Goal: Task Accomplishment & Management: Use online tool/utility

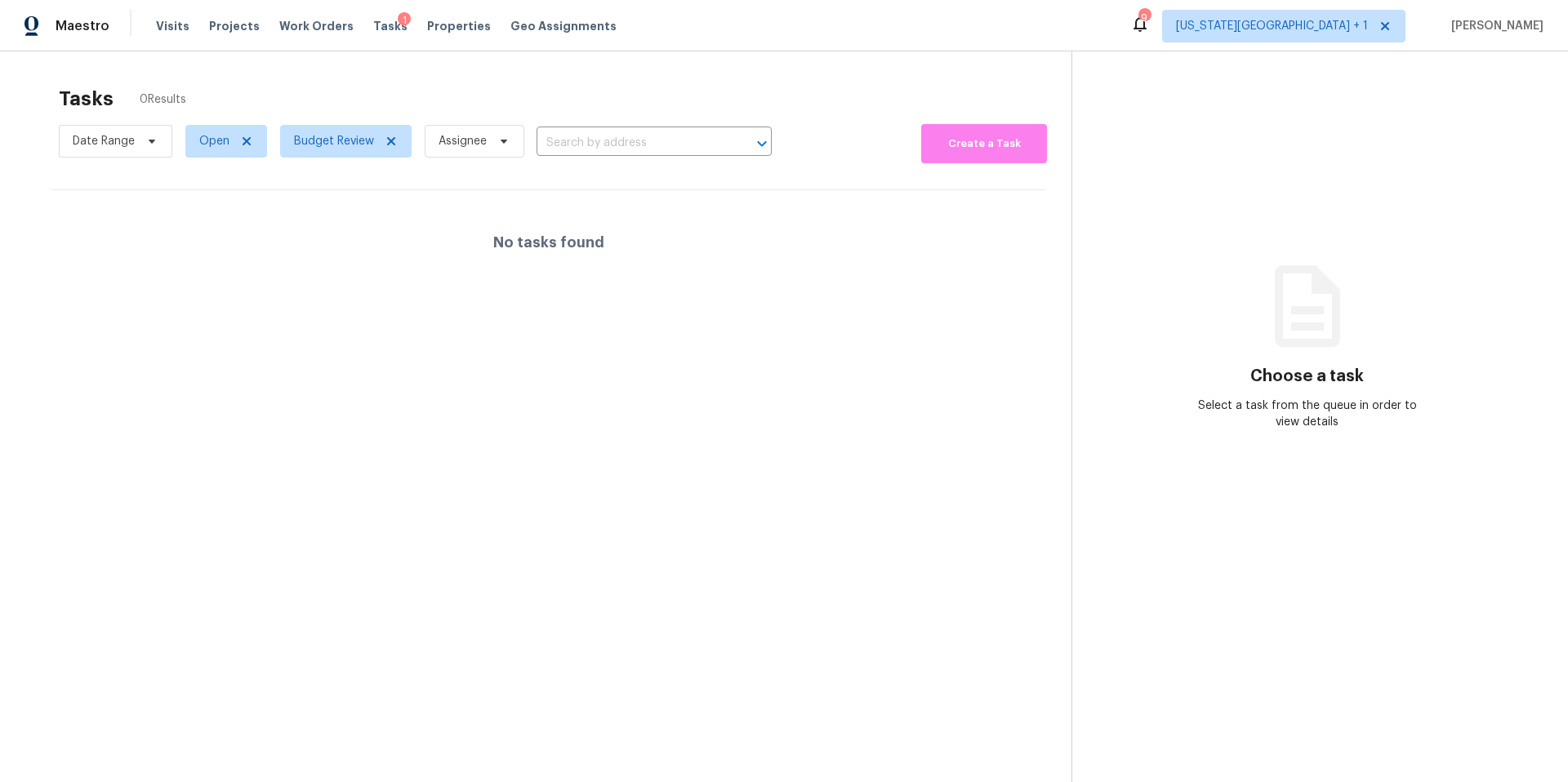
click at [160, 23] on span "Visits" at bounding box center [173, 26] width 34 height 17
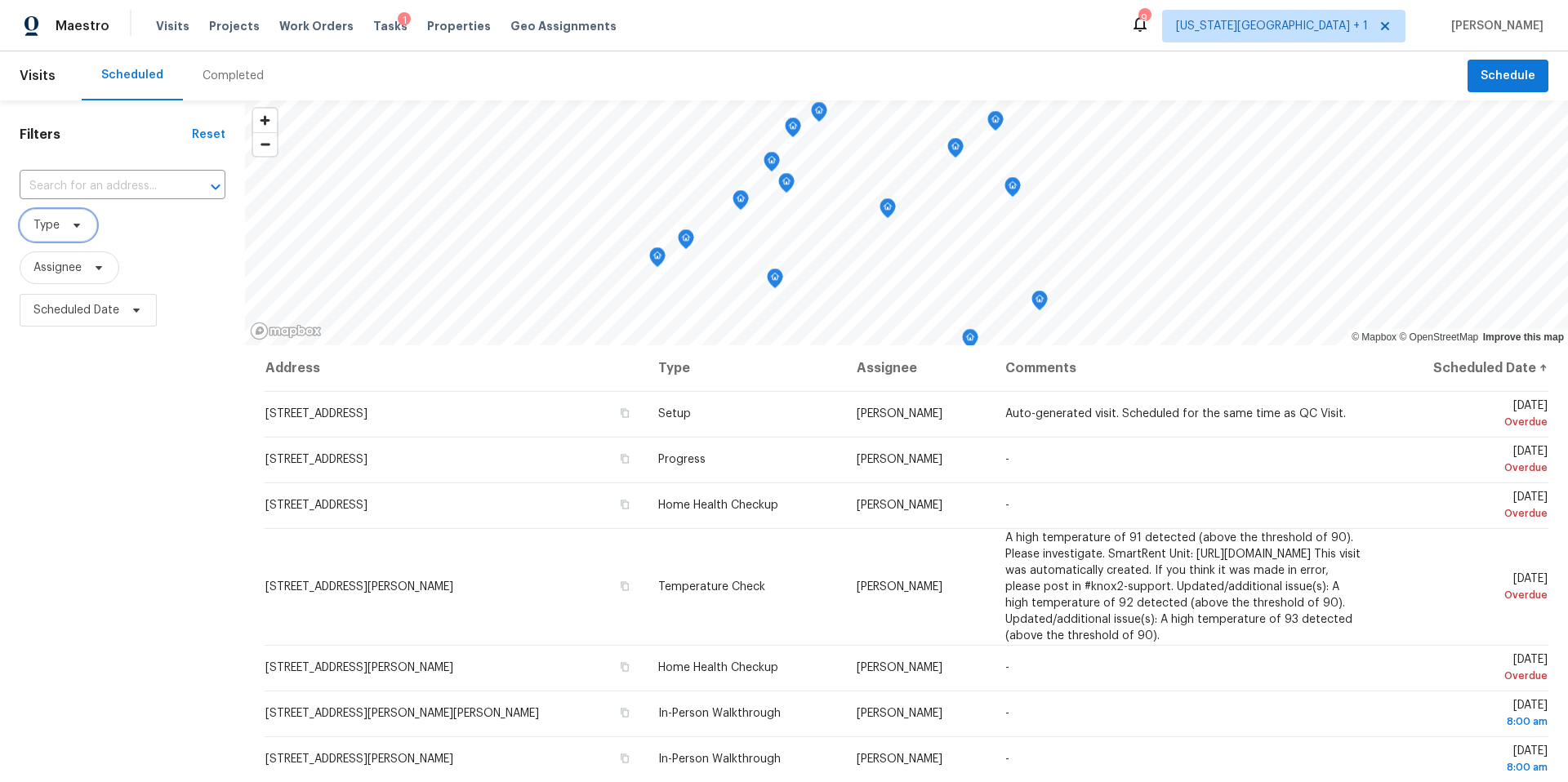
click at [65, 224] on span at bounding box center [74, 224] width 18 height 13
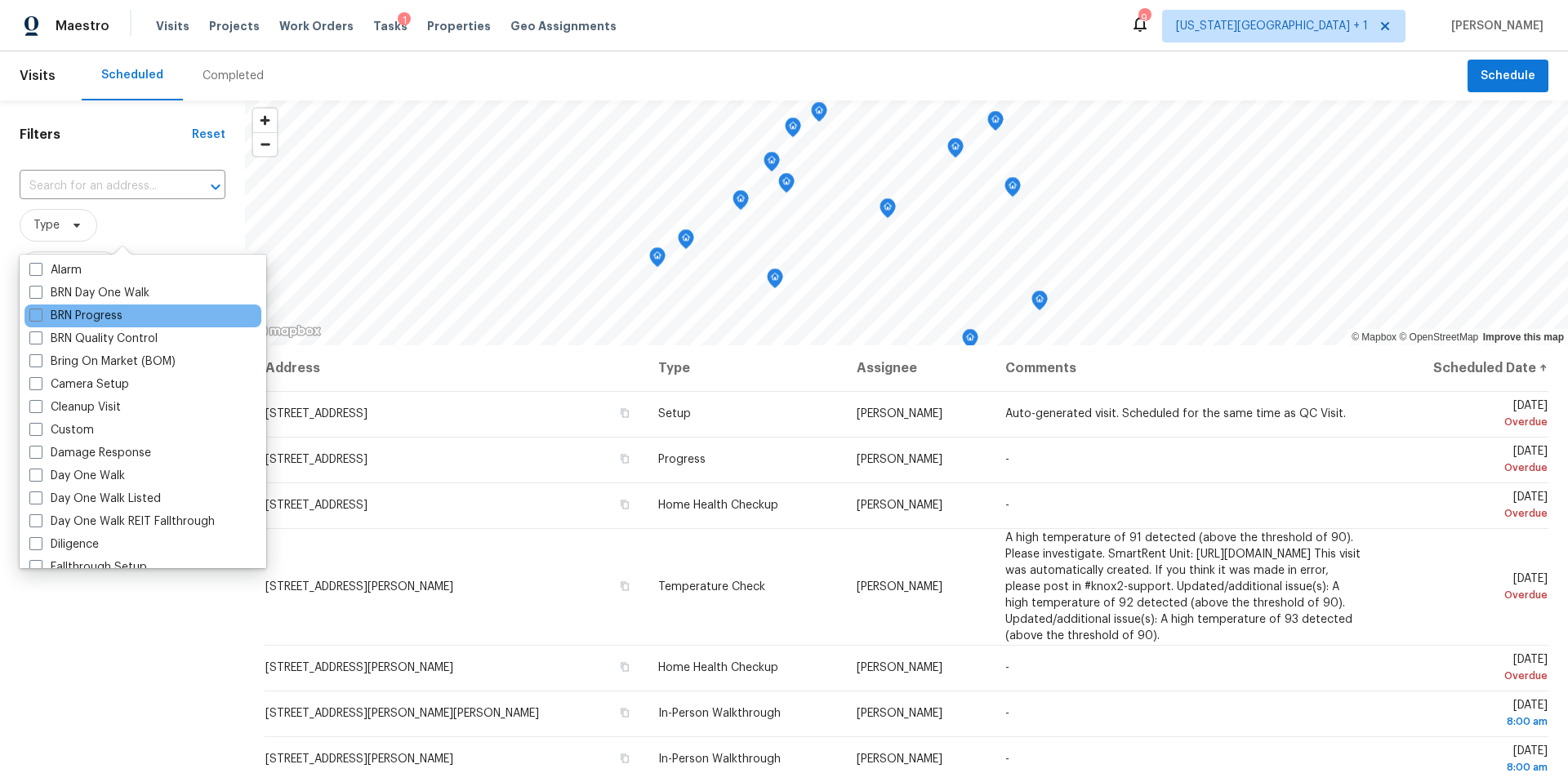
scroll to position [96, 0]
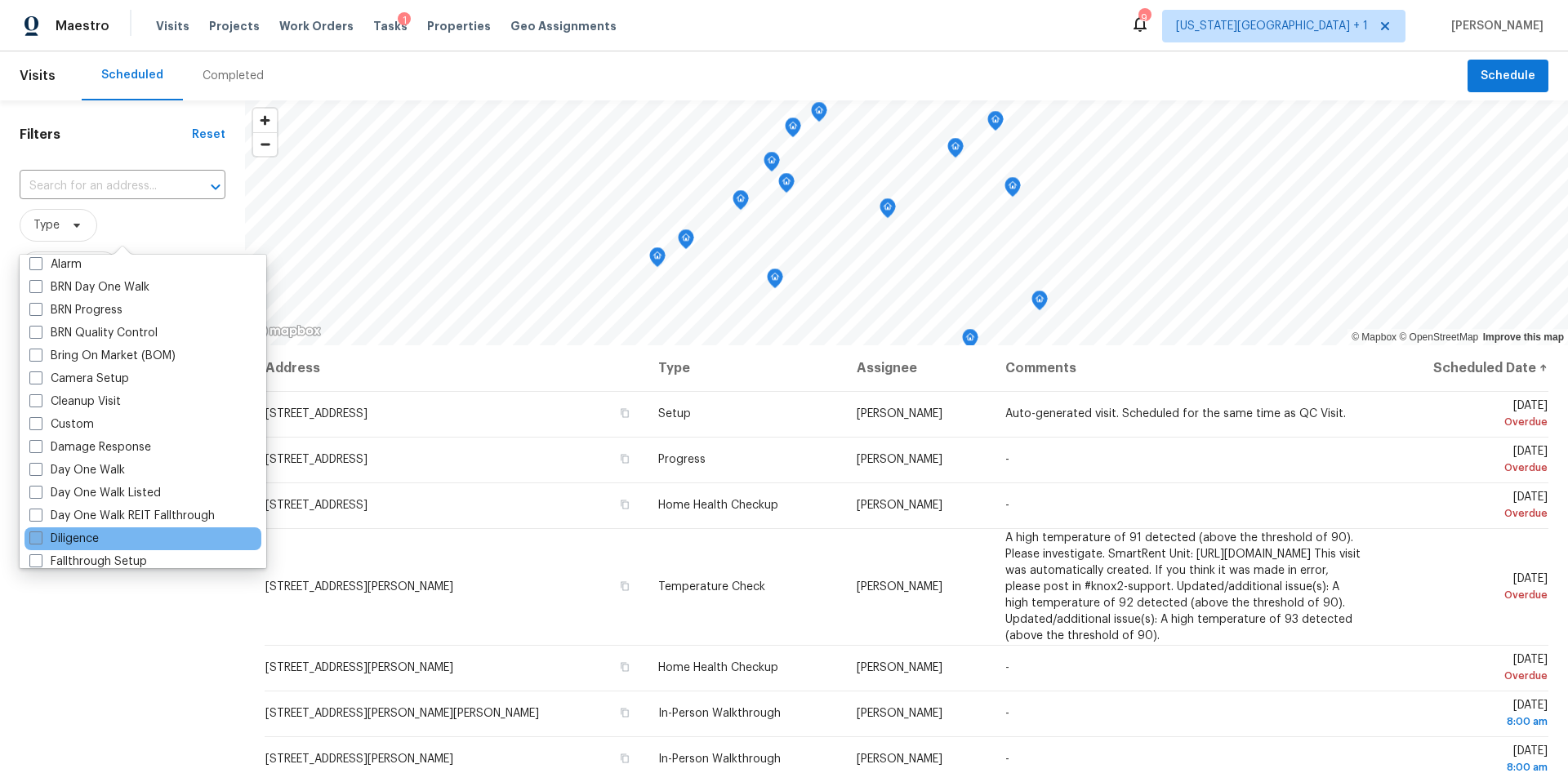
click at [59, 545] on label "Diligence" at bounding box center [64, 539] width 69 height 17
click at [40, 542] on input "Diligence" at bounding box center [35, 536] width 11 height 11
checkbox input "true"
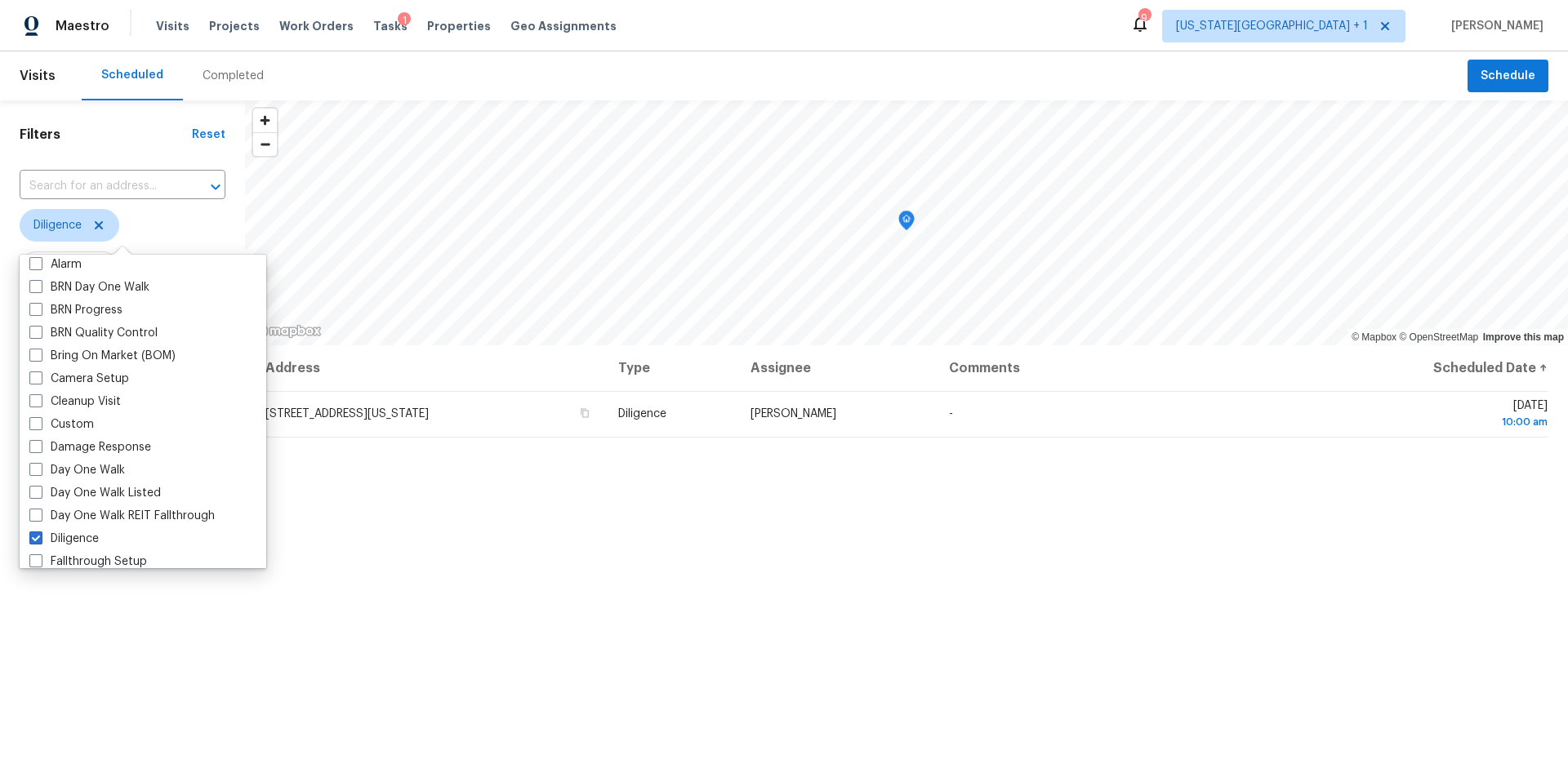
click at [107, 635] on div "Filters Reset ​ Diligence Assignee Scheduled Date" at bounding box center [123, 536] width 245 height 871
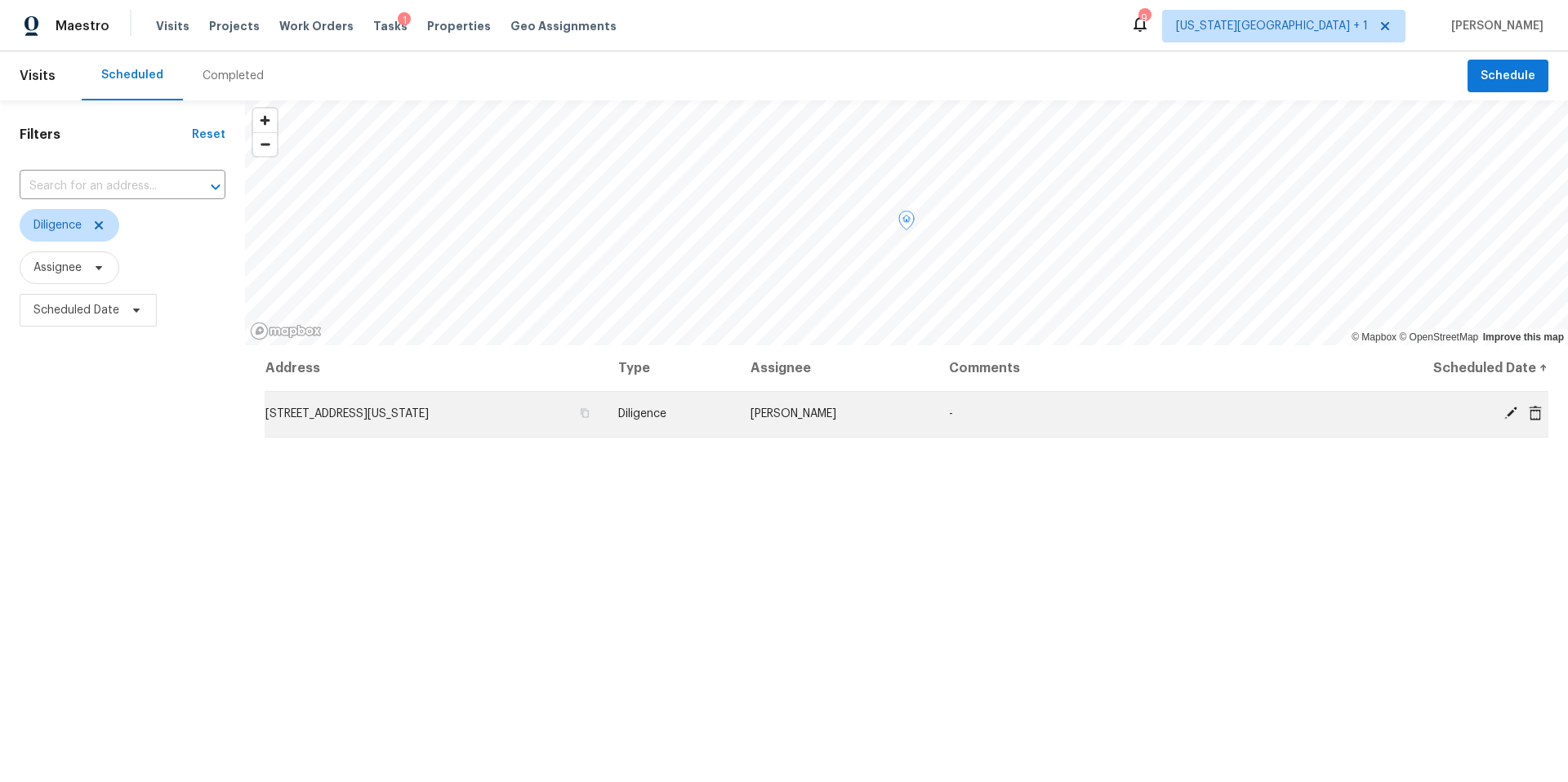
click at [429, 416] on span "3605 NE 57th St, Kansas City, MO 64119" at bounding box center [346, 414] width 163 height 12
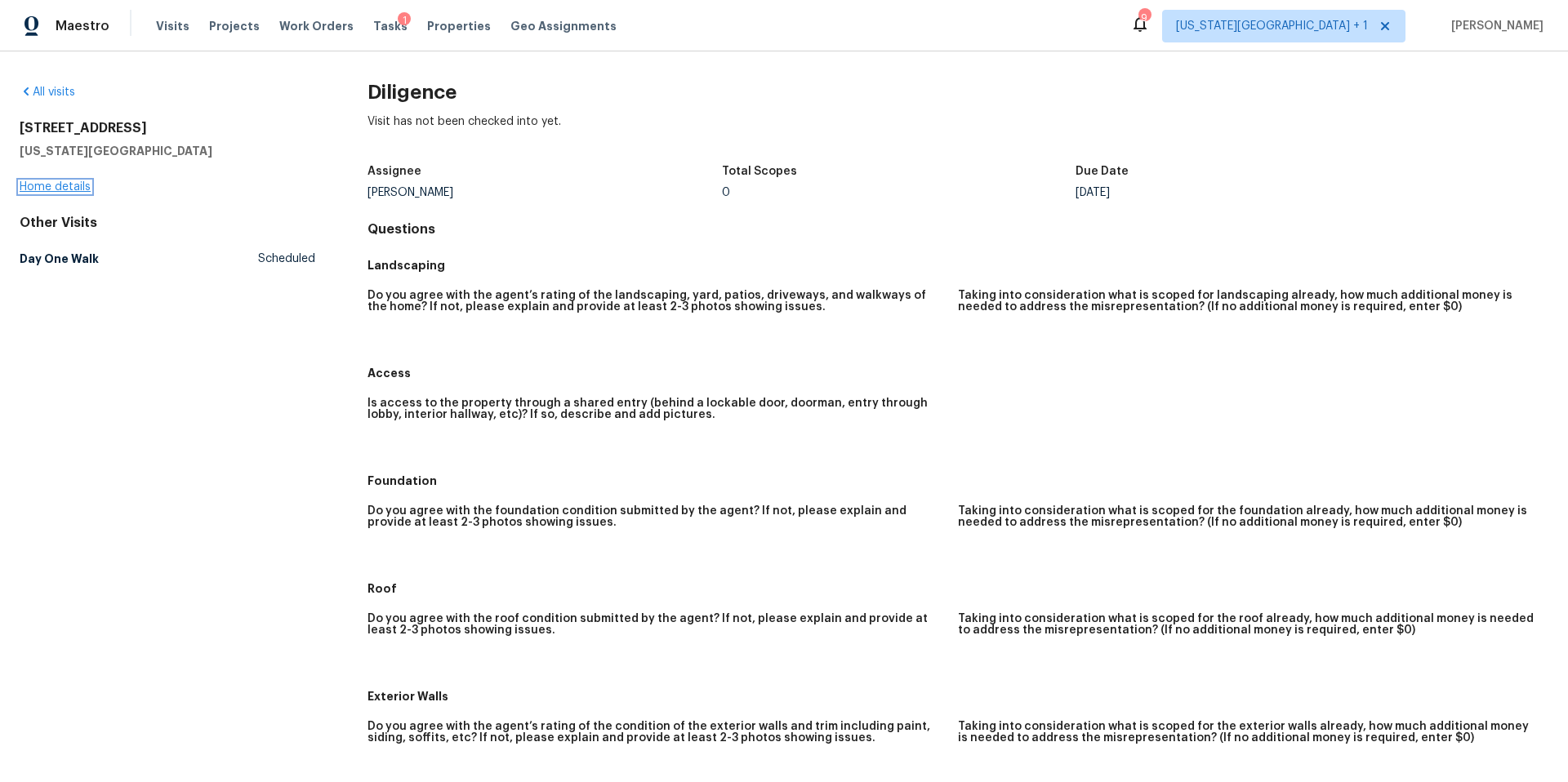
click at [52, 183] on link "Home details" at bounding box center [55, 187] width 71 height 12
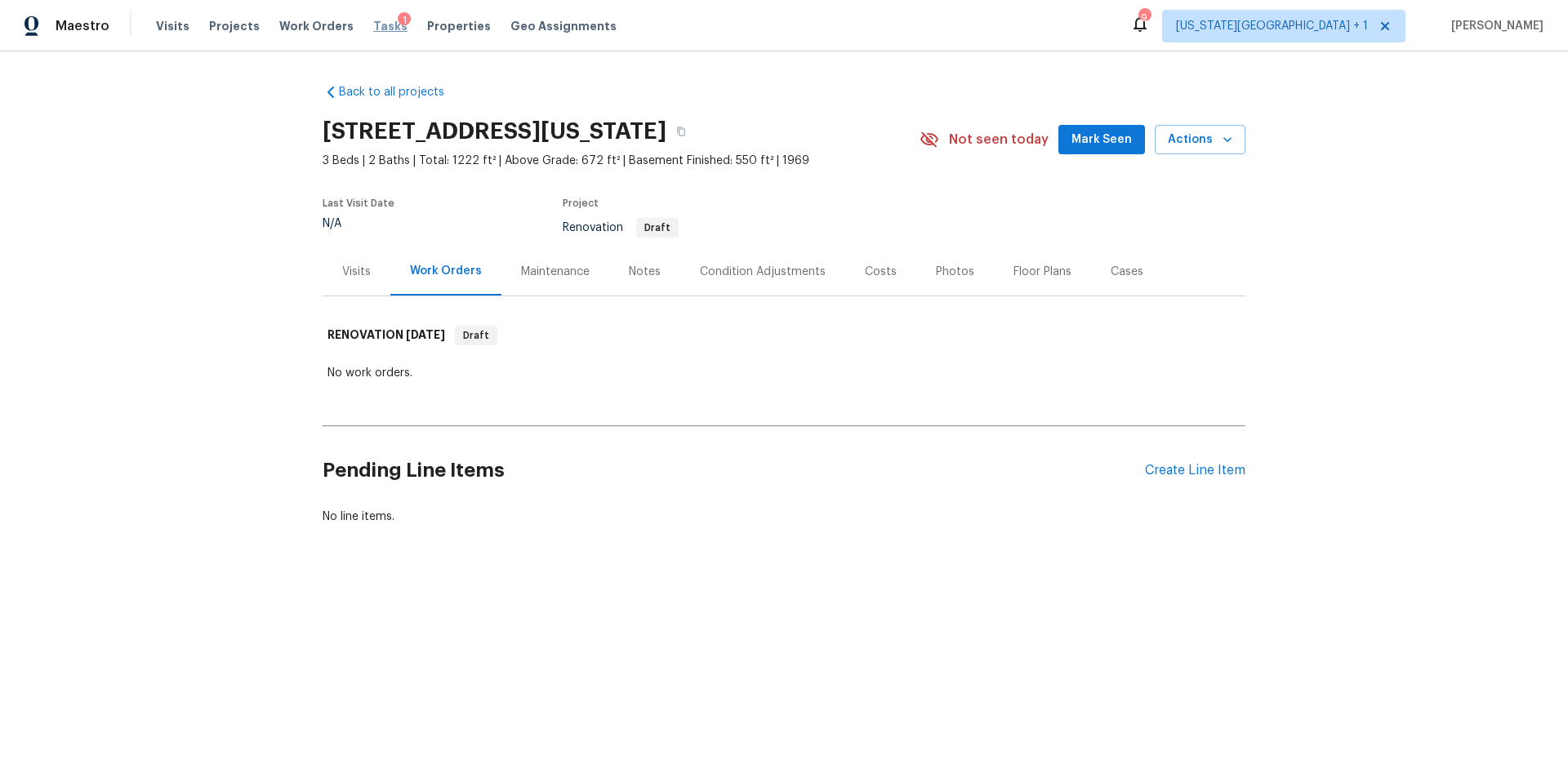
click at [374, 26] on span "Tasks" at bounding box center [391, 27] width 35 height 12
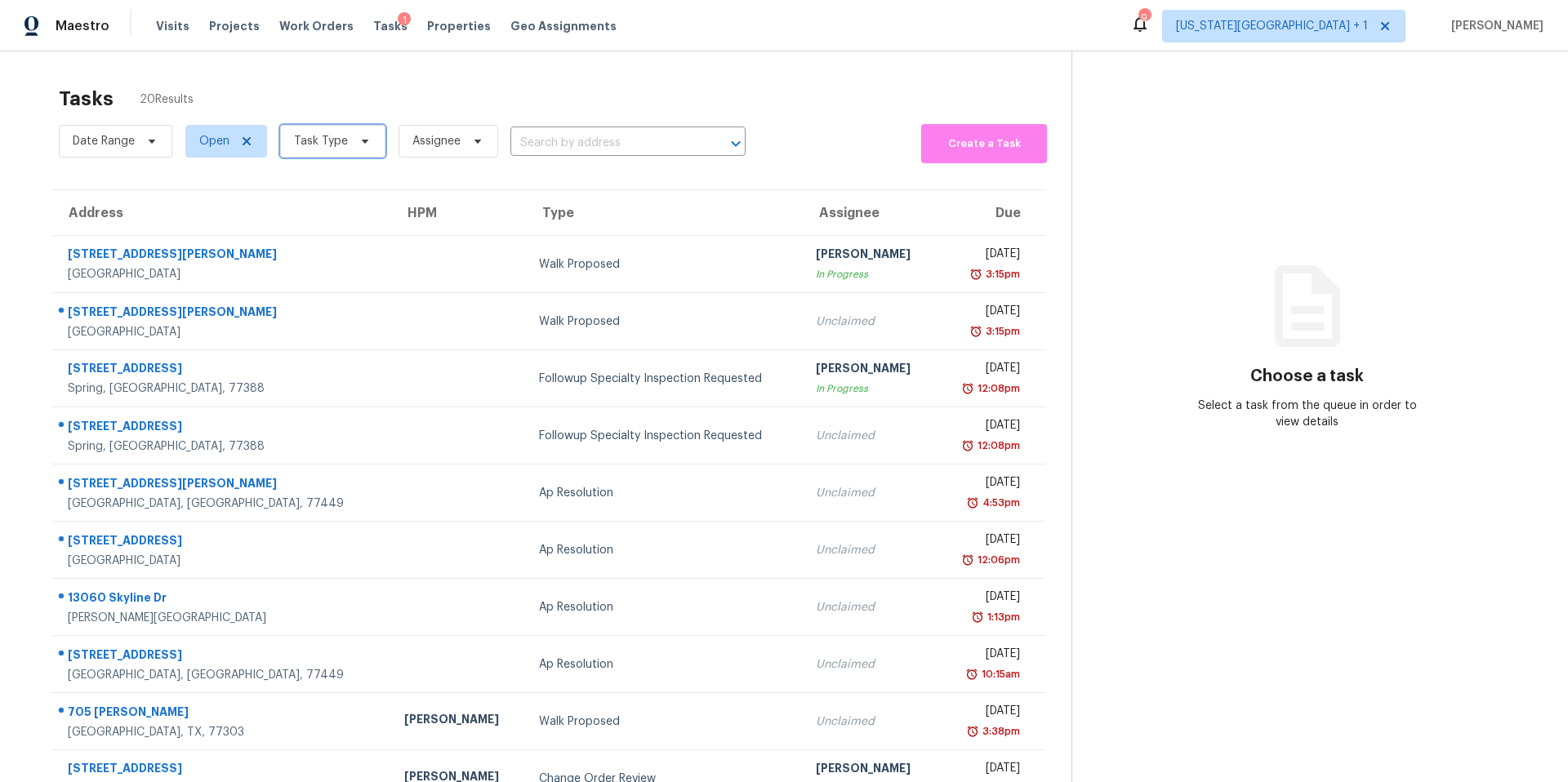
click at [340, 136] on span "Task Type" at bounding box center [320, 141] width 54 height 17
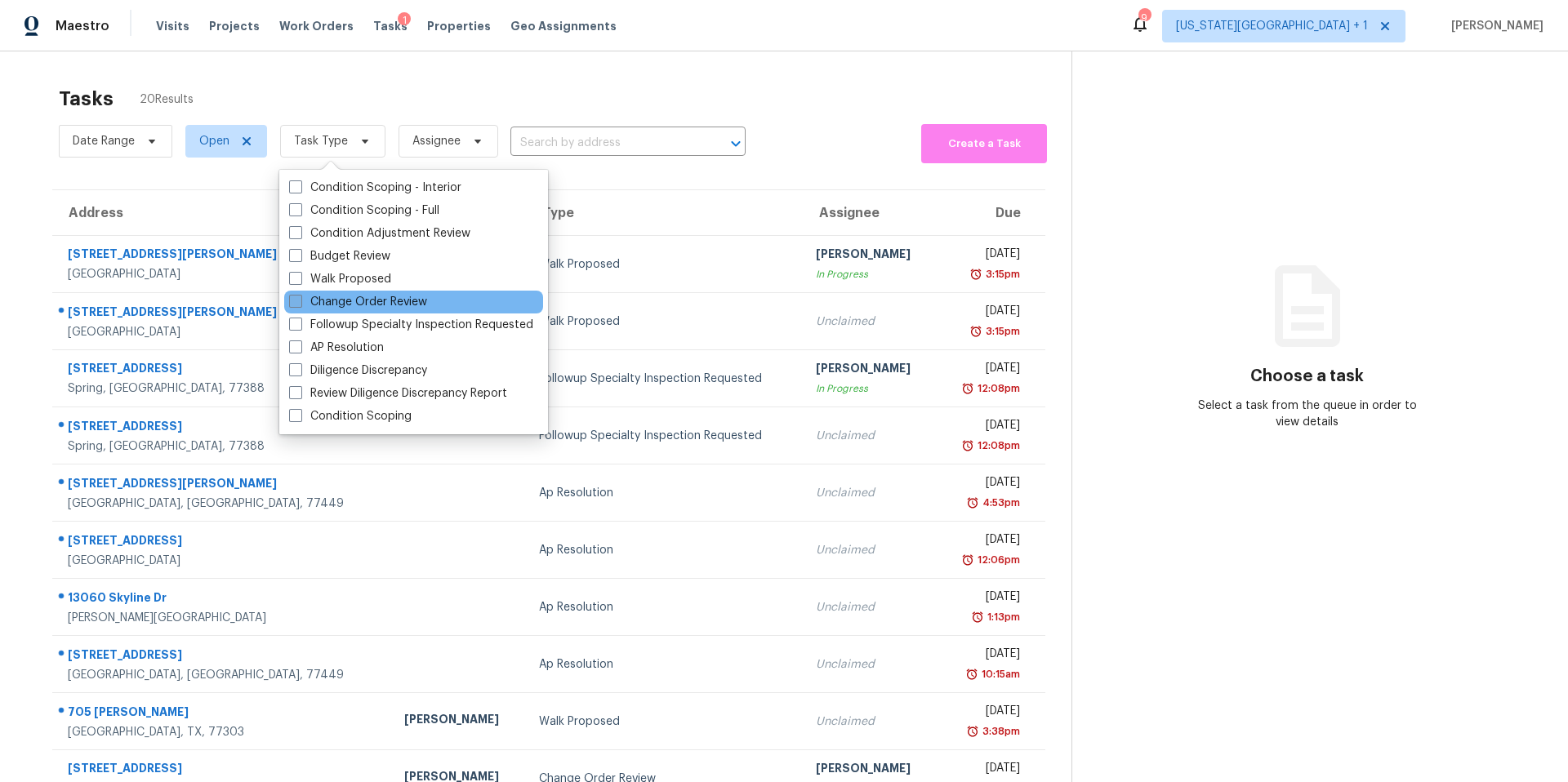
click at [335, 297] on label "Change Order Review" at bounding box center [358, 302] width 138 height 17
click at [300, 297] on input "Change Order Review" at bounding box center [294, 299] width 11 height 11
checkbox input "true"
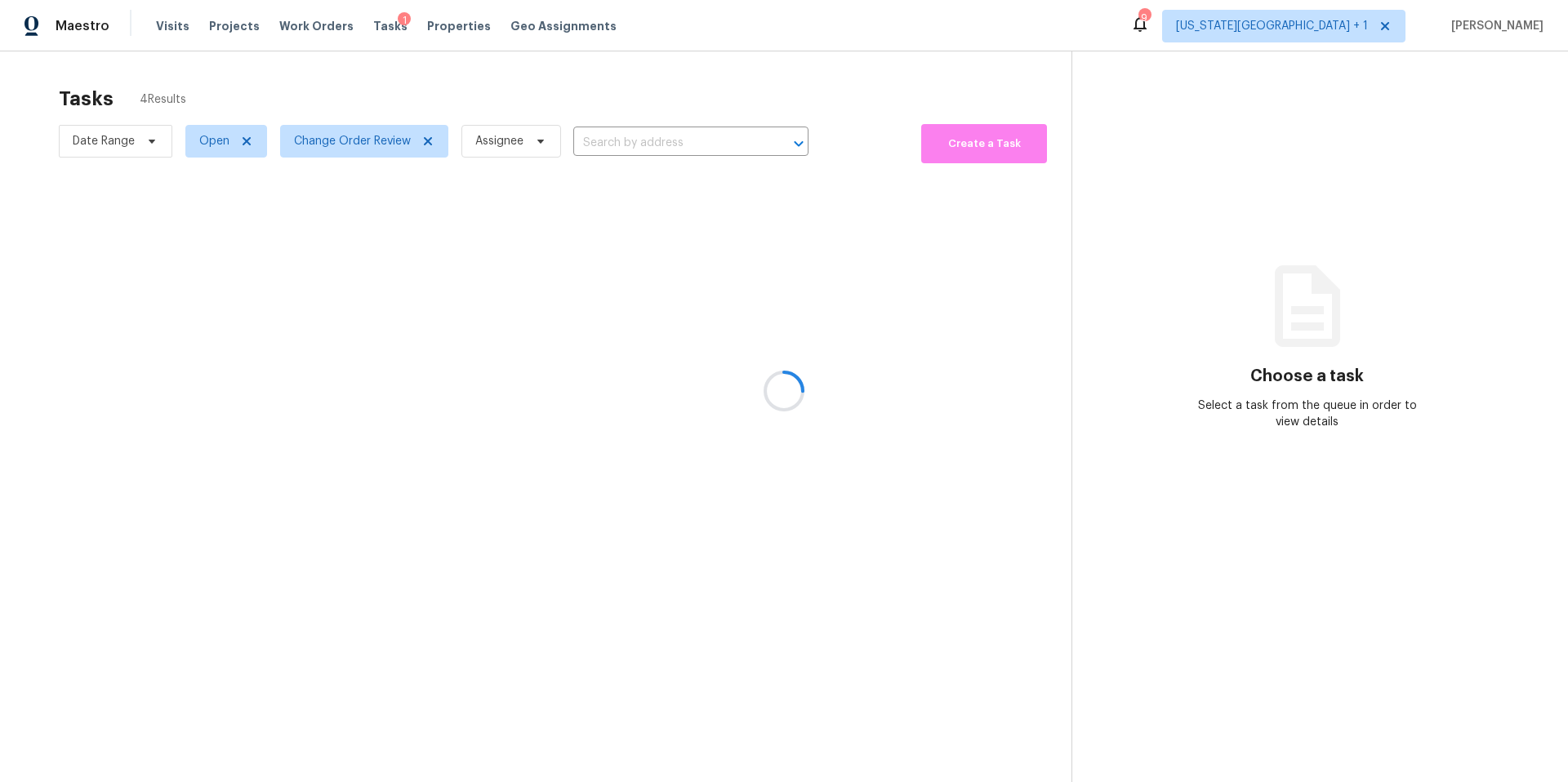
click at [392, 109] on div at bounding box center [784, 391] width 1568 height 782
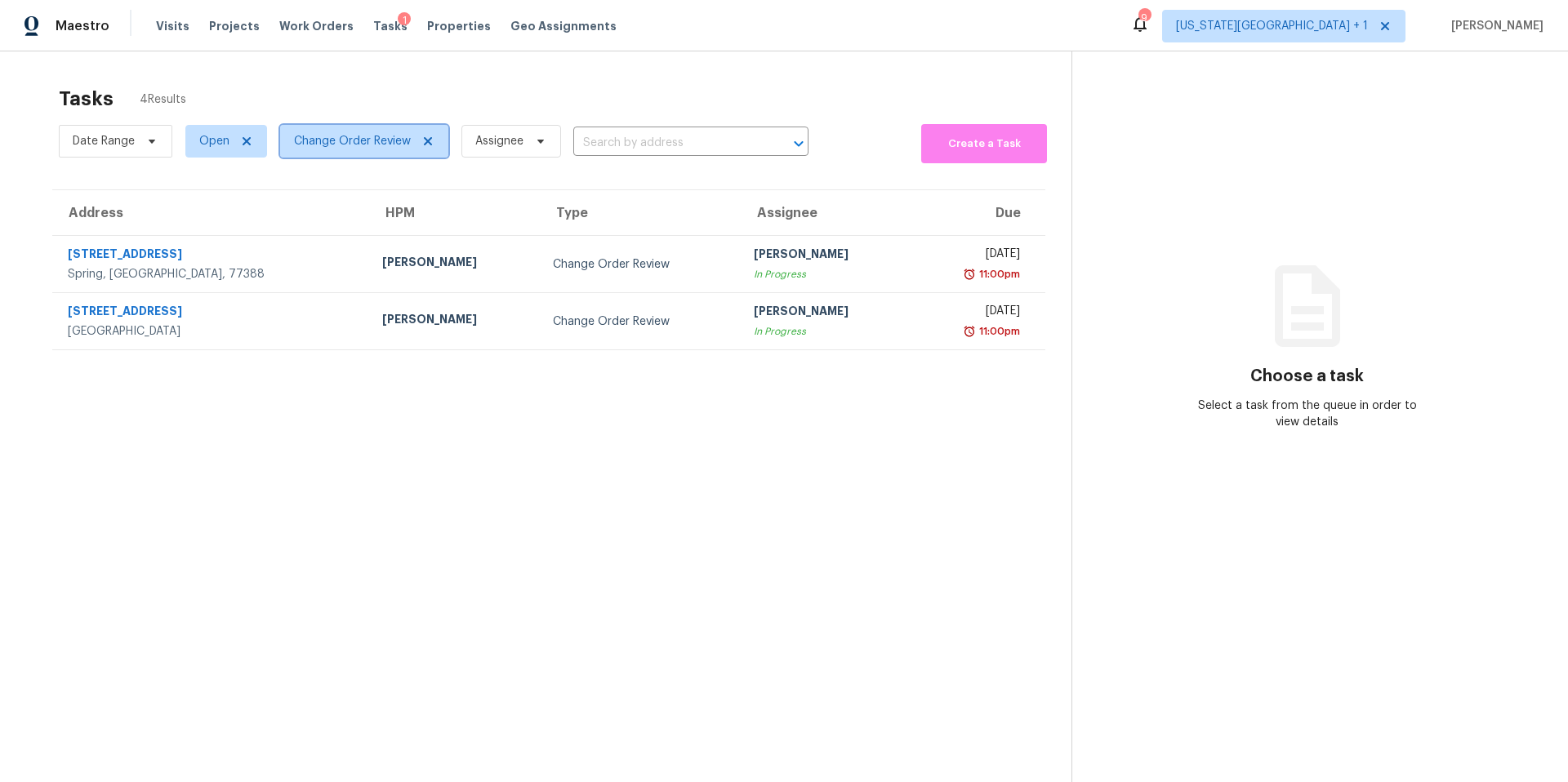
click at [373, 148] on span "Change Order Review" at bounding box center [352, 141] width 117 height 17
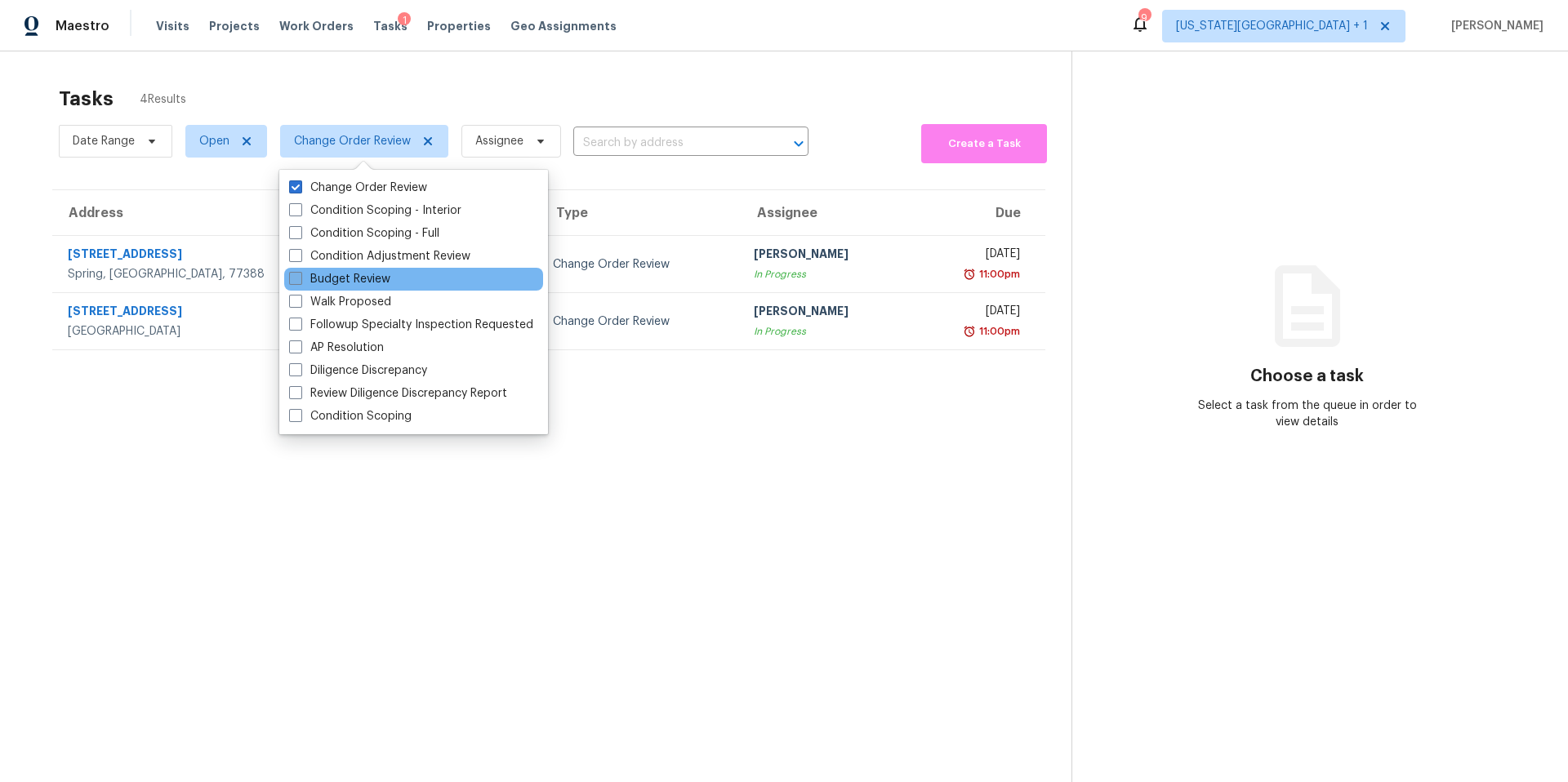
click at [330, 275] on label "Budget Review" at bounding box center [339, 279] width 101 height 17
click at [300, 275] on input "Budget Review" at bounding box center [294, 276] width 11 height 11
checkbox input "true"
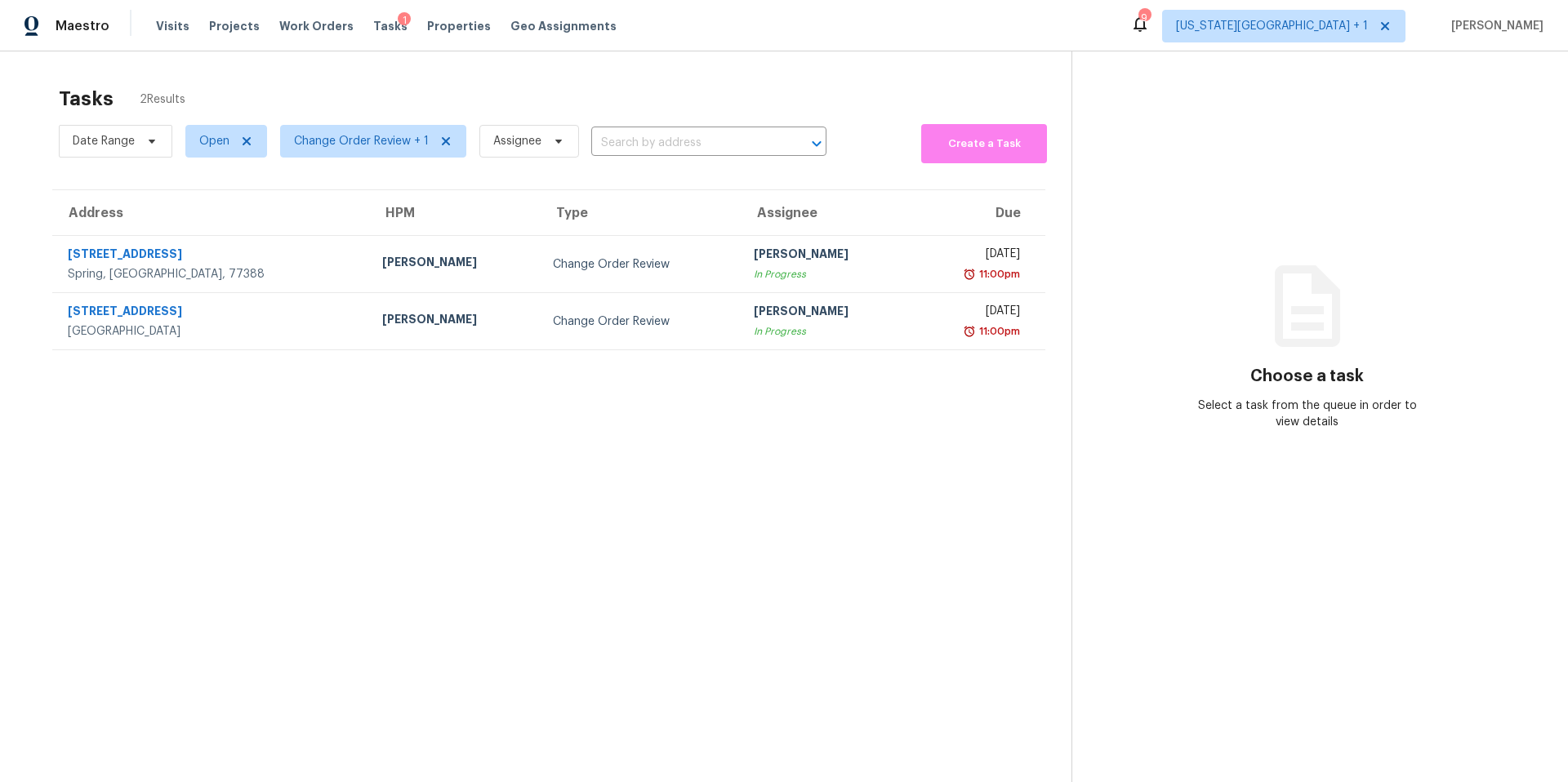
click at [438, 92] on div "Tasks 2 Results" at bounding box center [565, 98] width 1012 height 43
click at [162, 27] on span "Visits" at bounding box center [173, 26] width 34 height 17
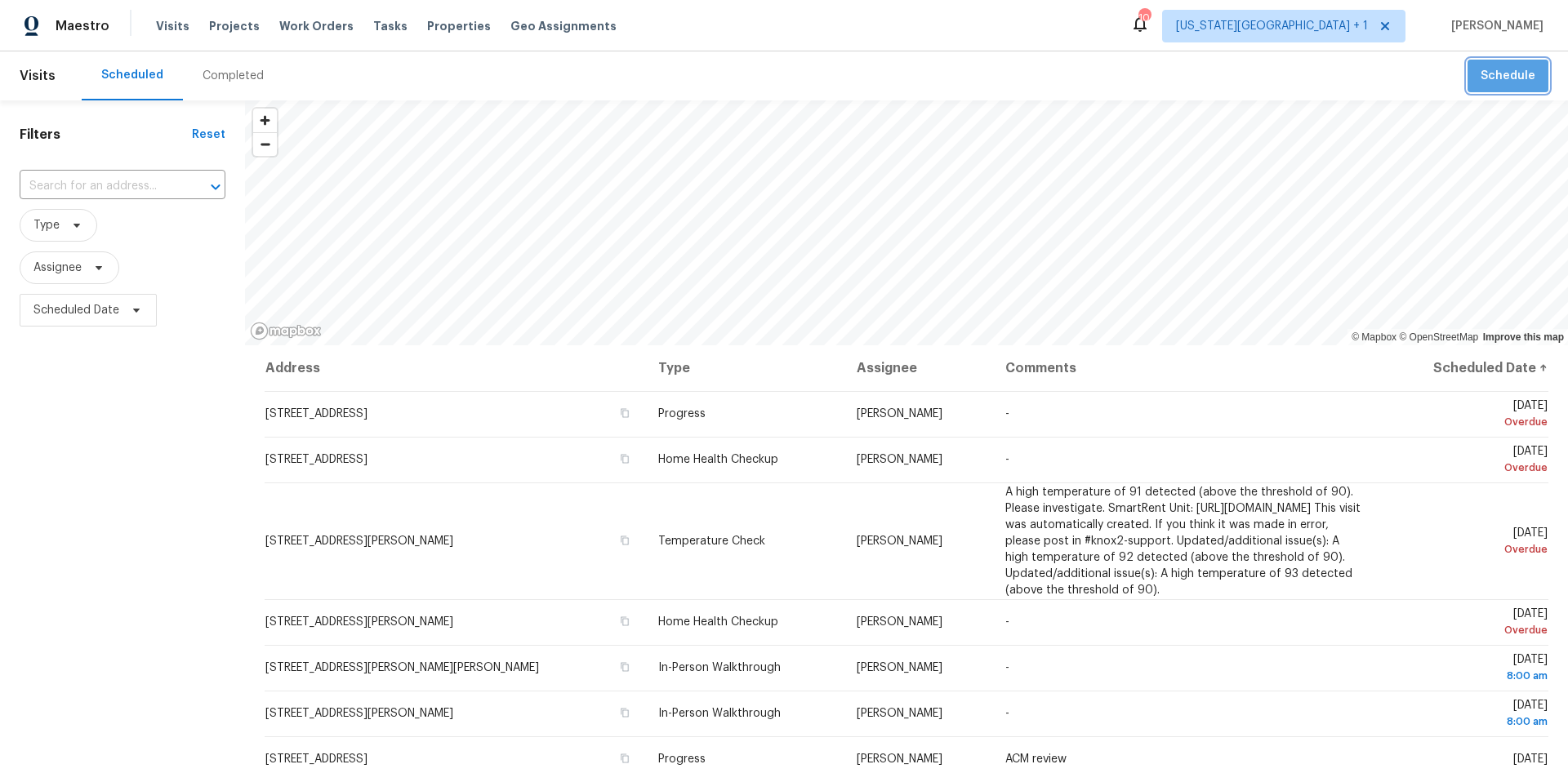
click at [1520, 80] on span "Schedule" at bounding box center [1508, 76] width 54 height 21
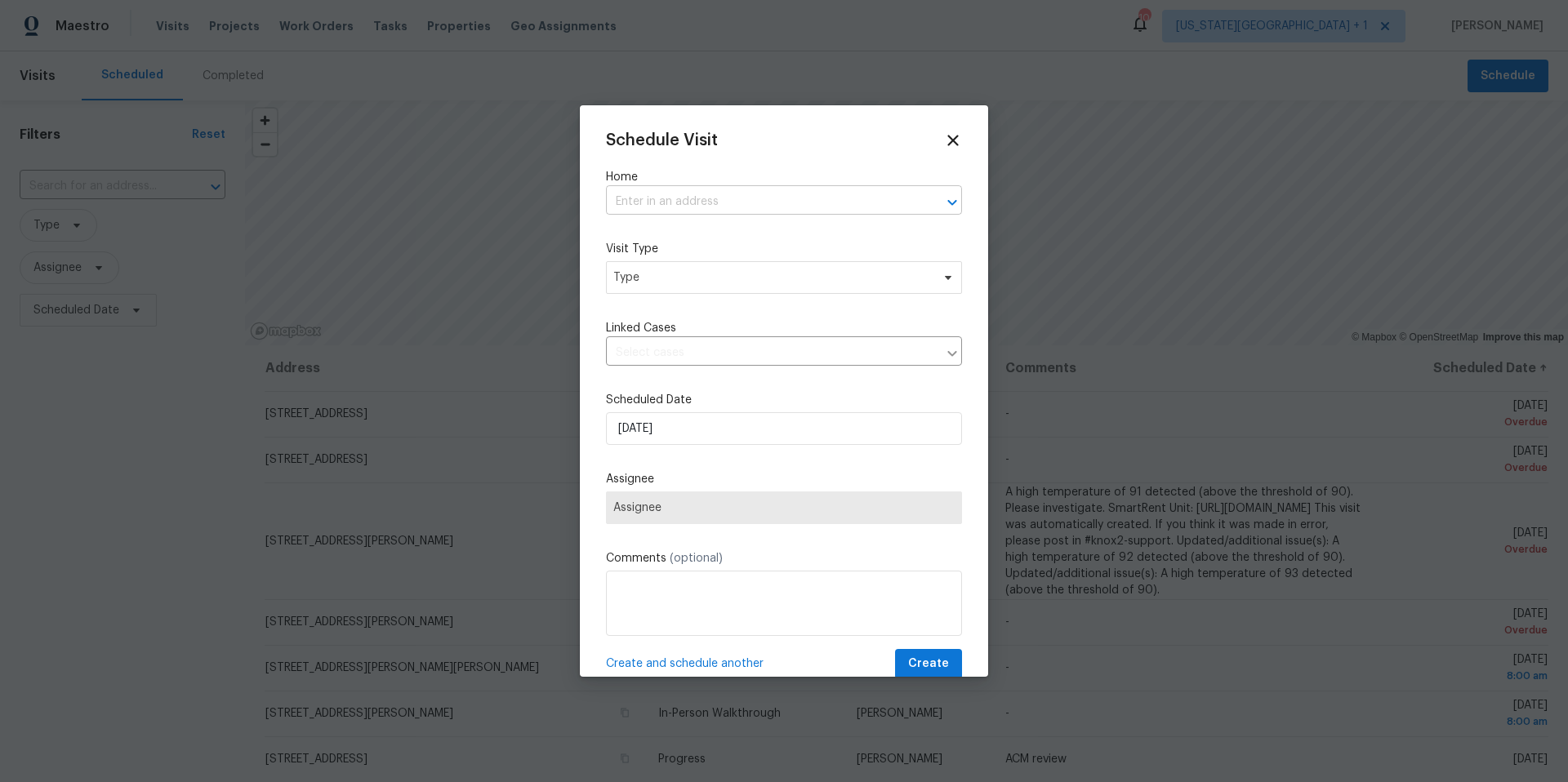
click at [690, 195] on input "text" at bounding box center [761, 203] width 310 height 26
type input "3550"
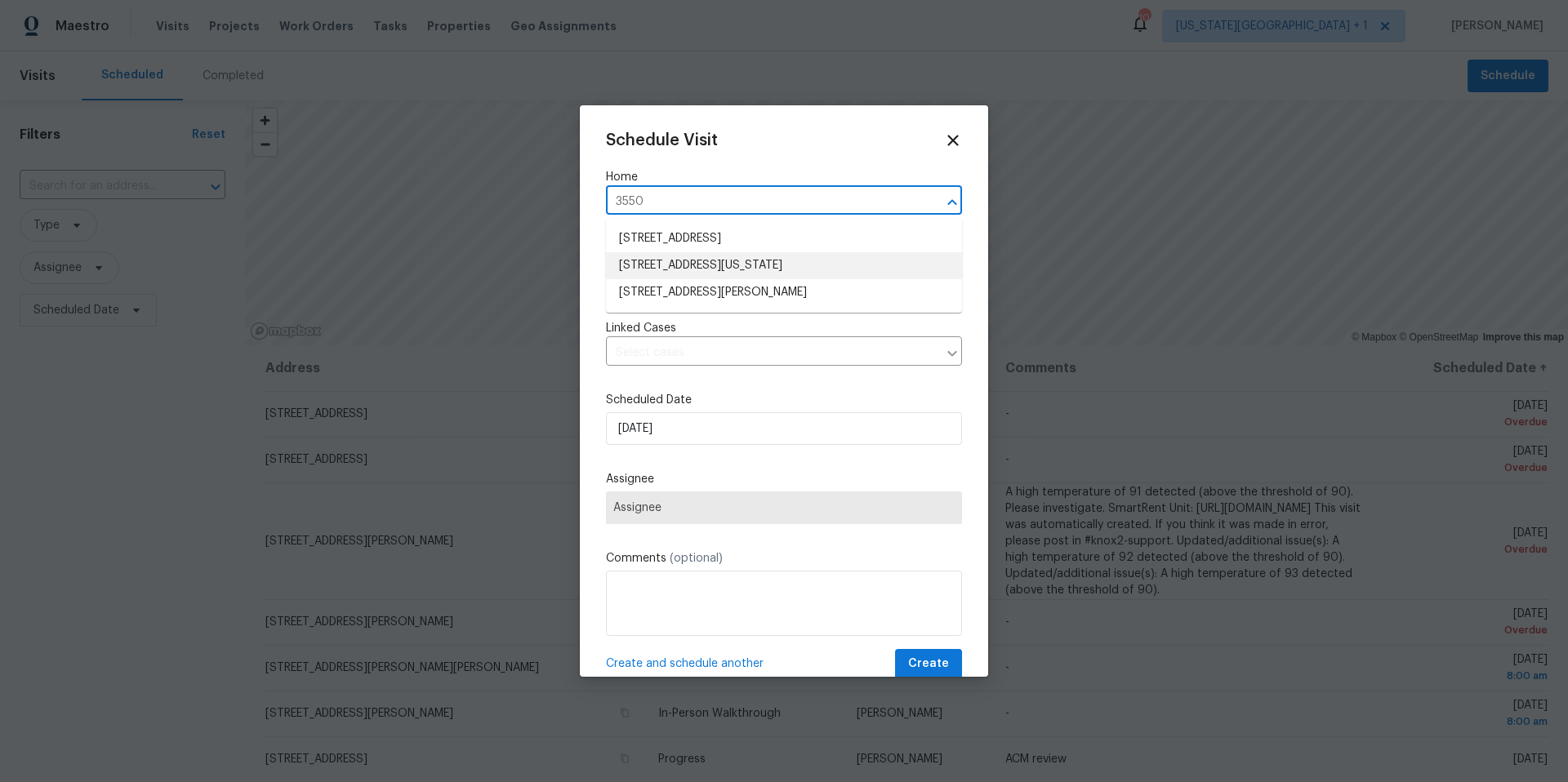
click at [666, 267] on li "3550 N Kenwood Ave, Kansas City, MO 64116" at bounding box center [784, 265] width 356 height 27
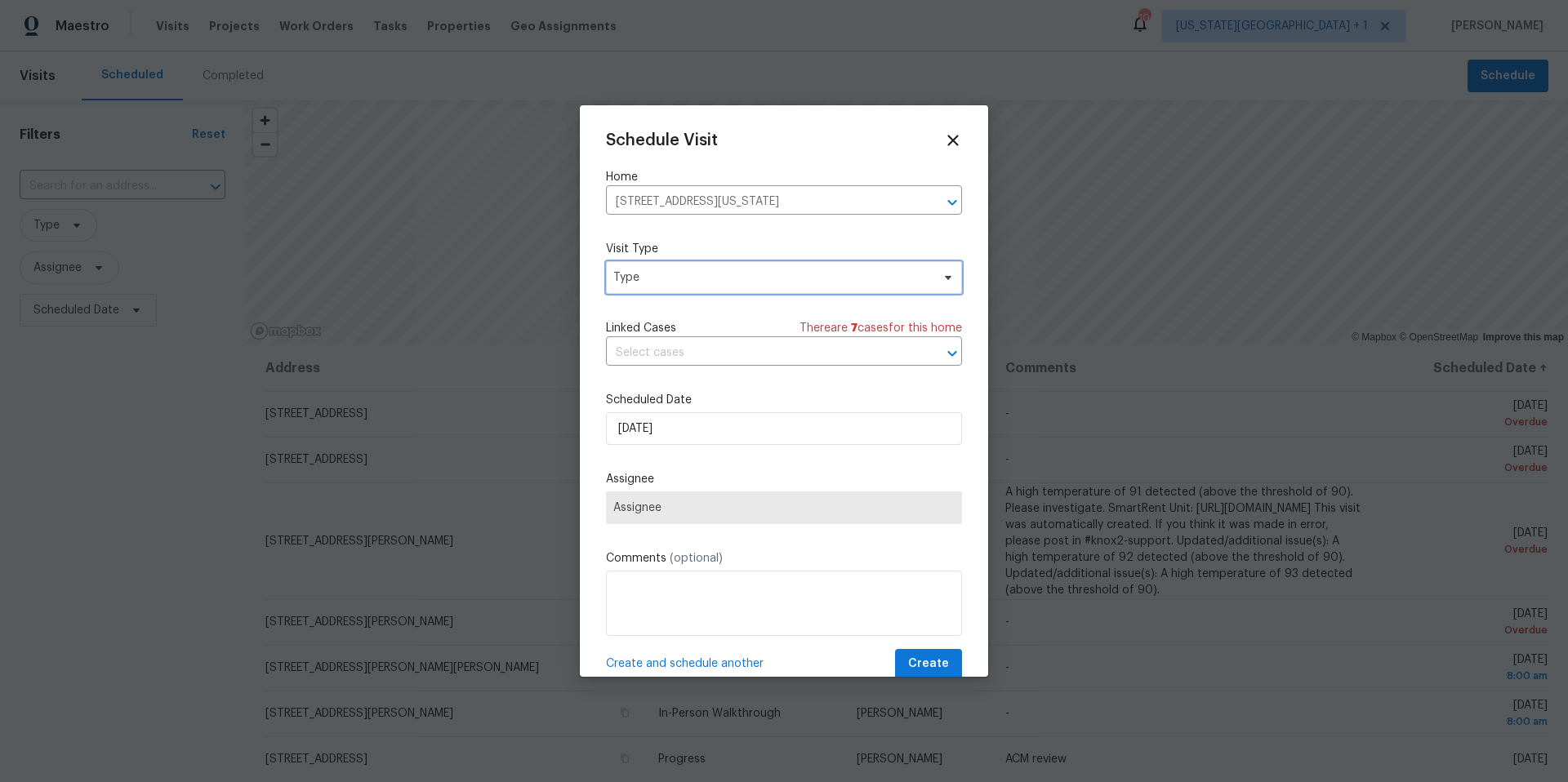
click at [662, 274] on span "Type" at bounding box center [771, 278] width 317 height 17
type input "new"
click at [645, 356] on div "New Listing Audit" at bounding box center [662, 355] width 93 height 17
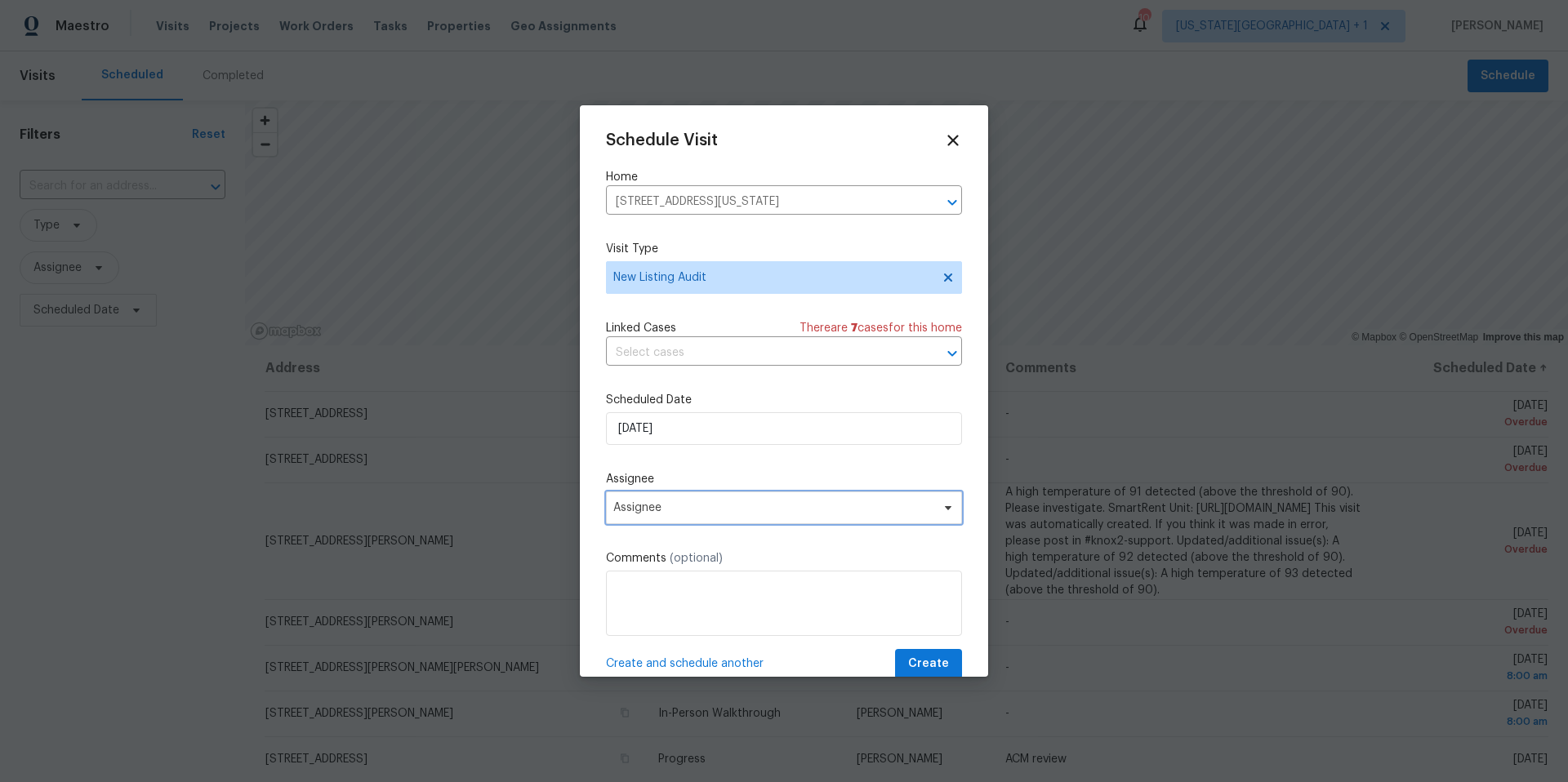
click at [670, 510] on span "Assignee" at bounding box center [773, 507] width 320 height 13
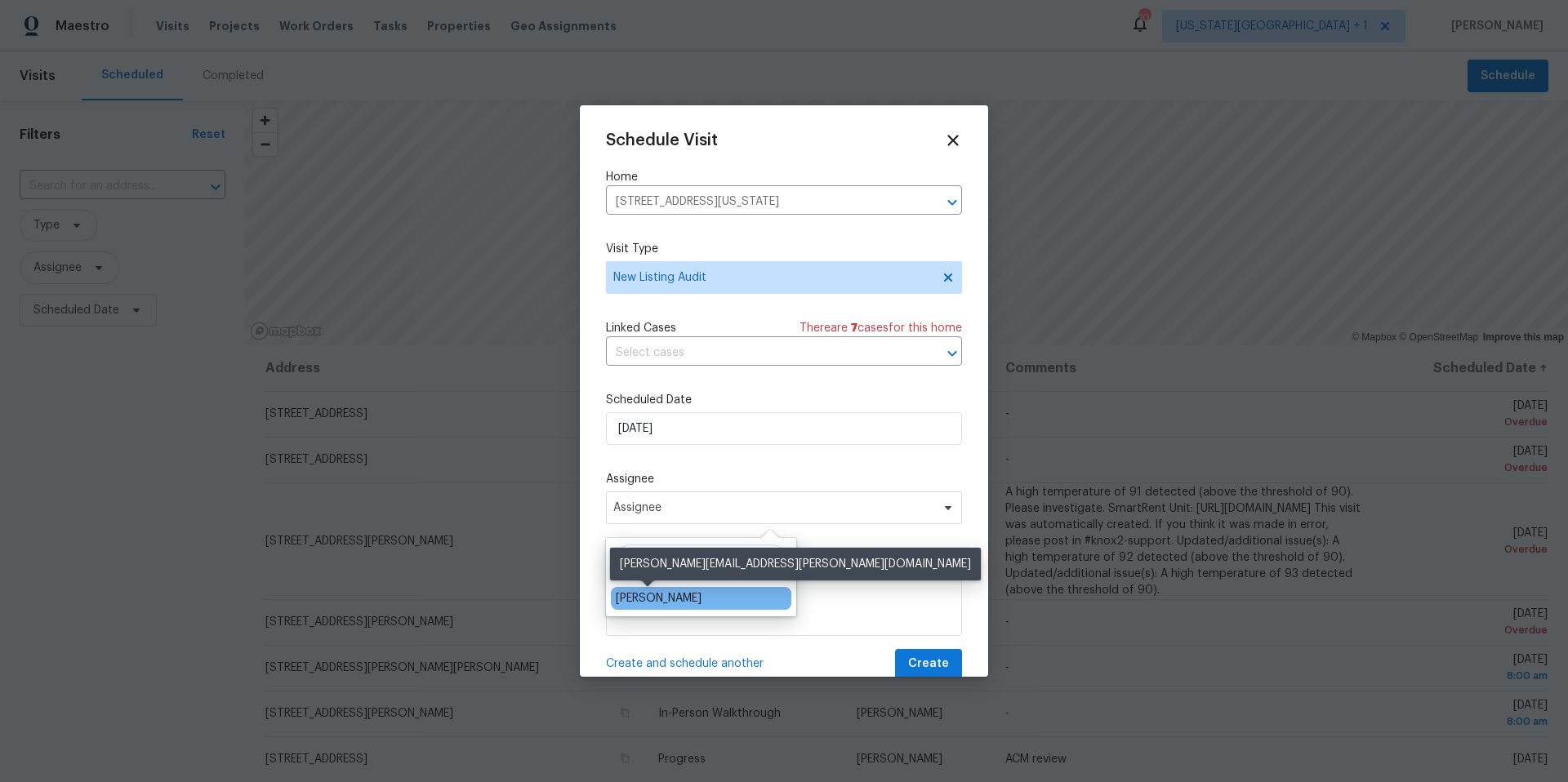
type input "lu"
click at [643, 603] on div "[PERSON_NAME]" at bounding box center [658, 598] width 86 height 17
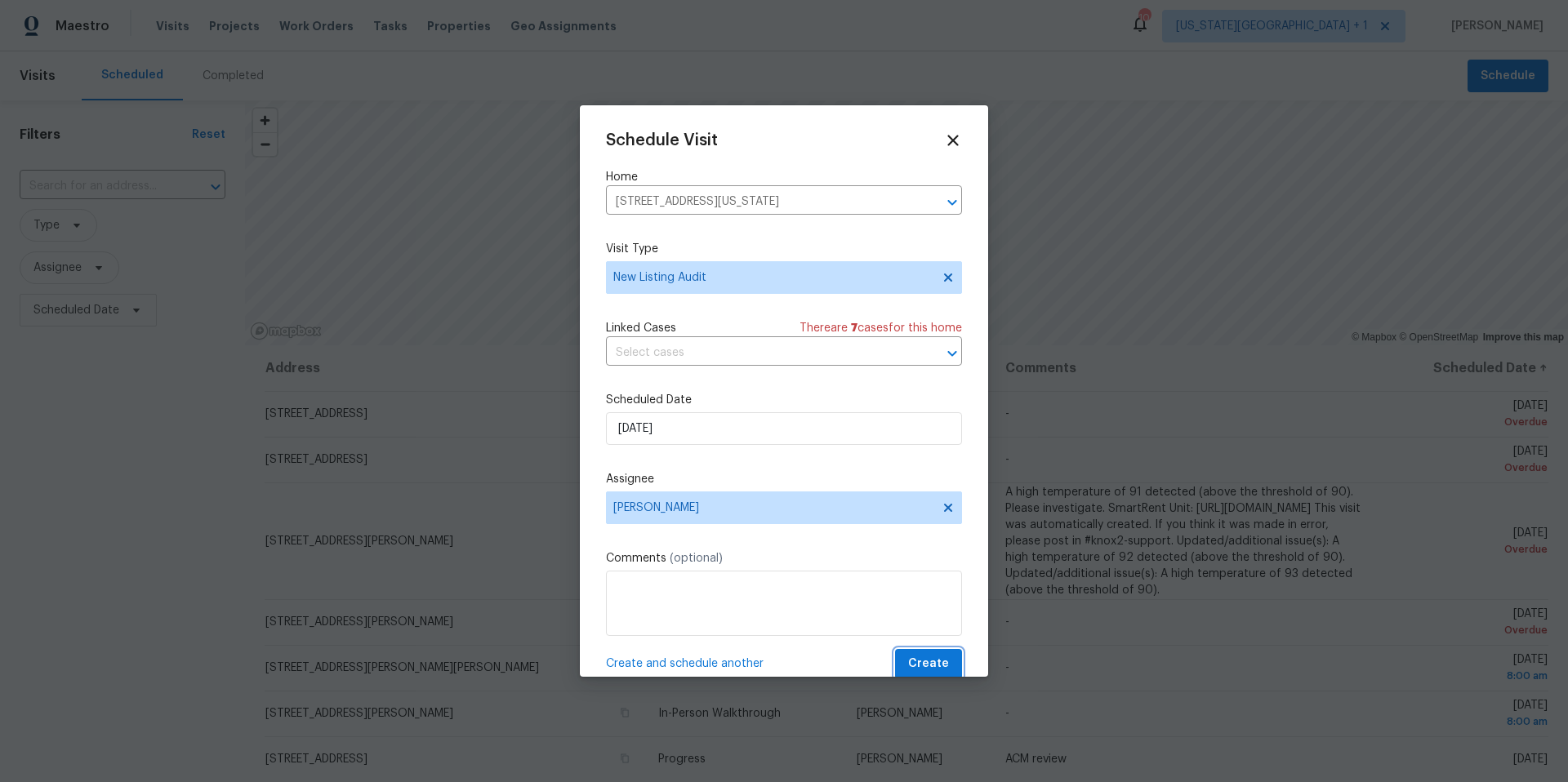
click at [916, 663] on span "Create" at bounding box center [928, 664] width 41 height 21
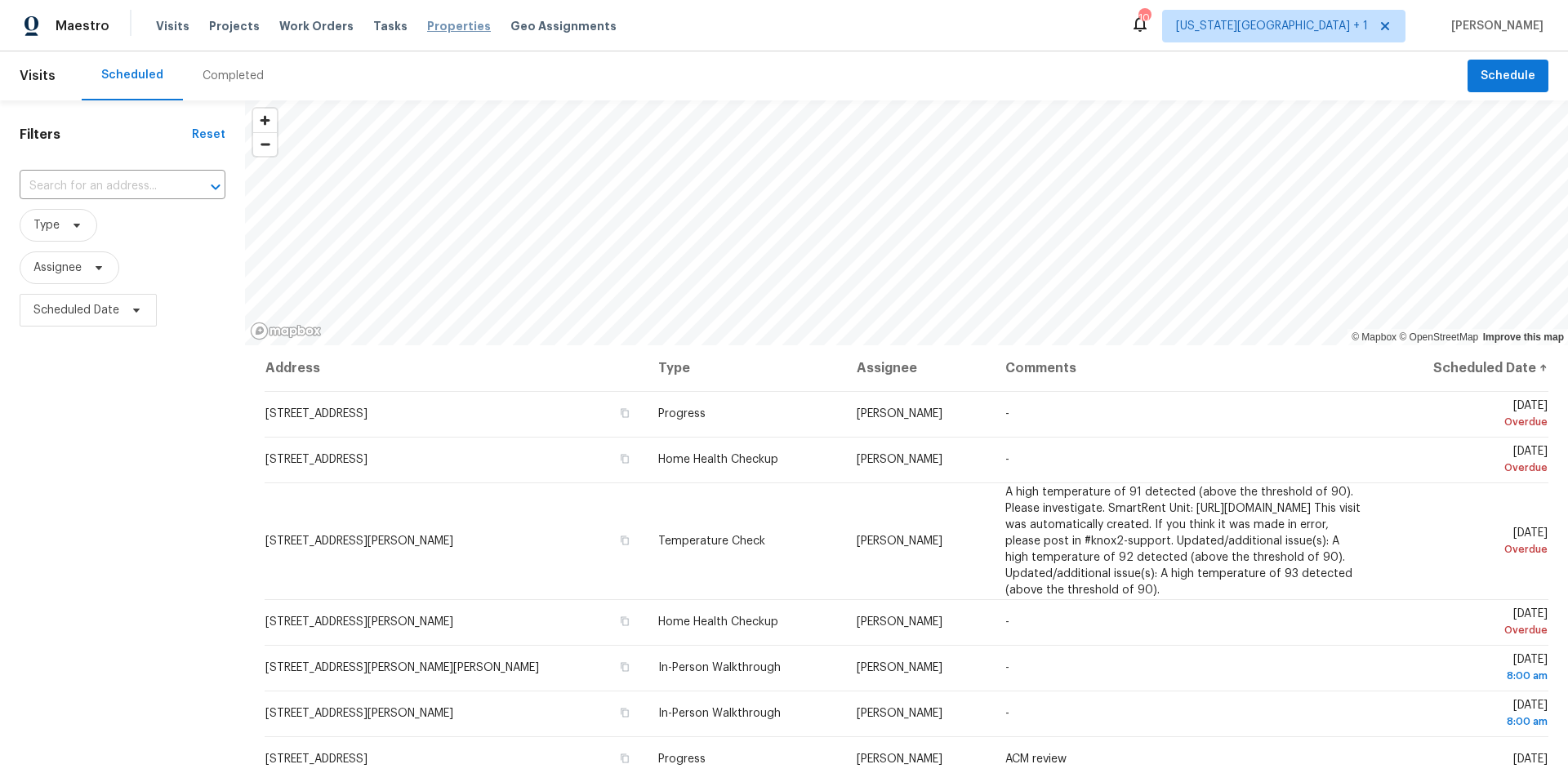
click at [437, 26] on span "Properties" at bounding box center [459, 26] width 63 height 17
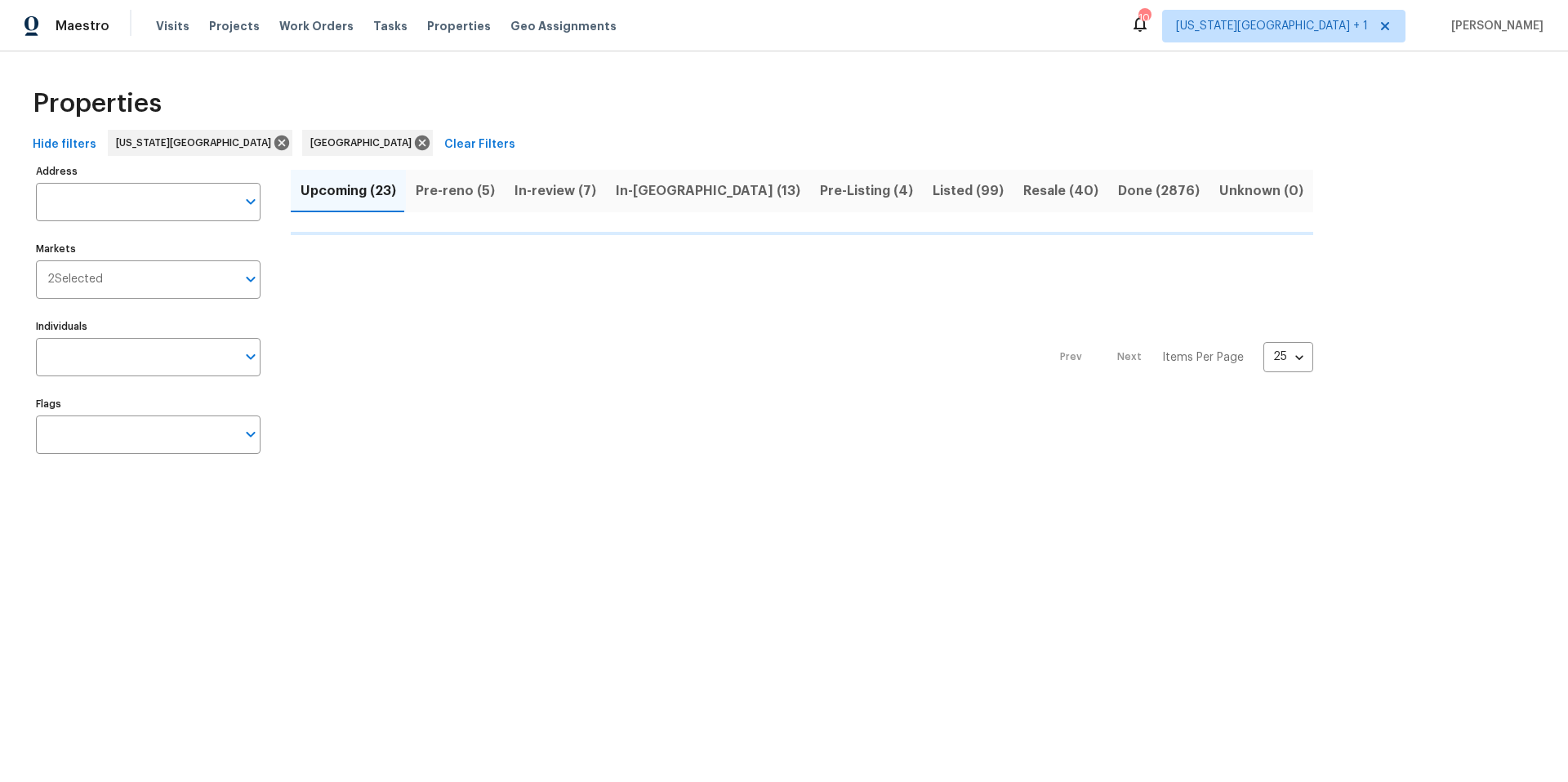
click at [722, 196] on button "In-reno (13)" at bounding box center [708, 191] width 205 height 43
click at [820, 196] on span "Pre-Listing (4)" at bounding box center [866, 191] width 93 height 23
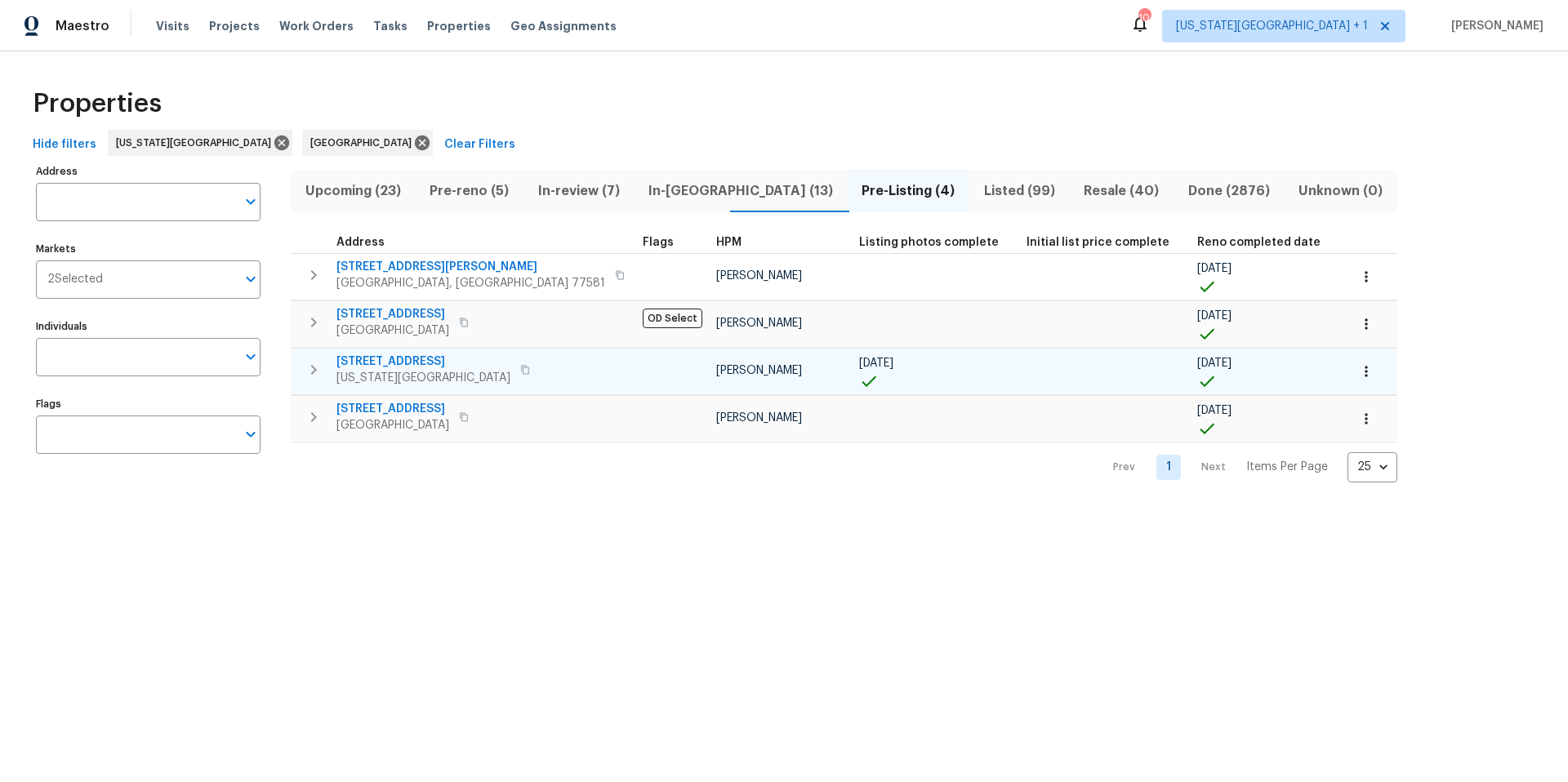
click at [415, 364] on span "3550 N Kenwood Ave" at bounding box center [423, 362] width 174 height 17
click at [1364, 375] on icon "button" at bounding box center [1365, 371] width 2 height 11
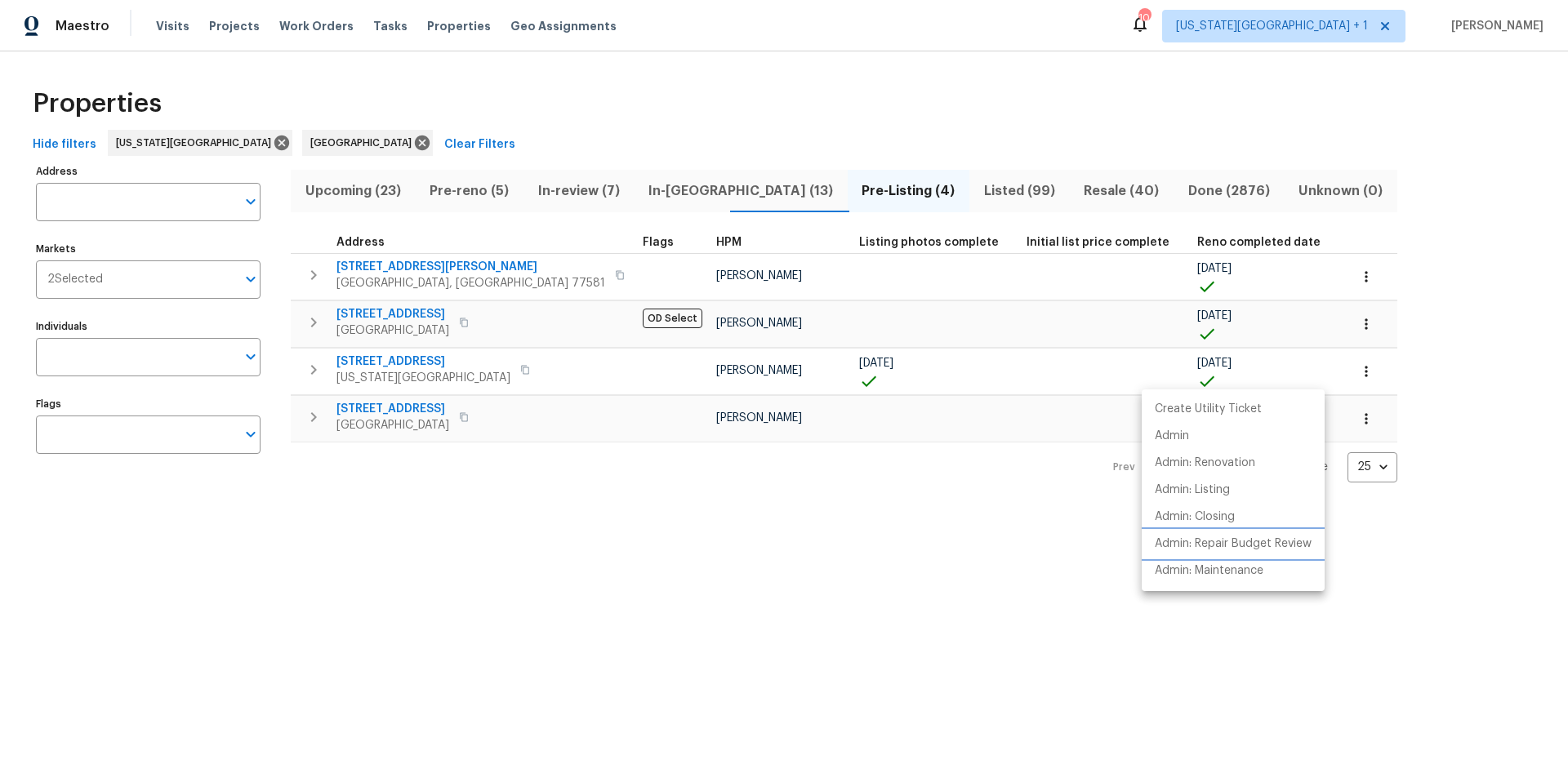
click at [1181, 541] on p "Admin: Repair Budget Review" at bounding box center [1233, 544] width 157 height 17
click at [377, 28] on div at bounding box center [784, 391] width 1568 height 782
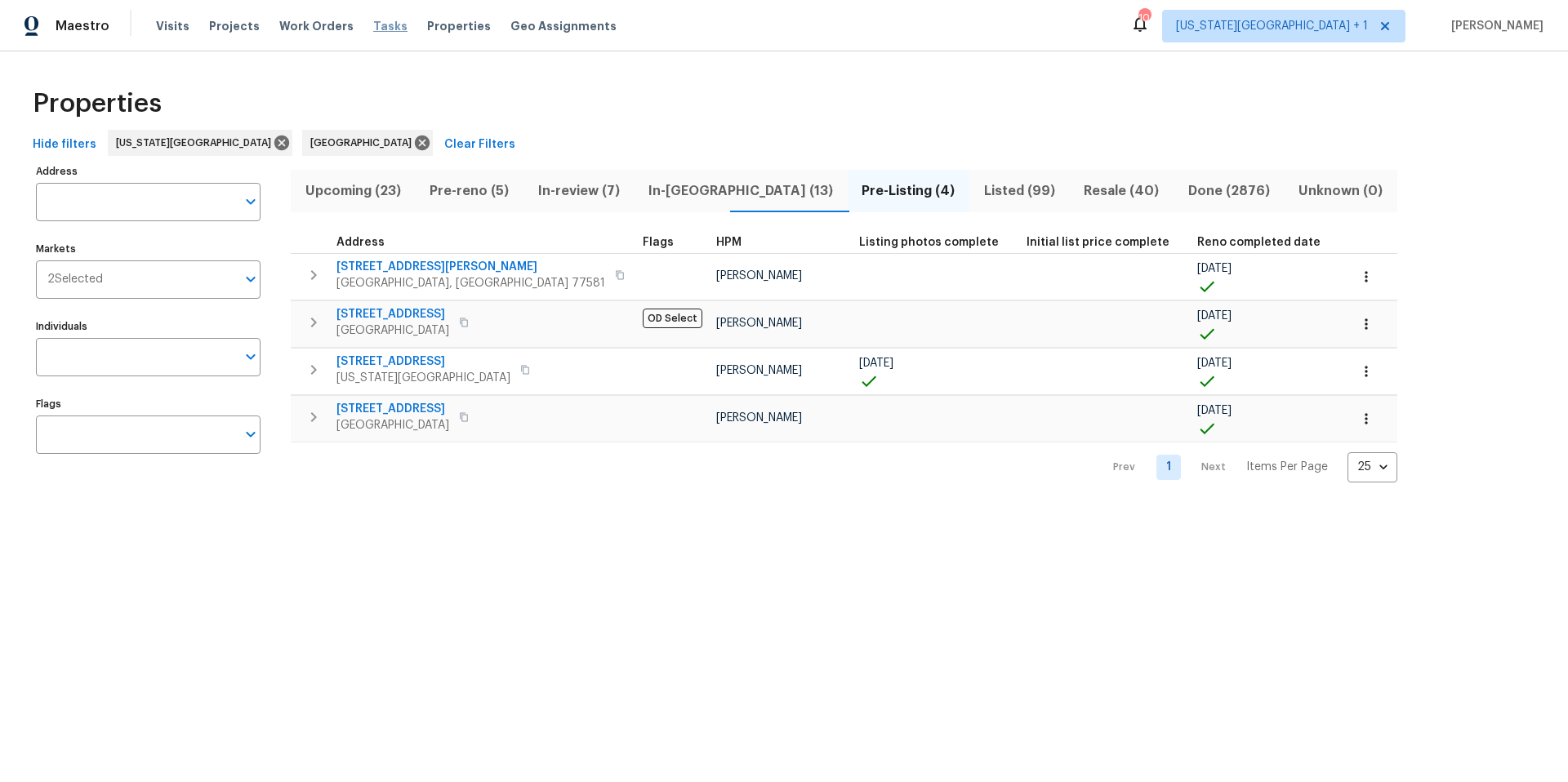
click at [374, 28] on span "Tasks" at bounding box center [391, 27] width 35 height 12
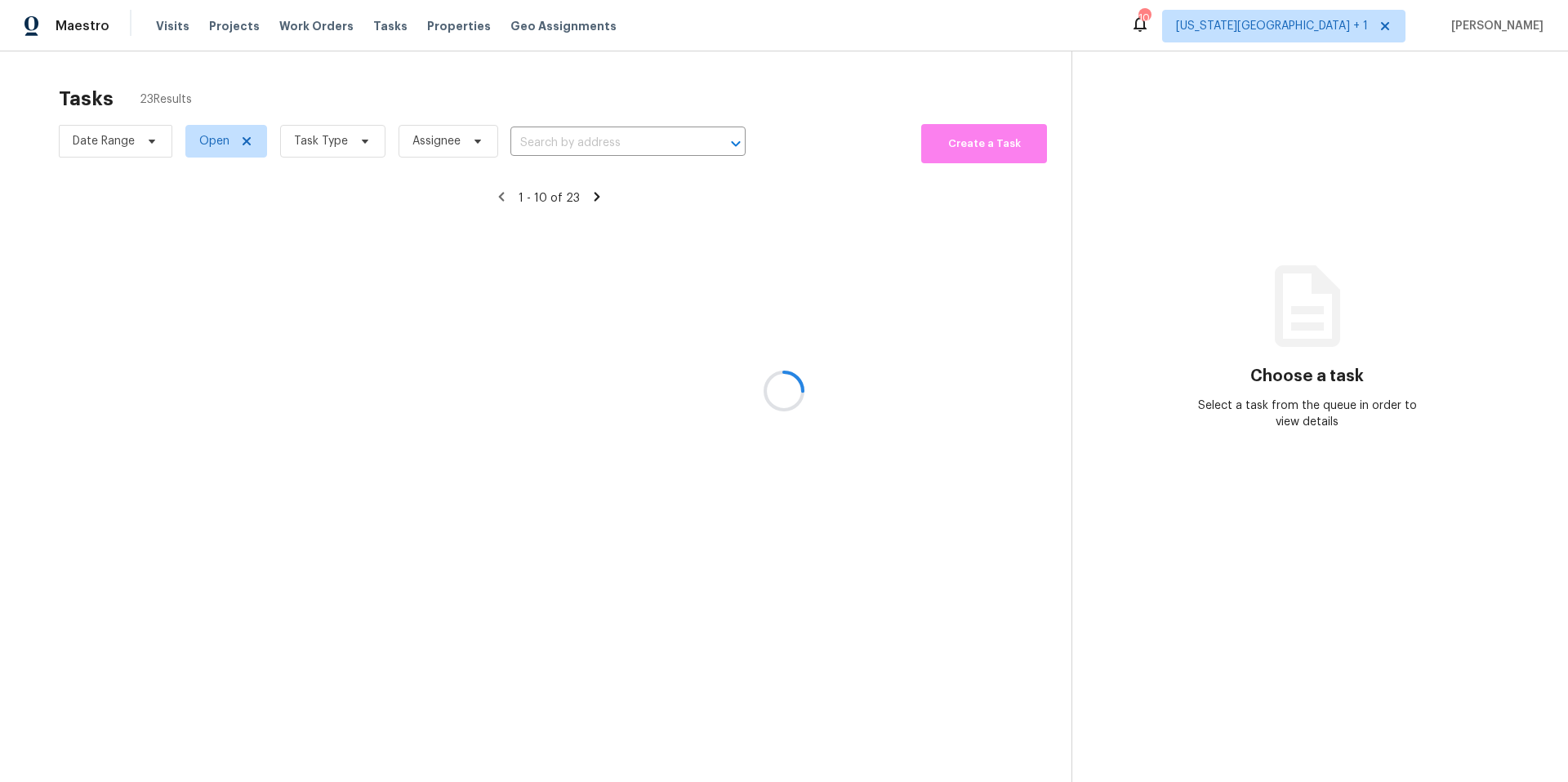
click at [315, 143] on div at bounding box center [784, 391] width 1568 height 782
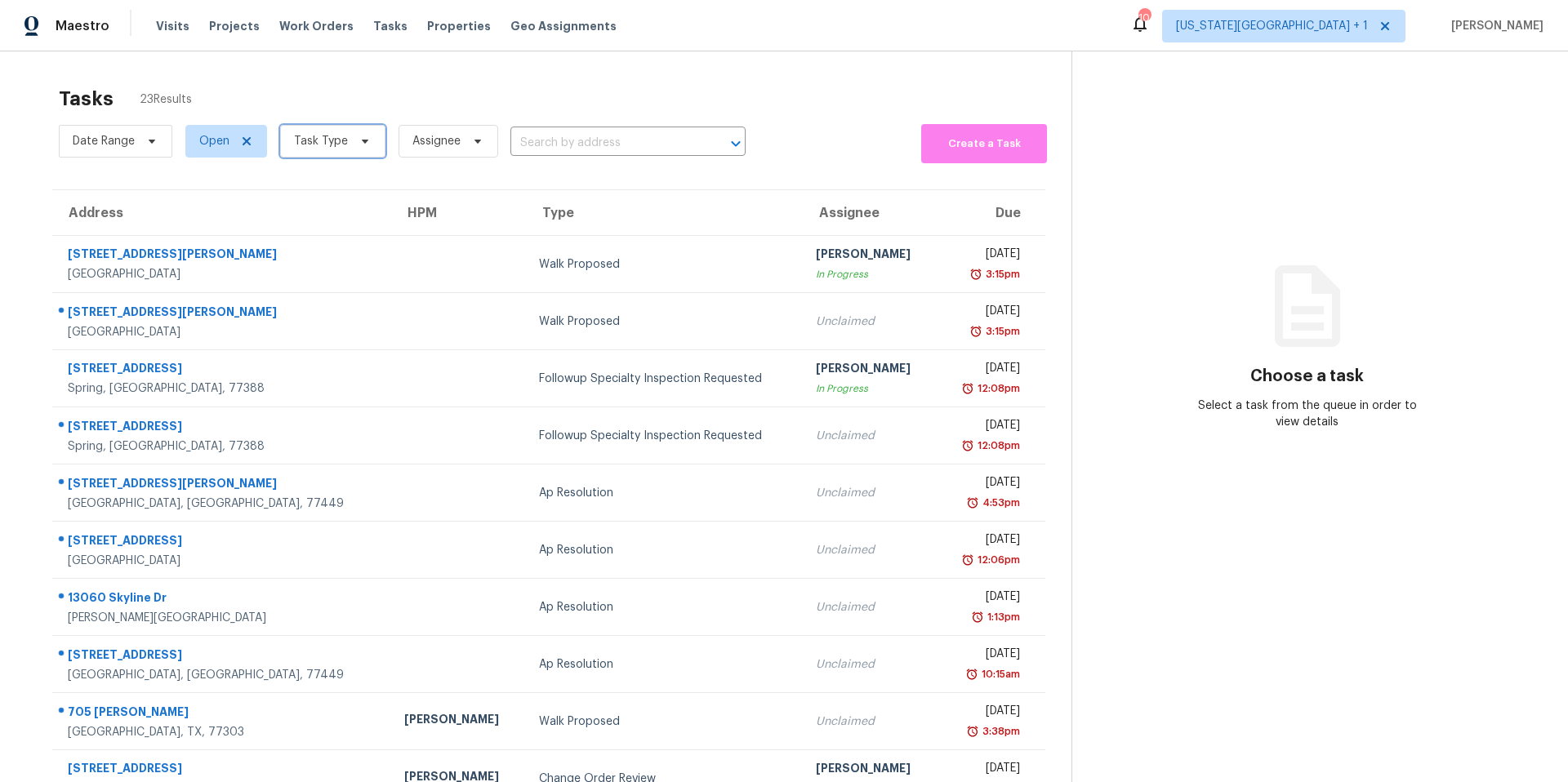
click at [315, 143] on span "Task Type" at bounding box center [320, 141] width 54 height 17
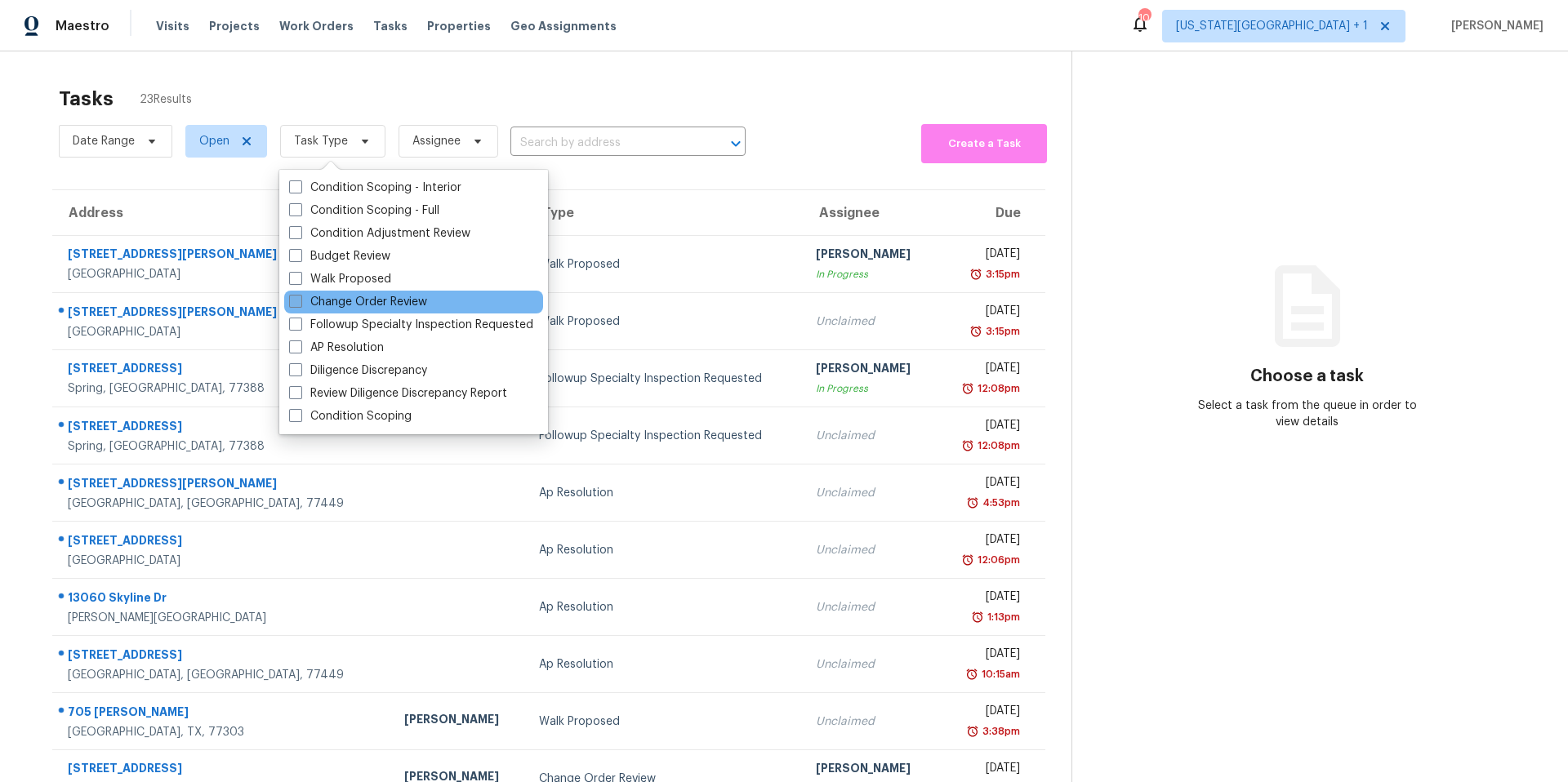
click at [302, 300] on span at bounding box center [295, 301] width 13 height 13
click at [300, 300] on input "Change Order Review" at bounding box center [294, 299] width 11 height 11
checkbox input "true"
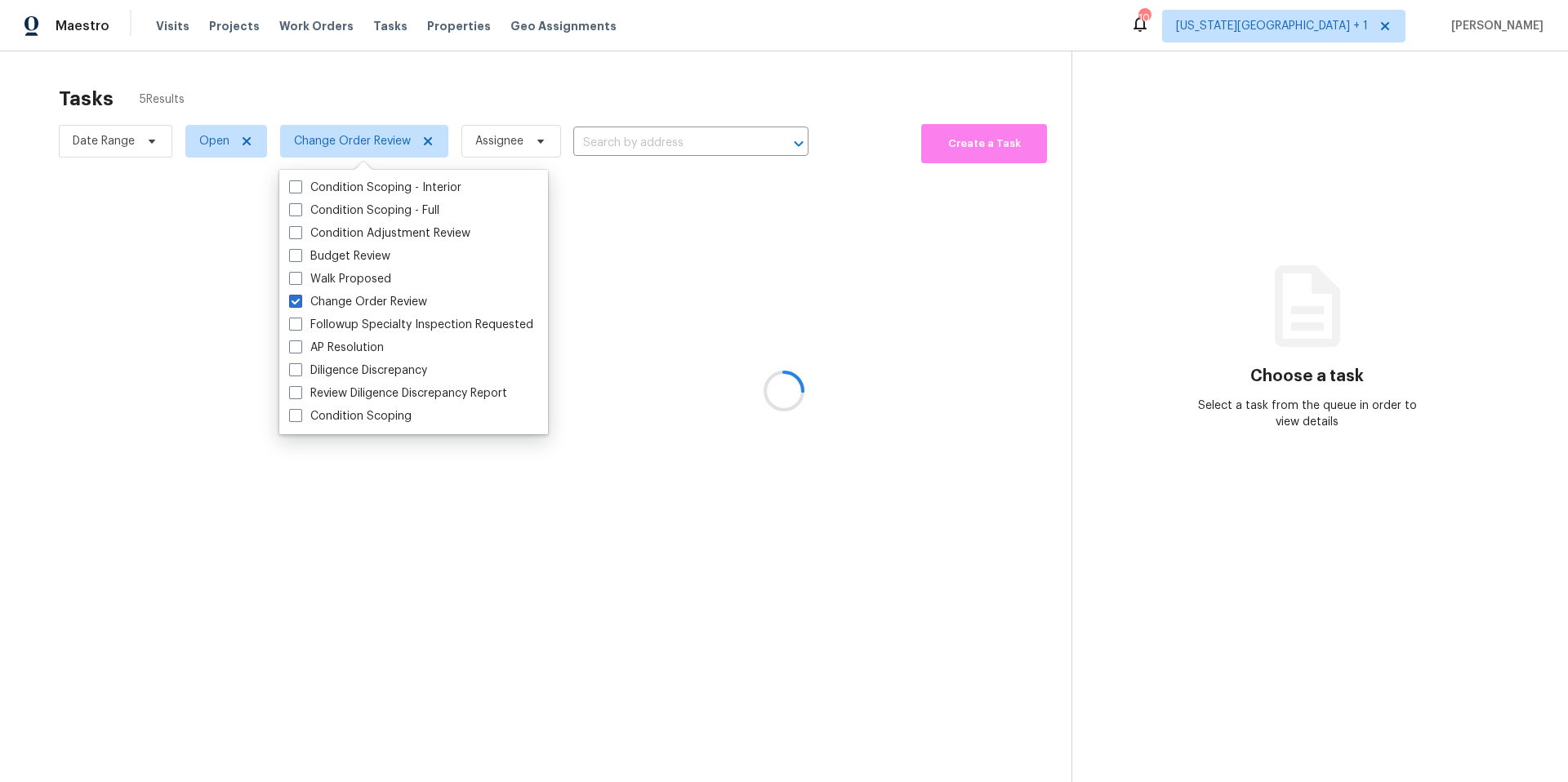
click at [367, 75] on div "Tasks 5 Results Date Range Open Change Order Review Assignee ​ Create a Task Ch…" at bounding box center [784, 442] width 1568 height 782
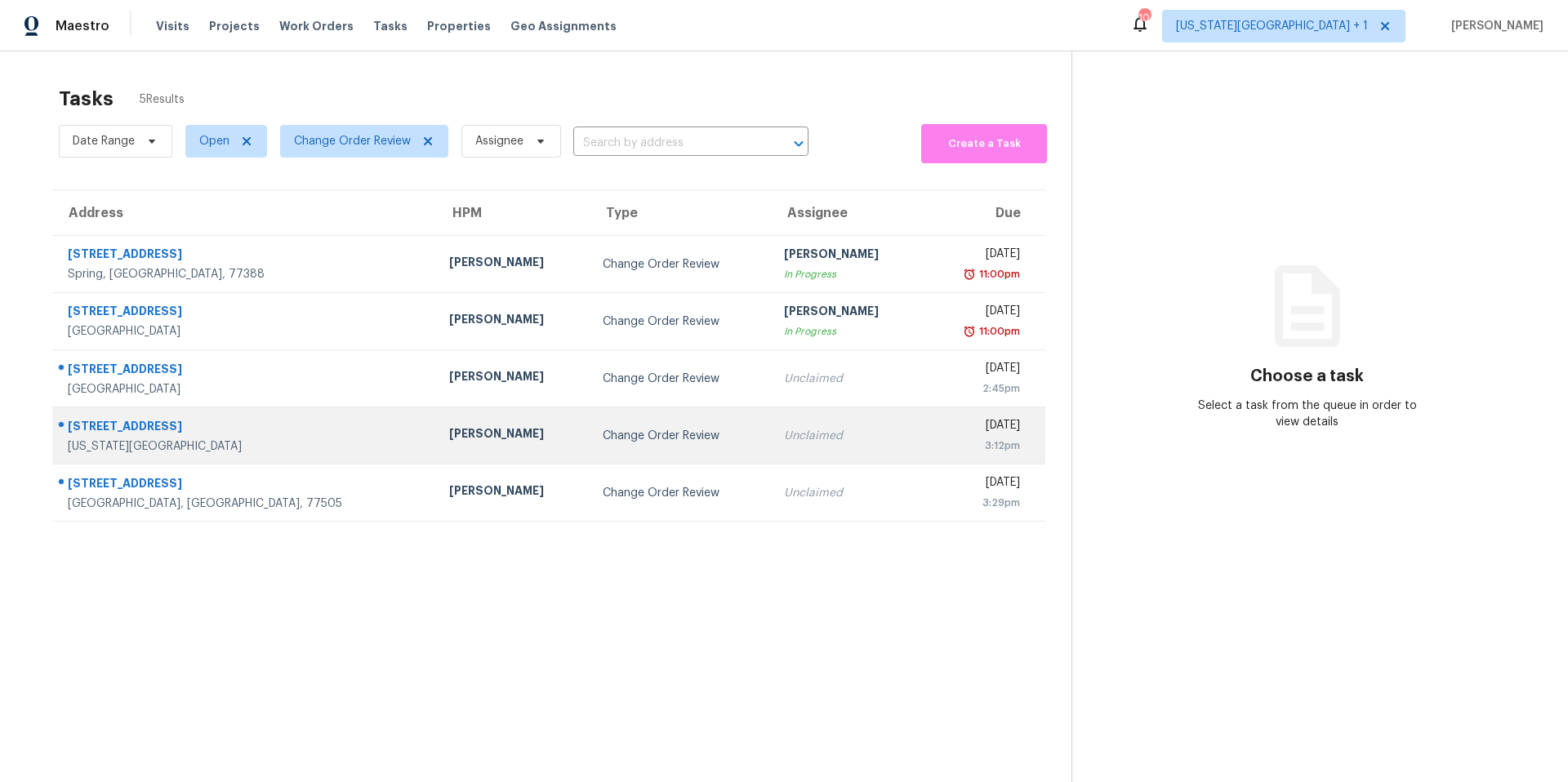
click at [449, 440] on div "[PERSON_NAME]" at bounding box center [512, 435] width 128 height 21
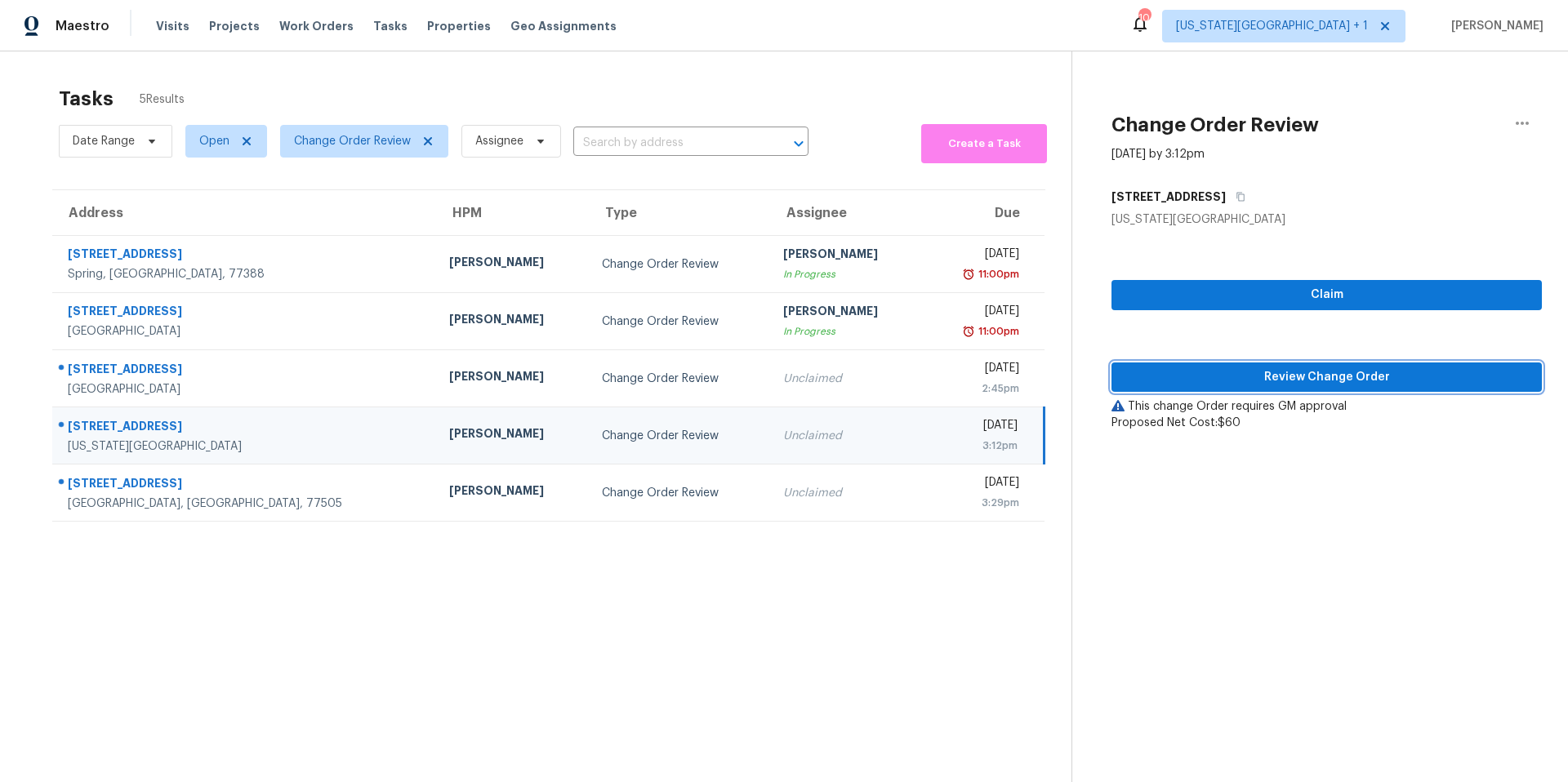
click at [1163, 383] on span "Review Change Order" at bounding box center [1327, 378] width 404 height 21
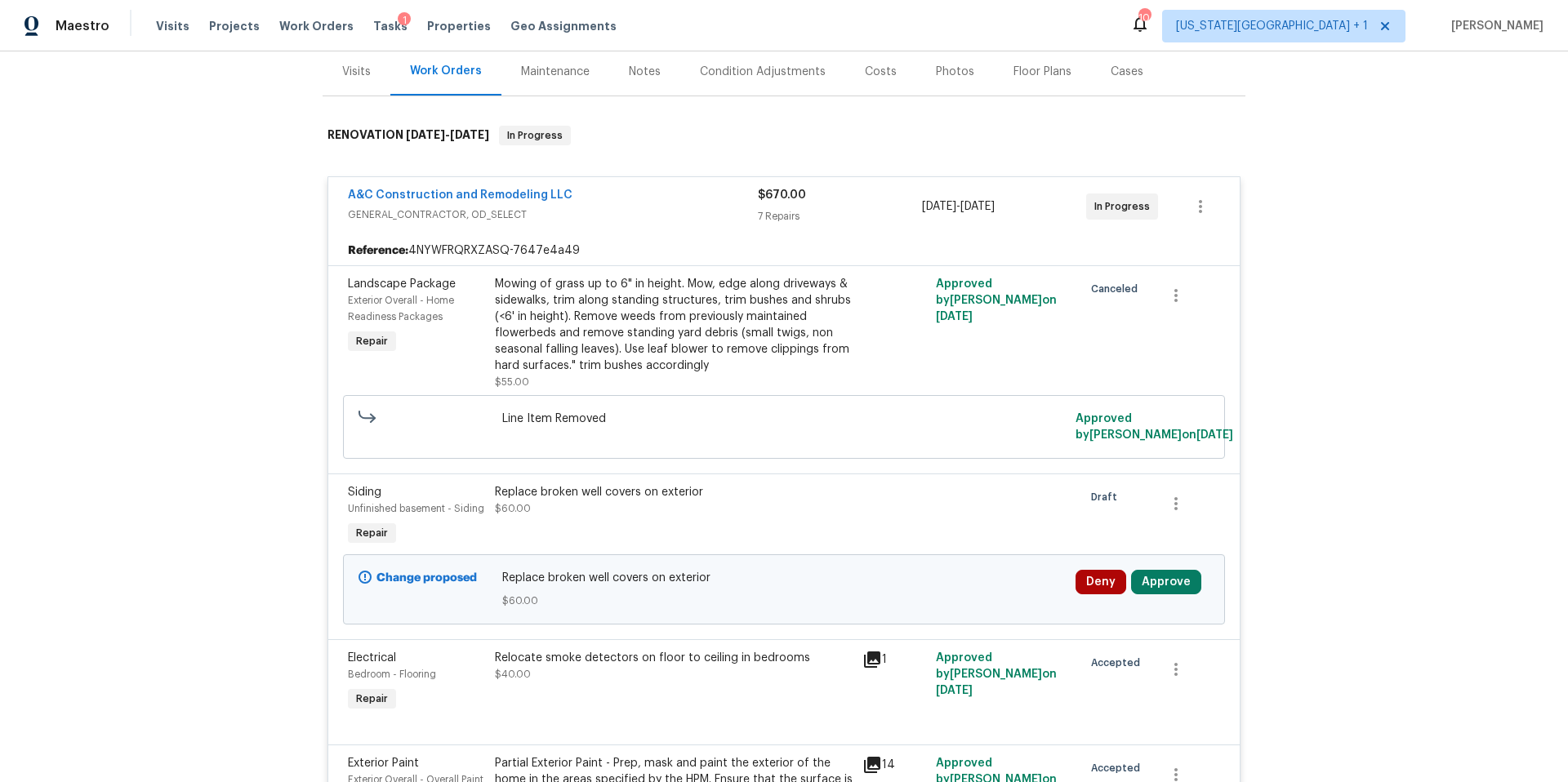
scroll to position [241, 0]
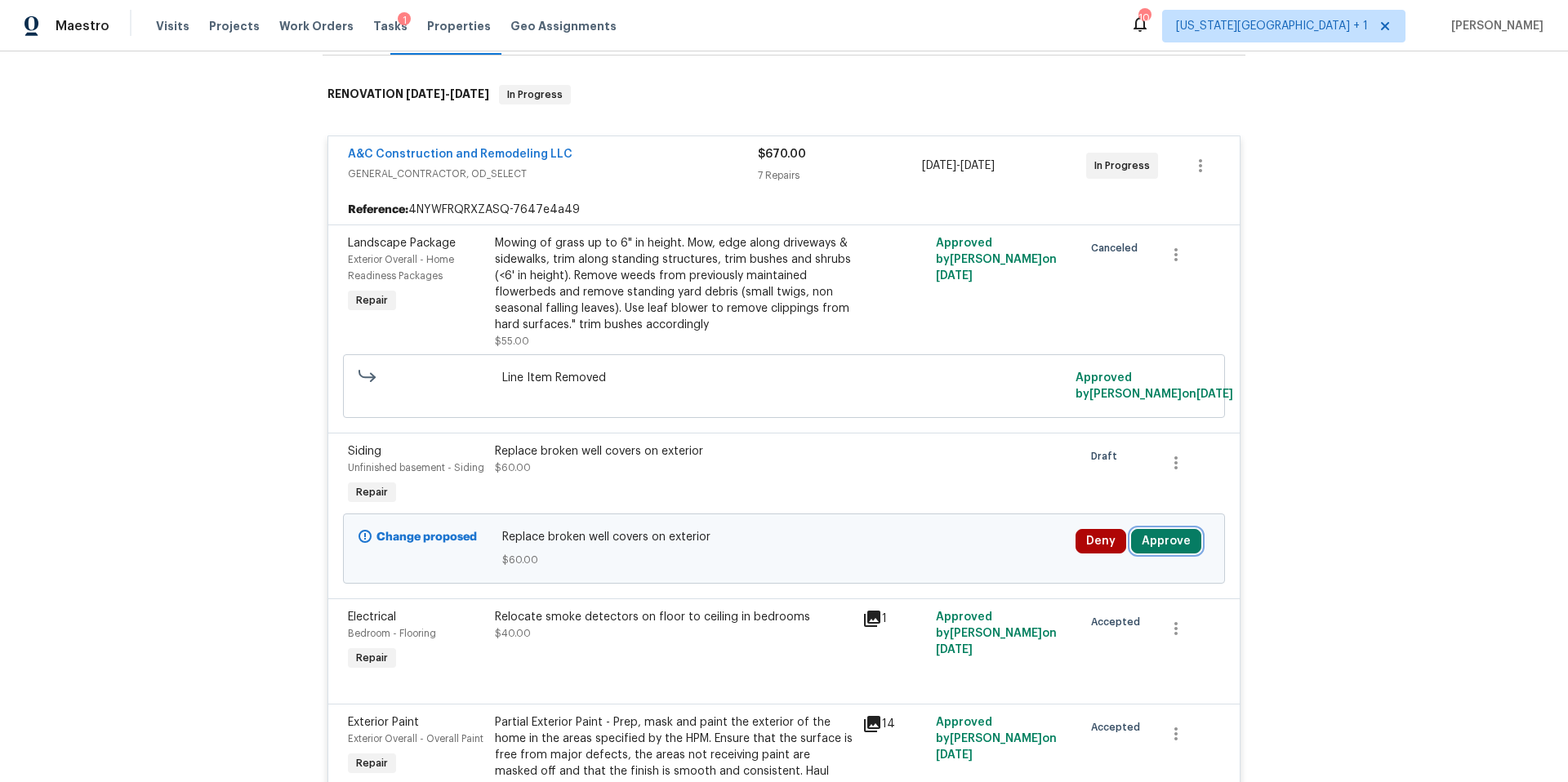
click at [1163, 546] on button "Approve" at bounding box center [1166, 541] width 70 height 25
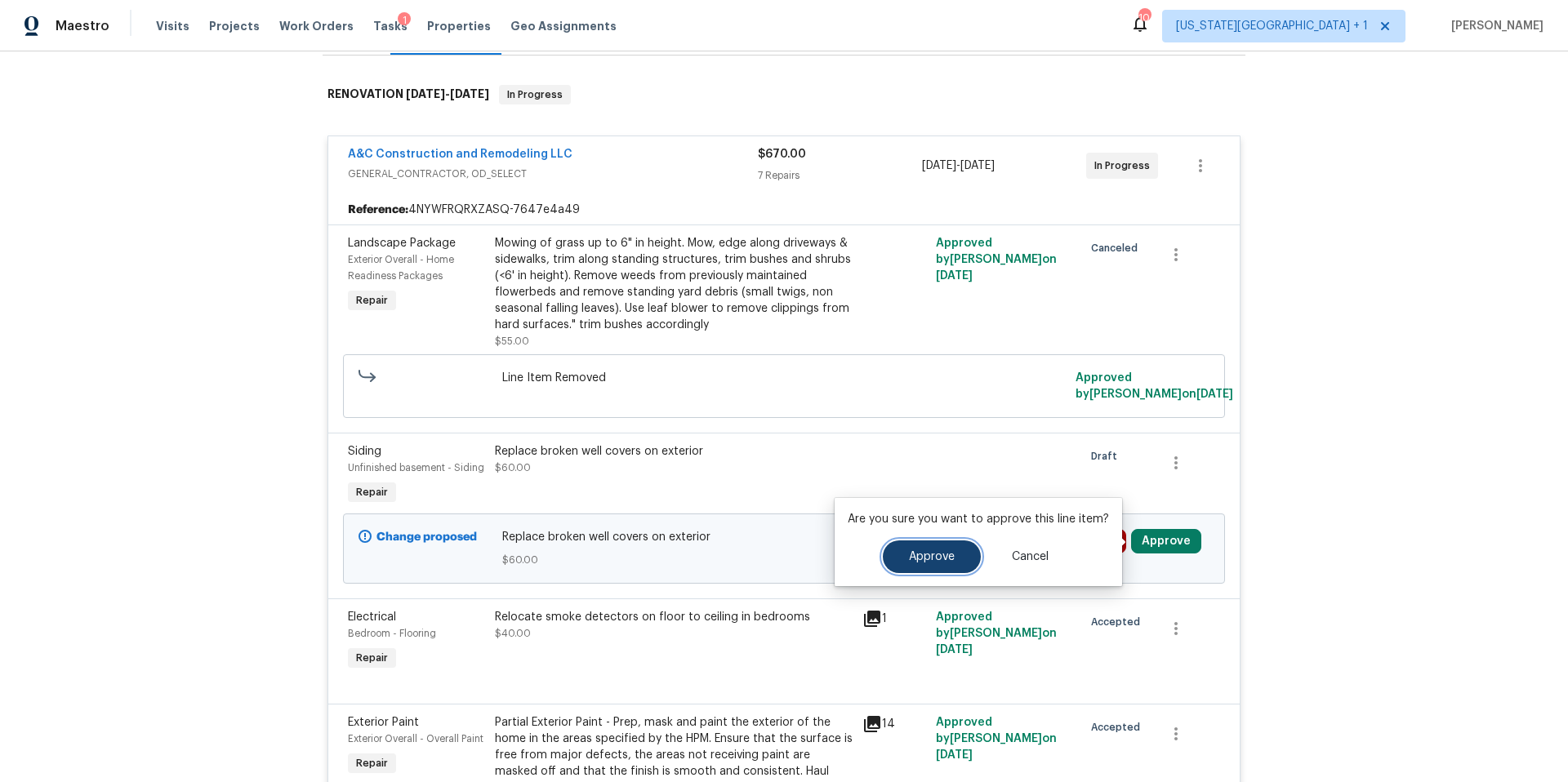
click at [928, 559] on span "Approve" at bounding box center [931, 558] width 45 height 12
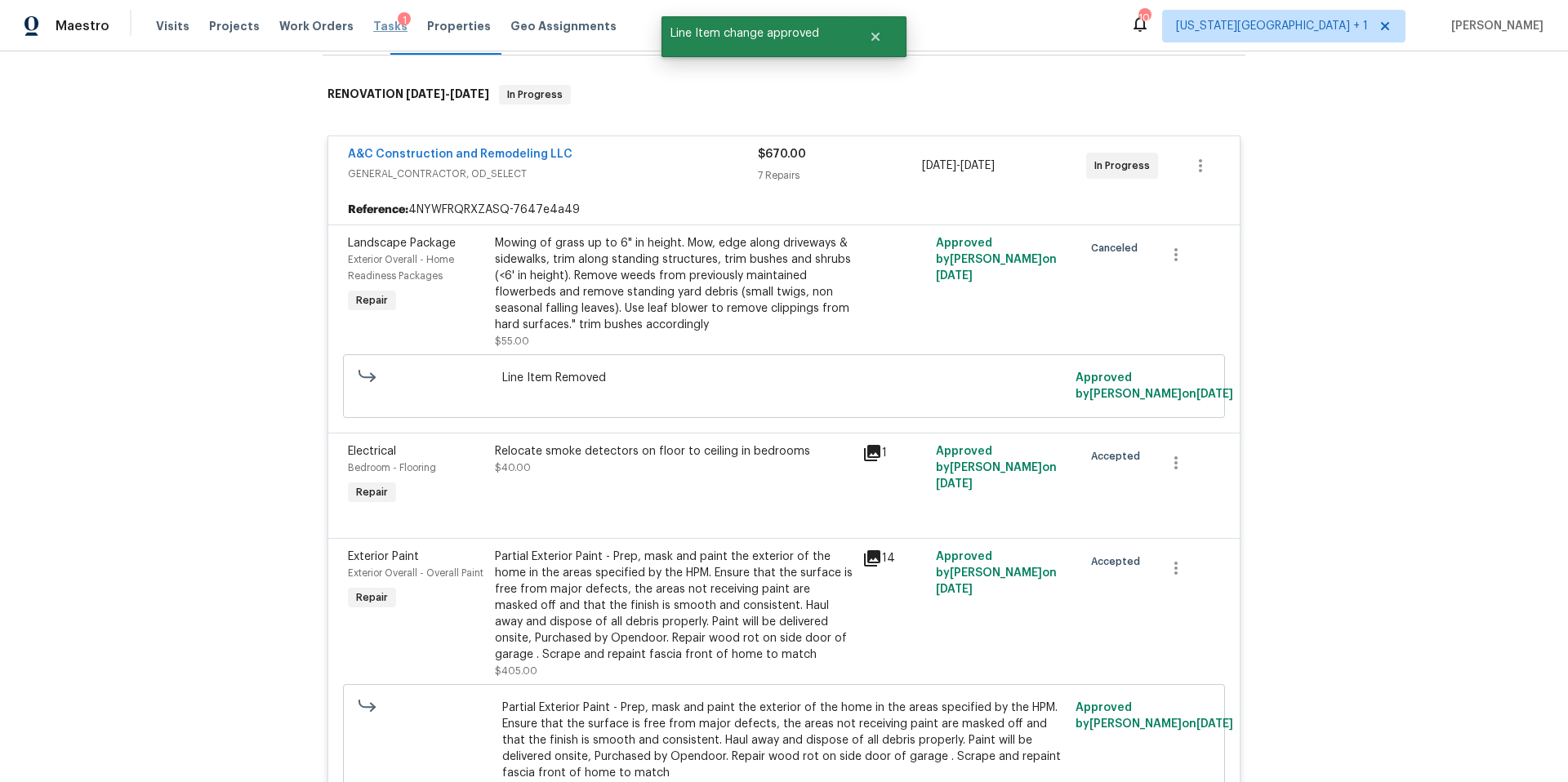
click at [374, 31] on span "Tasks" at bounding box center [391, 27] width 35 height 12
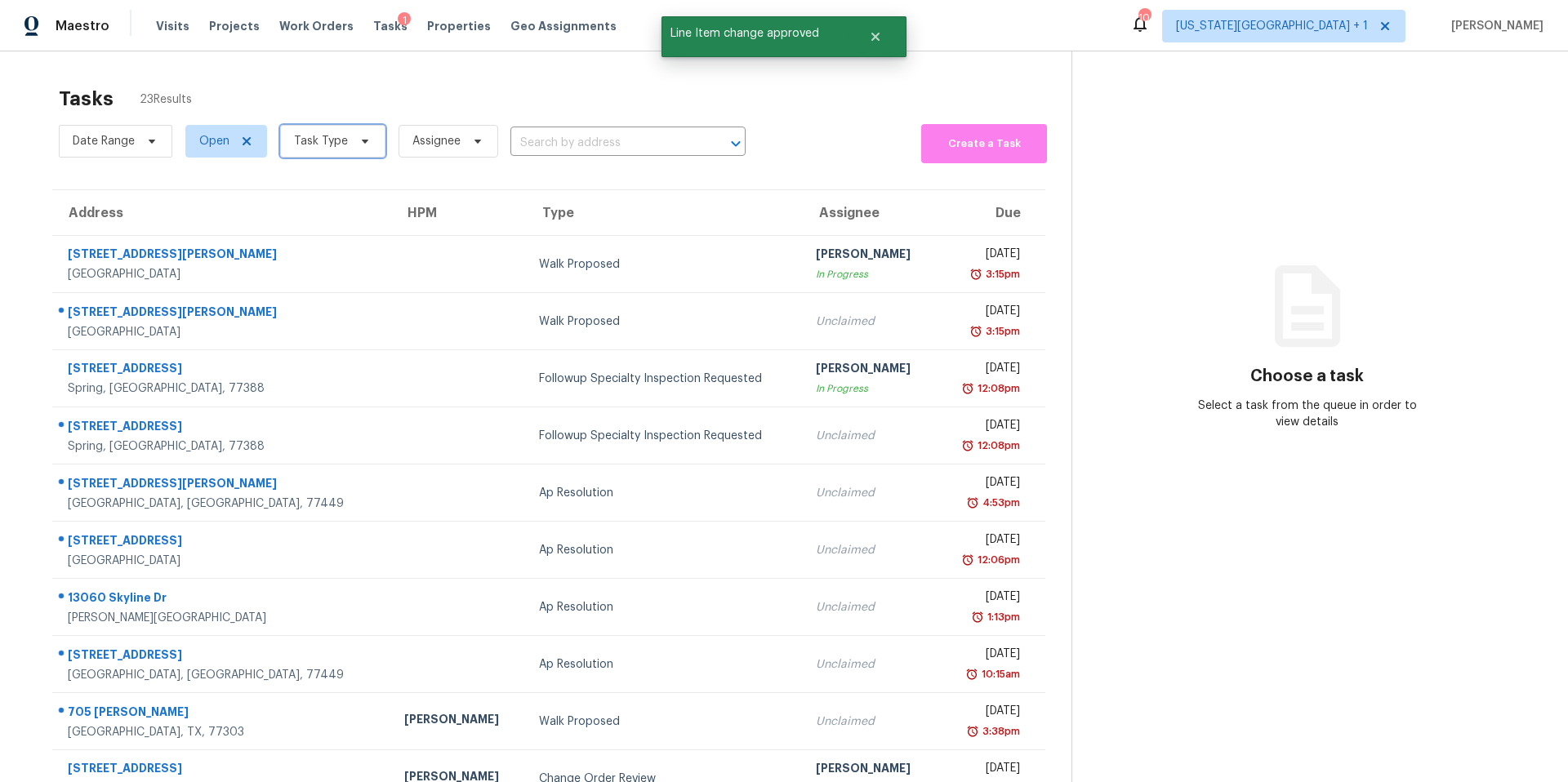
click at [328, 138] on span "Task Type" at bounding box center [320, 141] width 54 height 17
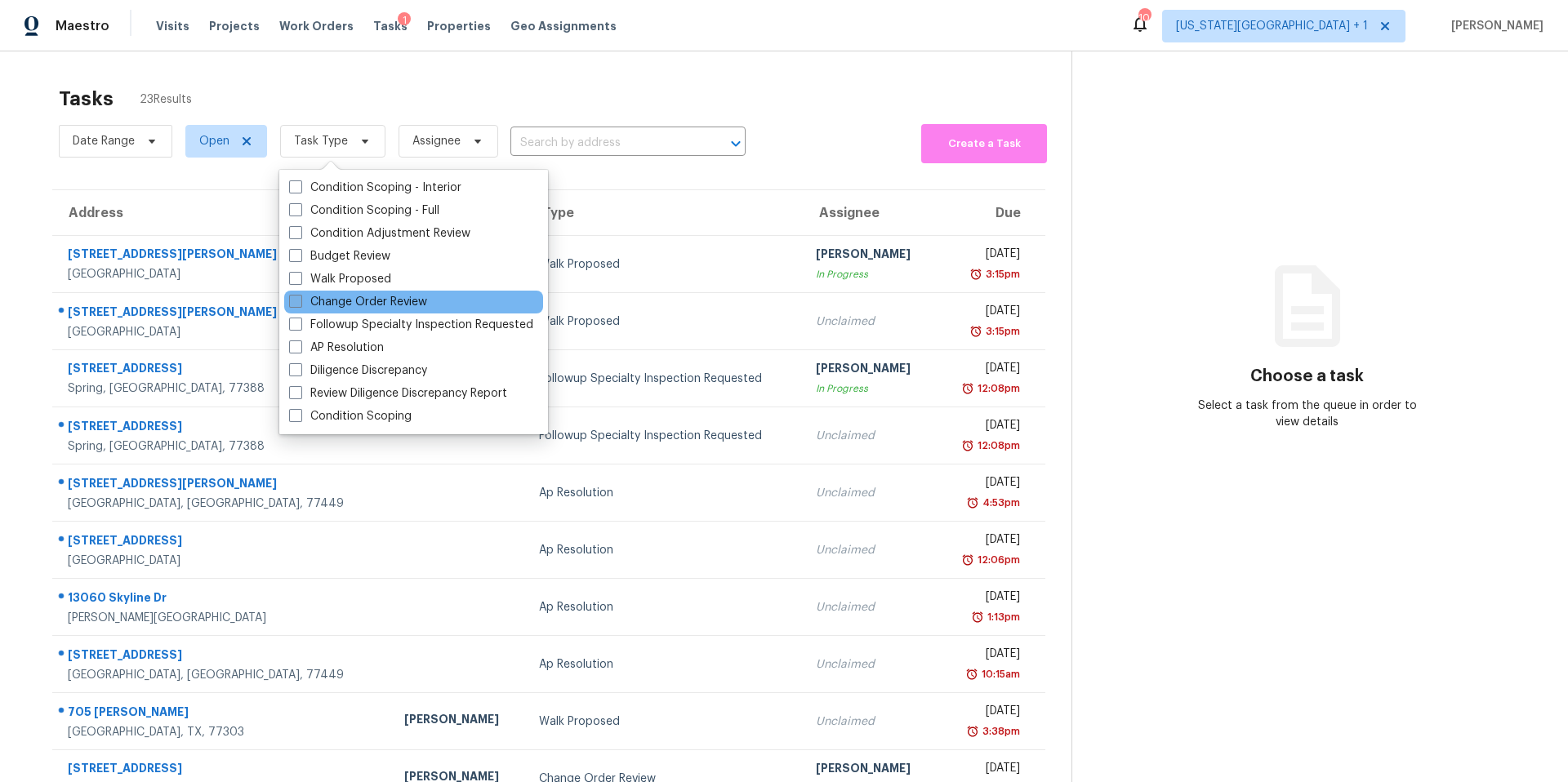
click at [328, 306] on label "Change Order Review" at bounding box center [358, 302] width 138 height 17
click at [300, 304] on input "Change Order Review" at bounding box center [294, 299] width 11 height 11
checkbox input "true"
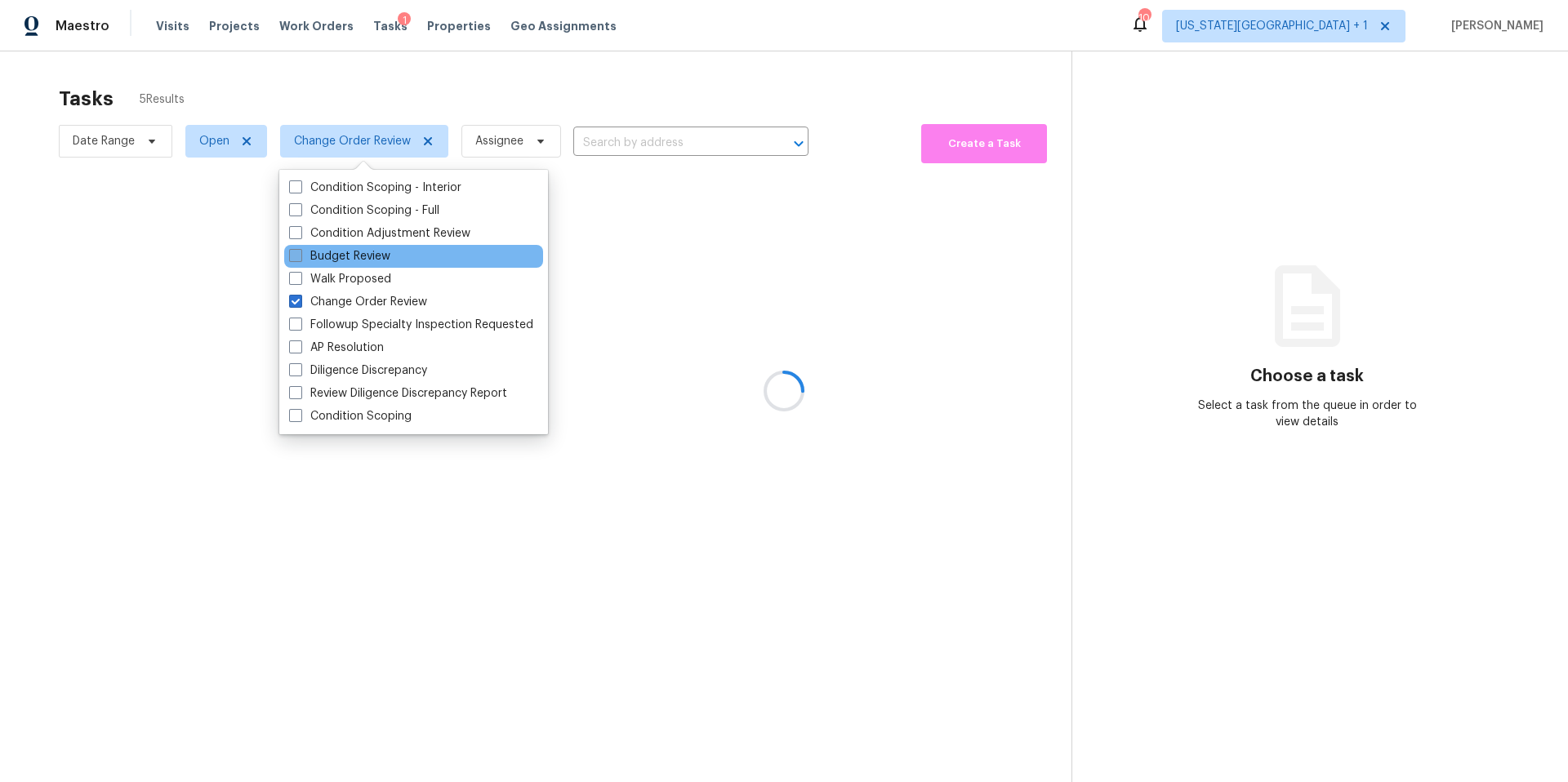
click at [337, 257] on label "Budget Review" at bounding box center [339, 256] width 101 height 17
click at [300, 257] on input "Budget Review" at bounding box center [294, 253] width 11 height 11
checkbox input "true"
click at [392, 99] on div "Tasks 3 Results" at bounding box center [565, 98] width 1012 height 43
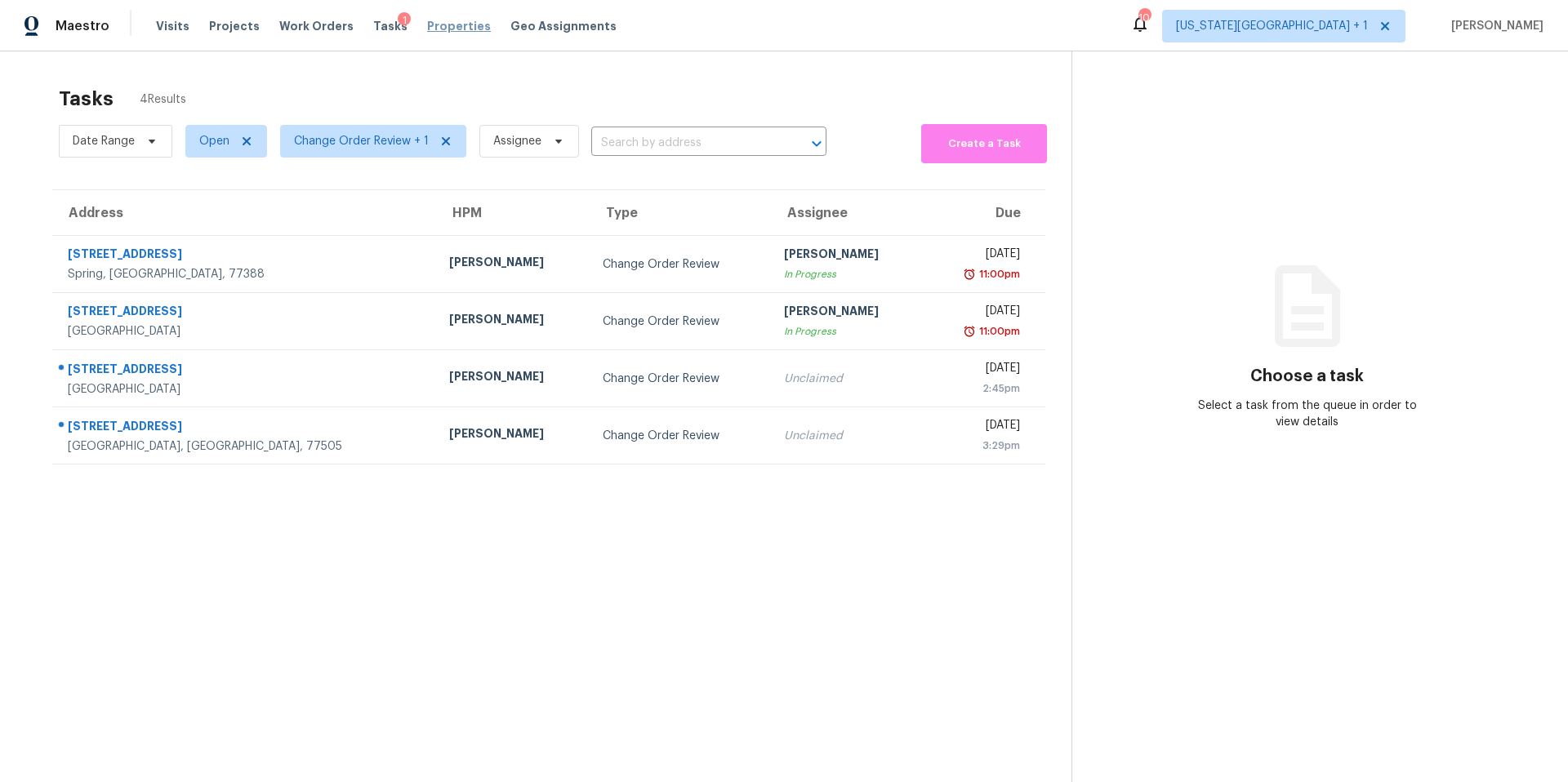
click at [444, 31] on span "Properties" at bounding box center [459, 26] width 63 height 17
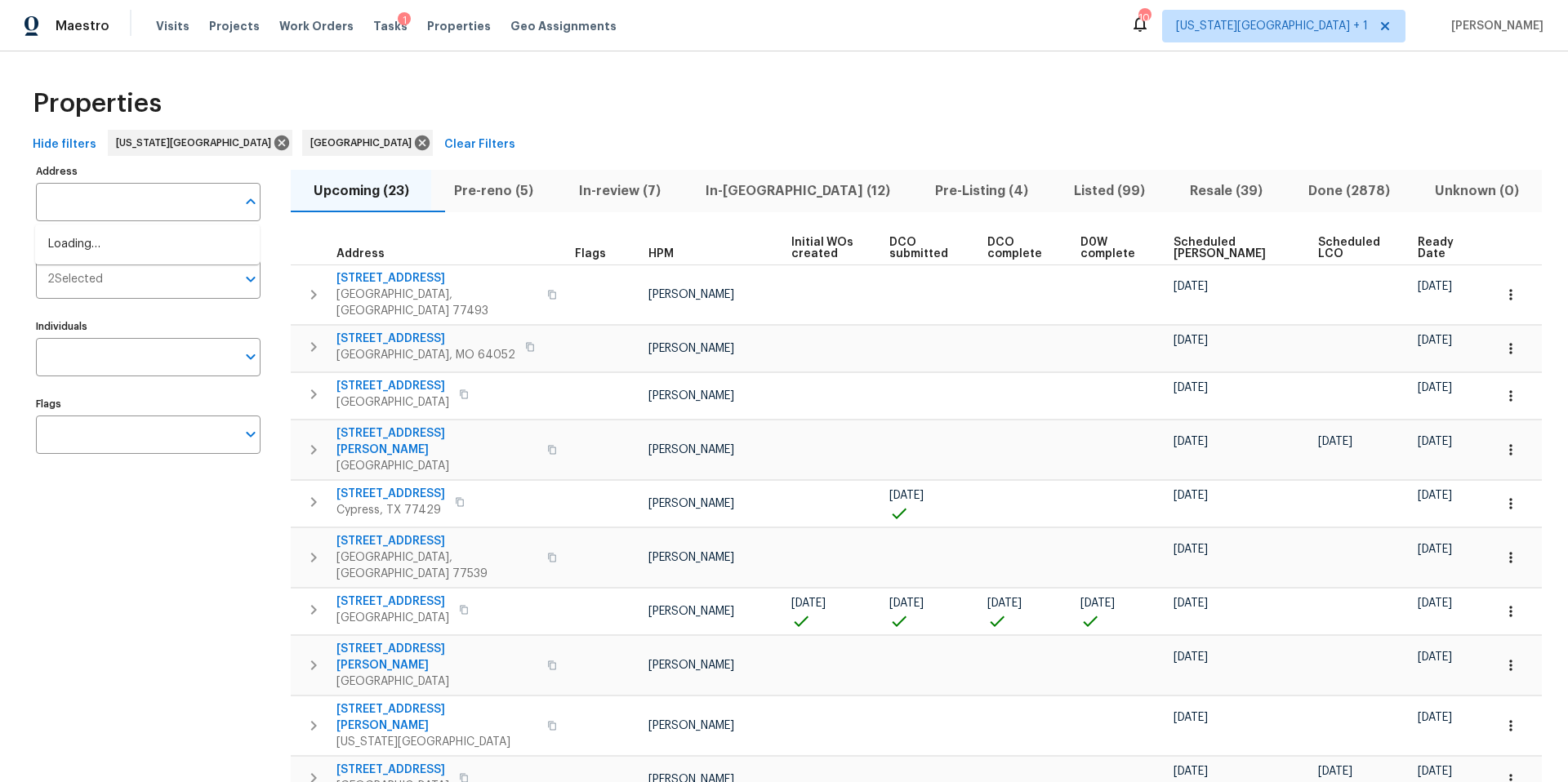
click at [108, 209] on input "text" at bounding box center [135, 202] width 200 height 39
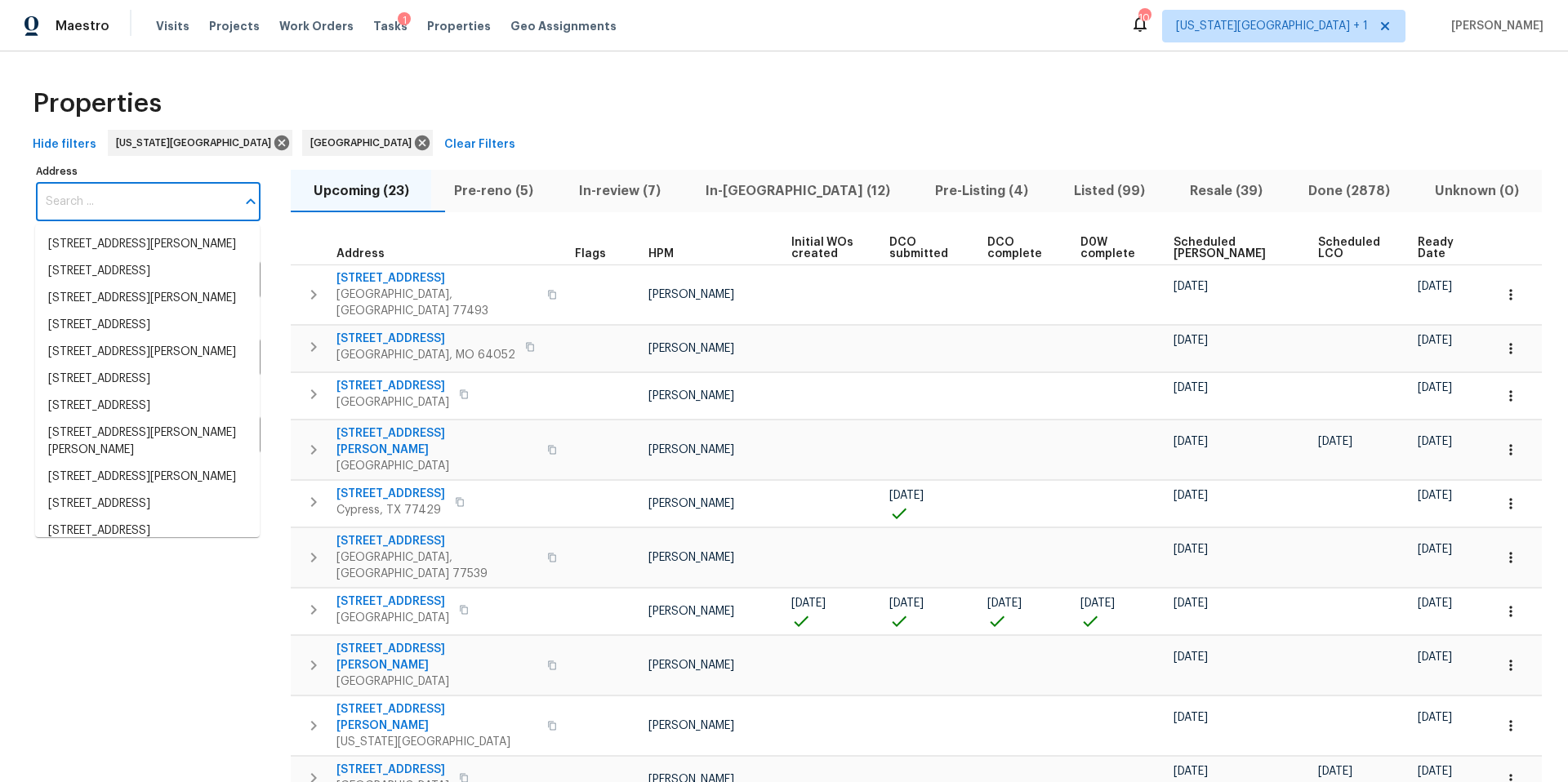
click at [108, 209] on input "Address" at bounding box center [135, 202] width 200 height 39
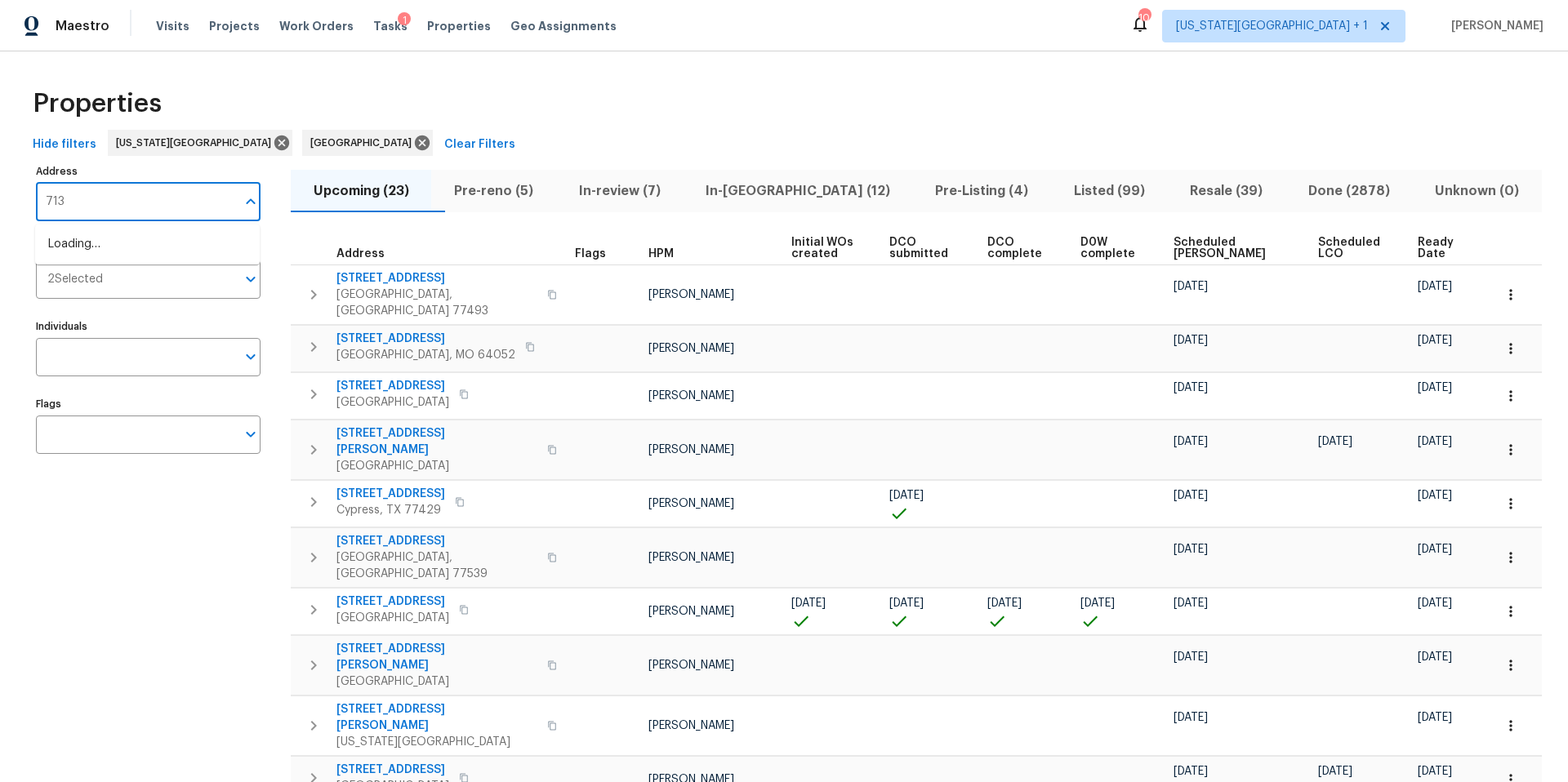
type input "7139"
click at [105, 312] on li "7139 Hardy St Overland Park KS 66204" at bounding box center [147, 298] width 224 height 27
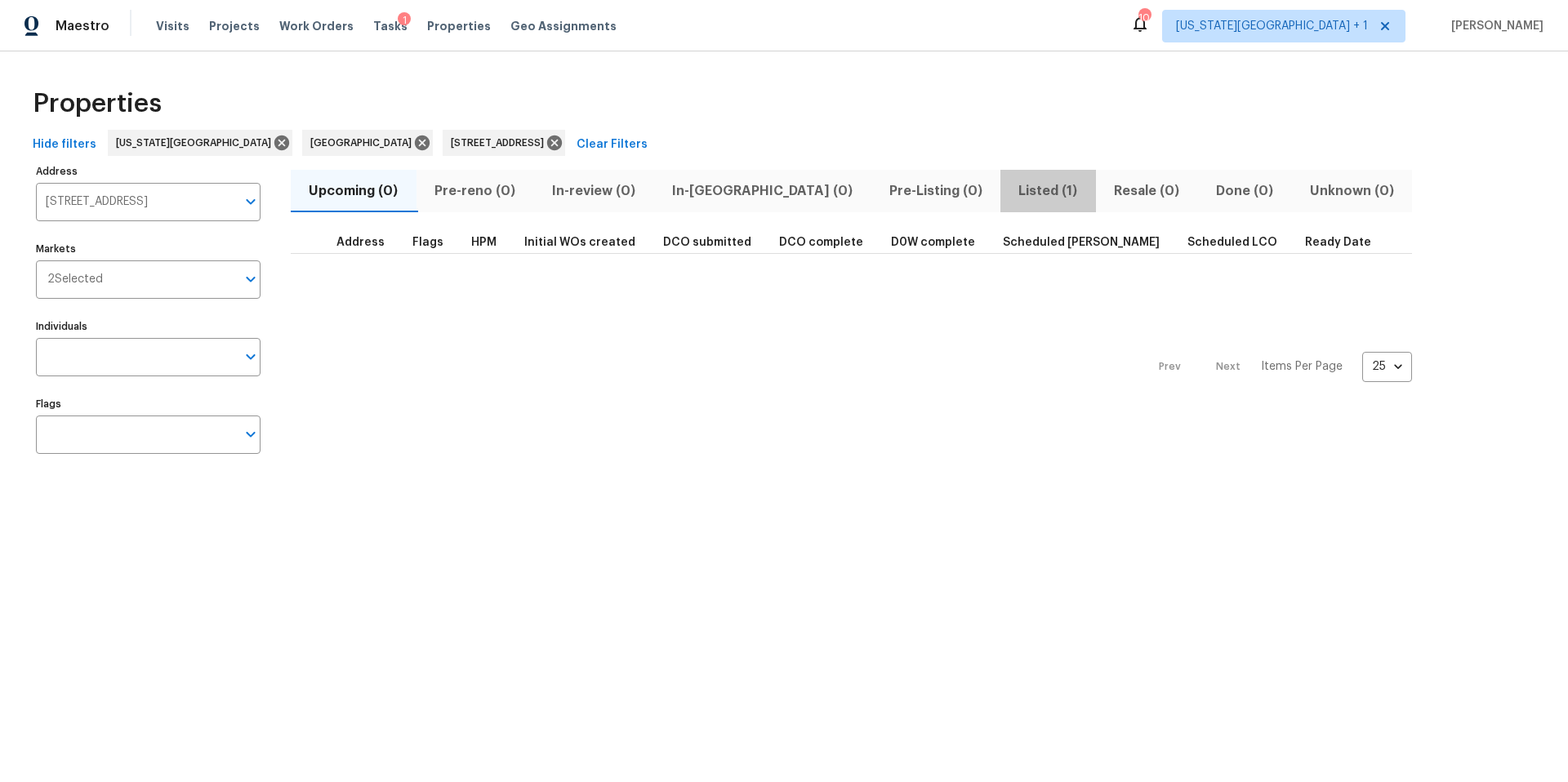
click at [1010, 190] on span "Listed (1)" at bounding box center [1048, 191] width 76 height 23
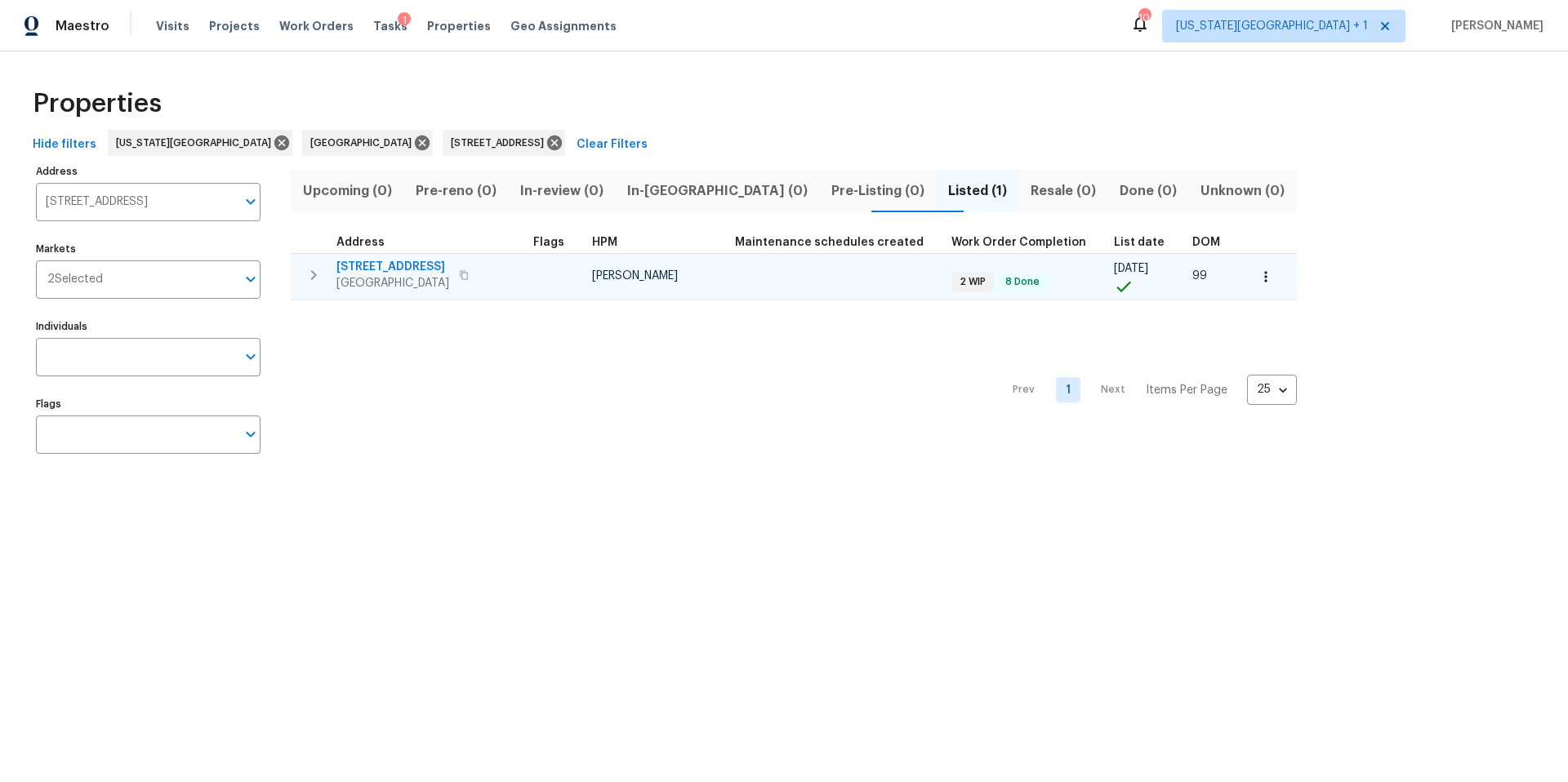
click at [387, 280] on span "Overland Park, KS 66204" at bounding box center [392, 283] width 113 height 17
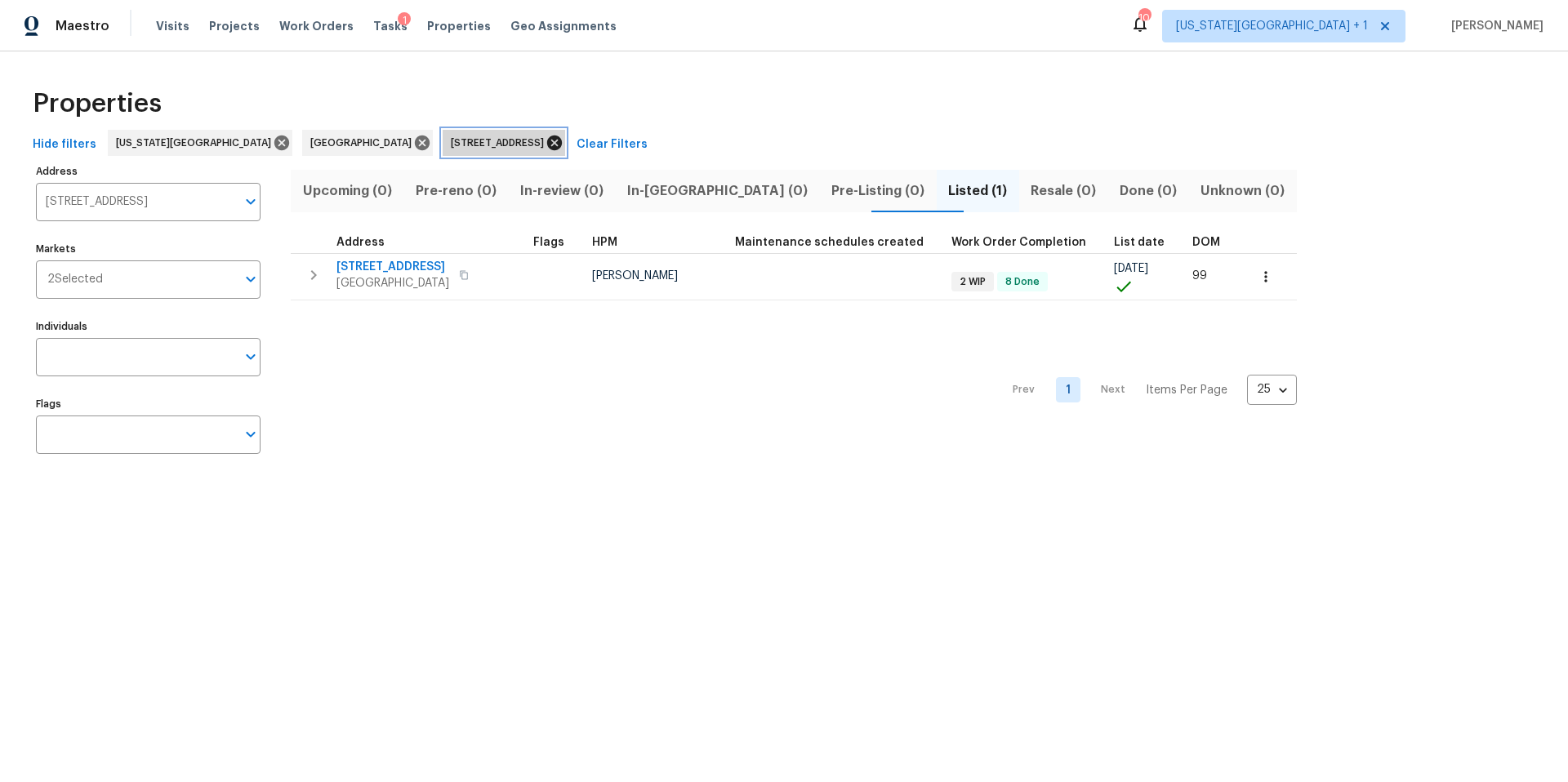
click at [548, 141] on icon at bounding box center [555, 142] width 15 height 15
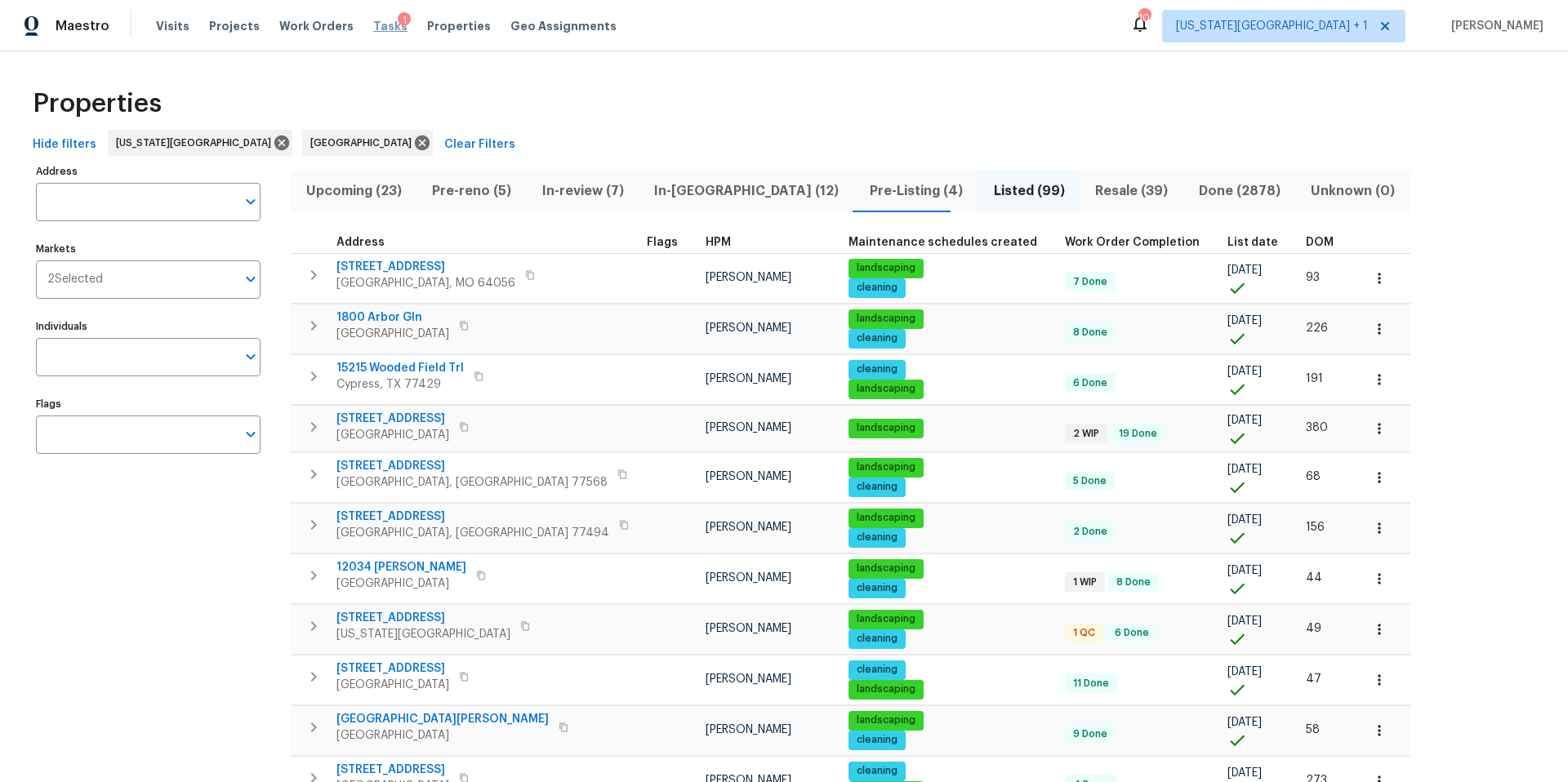
click at [374, 23] on span "Tasks" at bounding box center [391, 27] width 35 height 12
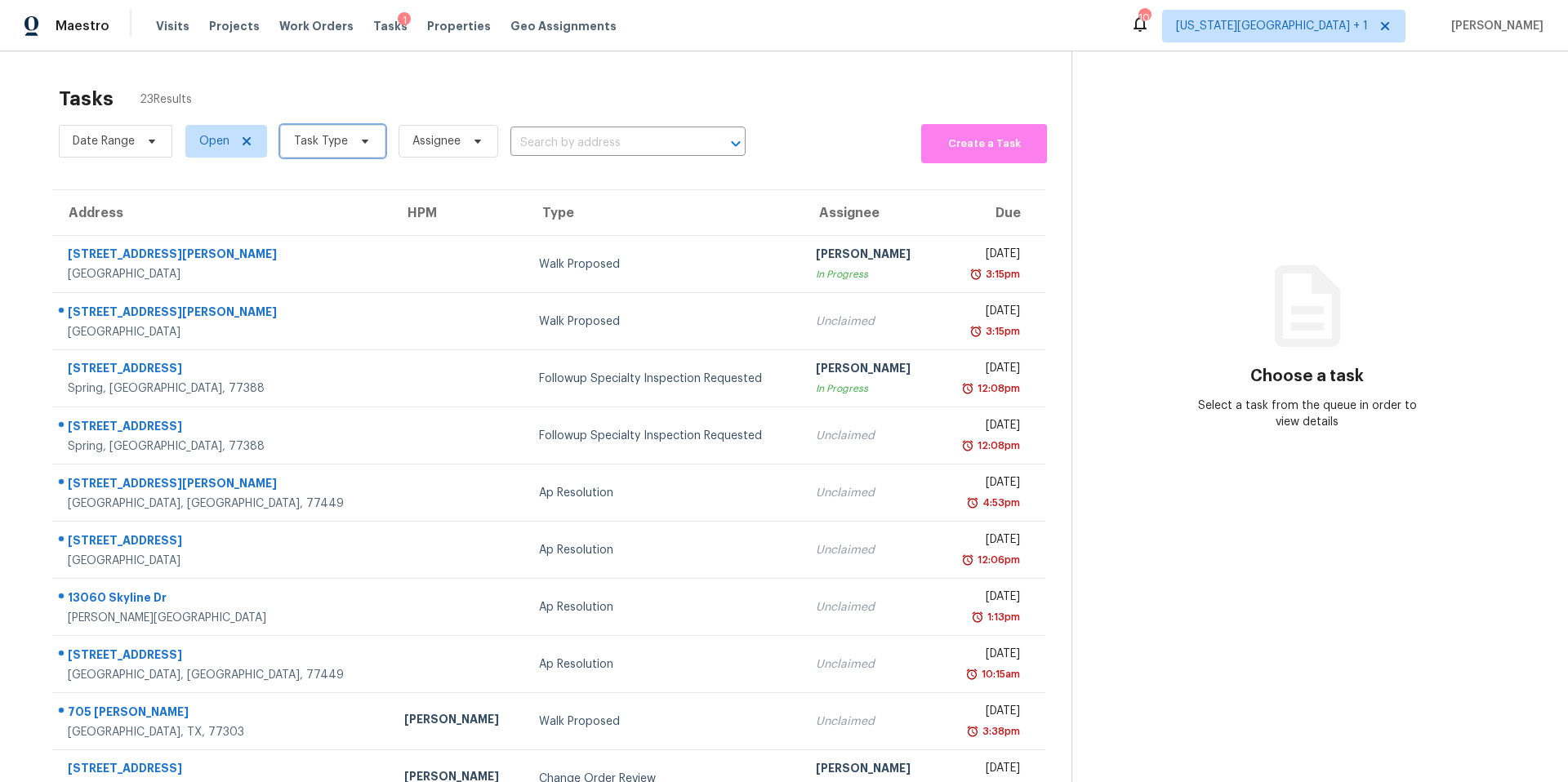
click at [328, 149] on span "Task Type" at bounding box center [320, 141] width 54 height 17
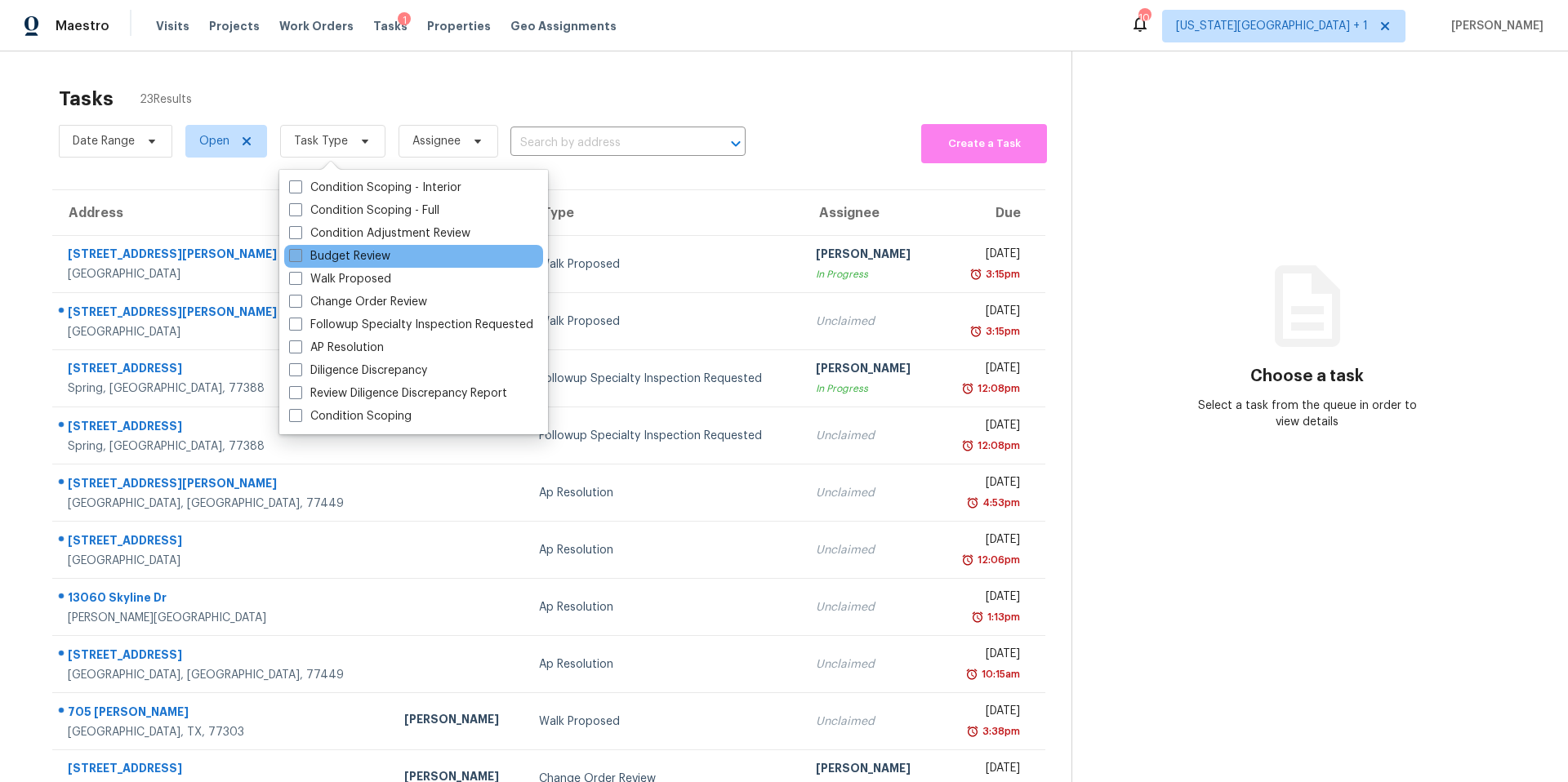
click at [325, 255] on label "Budget Review" at bounding box center [339, 256] width 101 height 17
click at [300, 255] on input "Budget Review" at bounding box center [294, 253] width 11 height 11
checkbox input "true"
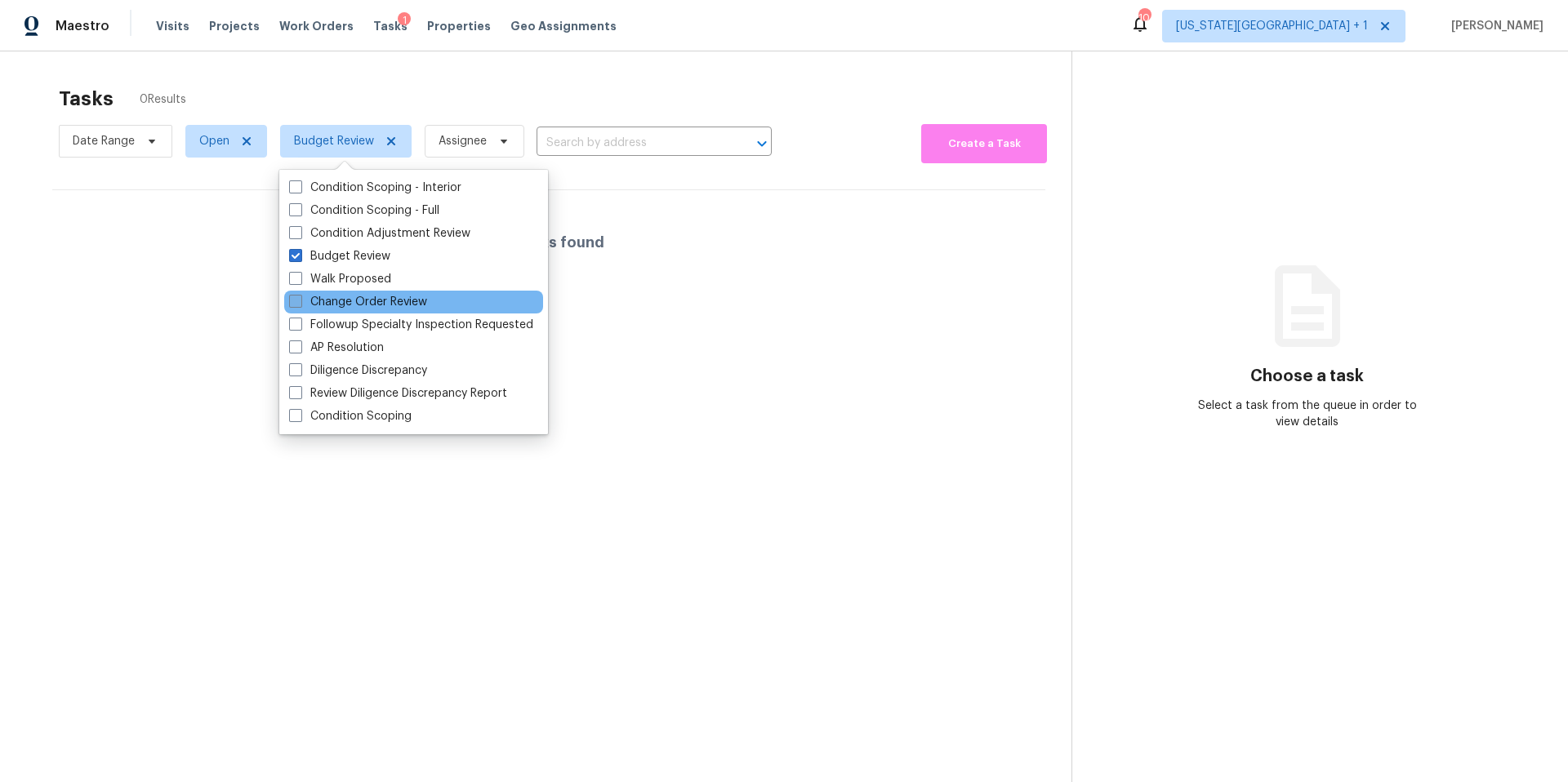
click at [322, 301] on label "Change Order Review" at bounding box center [358, 302] width 138 height 17
click at [300, 301] on input "Change Order Review" at bounding box center [294, 299] width 11 height 11
checkbox input "true"
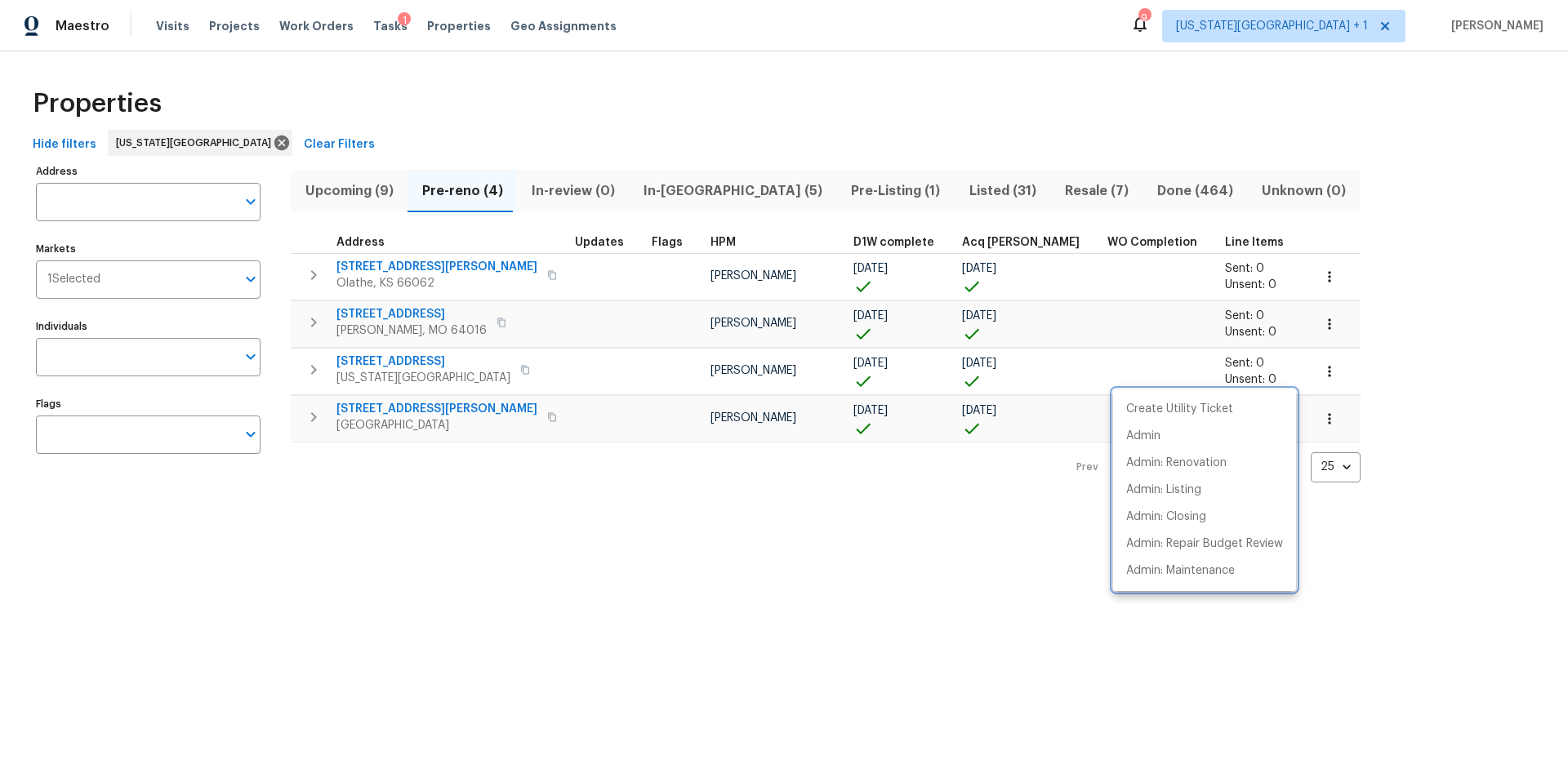
click at [127, 203] on div at bounding box center [784, 391] width 1568 height 782
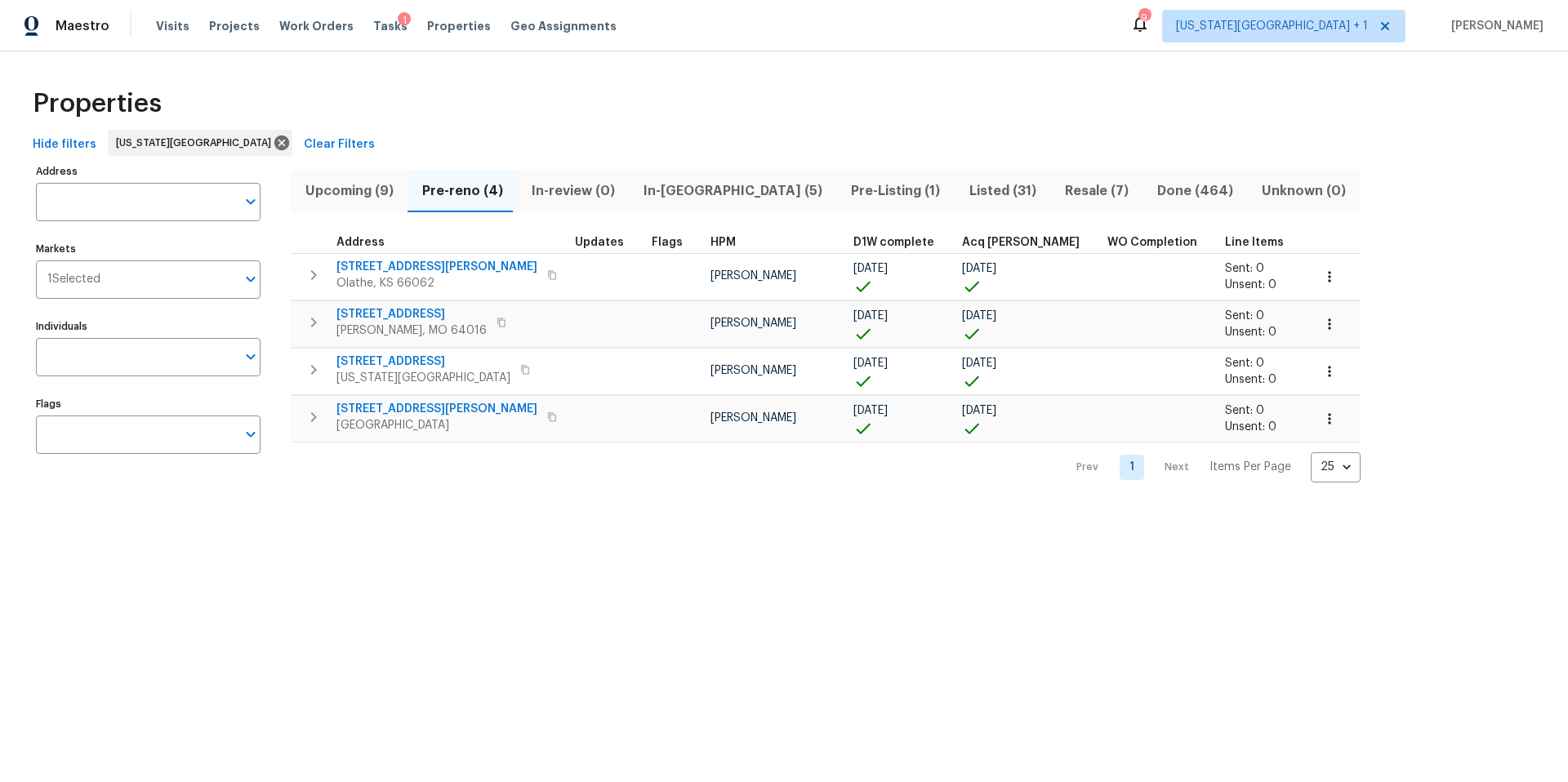
click at [127, 203] on input "Address" at bounding box center [135, 202] width 200 height 39
type input "7"
type input "greely"
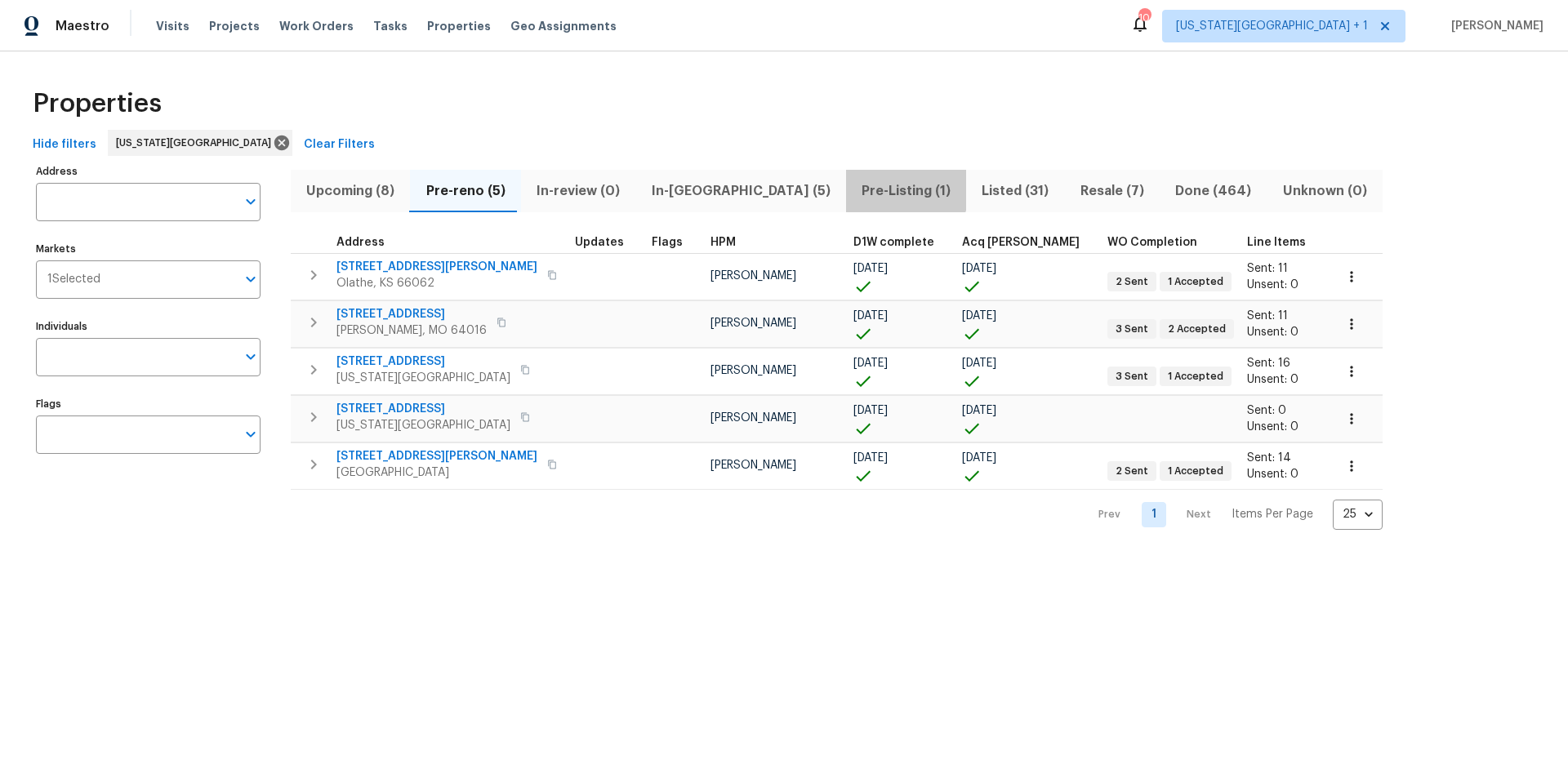
click at [856, 189] on span "Pre-Listing (1)" at bounding box center [907, 191] width 101 height 23
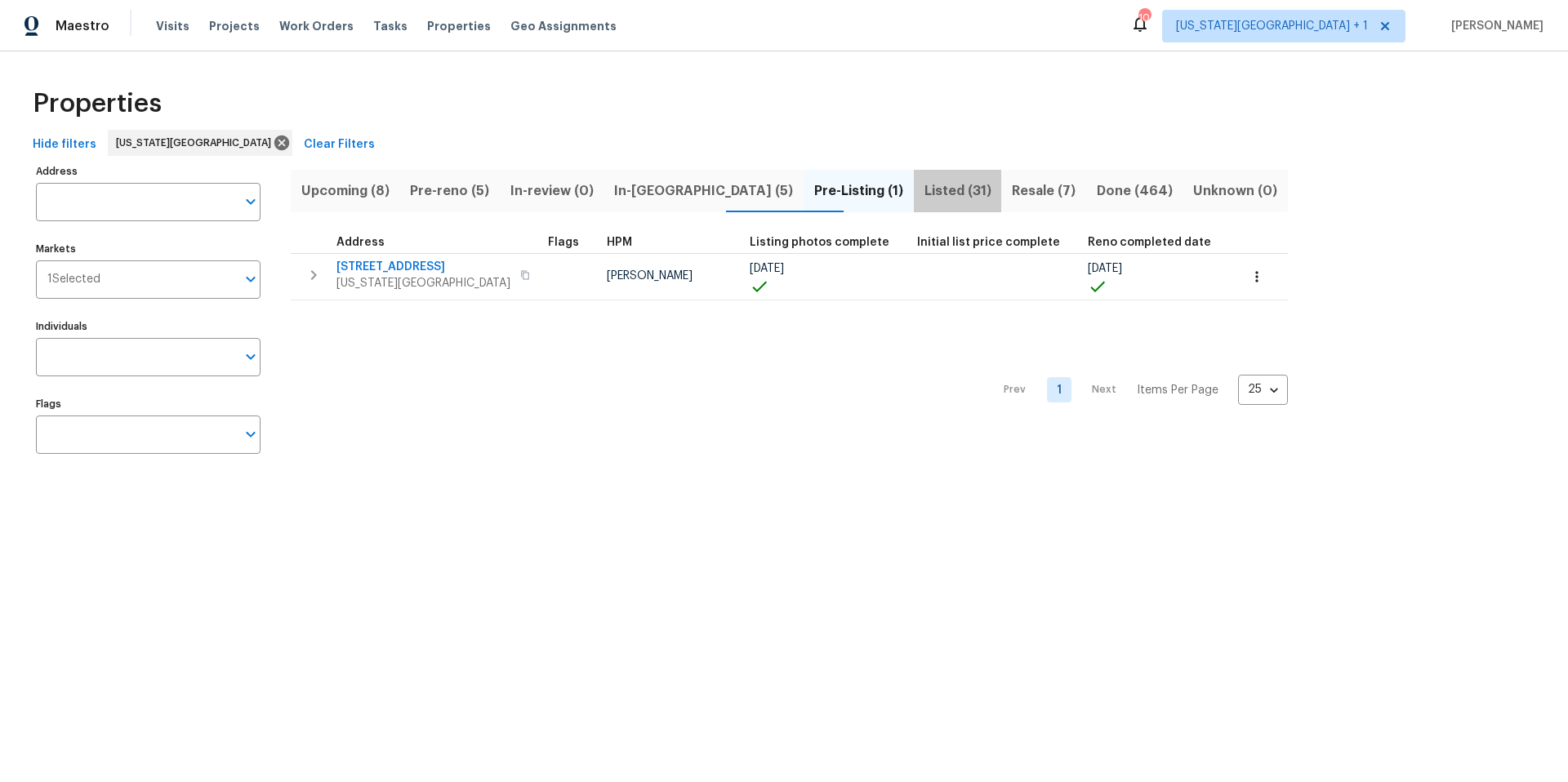
click at [923, 190] on span "Listed (31)" at bounding box center [957, 191] width 68 height 23
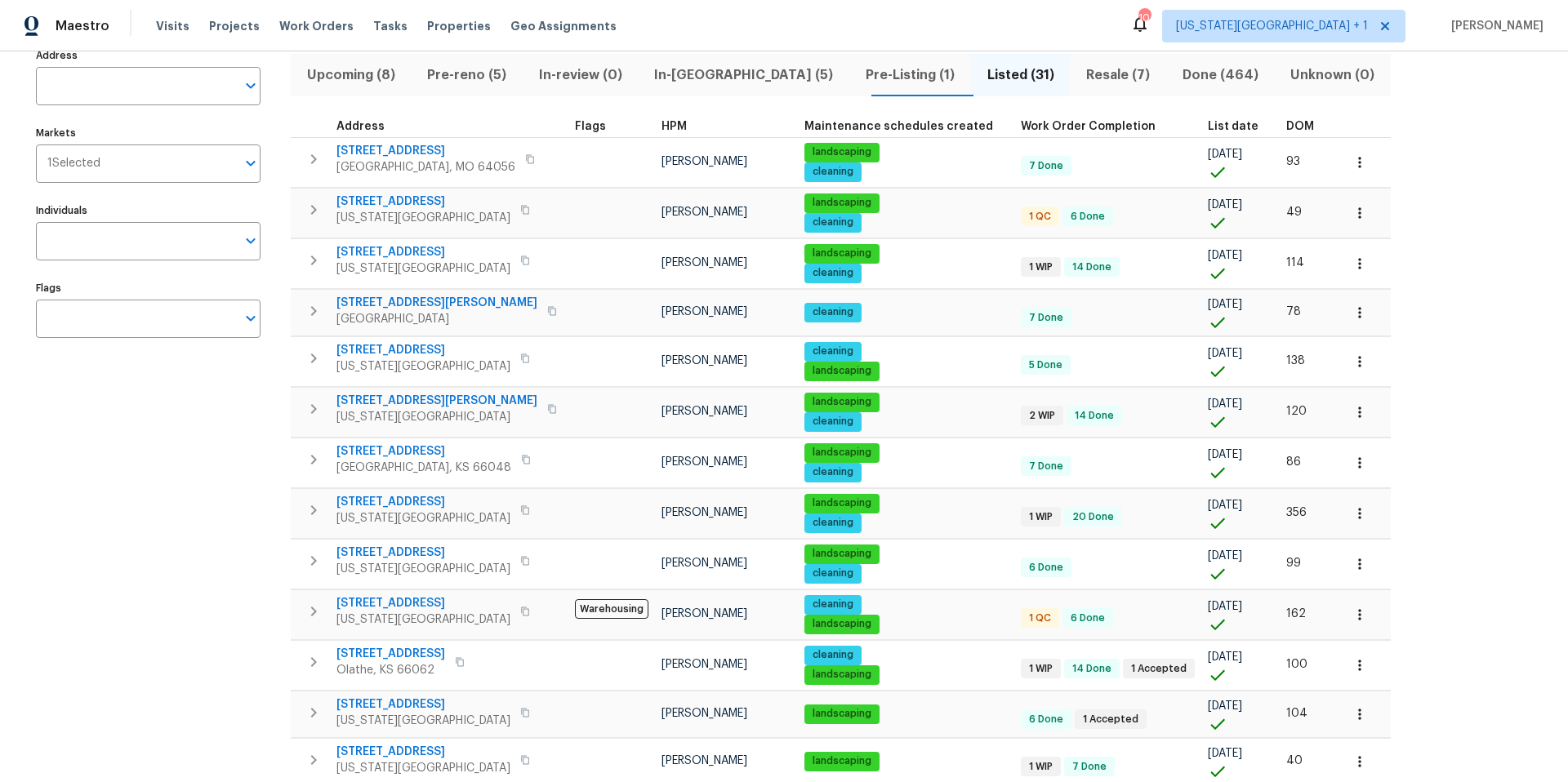
scroll to position [126, 0]
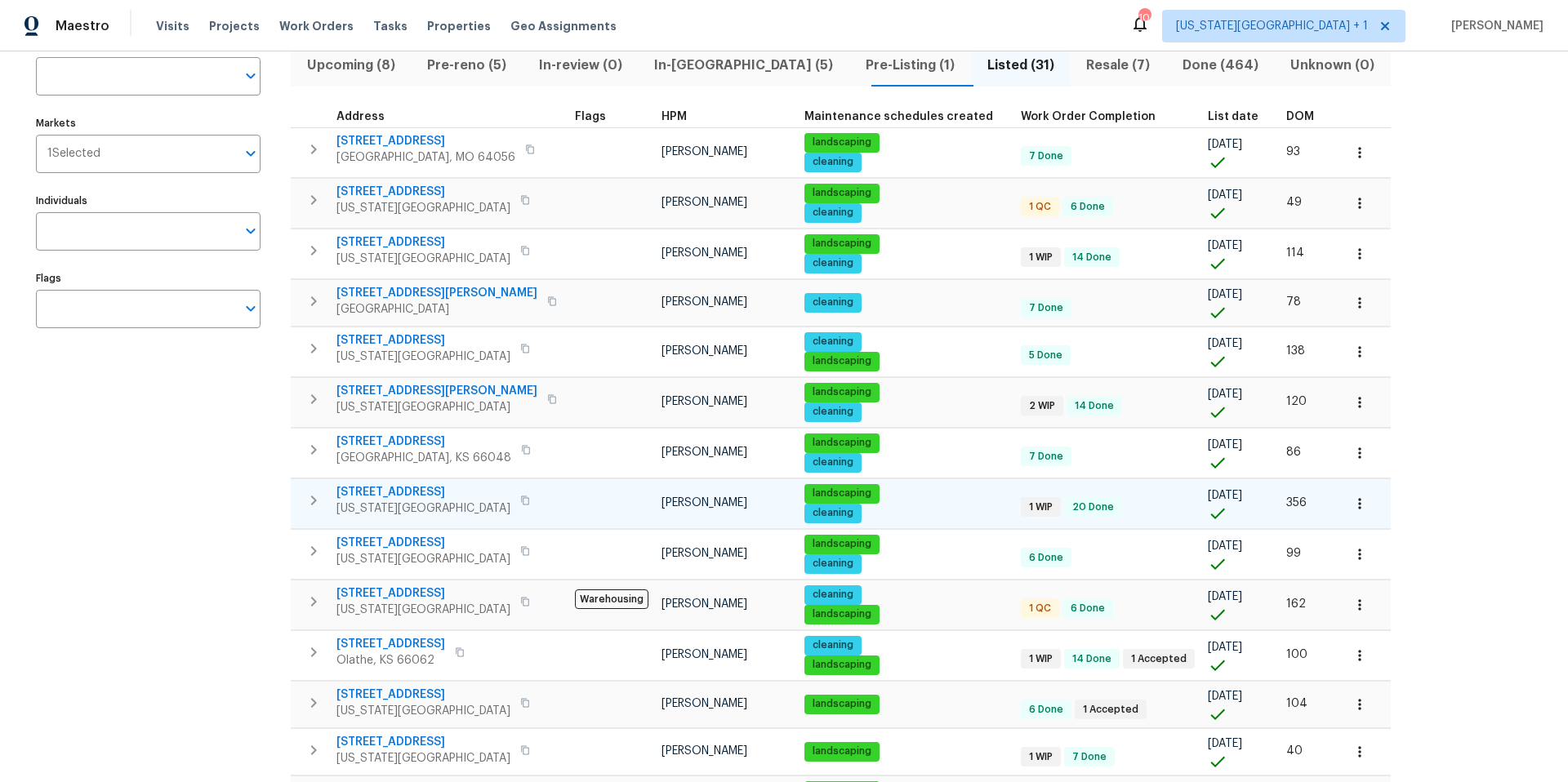
click at [391, 489] on span "7227 Greeley Ave" at bounding box center [423, 492] width 174 height 17
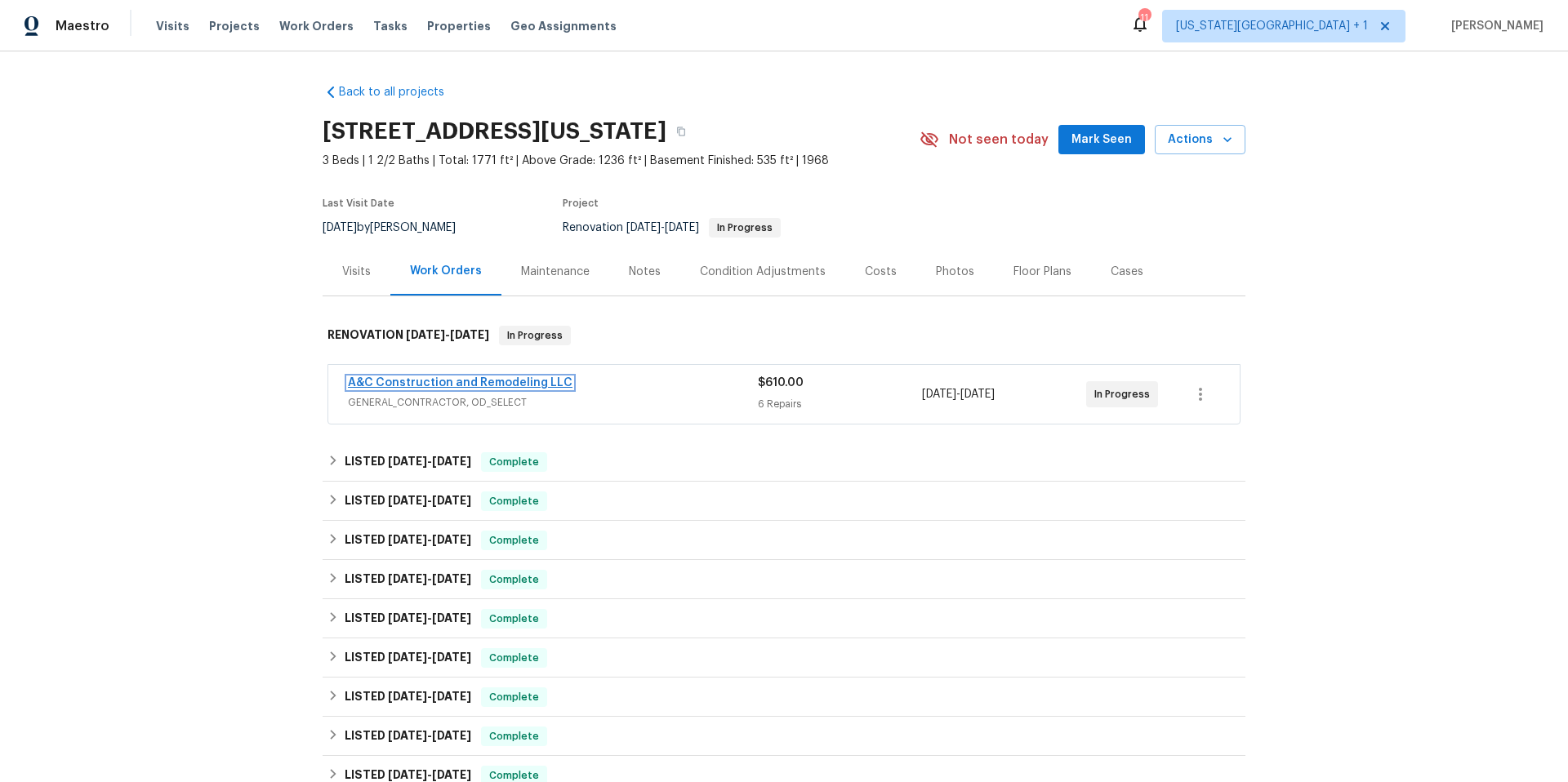
click at [403, 383] on link "A&C Construction and Remodeling LLC" at bounding box center [460, 384] width 224 height 12
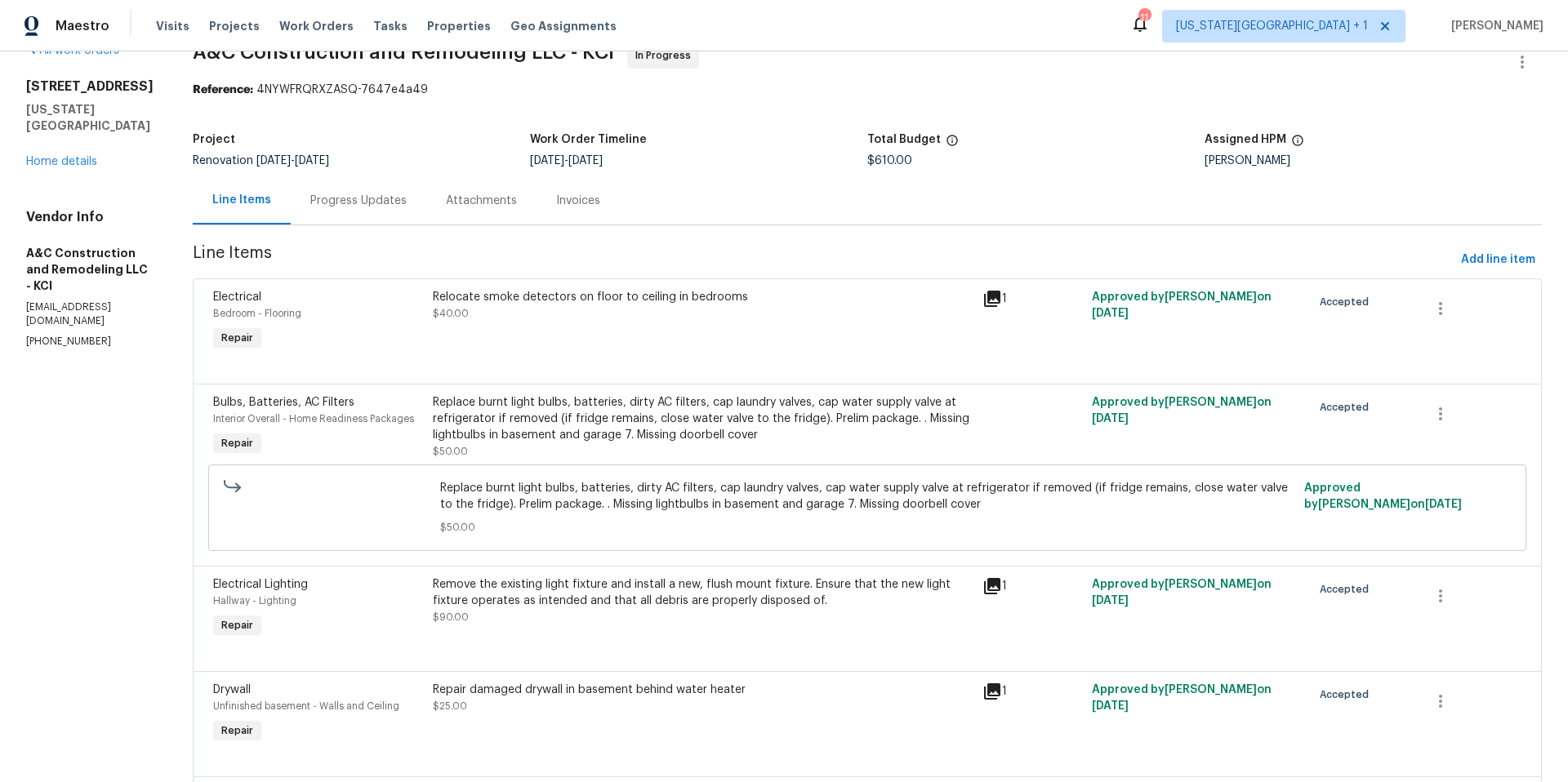
scroll to position [34, 0]
click at [1484, 267] on span "Add line item" at bounding box center [1498, 261] width 74 height 21
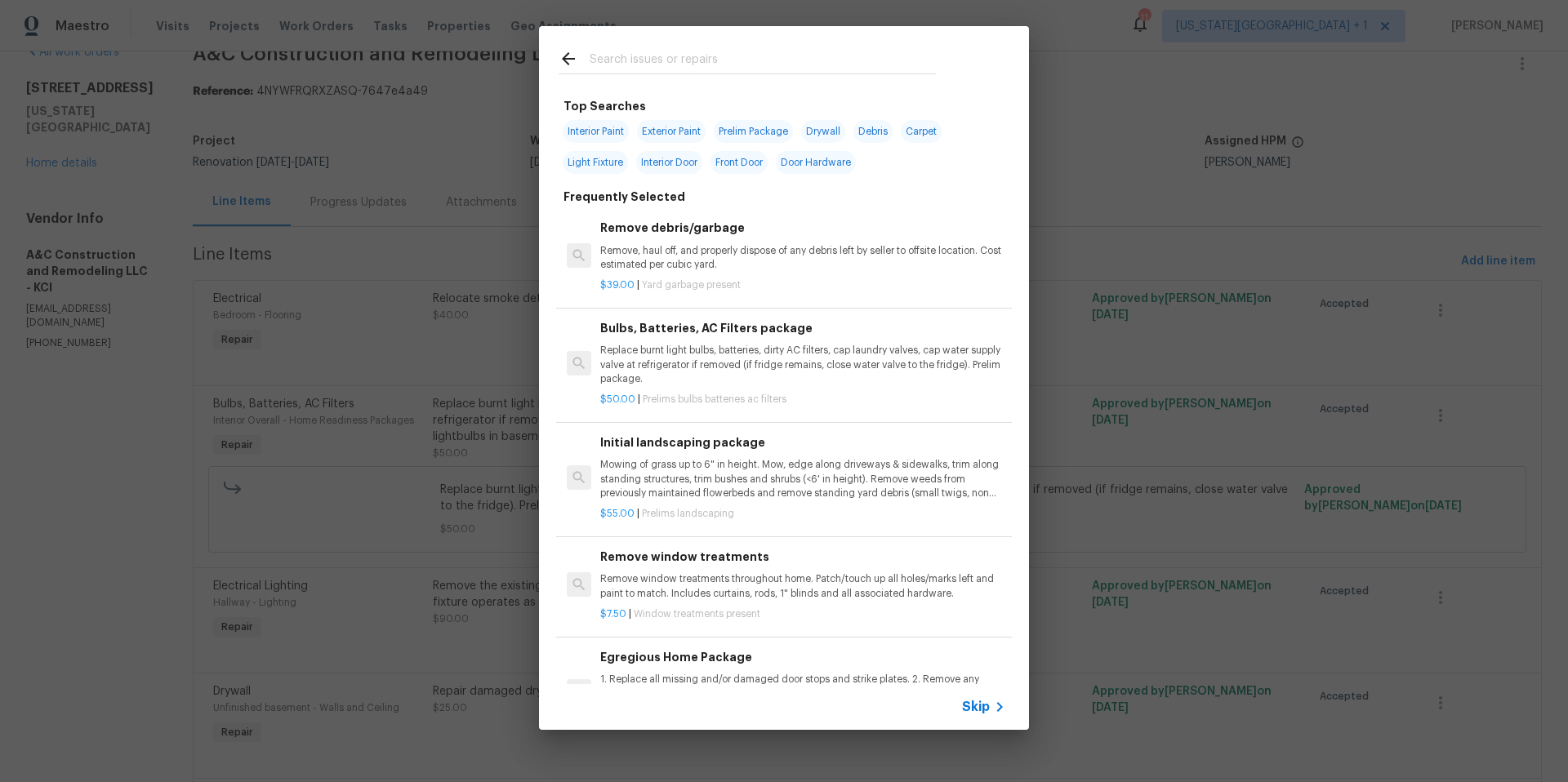
click at [667, 61] on input "text" at bounding box center [762, 61] width 346 height 25
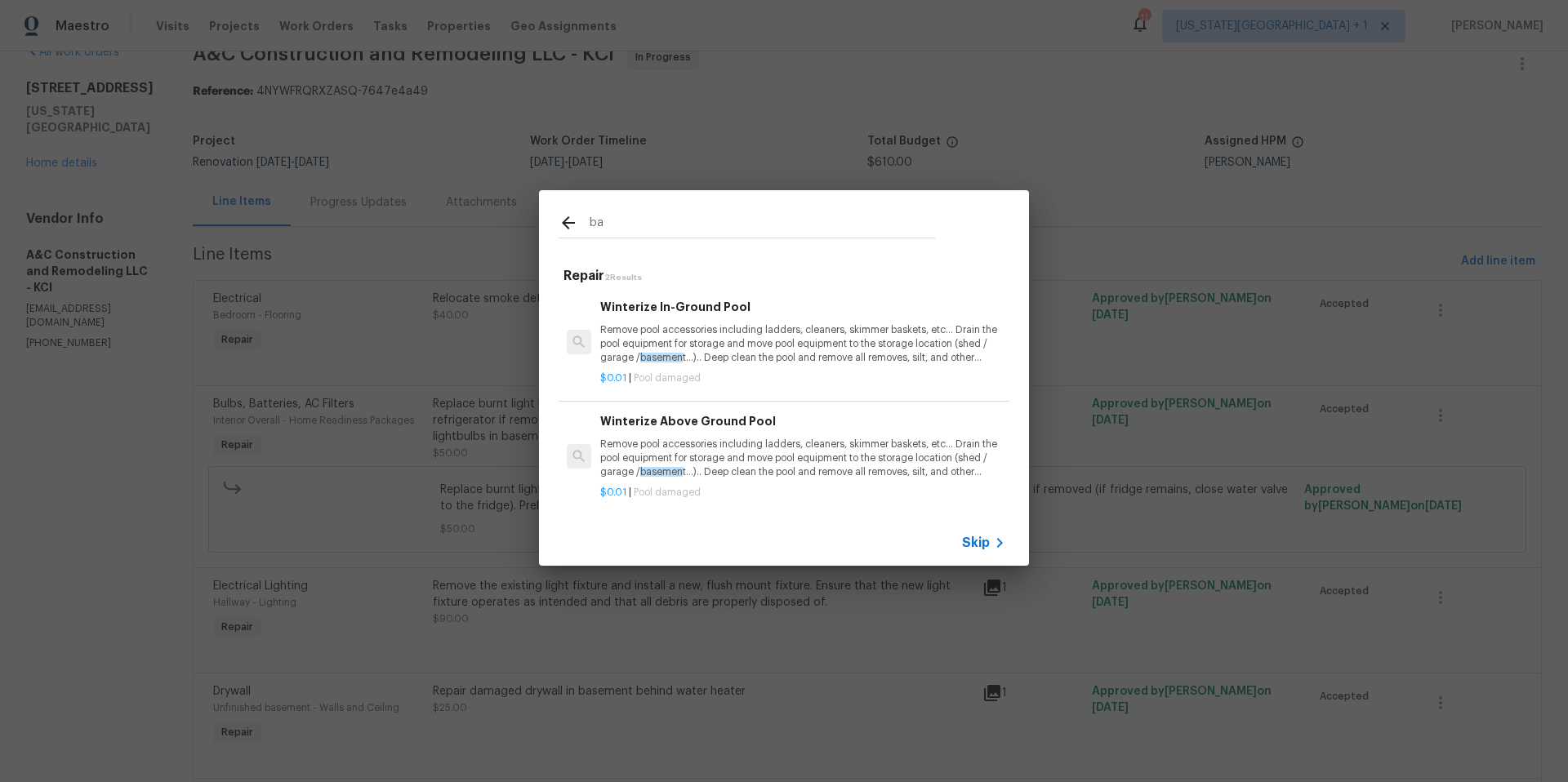
type input "b"
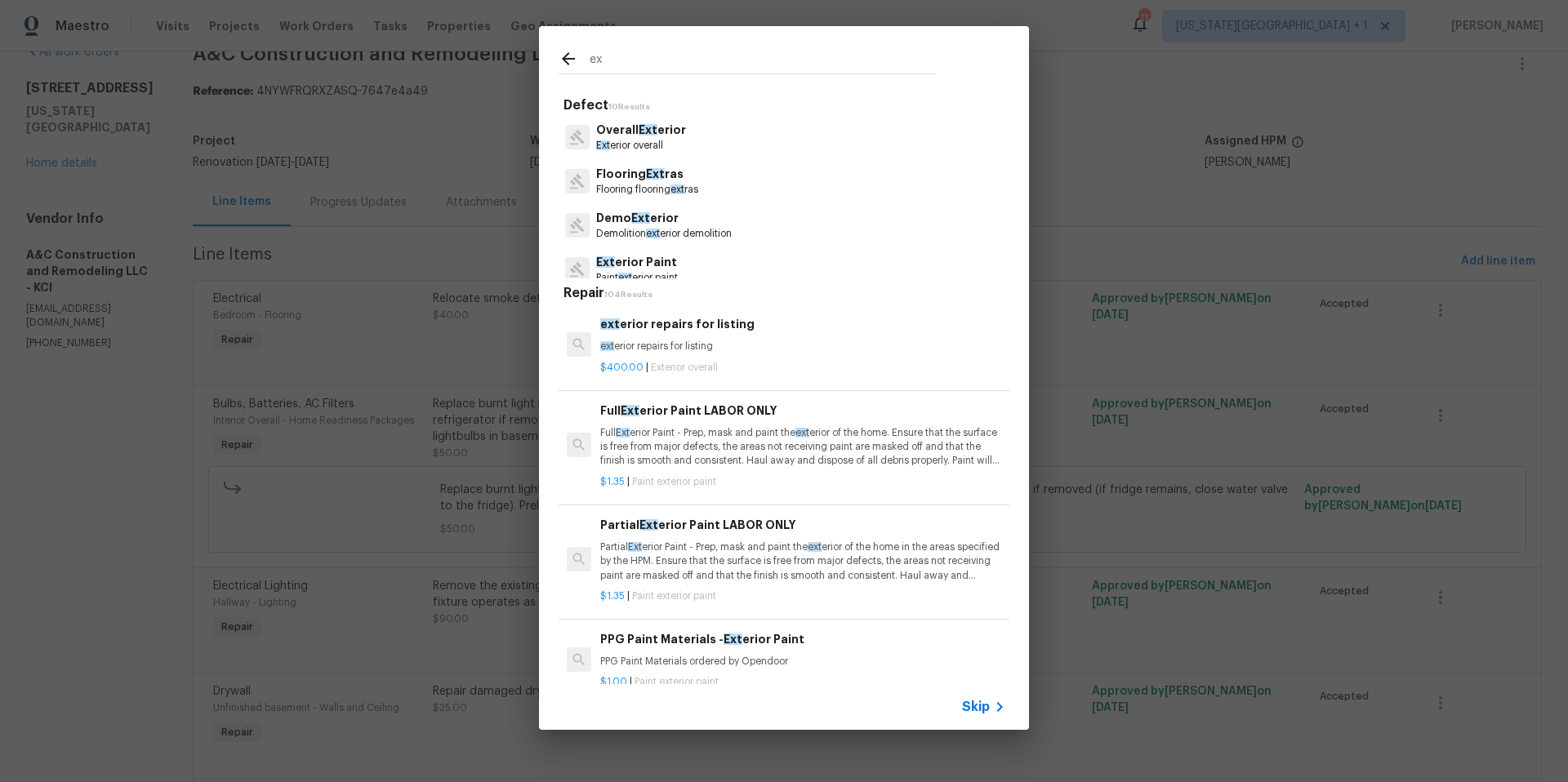
type input "e"
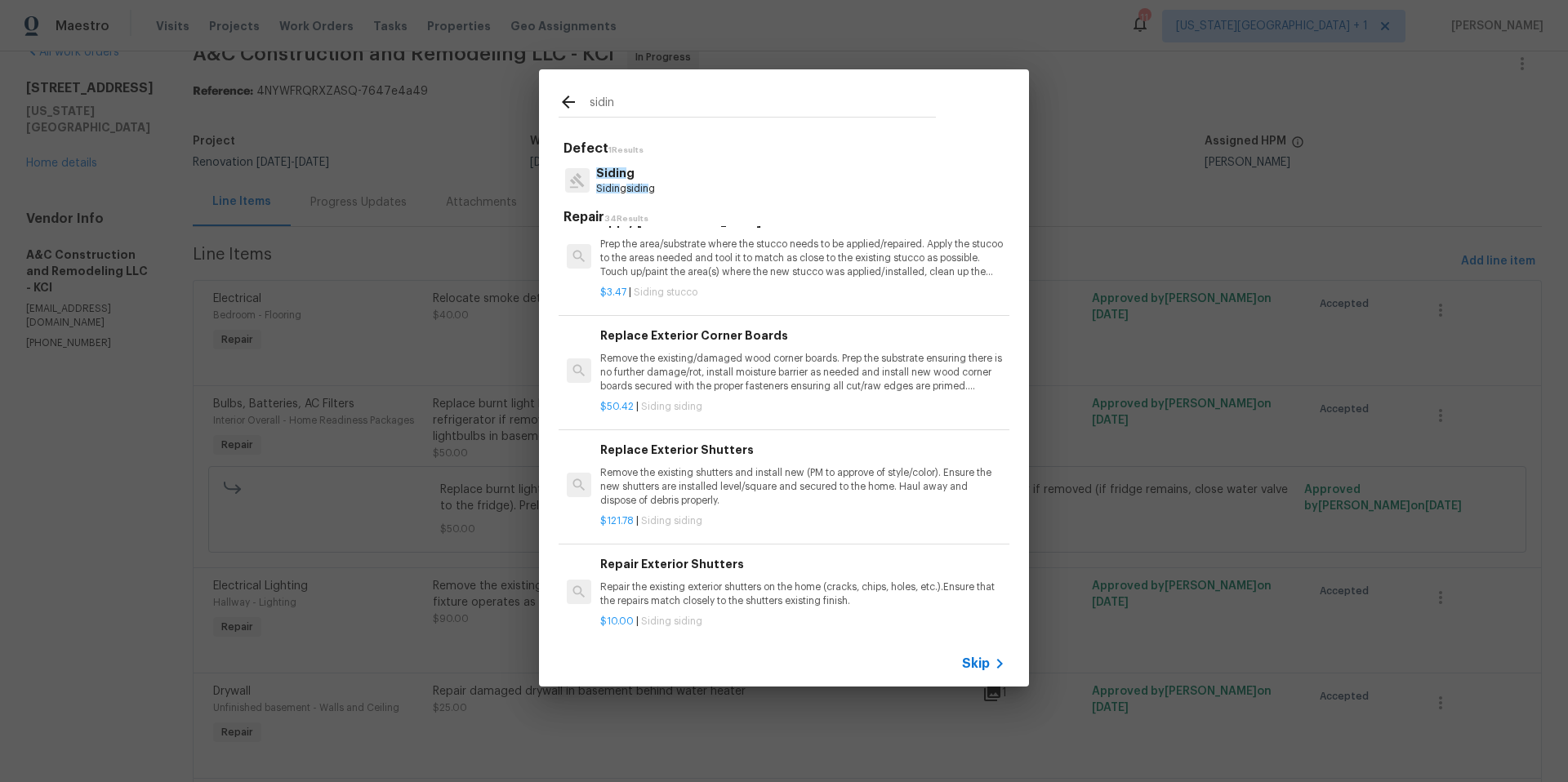
scroll to position [1518, 0]
type input "sidin"
click at [678, 364] on p "Remove the existing/damaged wood corner boards. Prep the substrate ensuring the…" at bounding box center [803, 369] width 405 height 42
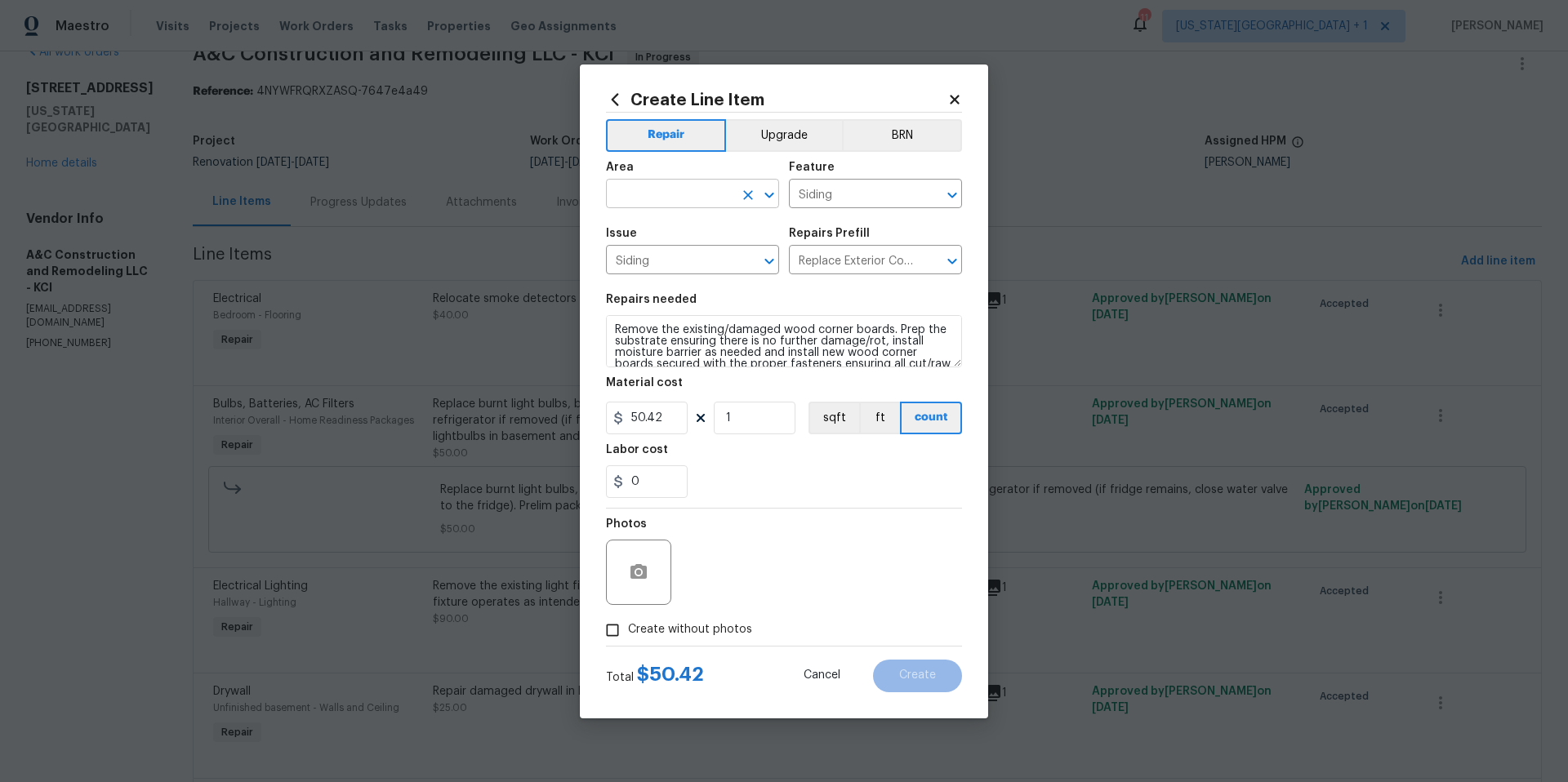
click at [693, 202] on input "text" at bounding box center [669, 196] width 128 height 26
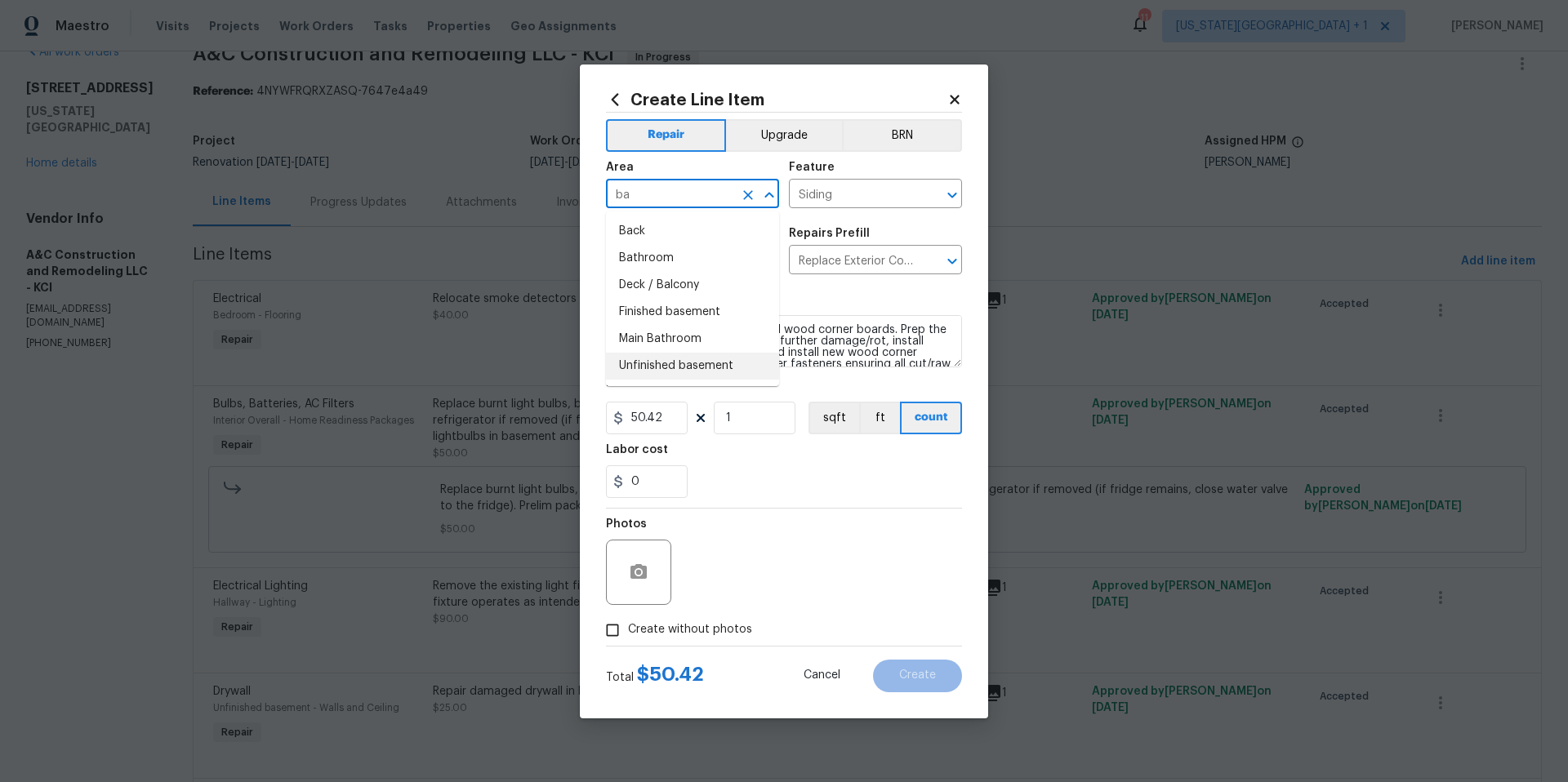
click at [655, 365] on li "Unfinished basement" at bounding box center [692, 366] width 173 height 27
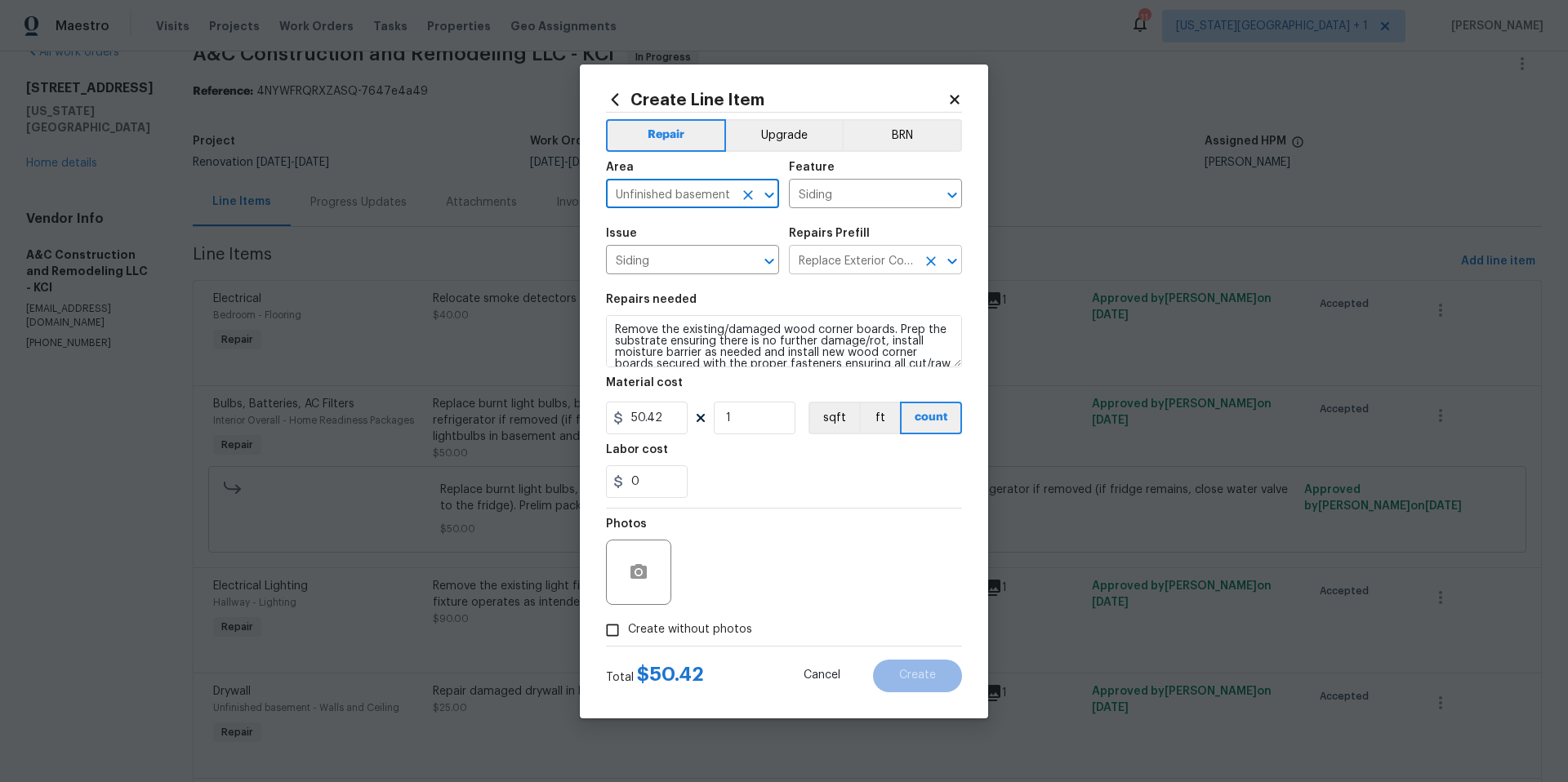
type input "Unfinished basement"
click at [896, 263] on input "Replace Exterior Corner Boards $50.42" at bounding box center [852, 262] width 128 height 26
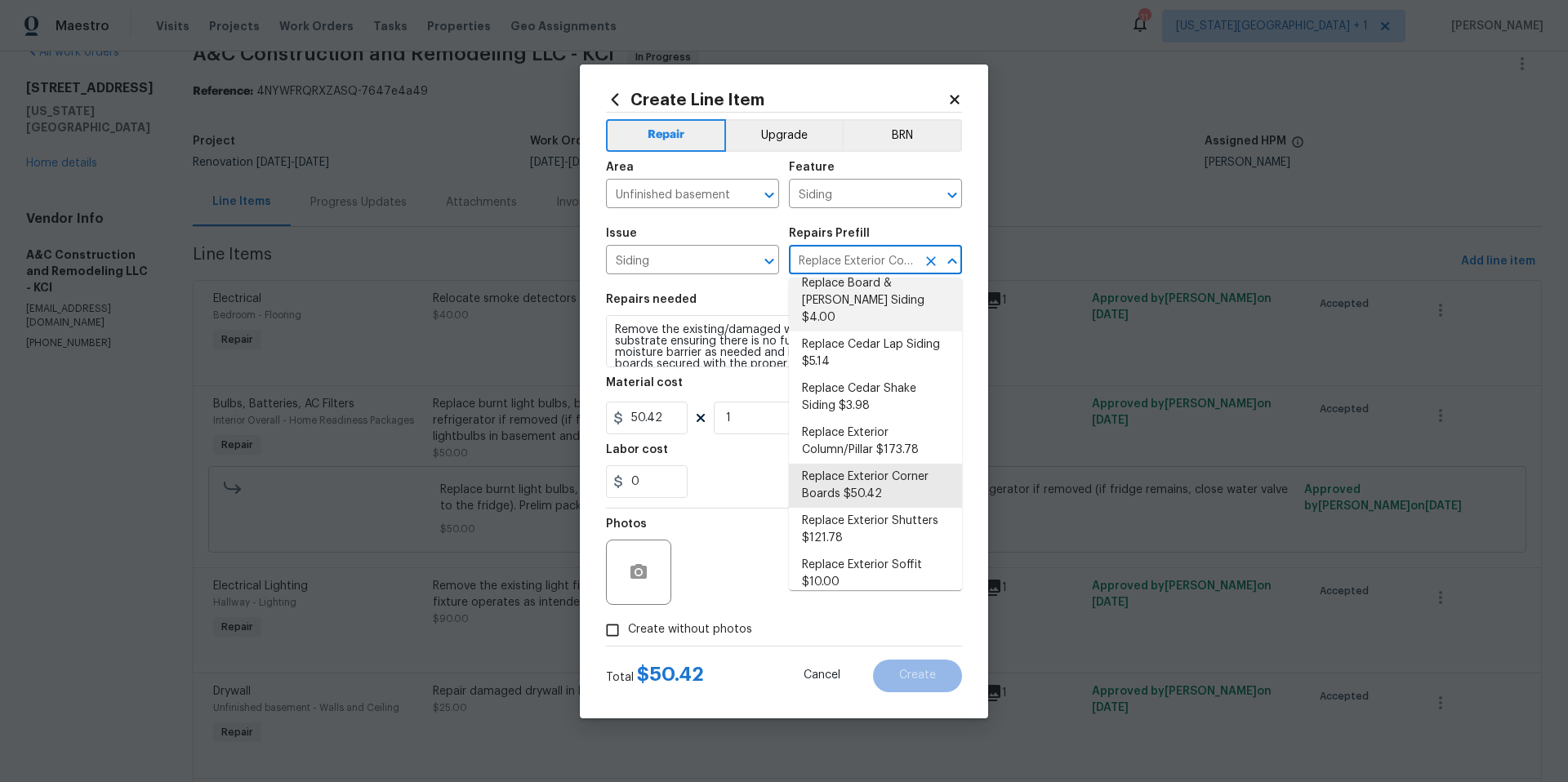
scroll to position [110, 0]
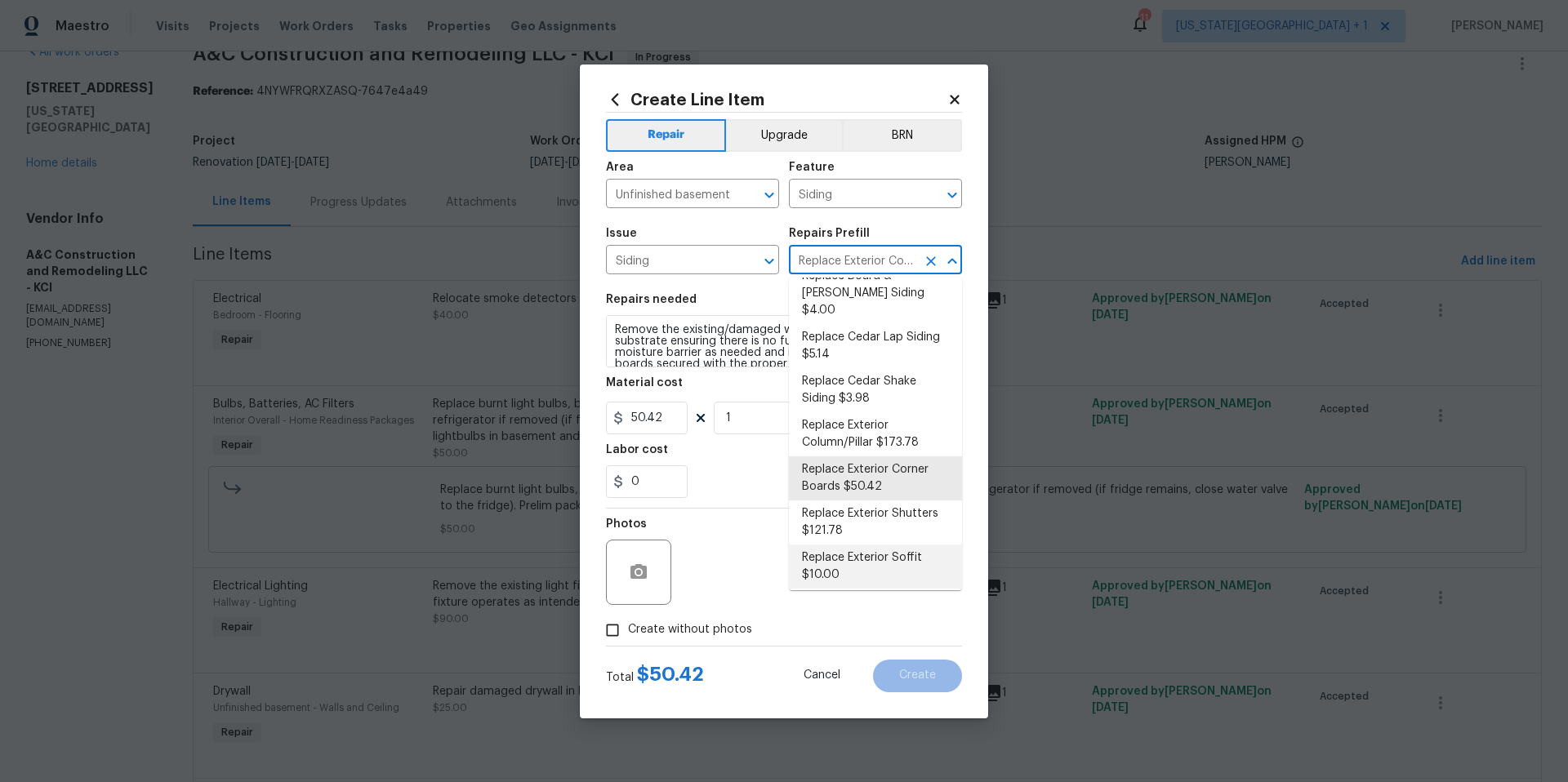
click at [843, 545] on li "Replace Exterior Soffit $10.00" at bounding box center [875, 566] width 173 height 44
type input "Replace Exterior Corner Boards $50.42"
type textarea "Remove the existing soffit material and replace with new. Ensure that the new s…"
type input "Replace Exterior Soffit $10.00"
type input "10"
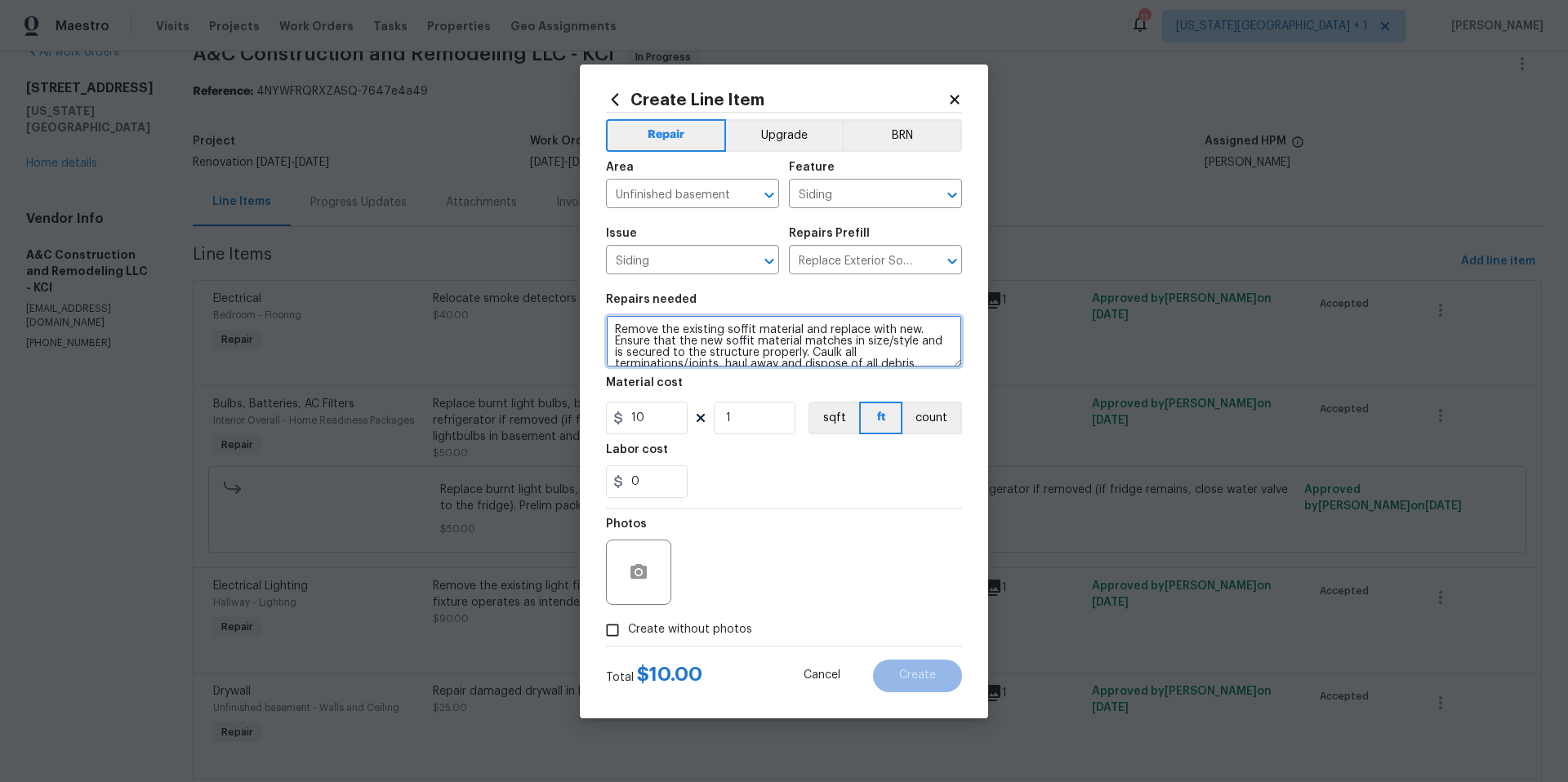
drag, startPoint x: 829, startPoint y: 360, endPoint x: 608, endPoint y: 286, distance: 233.1
click at [608, 286] on section "Repairs needed Remove the existing soffit material and replace with new. Ensure…" at bounding box center [784, 395] width 356 height 223
type textarea "Replace broken well covers on exterior"
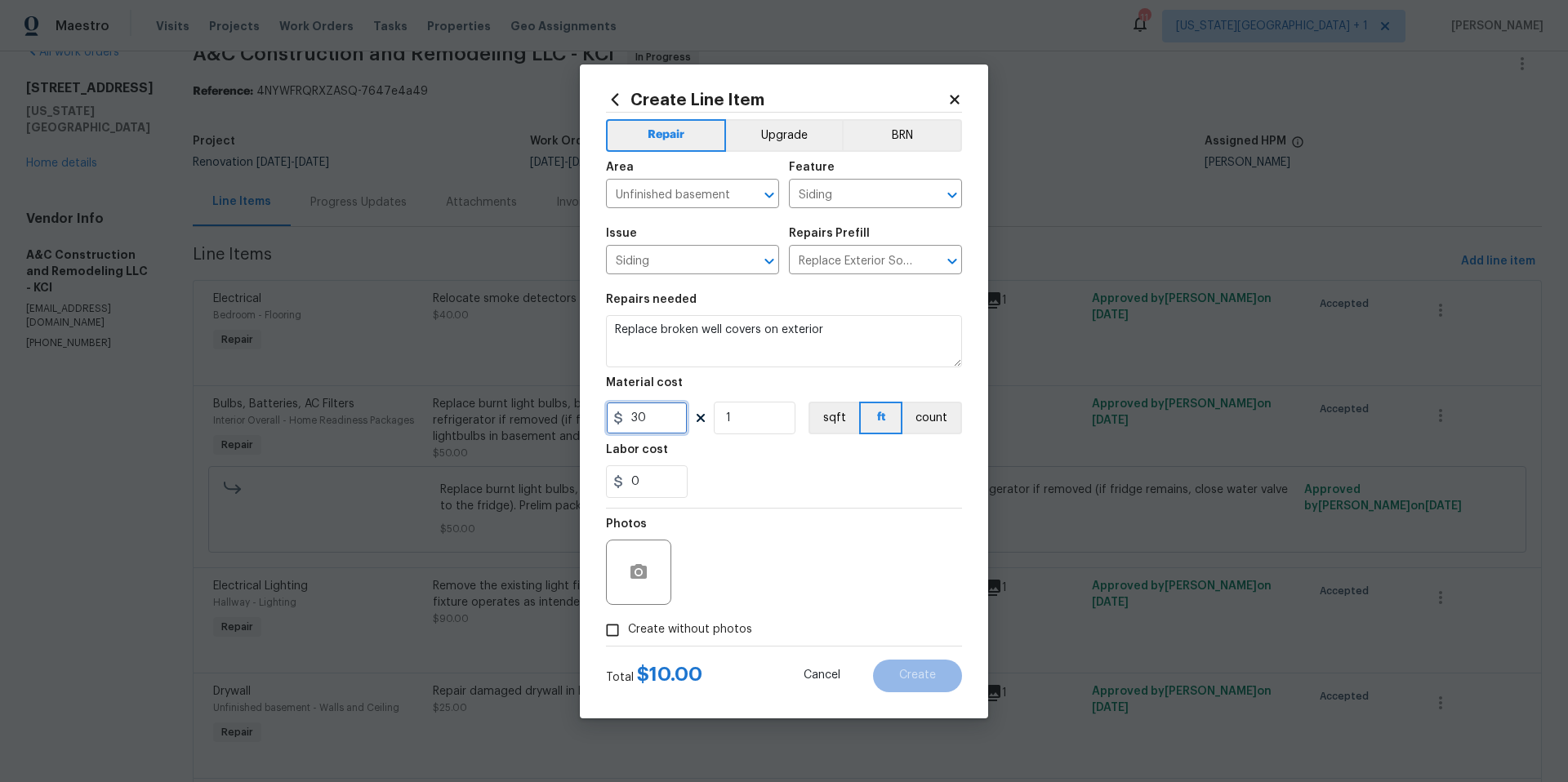
type input "30"
type input "2"
click at [628, 623] on span "Create without photos" at bounding box center [690, 630] width 125 height 17
click at [628, 623] on input "Create without photos" at bounding box center [612, 630] width 31 height 31
checkbox input "true"
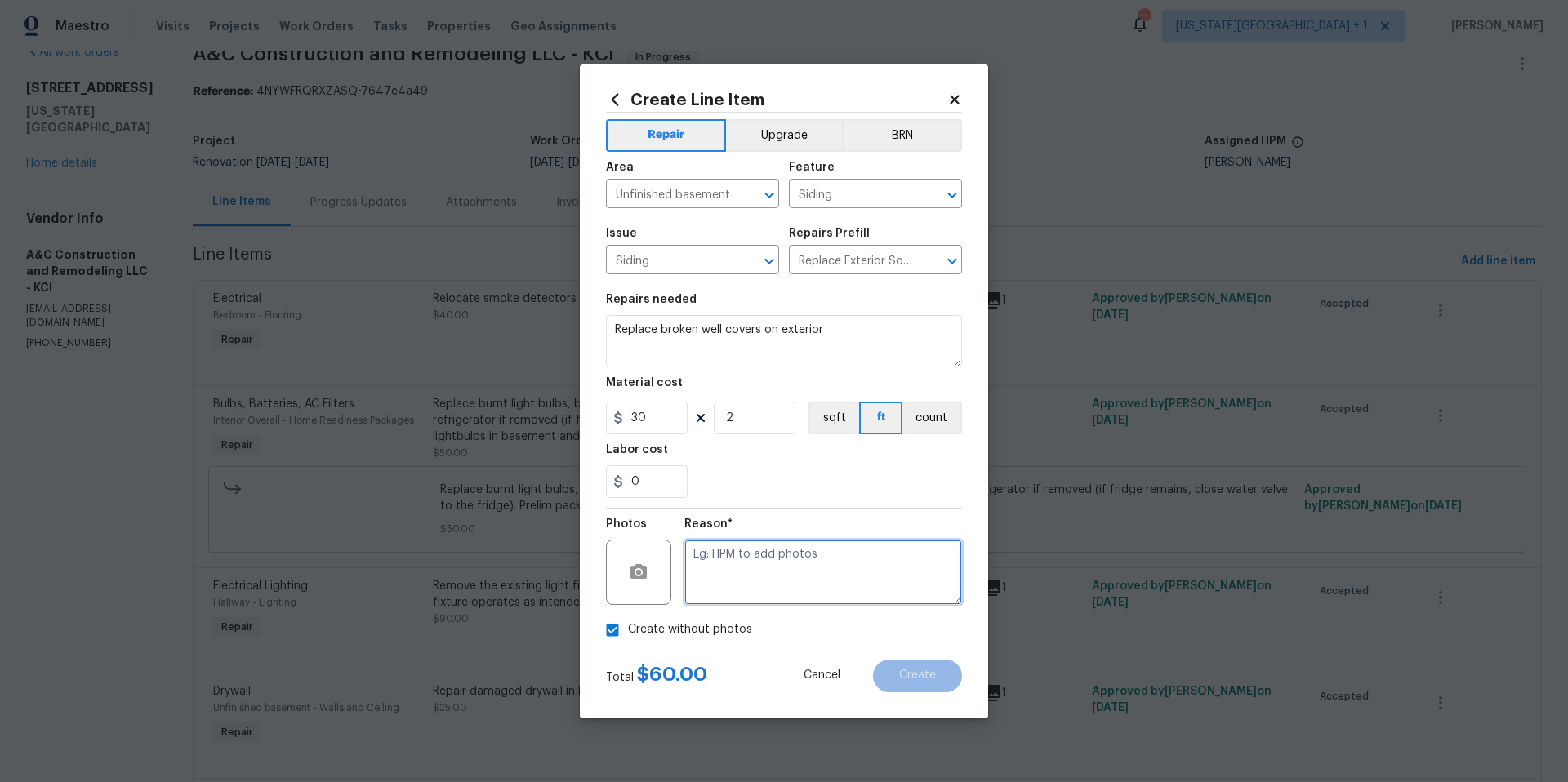
click at [766, 571] on textarea at bounding box center [823, 572] width 278 height 65
type textarea "vendor to add"
click at [919, 684] on button "Create" at bounding box center [917, 676] width 89 height 33
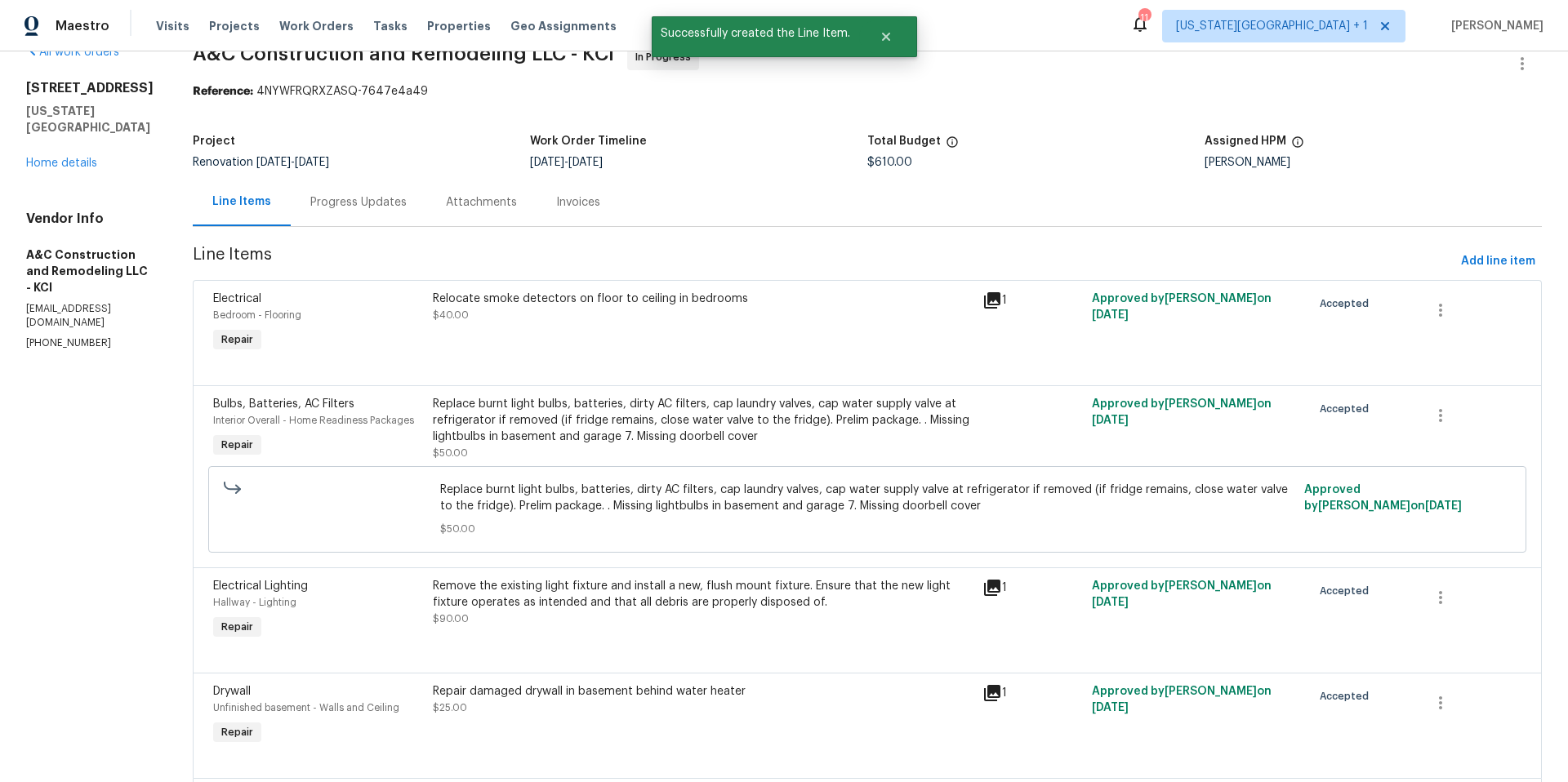
scroll to position [0, 0]
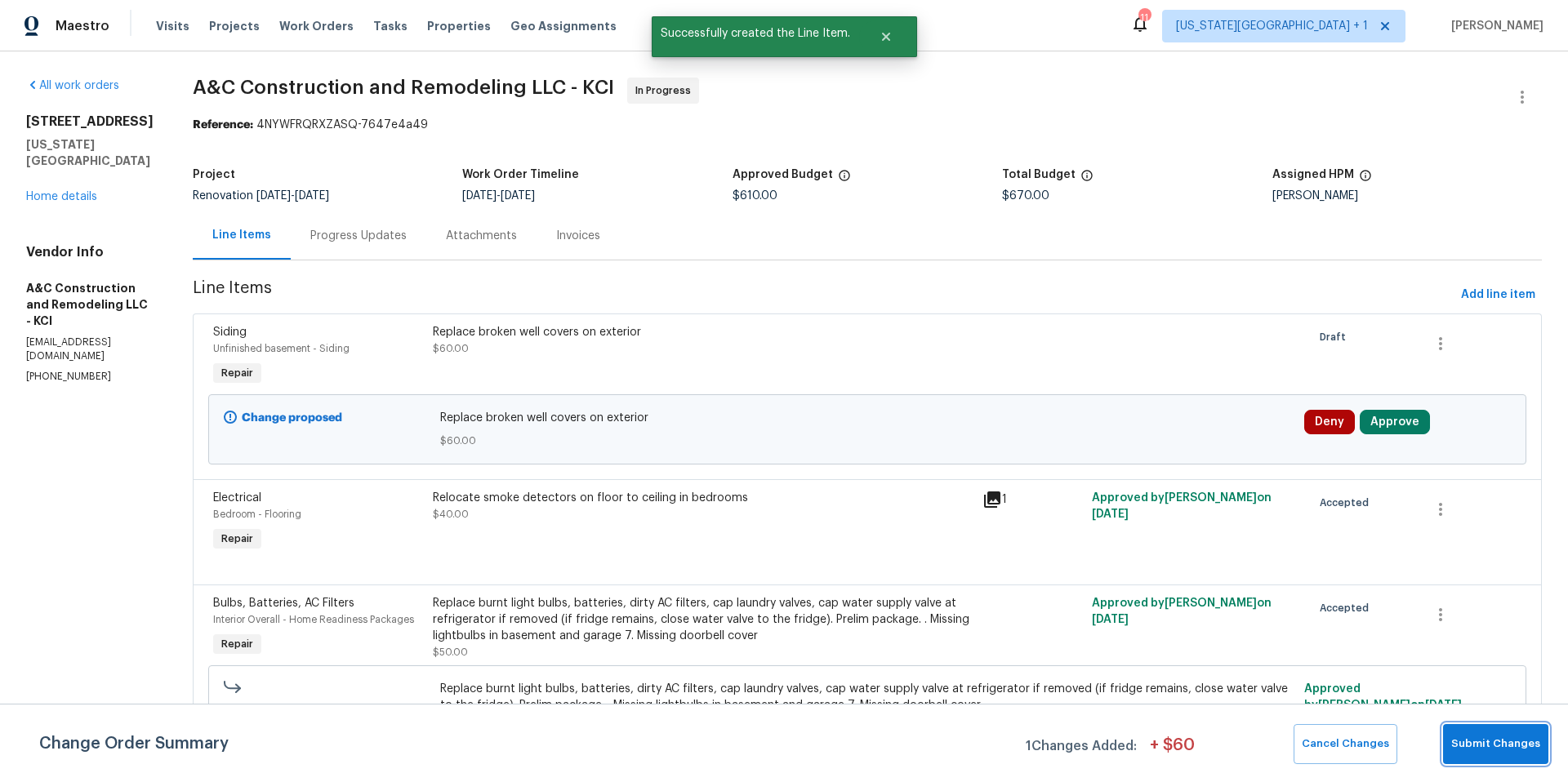
click at [1521, 736] on span "Submit Changes" at bounding box center [1496, 744] width 89 height 19
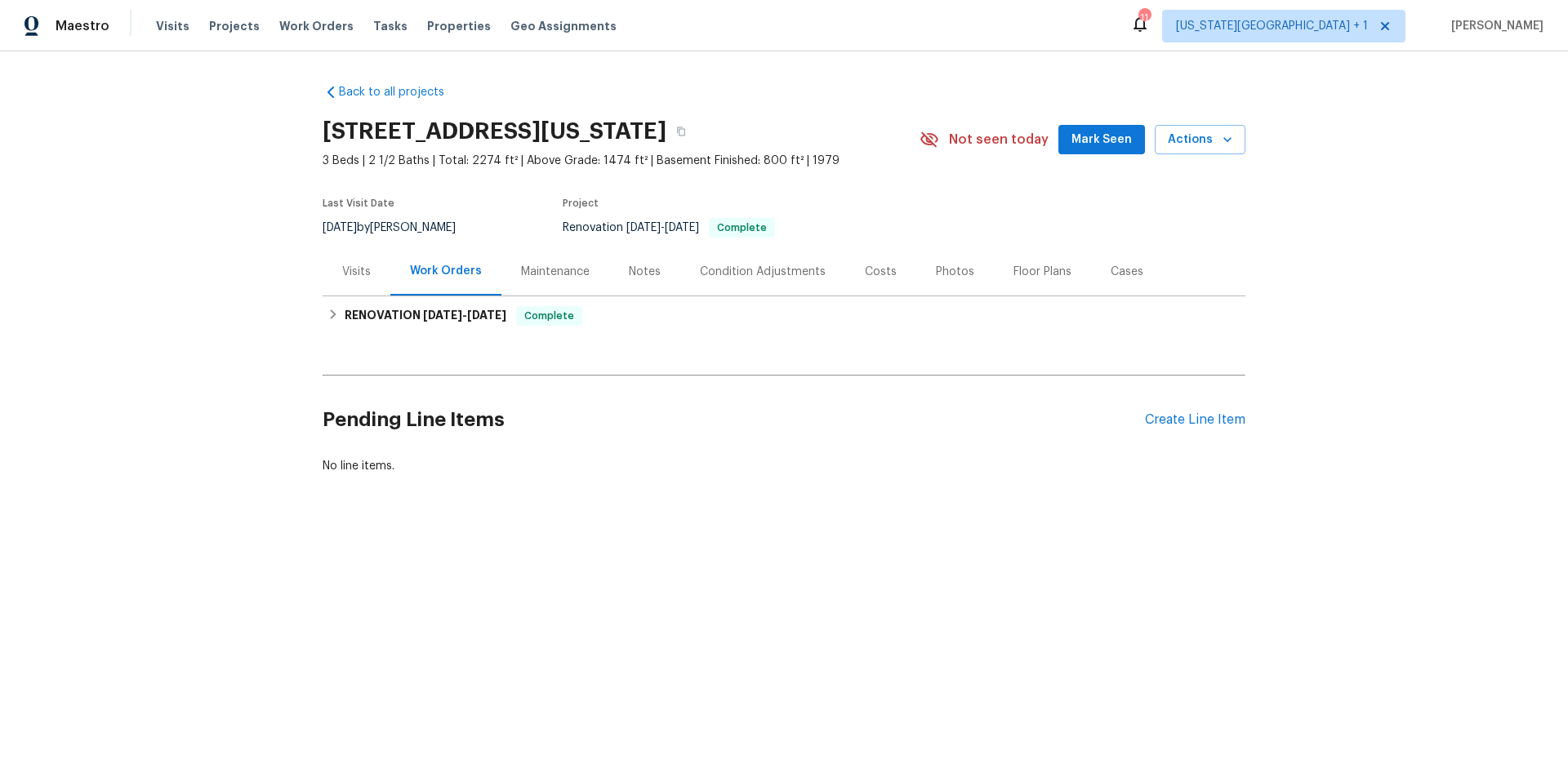
click at [936, 269] on div "Photos" at bounding box center [955, 272] width 39 height 17
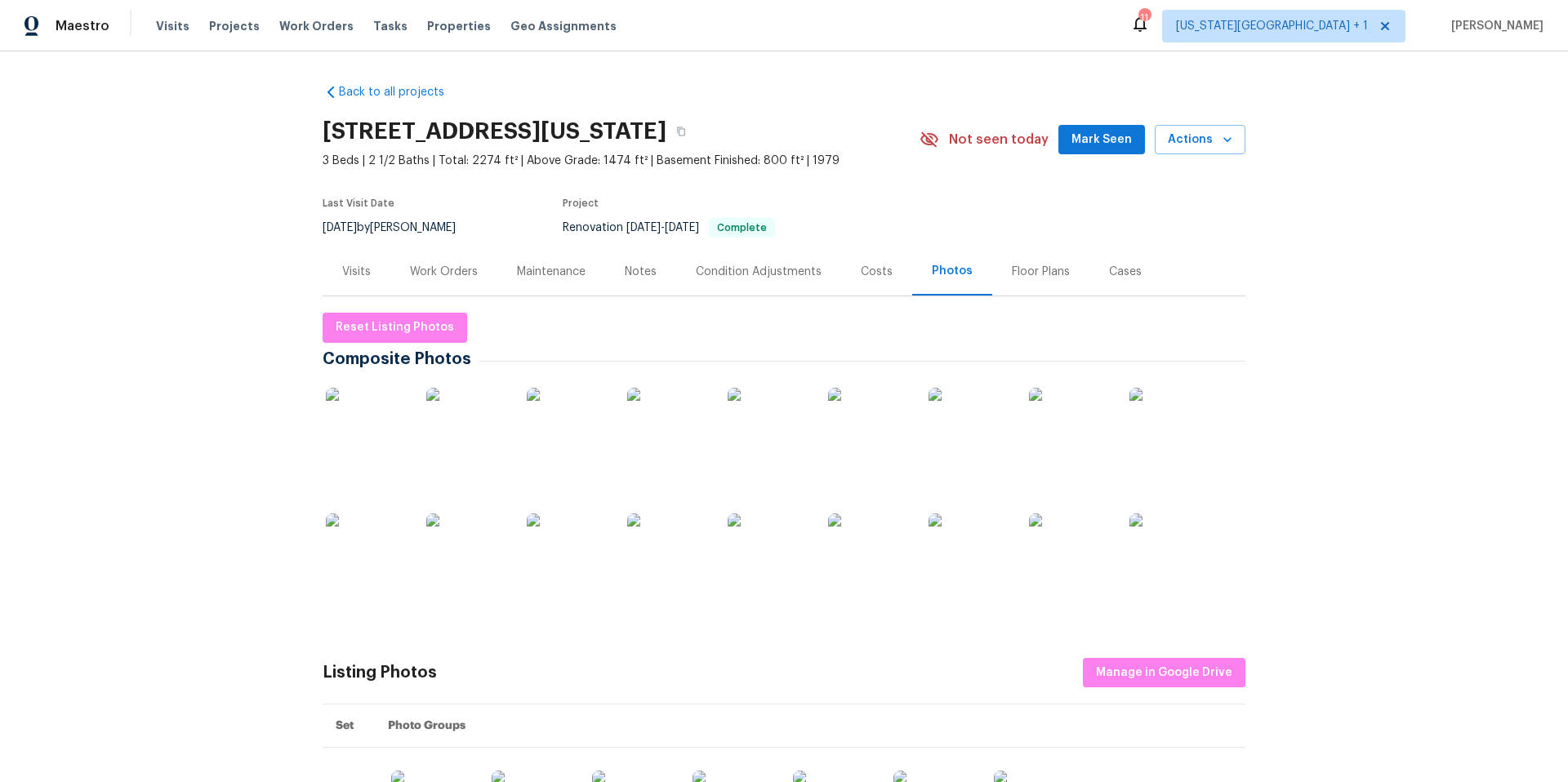
click at [372, 424] on img at bounding box center [367, 428] width 82 height 82
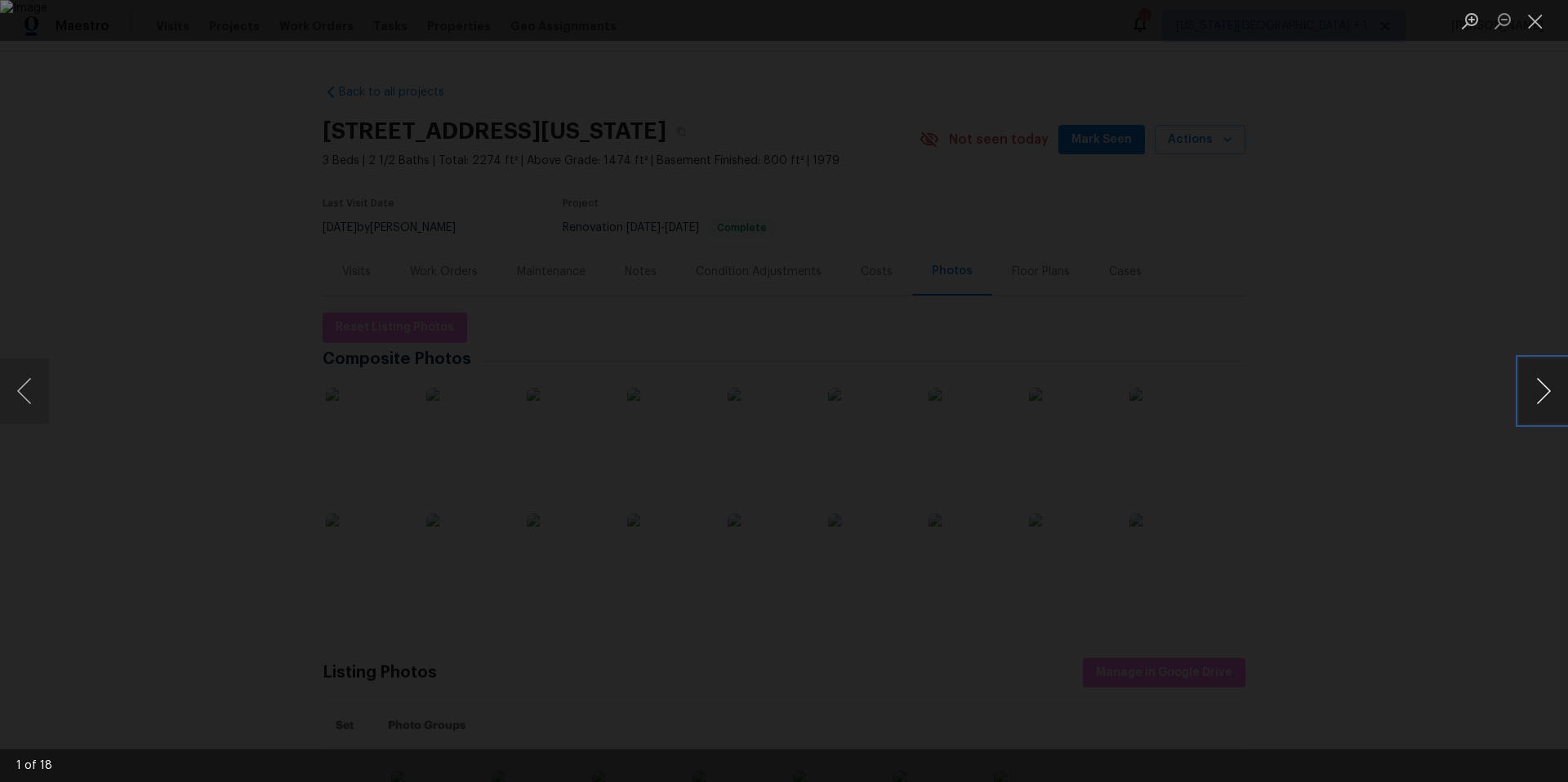
click at [1538, 388] on button "Next image" at bounding box center [1544, 391] width 49 height 65
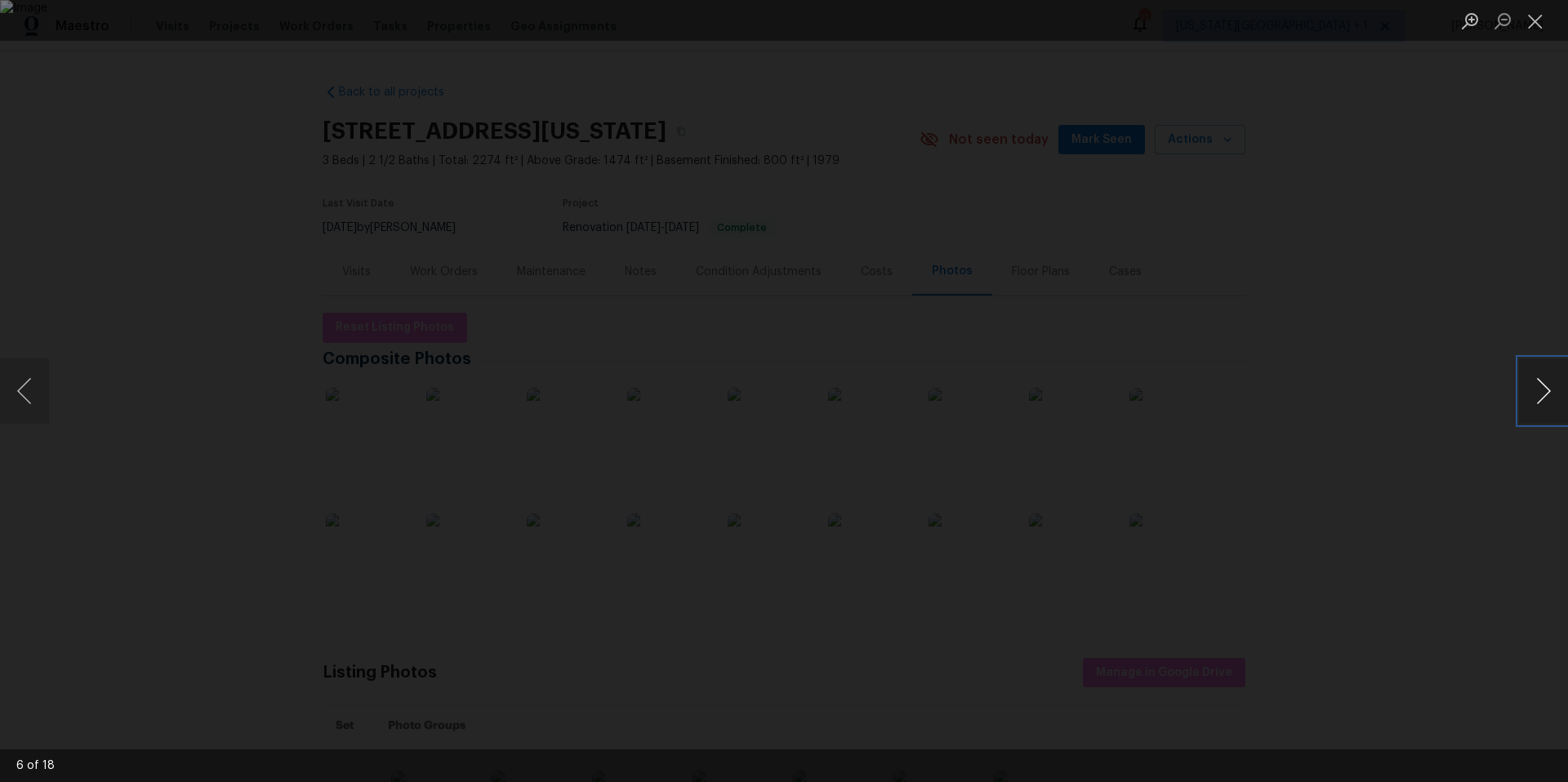
click at [1538, 388] on button "Next image" at bounding box center [1544, 391] width 49 height 65
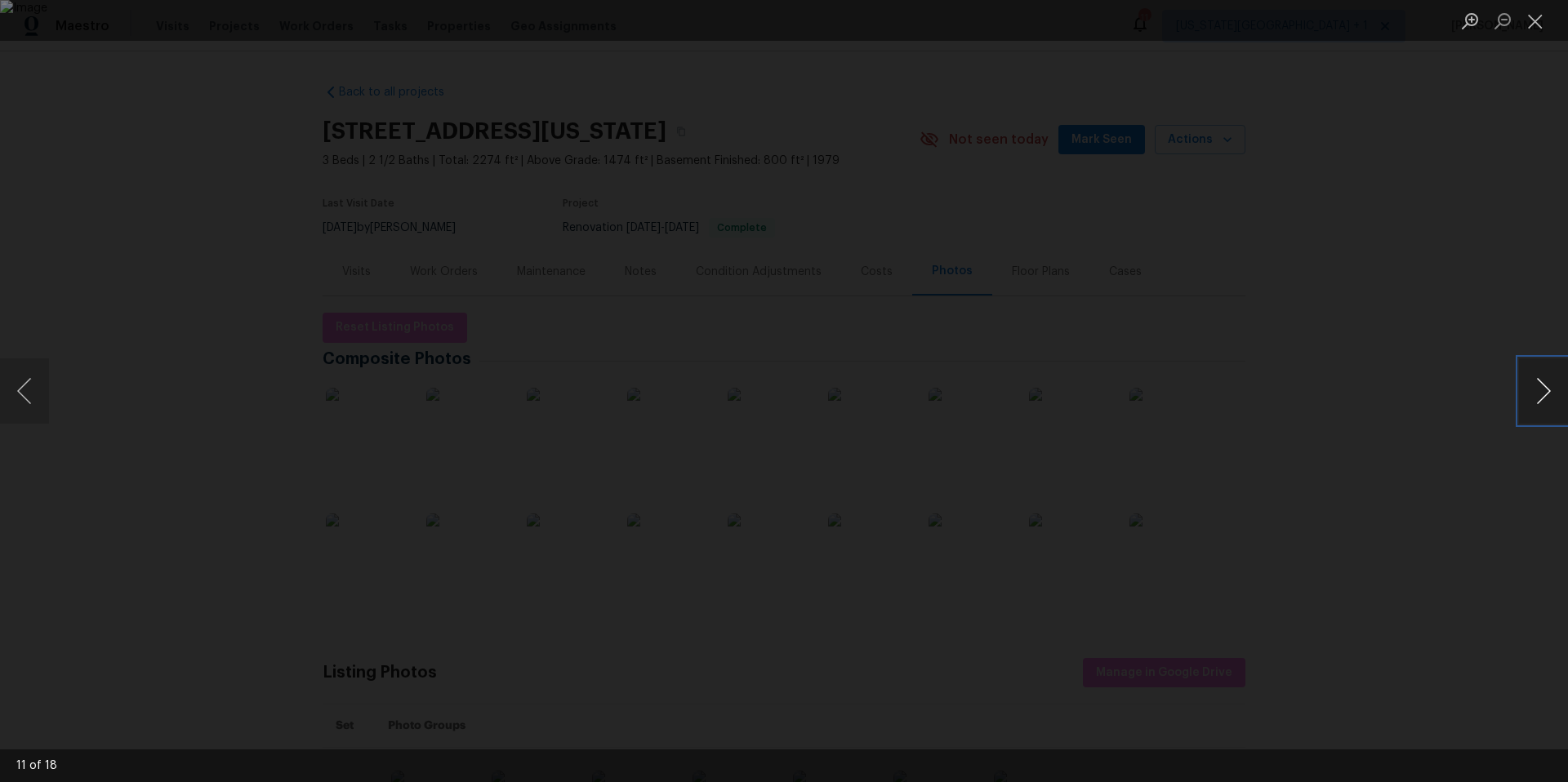
click at [1538, 388] on button "Next image" at bounding box center [1544, 391] width 49 height 65
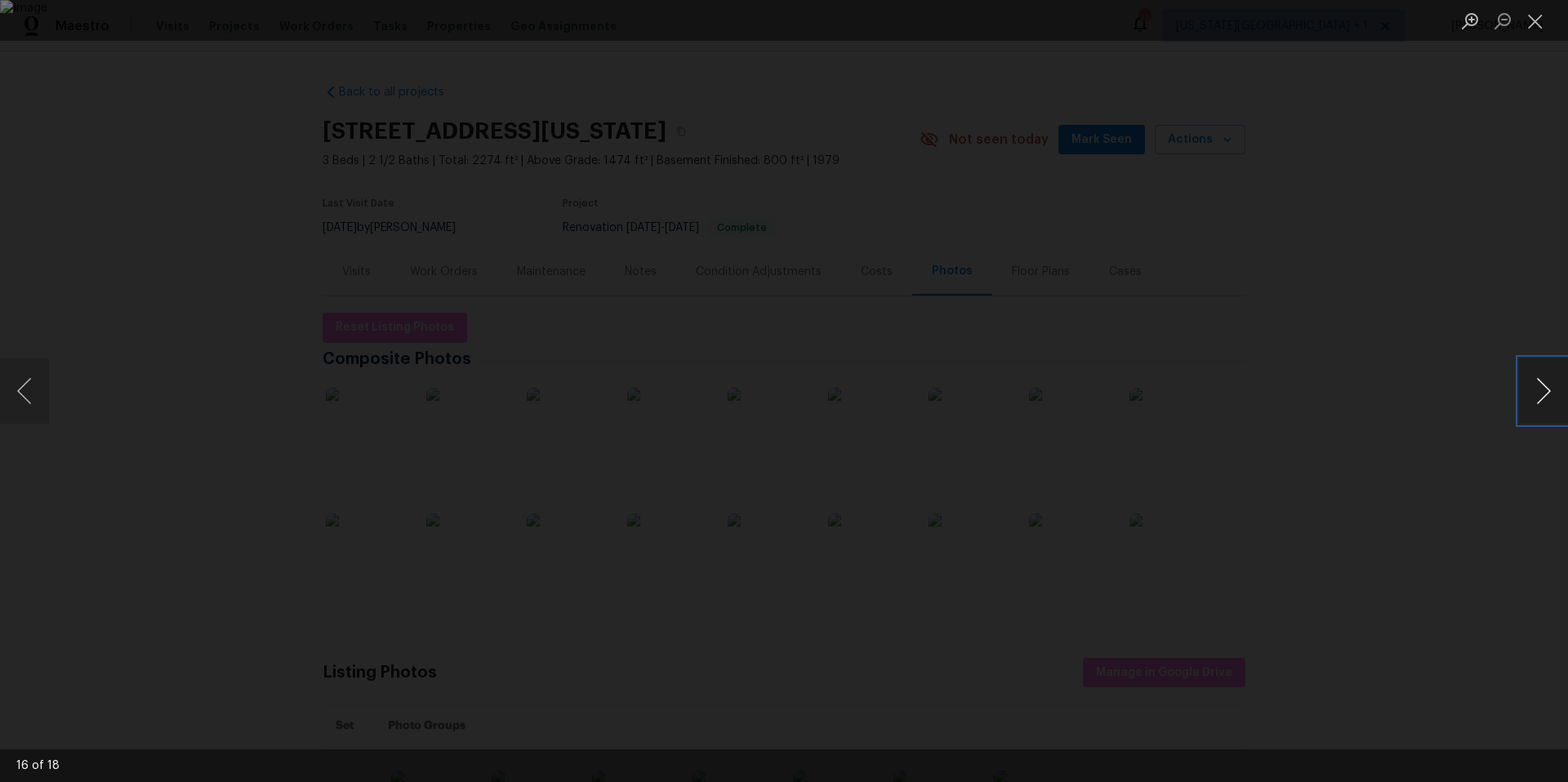
click at [1538, 388] on button "Next image" at bounding box center [1544, 391] width 49 height 65
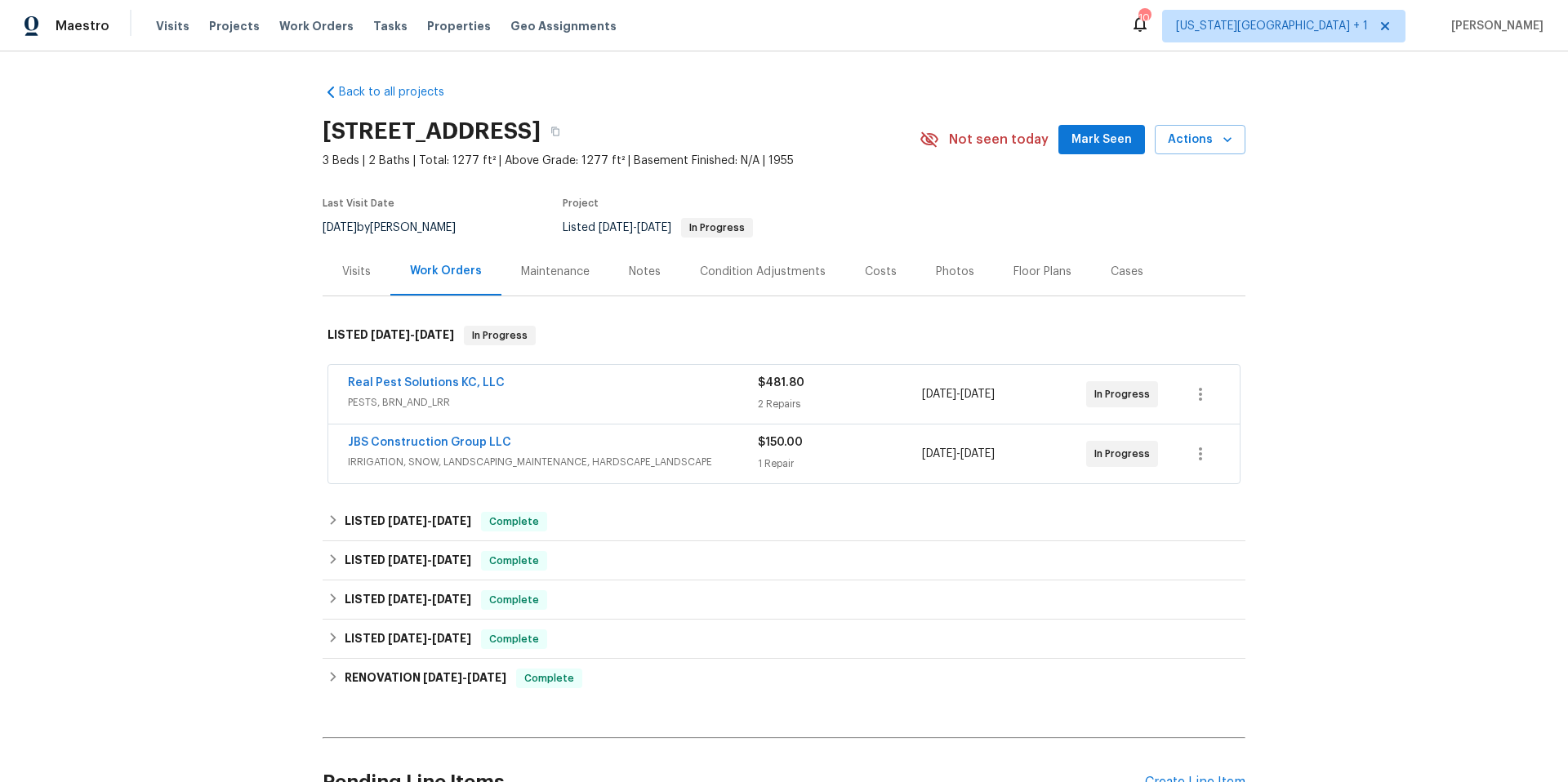
click at [361, 270] on div "Visits" at bounding box center [356, 272] width 29 height 17
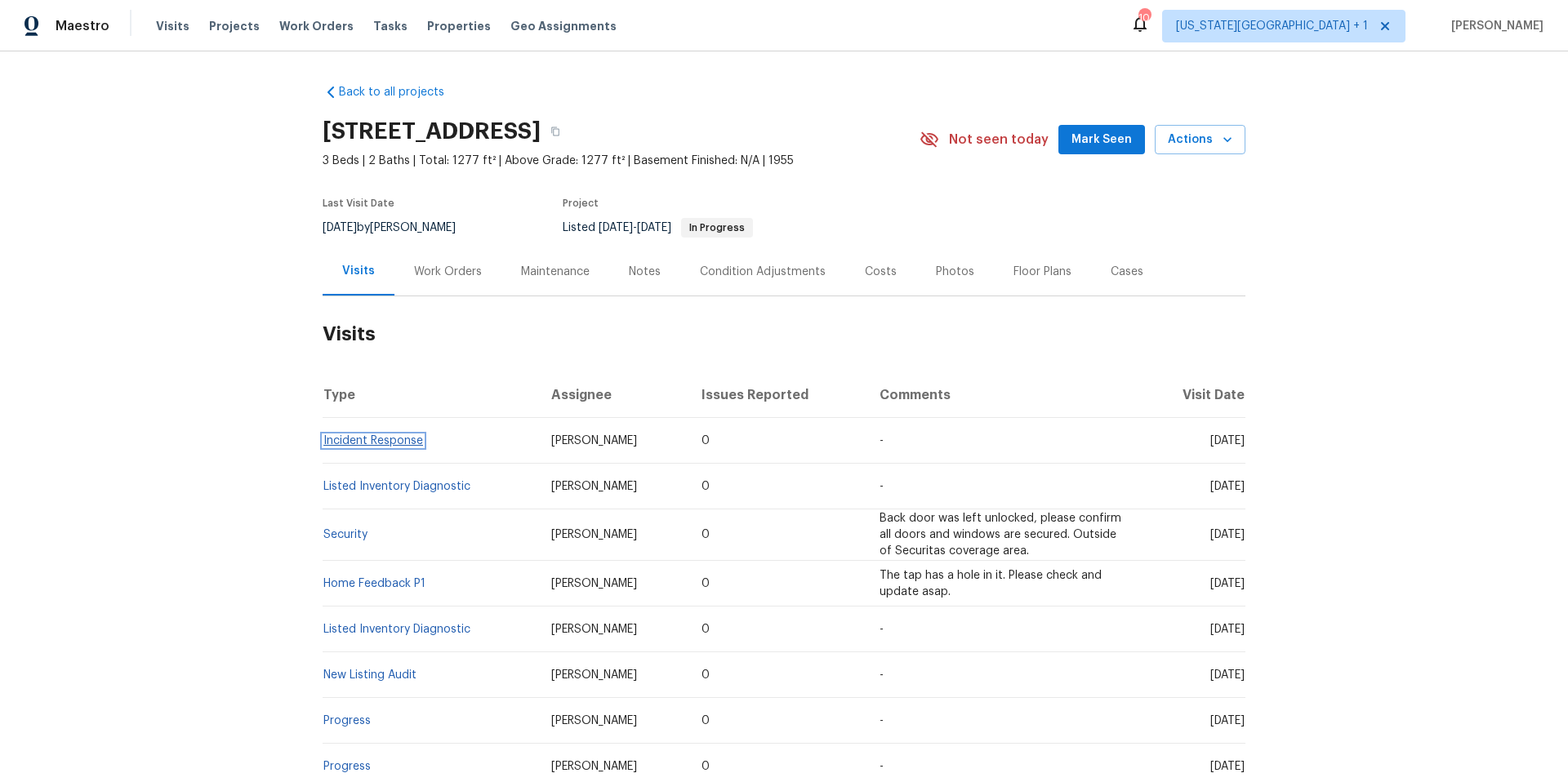
click at [376, 444] on link "Incident Response" at bounding box center [373, 441] width 100 height 12
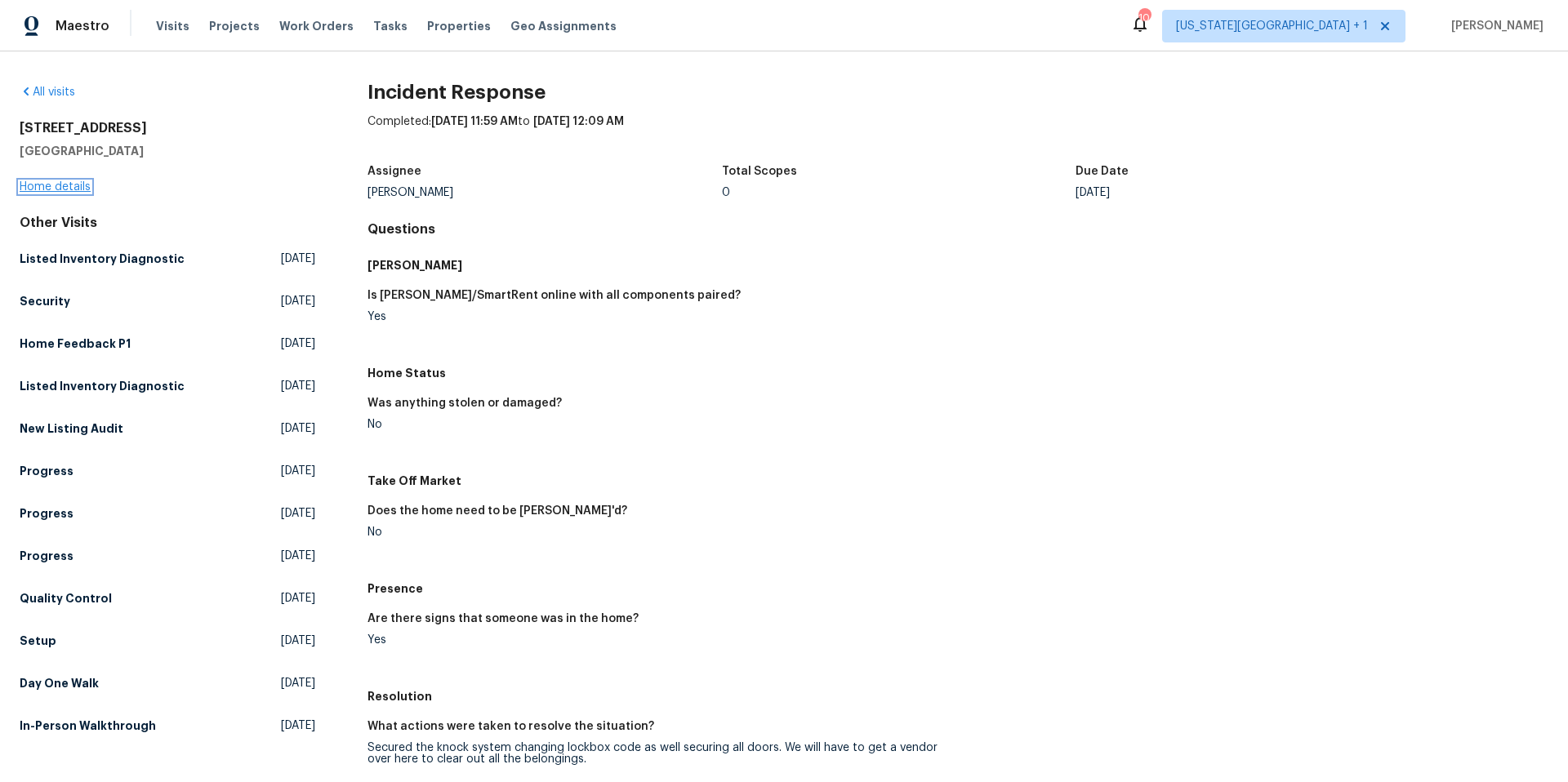
click at [36, 187] on link "Home details" at bounding box center [55, 187] width 71 height 12
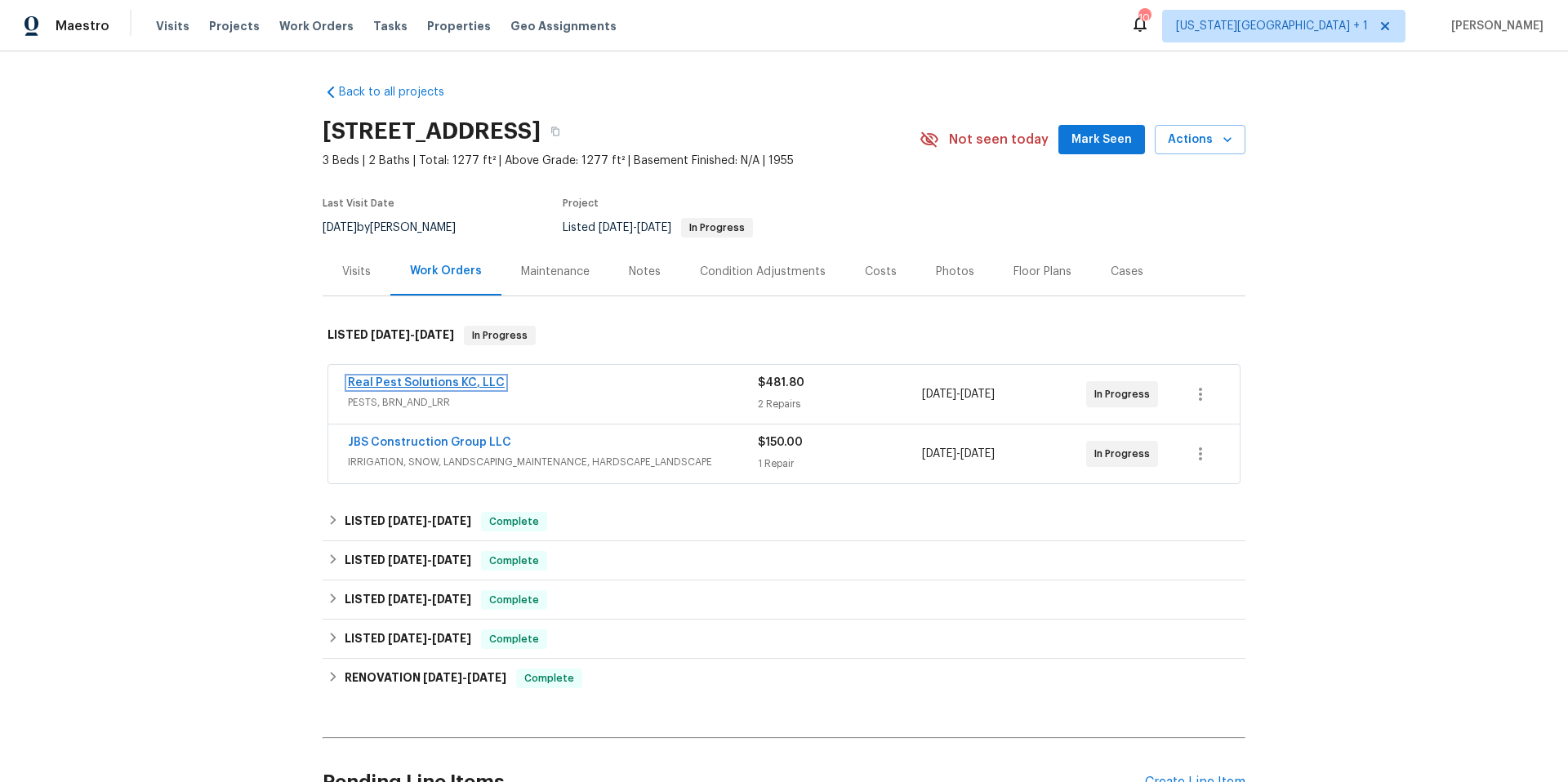
click at [392, 383] on link "Real Pest Solutions KC, LLC" at bounding box center [426, 384] width 157 height 12
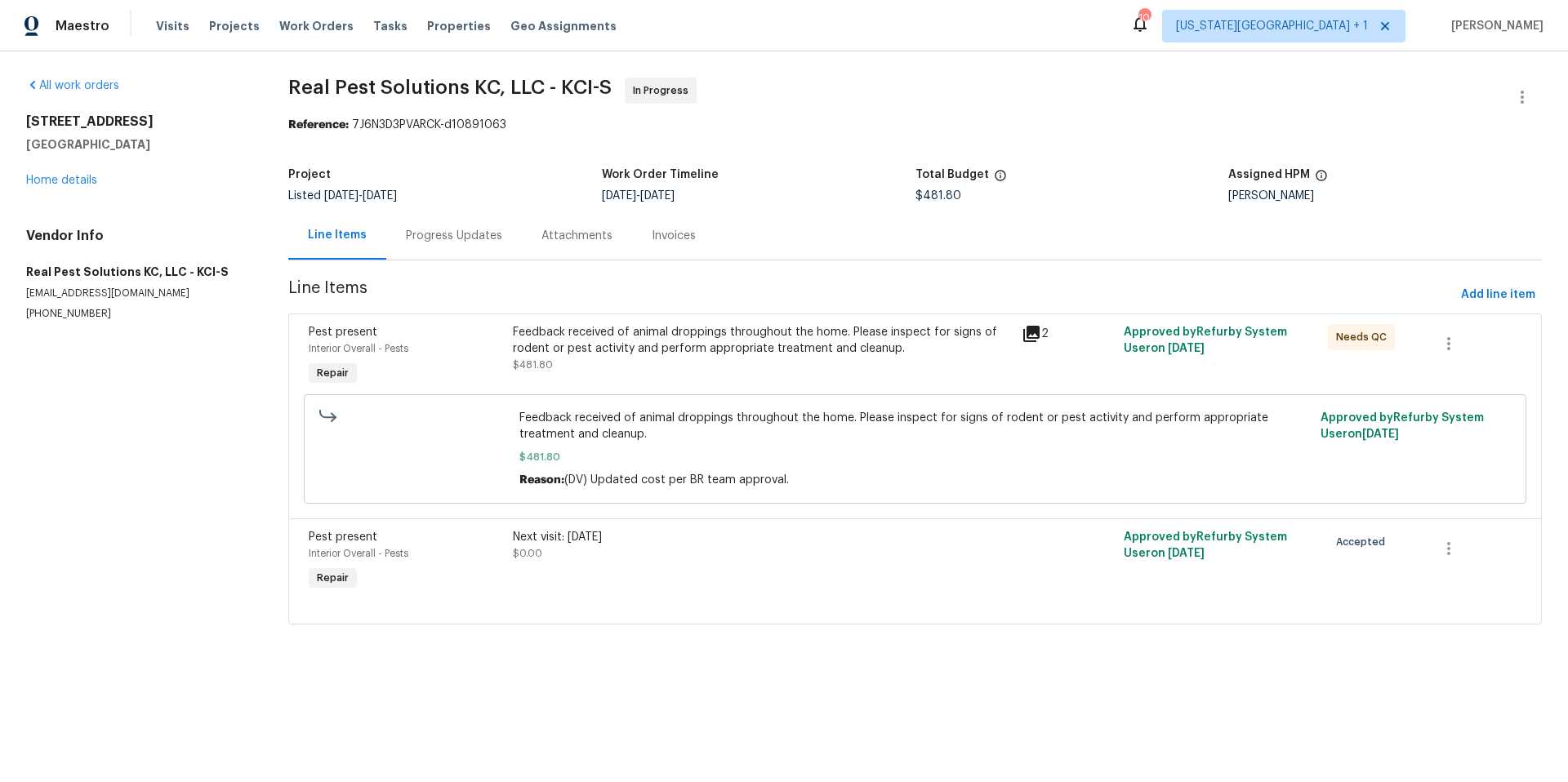
click at [1025, 335] on icon at bounding box center [1031, 334] width 17 height 17
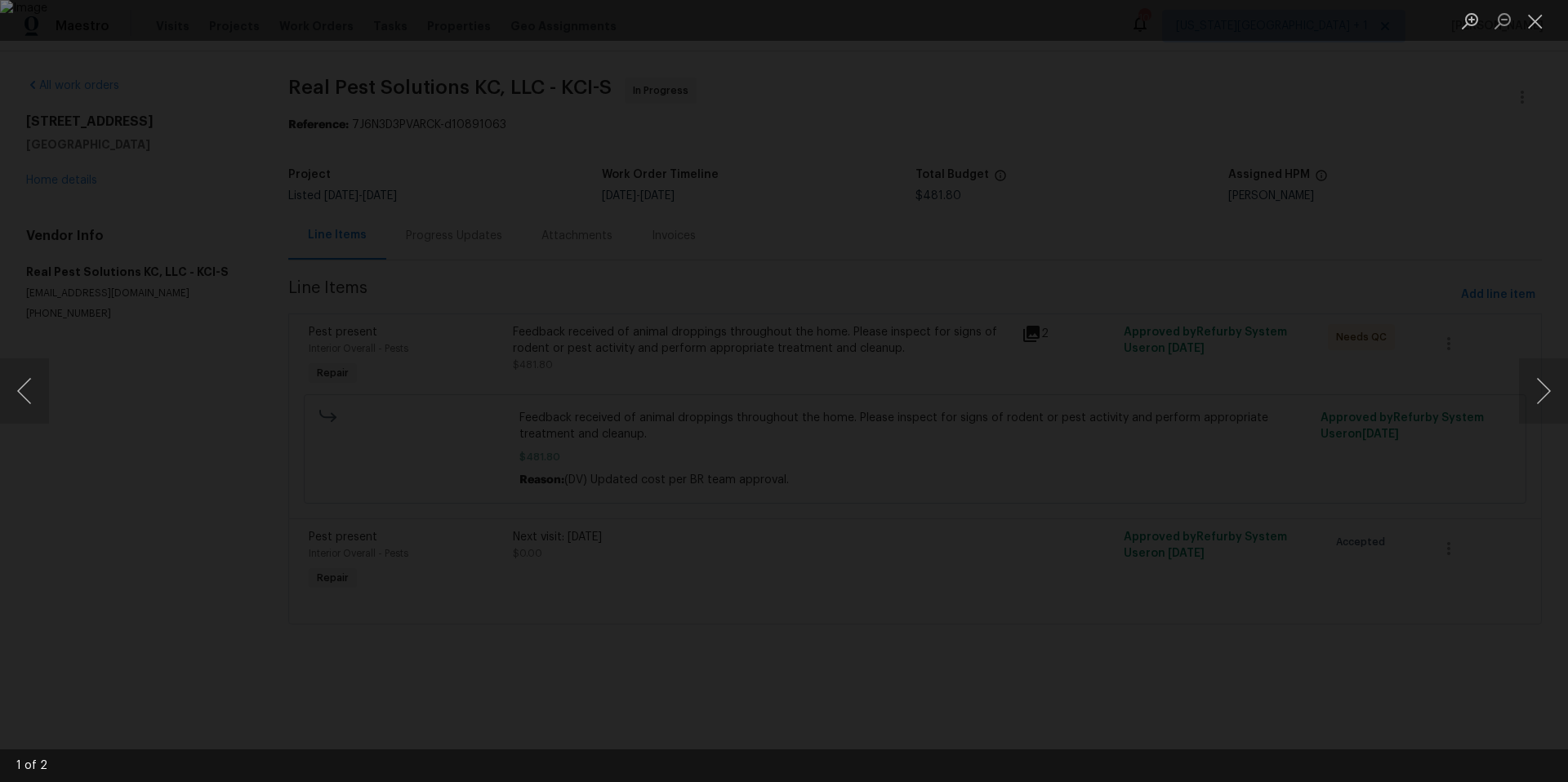
click at [775, 390] on img "Lightbox" at bounding box center [784, 391] width 1568 height 782
click at [964, 341] on div "Lightbox" at bounding box center [784, 391] width 1568 height 782
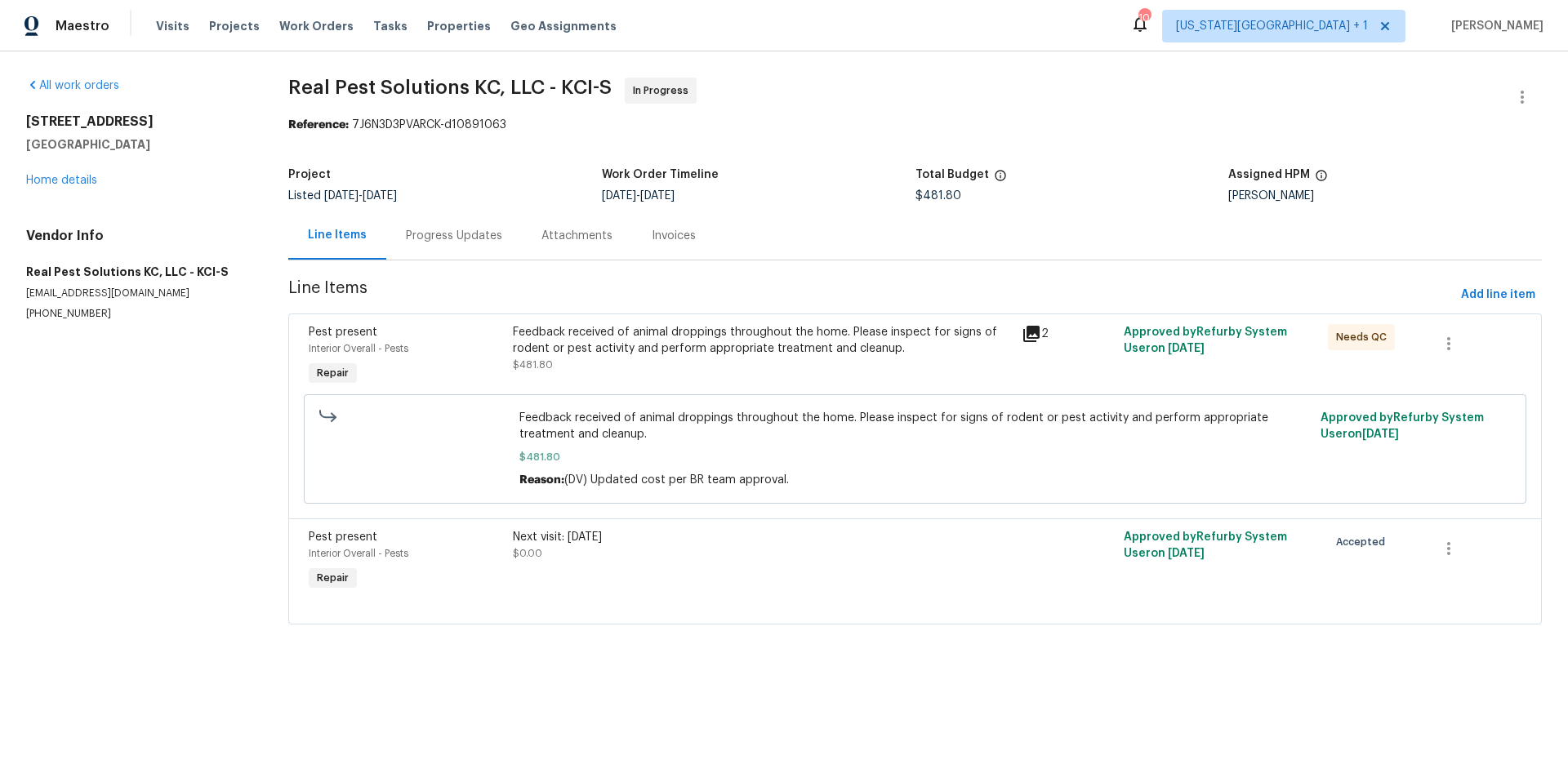
click at [620, 341] on div "Feedback received of animal droppings throughout the home. Please inspect for s…" at bounding box center [763, 340] width 500 height 33
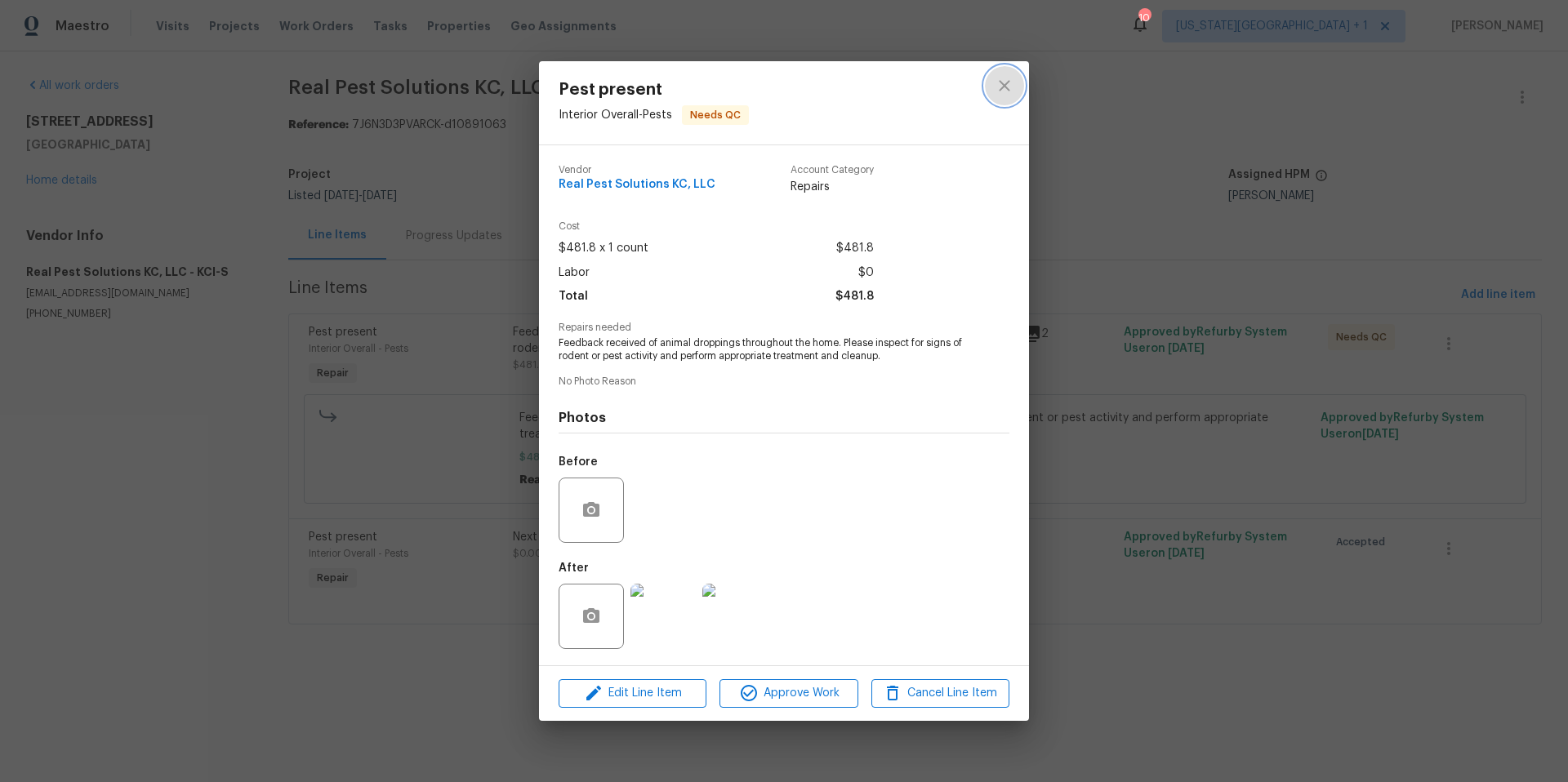
click at [1008, 79] on icon "close" at bounding box center [1004, 86] width 20 height 20
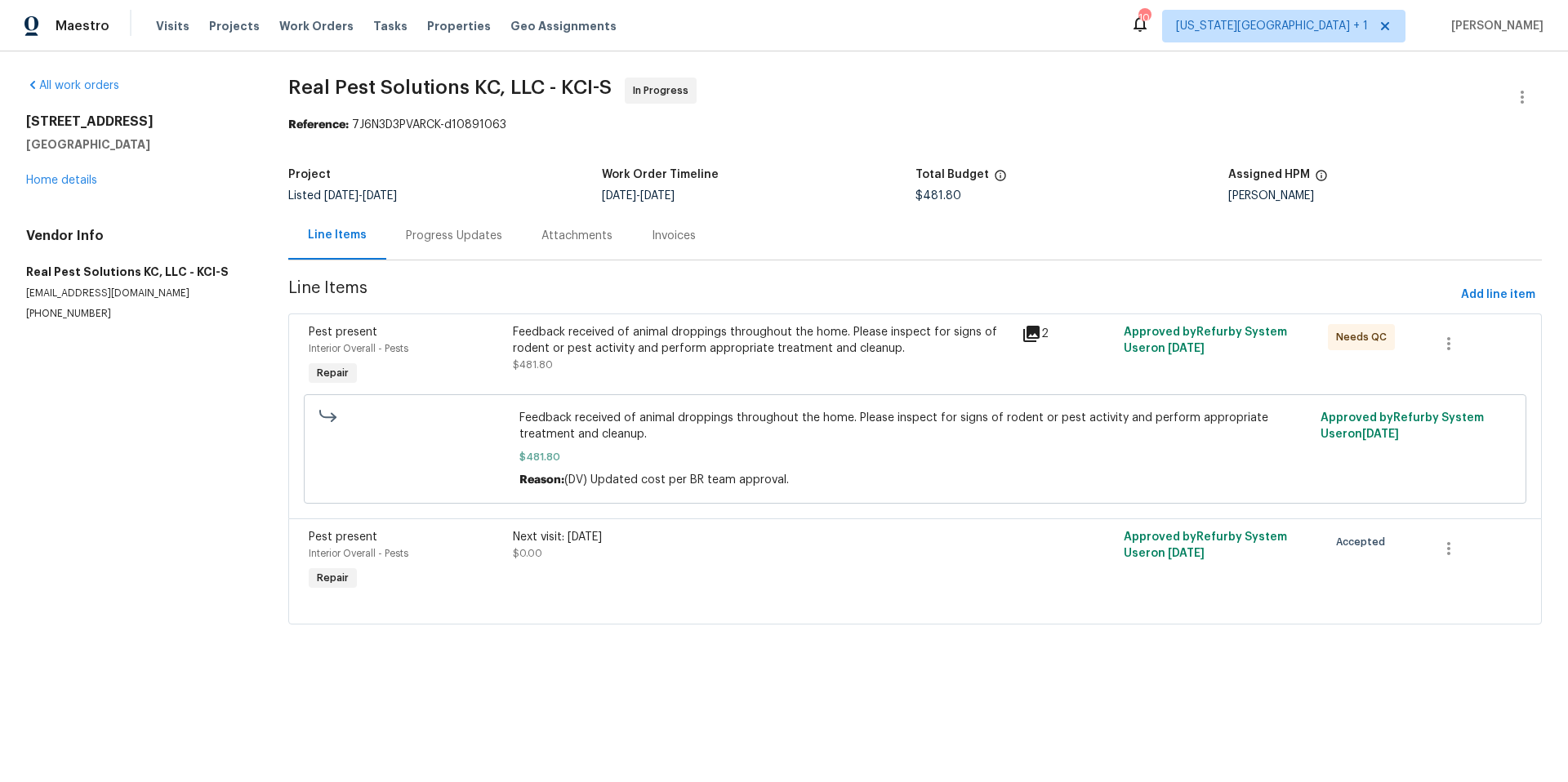
click at [493, 229] on div "Progress Updates" at bounding box center [454, 235] width 96 height 17
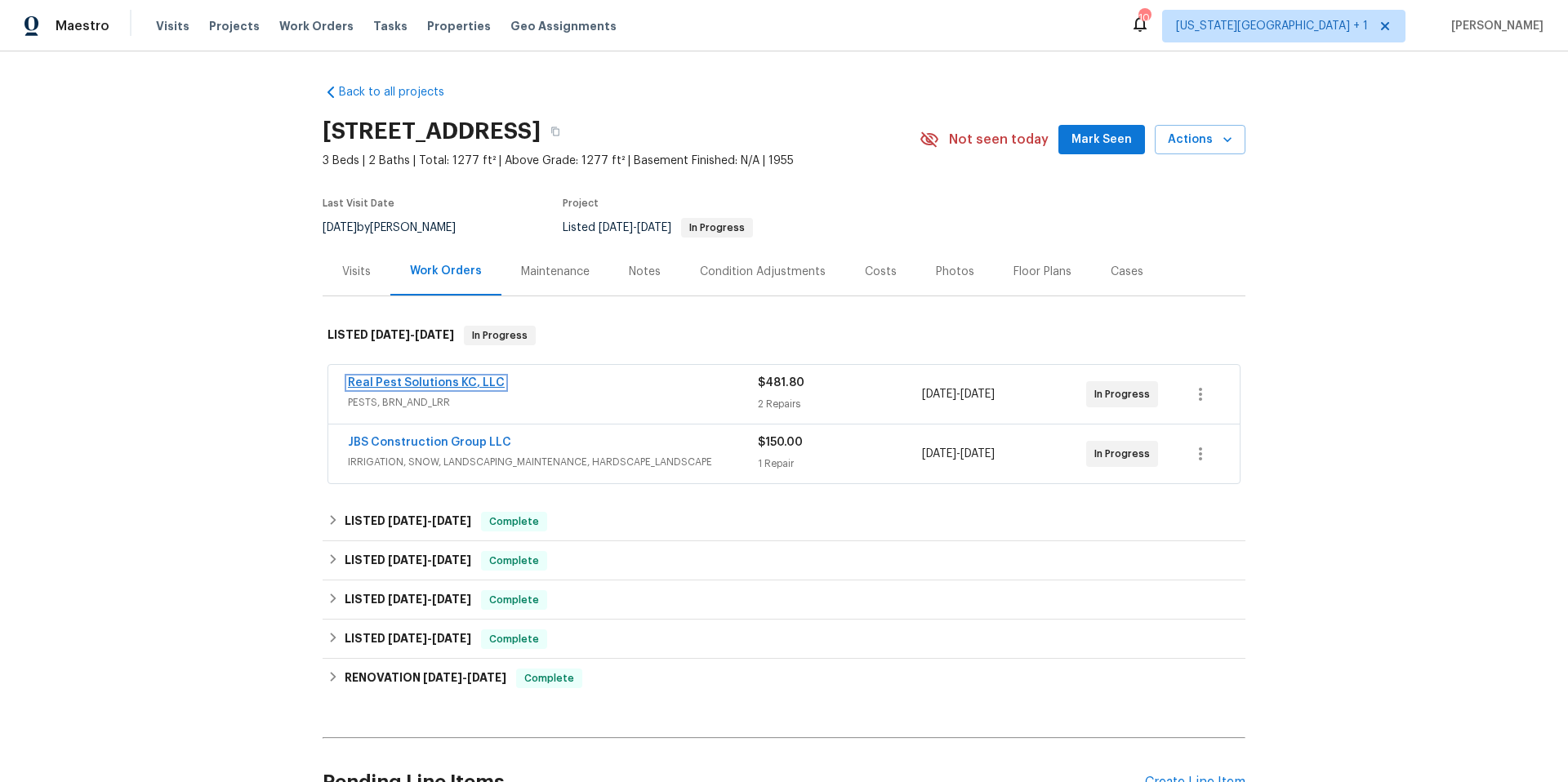
click at [468, 384] on link "Real Pest Solutions KC, LLC" at bounding box center [426, 384] width 157 height 12
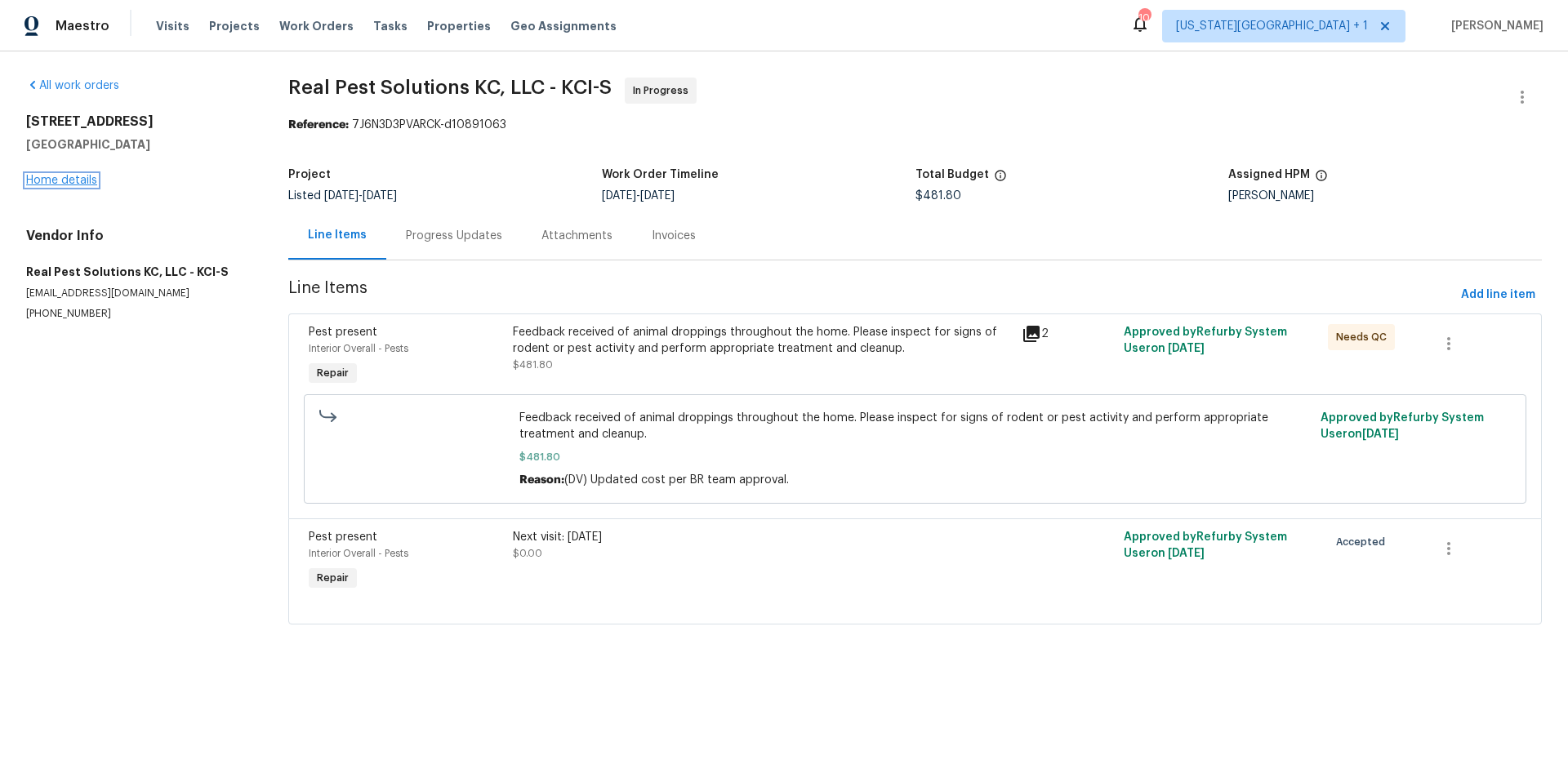
click at [64, 183] on link "Home details" at bounding box center [61, 181] width 71 height 12
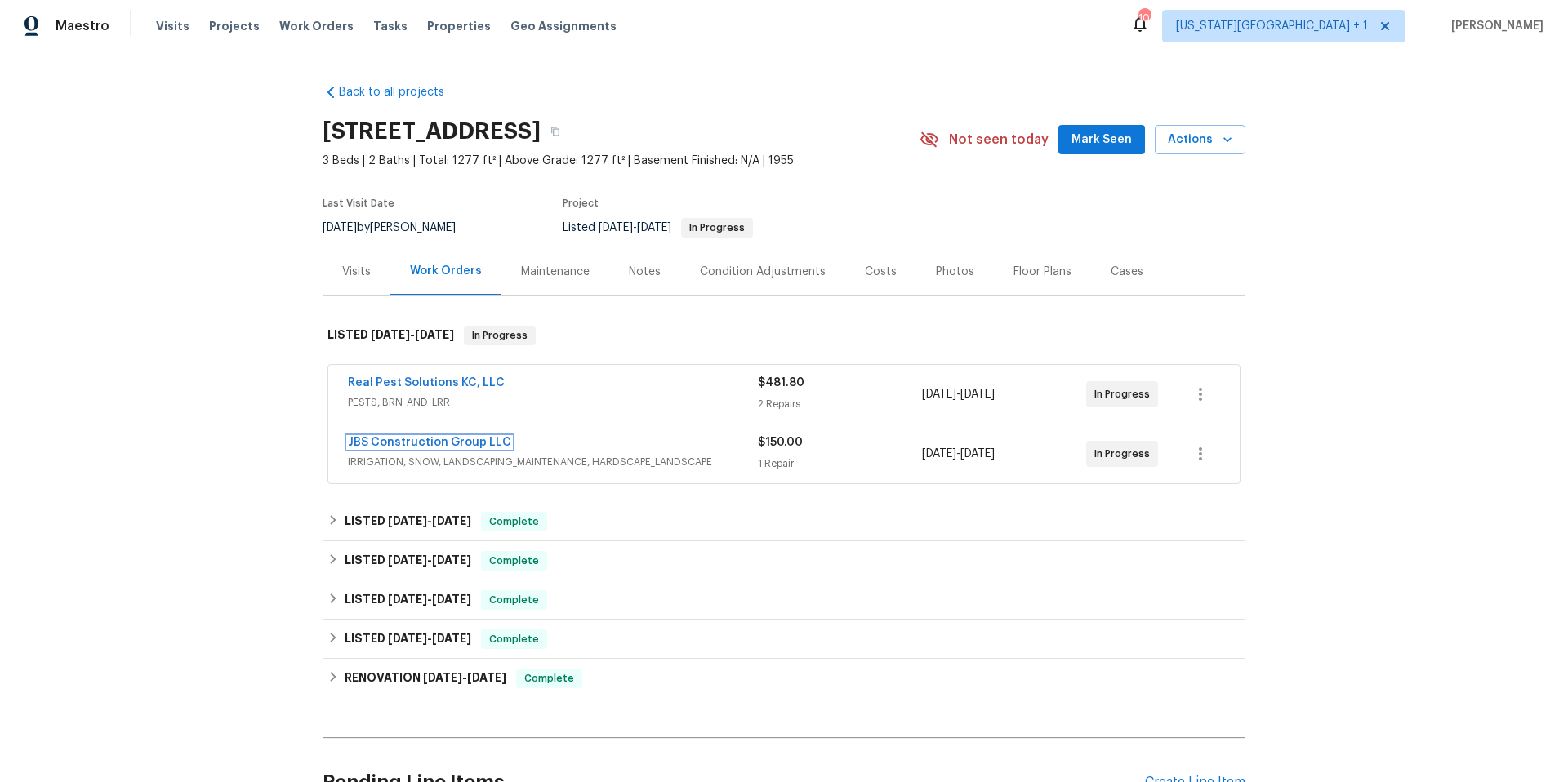
click at [480, 438] on link "JBS Construction Group LLC" at bounding box center [429, 443] width 163 height 12
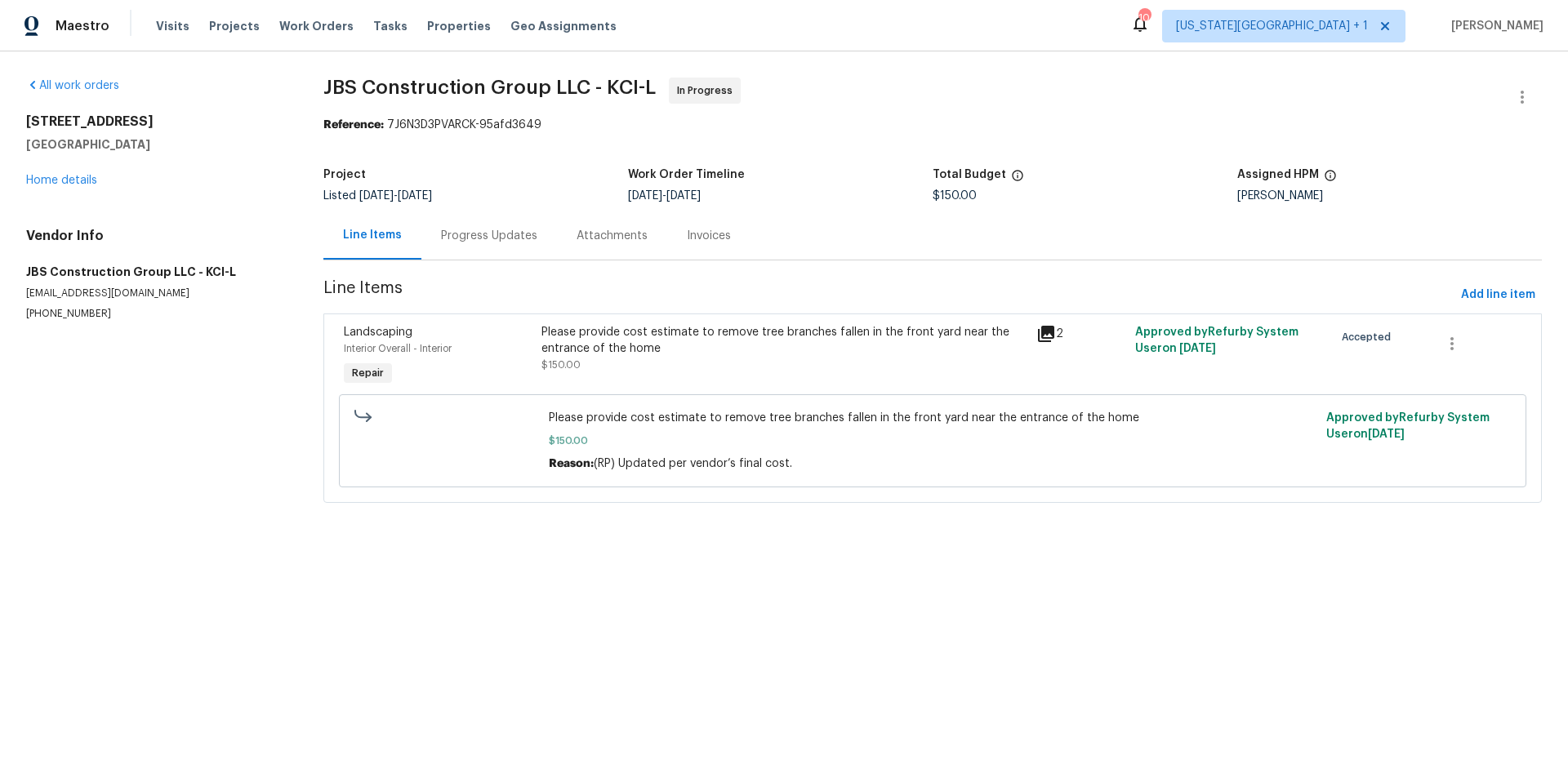
click at [684, 335] on div "Please provide cost estimate to remove tree branches fallen in the front yard n…" at bounding box center [784, 340] width 485 height 33
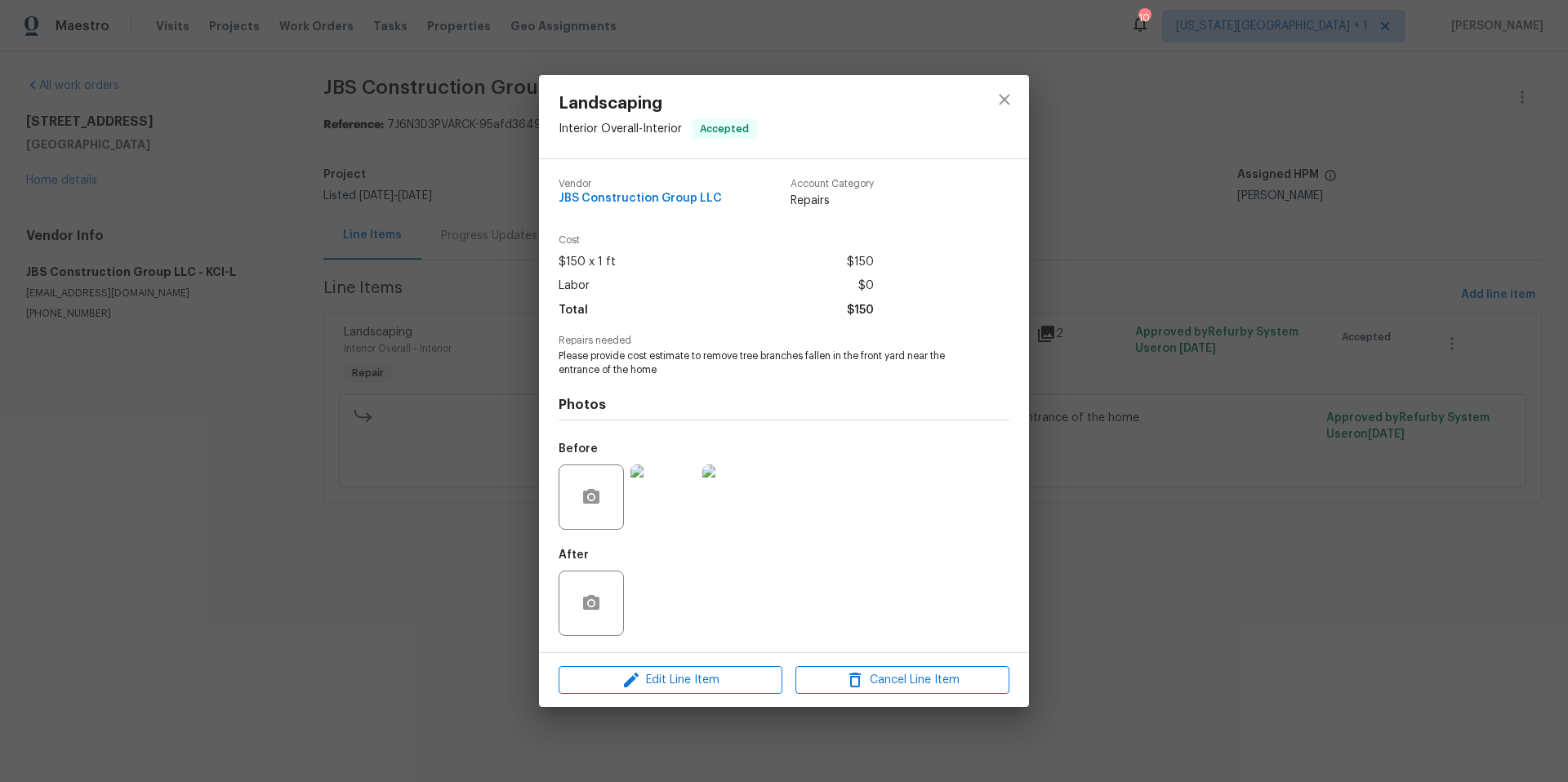
click at [672, 507] on img at bounding box center [663, 497] width 65 height 65
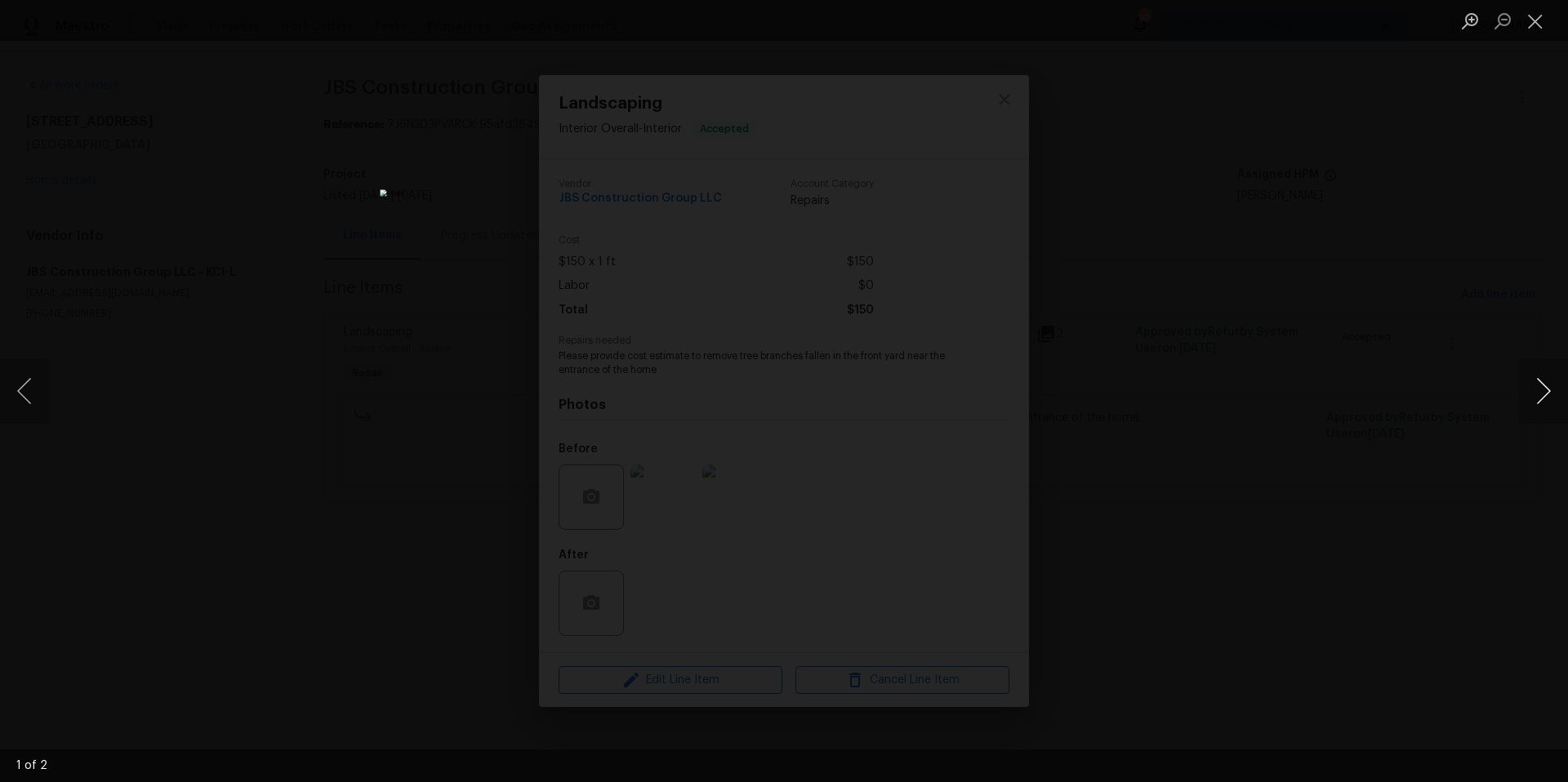
click at [1557, 403] on button "Next image" at bounding box center [1544, 391] width 49 height 65
click at [1283, 366] on div "Lightbox" at bounding box center [784, 391] width 1568 height 782
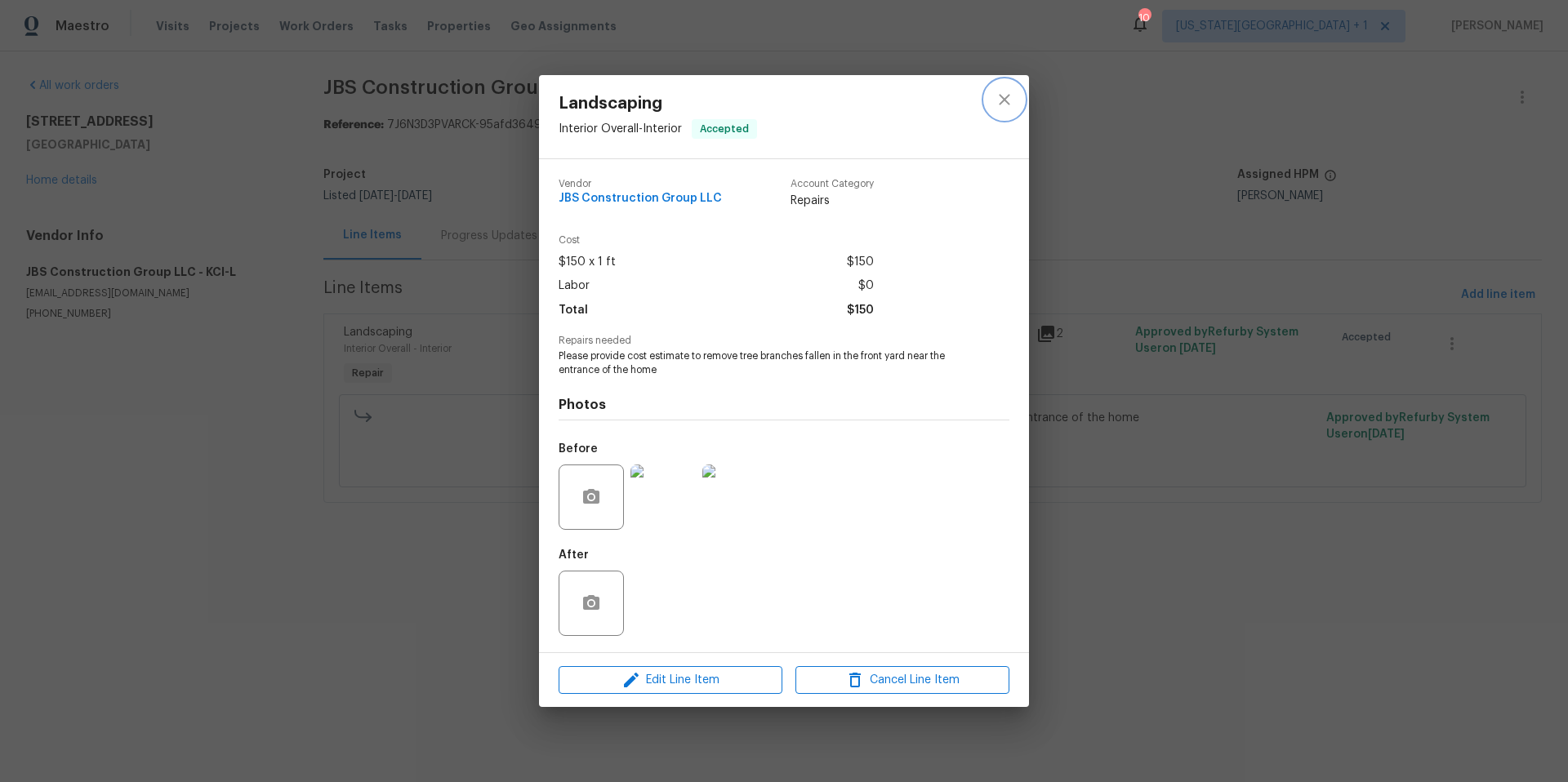
click at [1002, 110] on button "close" at bounding box center [1004, 100] width 40 height 40
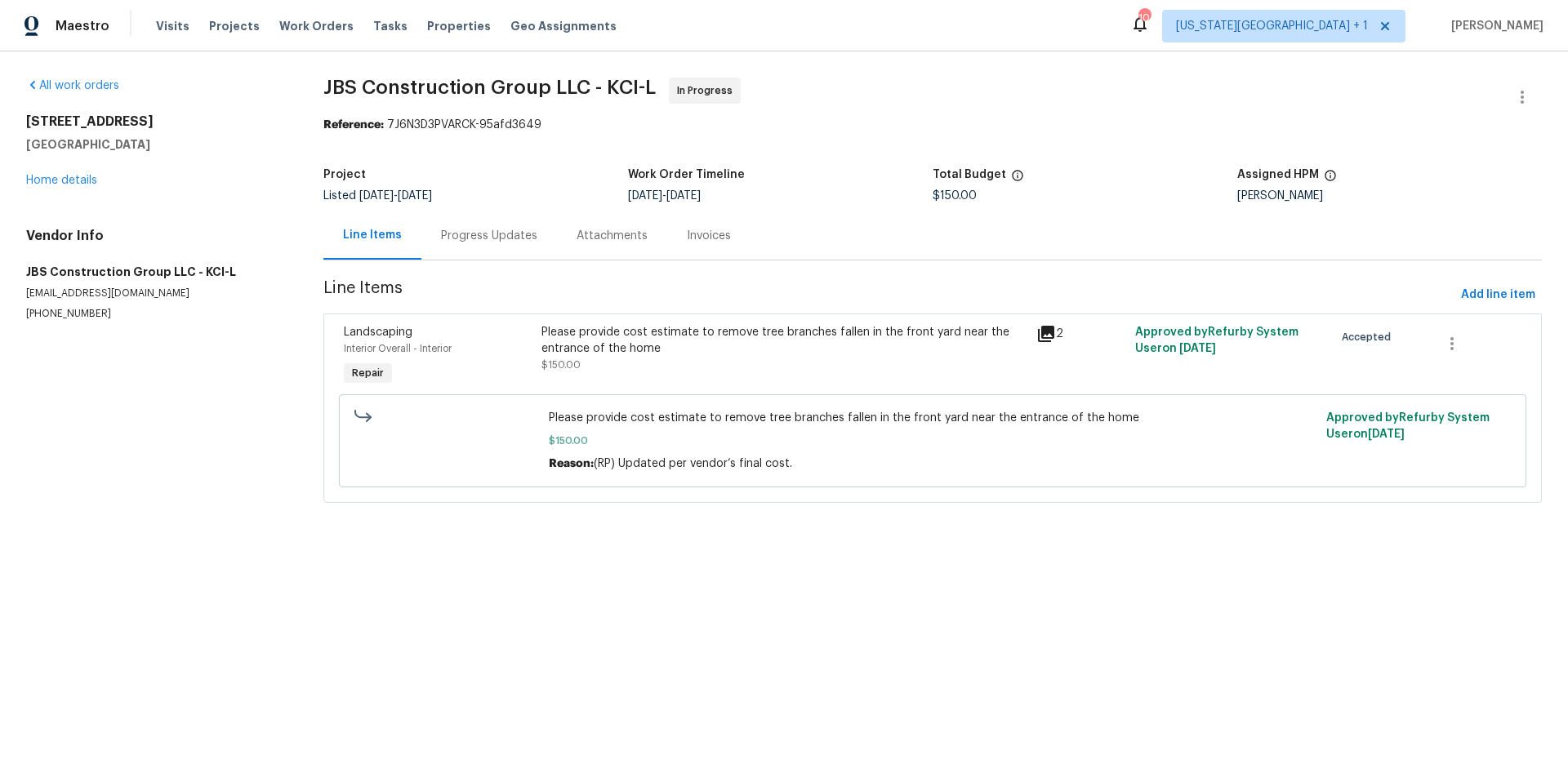
click at [516, 233] on div "Progress Updates" at bounding box center [488, 235] width 96 height 17
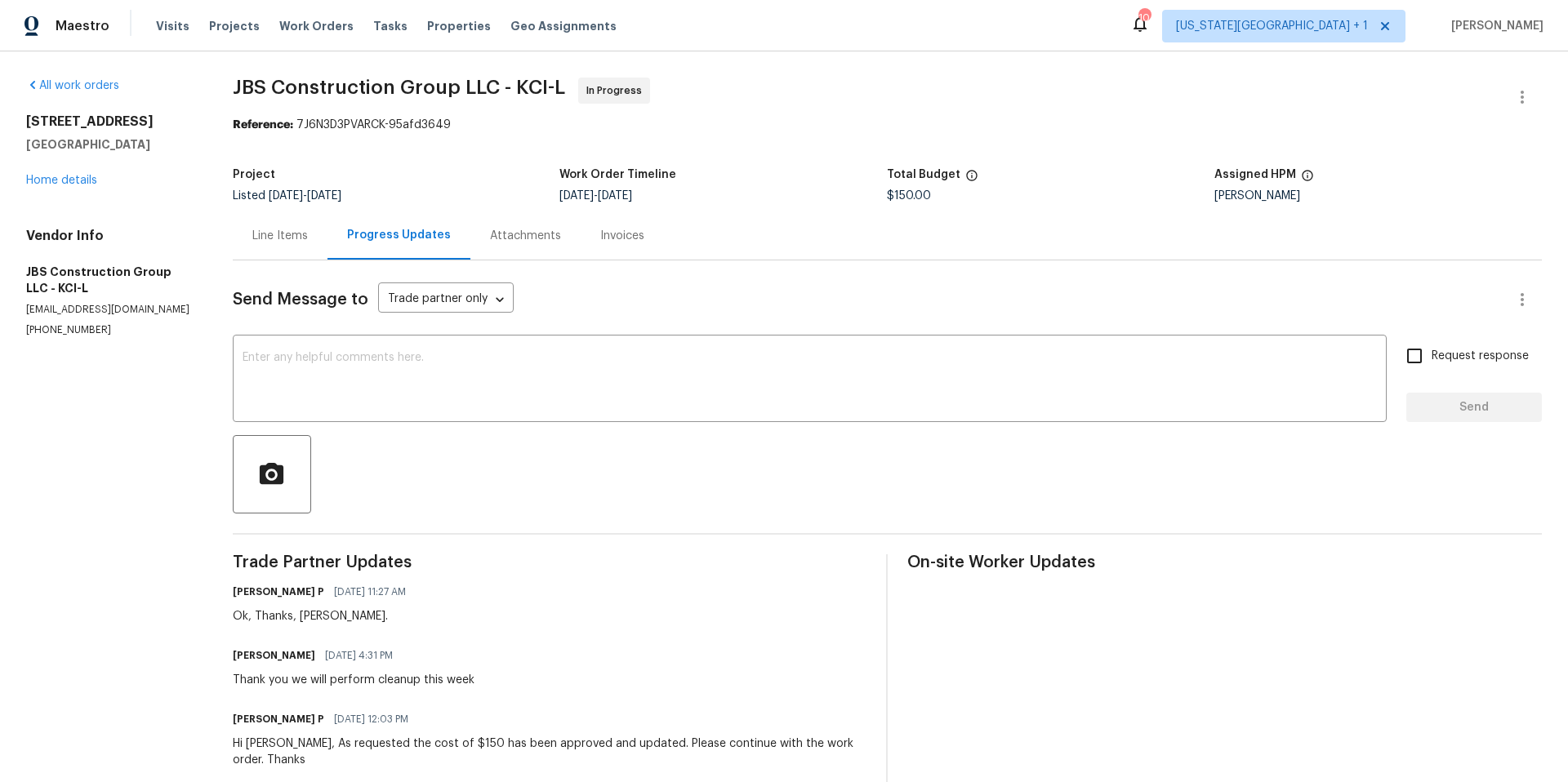
click at [289, 238] on div "Line Items" at bounding box center [280, 235] width 55 height 17
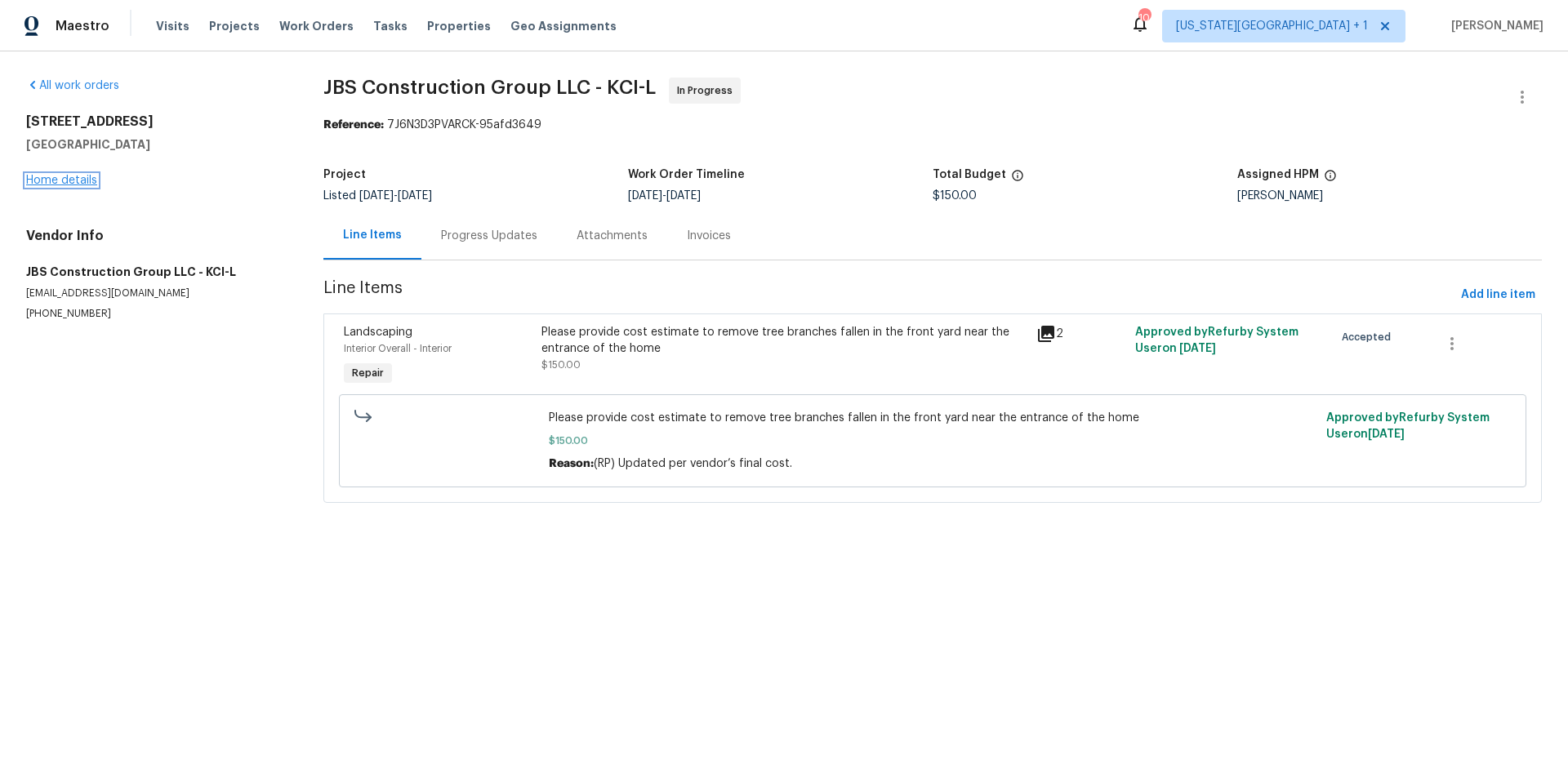
click at [84, 177] on link "Home details" at bounding box center [61, 181] width 71 height 12
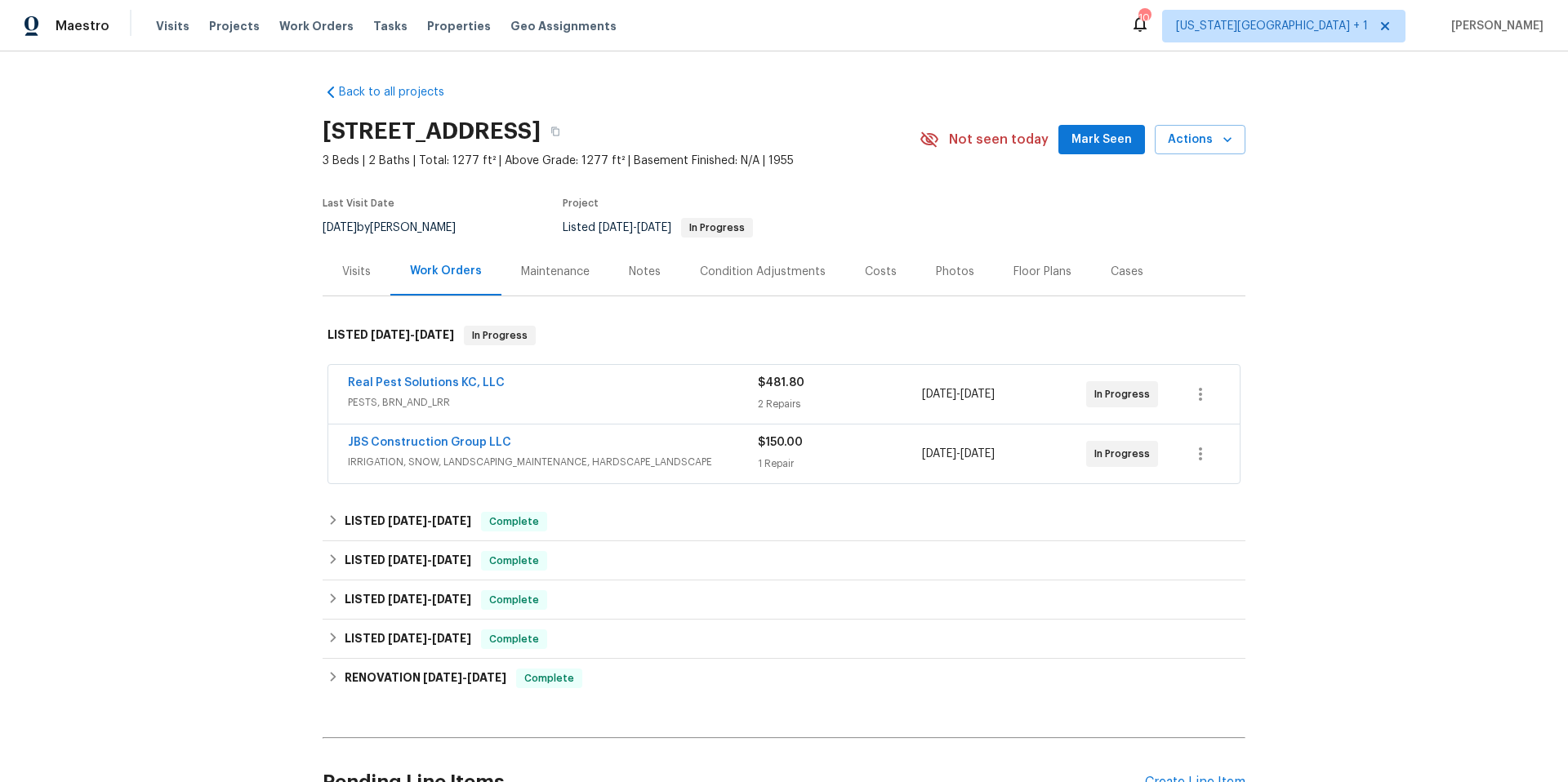
click at [353, 270] on div "Visits" at bounding box center [356, 272] width 29 height 17
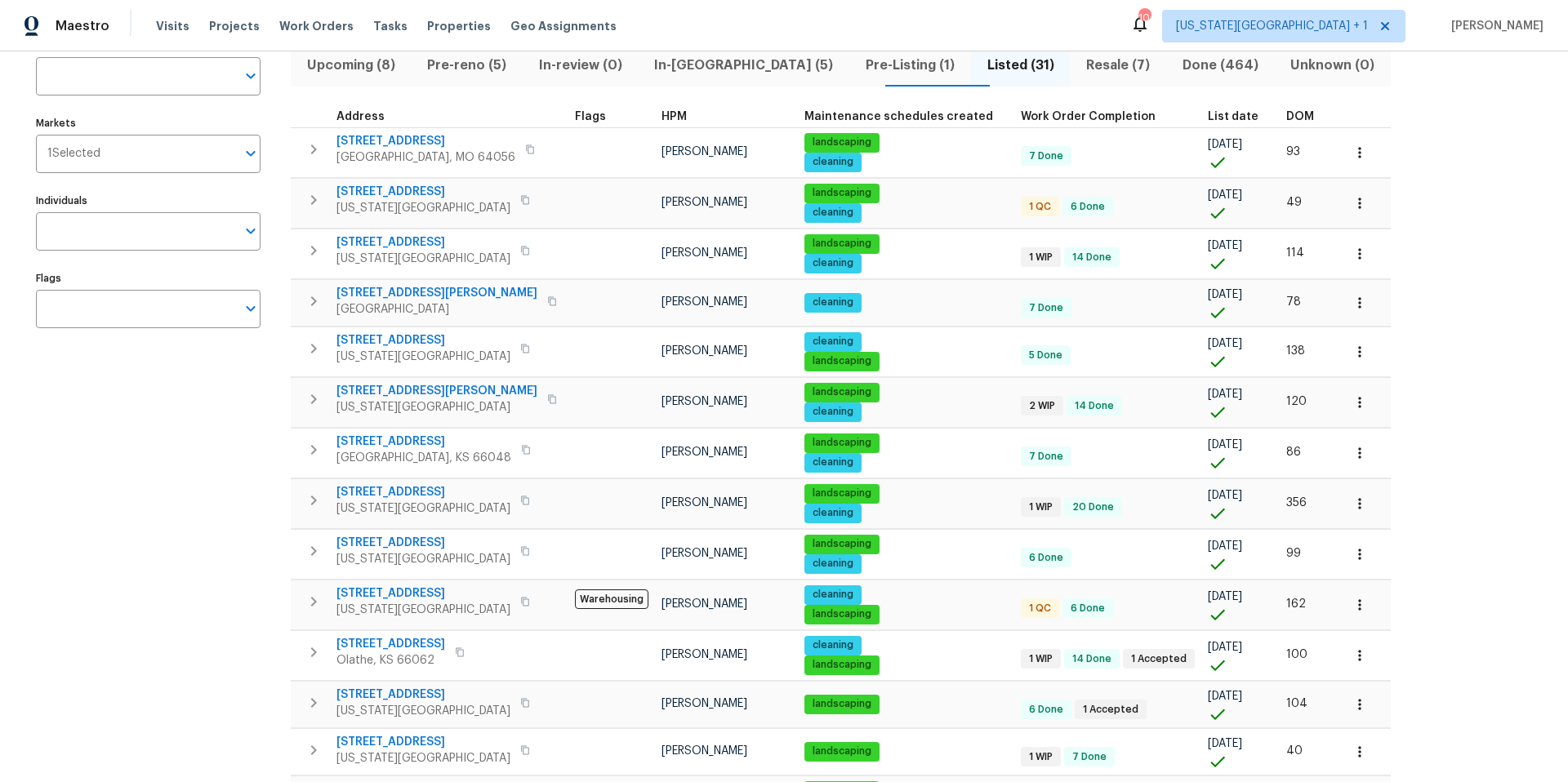
scroll to position [107, 0]
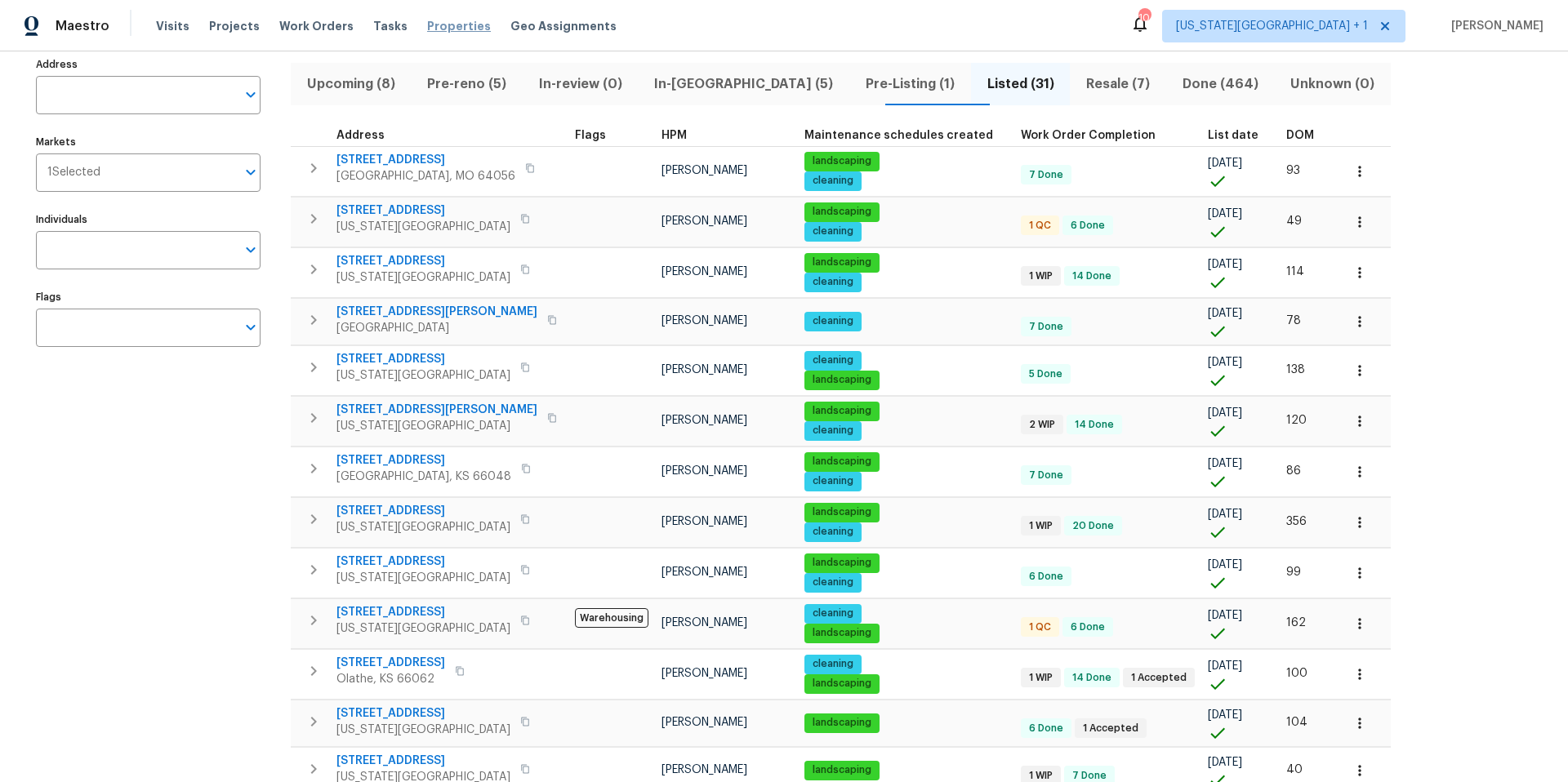
click at [446, 26] on span "Properties" at bounding box center [459, 26] width 63 height 17
click at [467, 80] on span "Pre-reno (5)" at bounding box center [467, 84] width 92 height 23
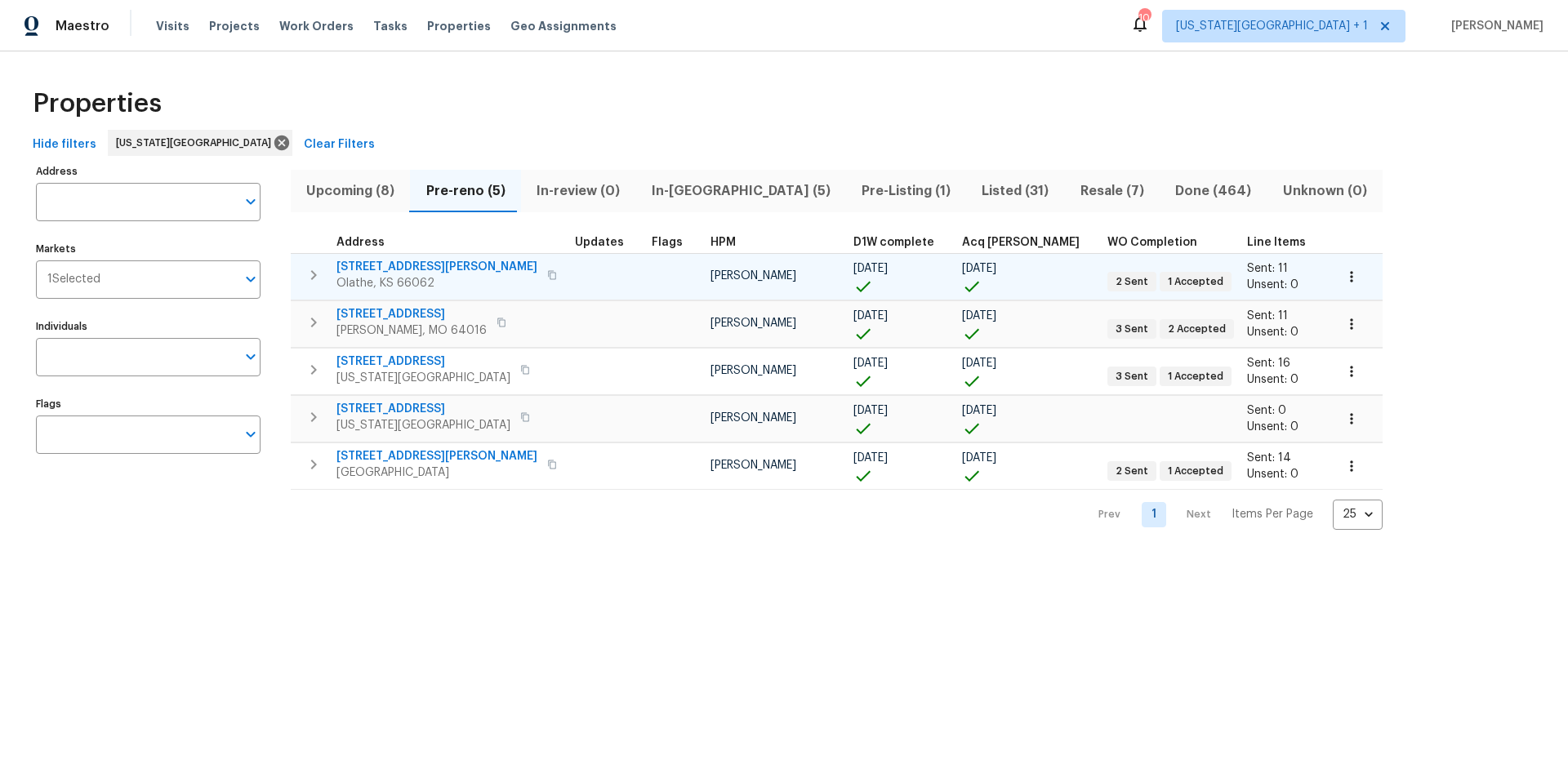
click at [389, 267] on span "12534 S Alcan Cir" at bounding box center [436, 267] width 201 height 17
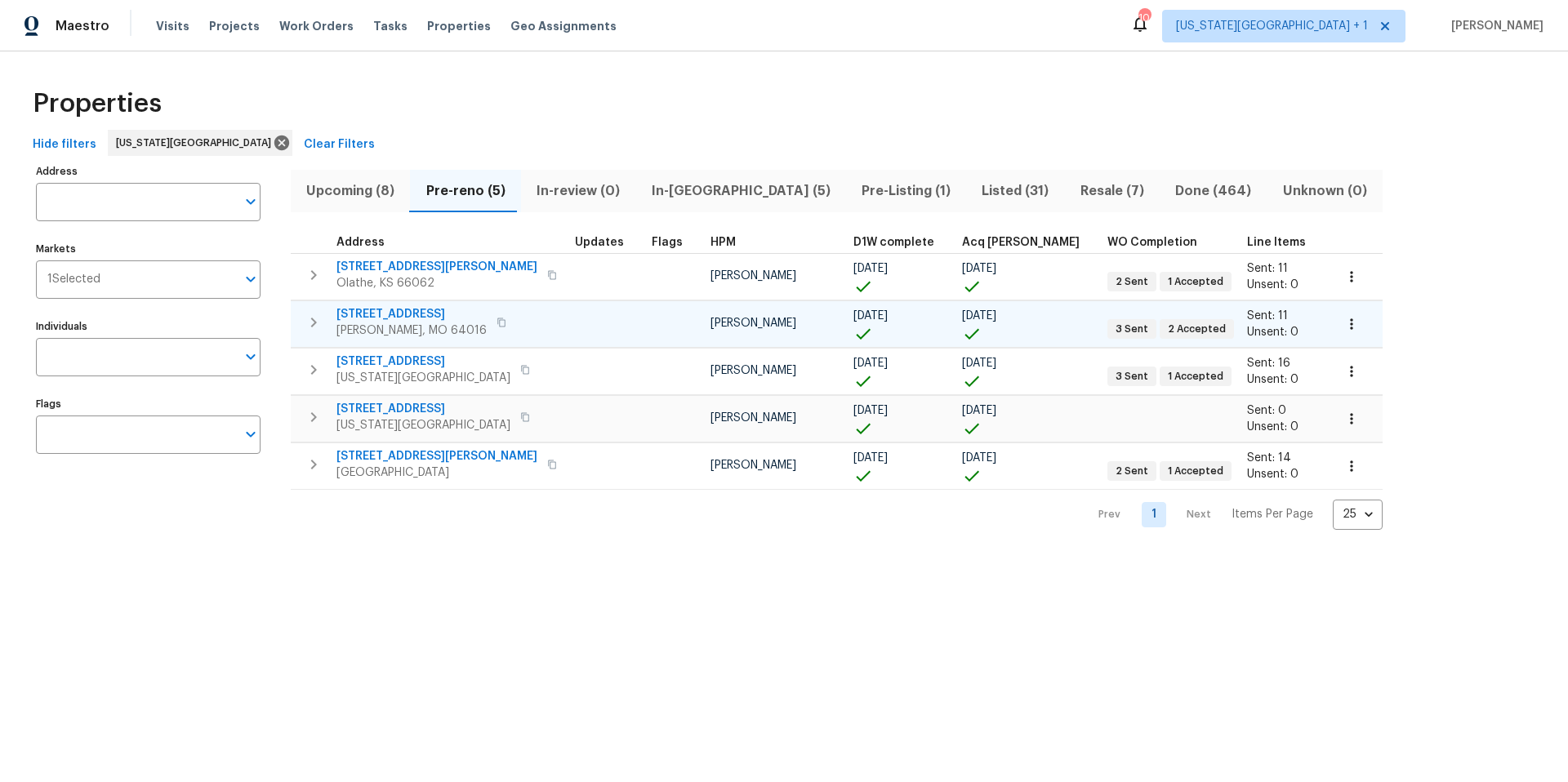
click at [383, 318] on span "8 Bart St" at bounding box center [411, 314] width 150 height 17
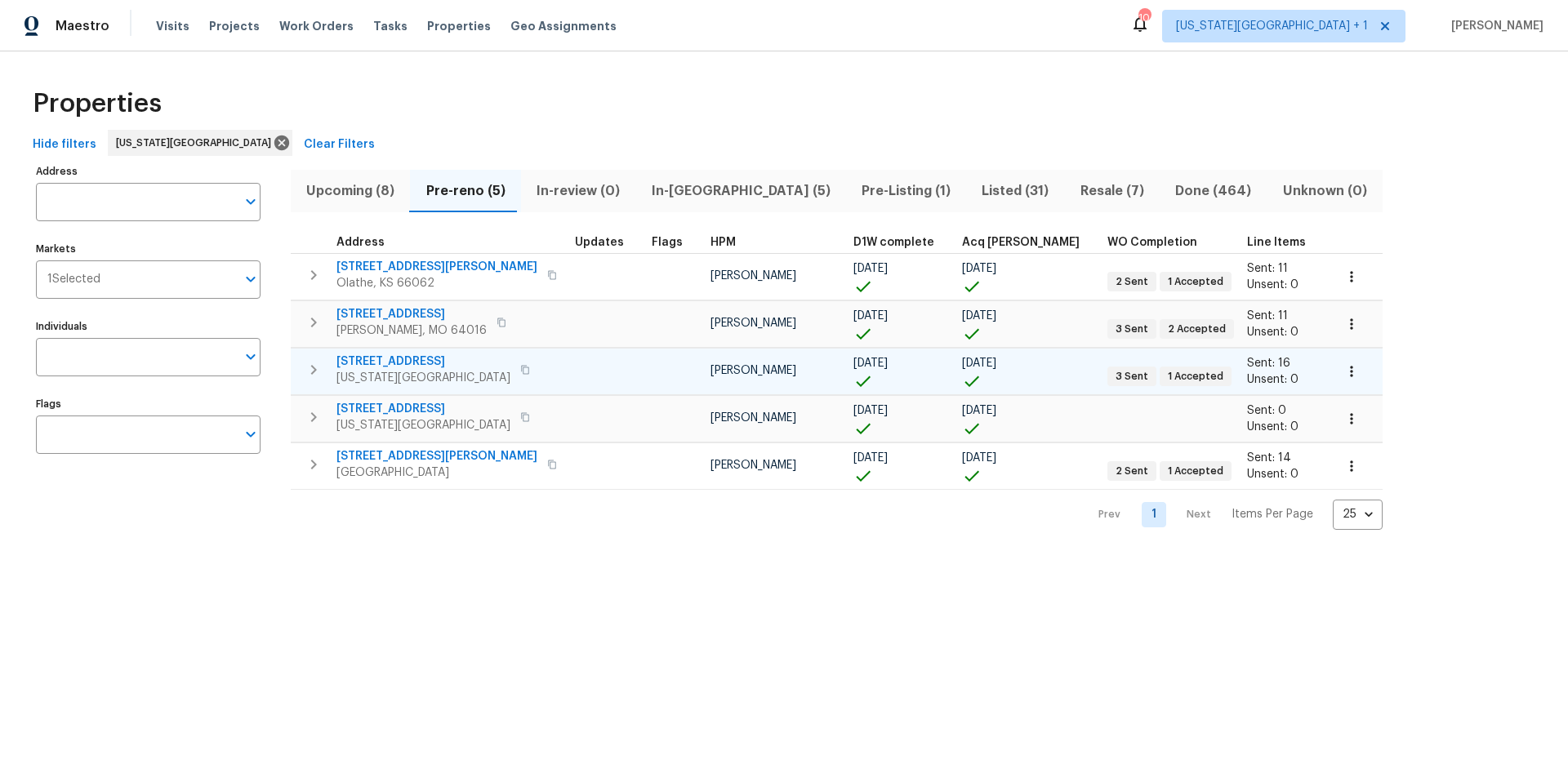
click at [386, 367] on span "623 N 62nd Pl" at bounding box center [423, 362] width 174 height 17
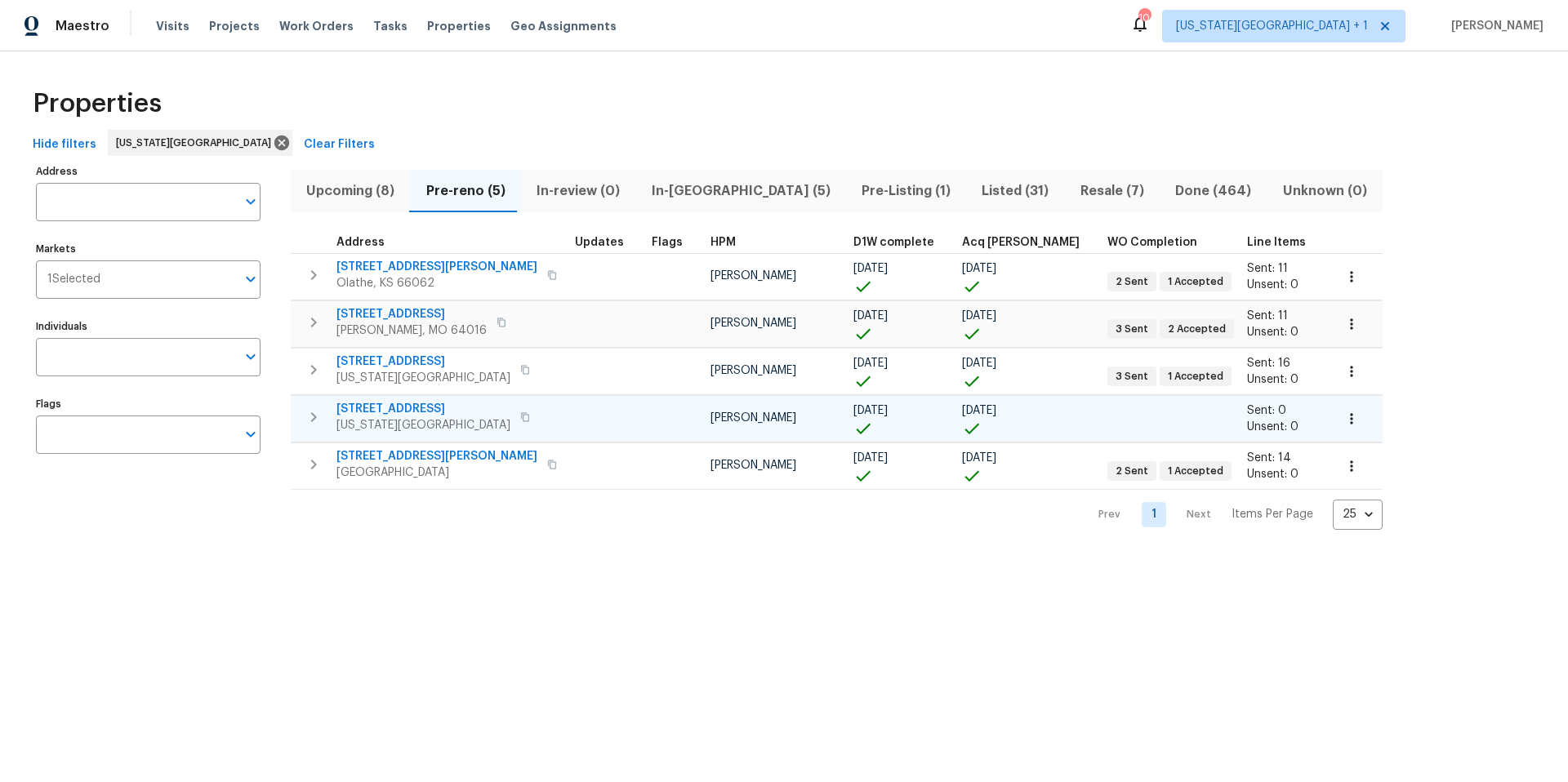
click at [384, 420] on span "Kansas City, MO 64152" at bounding box center [423, 425] width 174 height 17
click at [374, 312] on span "8 Bart St" at bounding box center [411, 314] width 150 height 17
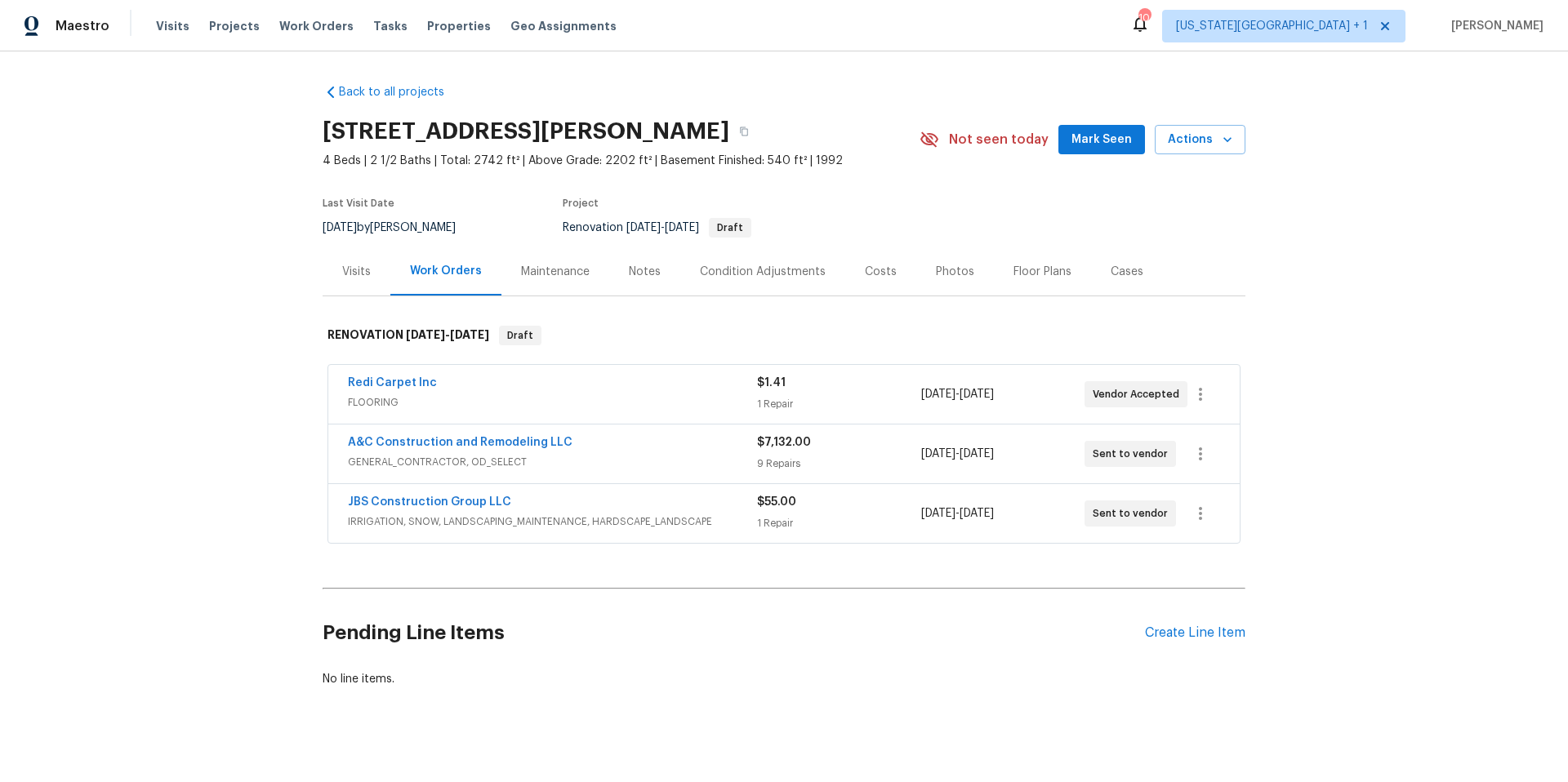
click at [649, 270] on div "Notes" at bounding box center [645, 272] width 32 height 17
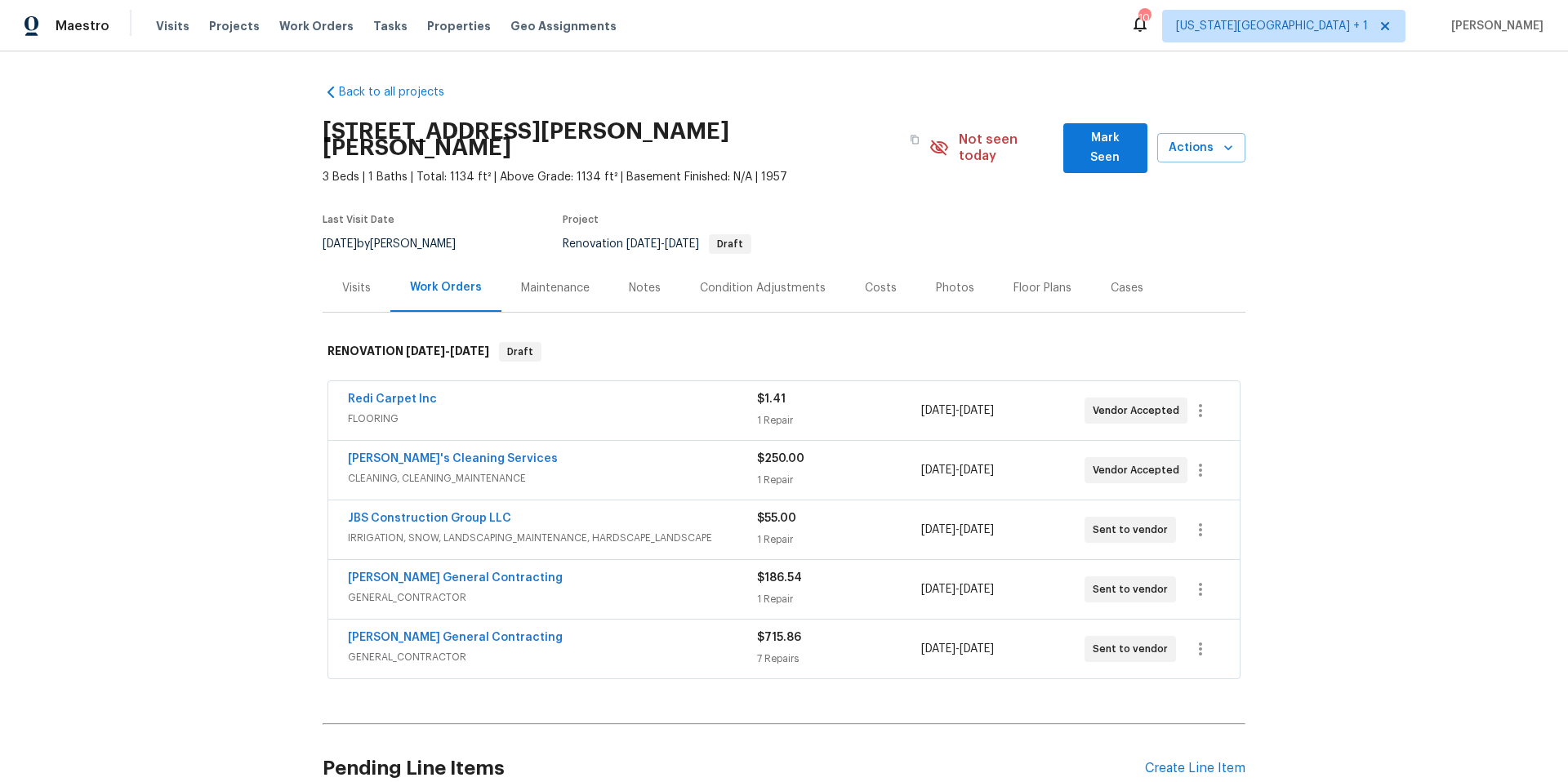
click at [637, 280] on div "Notes" at bounding box center [645, 288] width 32 height 17
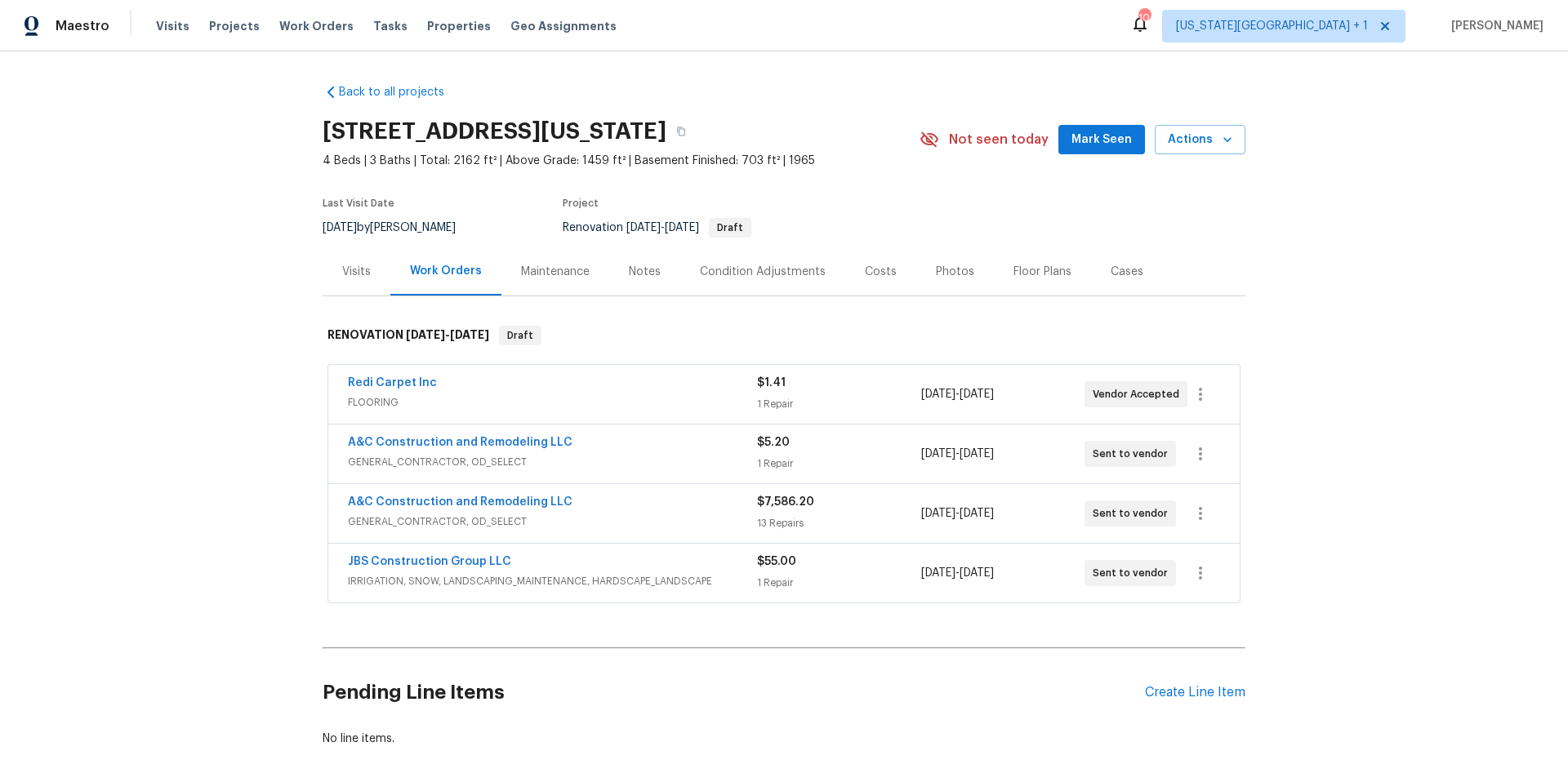
click at [644, 273] on div "Notes" at bounding box center [645, 272] width 32 height 17
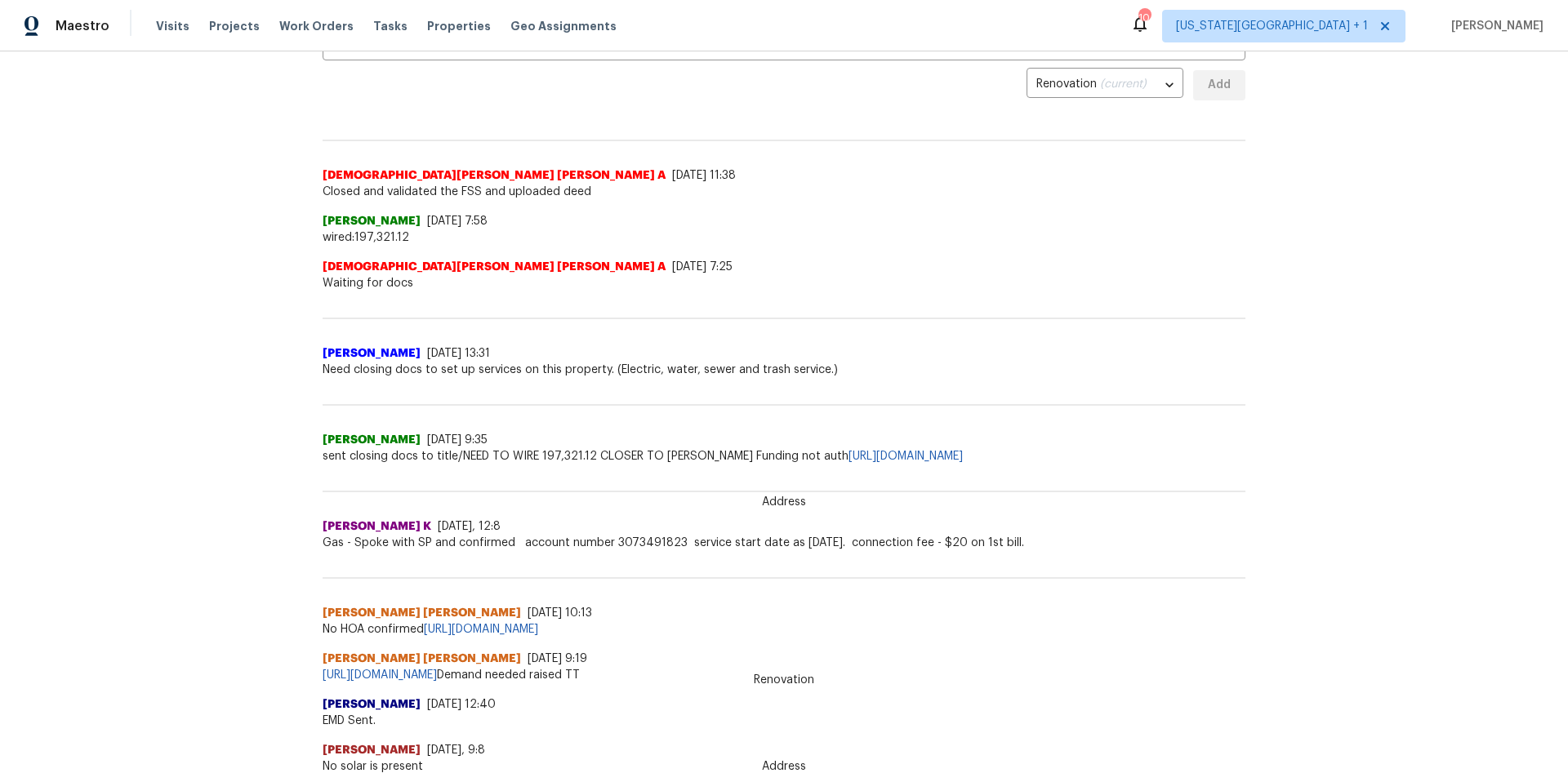
scroll to position [452, 0]
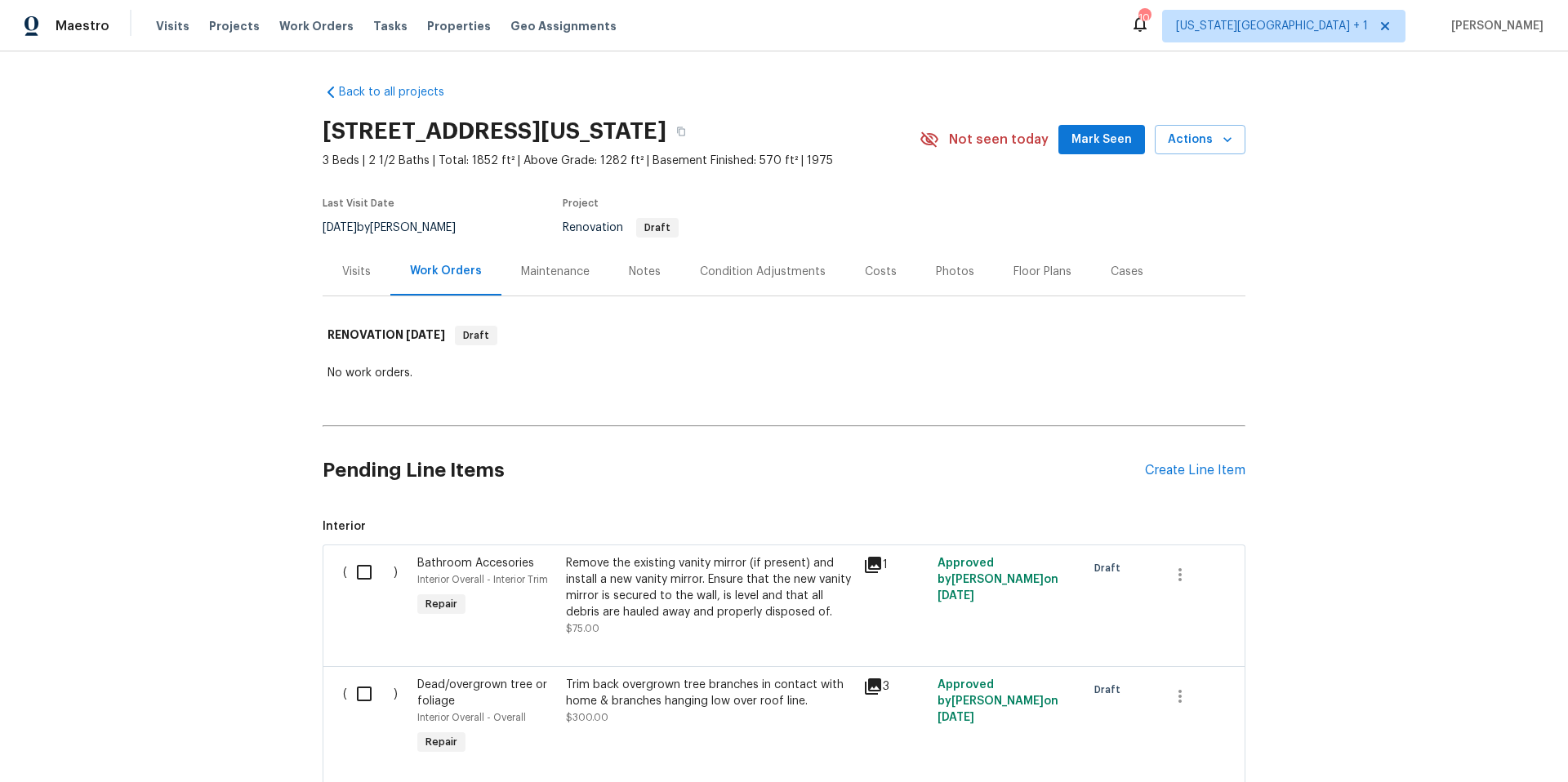
click at [638, 272] on div "Notes" at bounding box center [645, 272] width 32 height 17
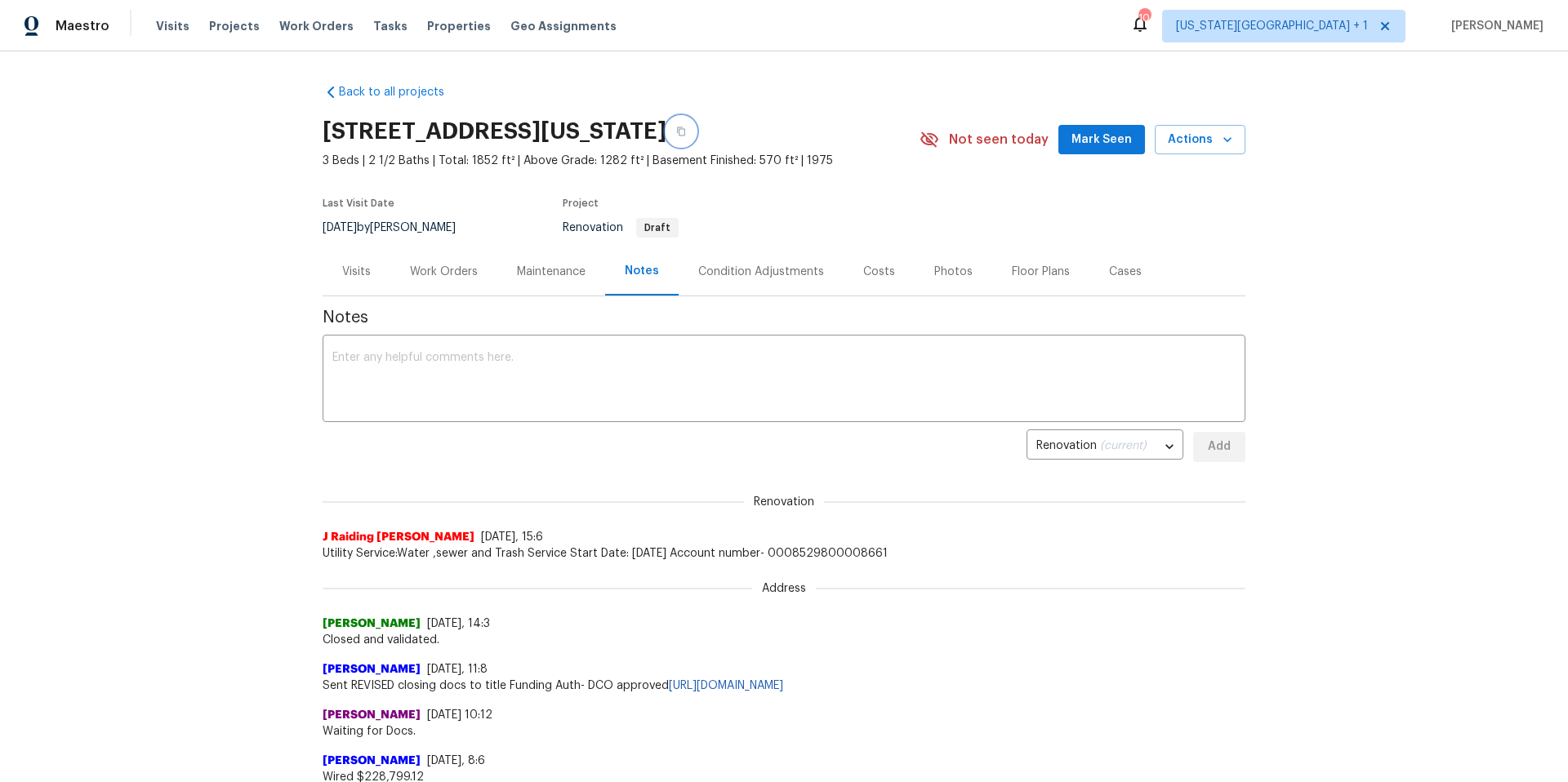
click at [686, 133] on icon "button" at bounding box center [681, 131] width 10 height 10
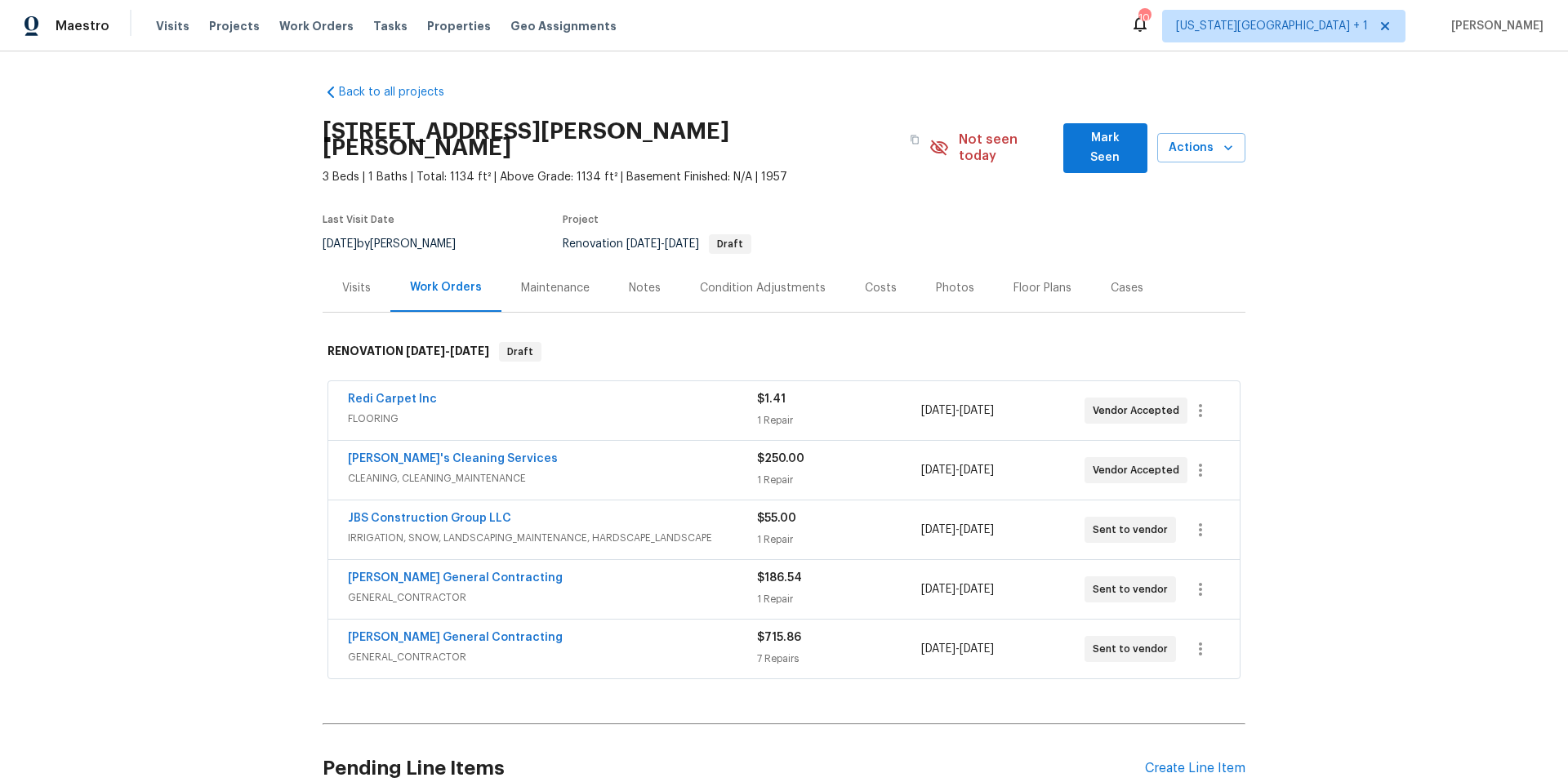
click at [641, 280] on div "Notes" at bounding box center [645, 288] width 32 height 17
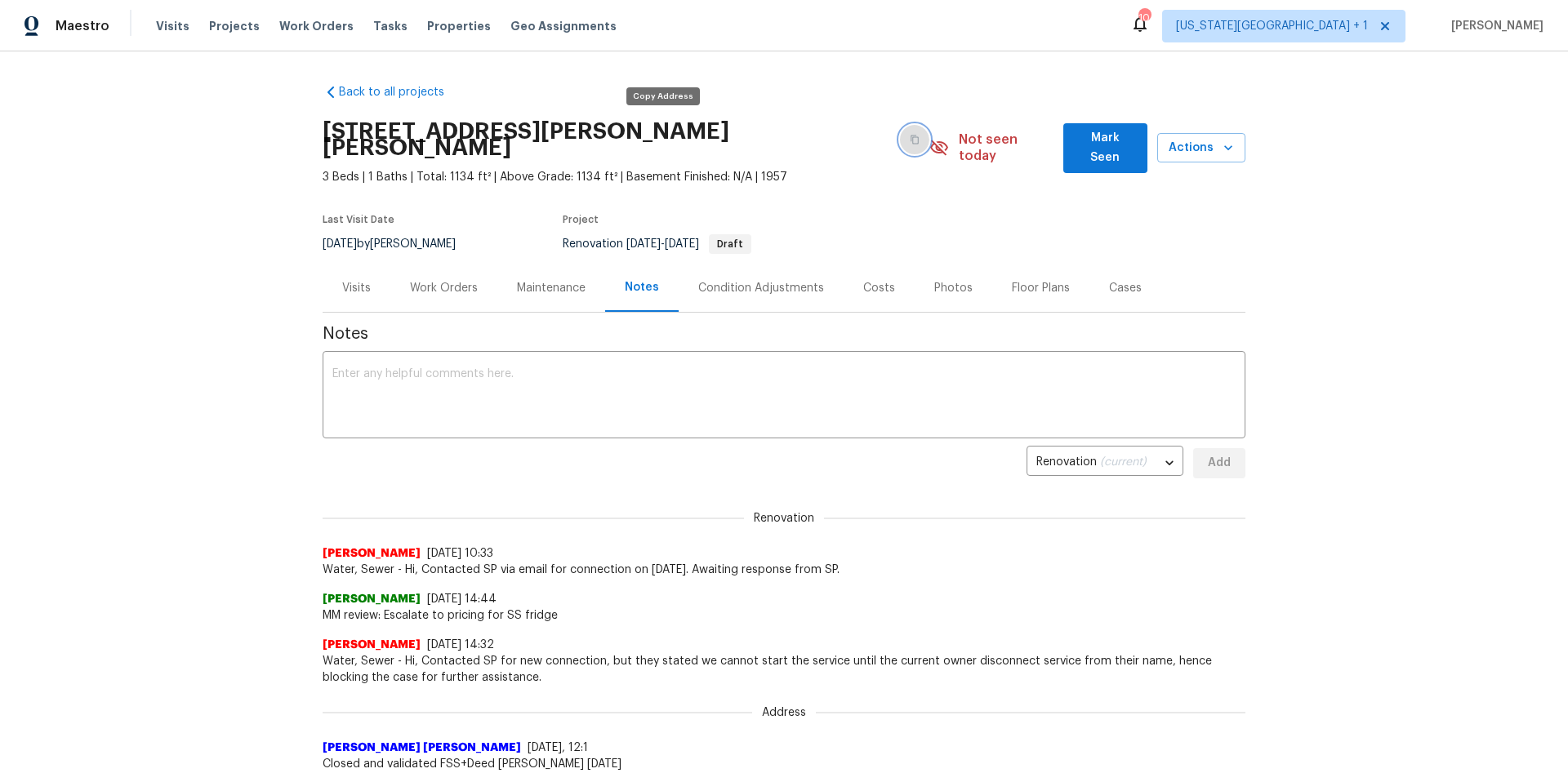
click at [900, 125] on button "button" at bounding box center [915, 139] width 30 height 30
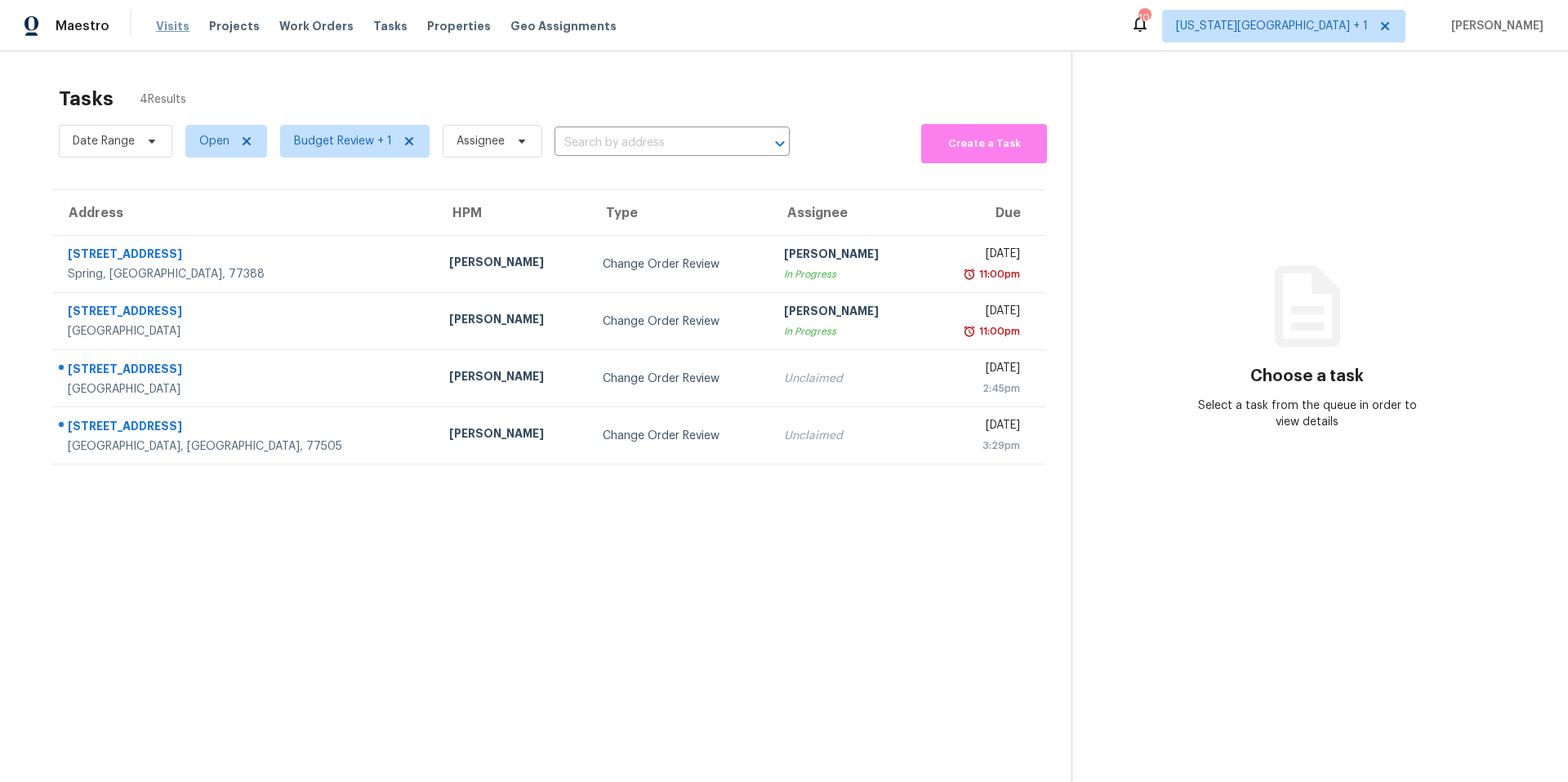
click at [159, 24] on span "Visits" at bounding box center [173, 26] width 34 height 17
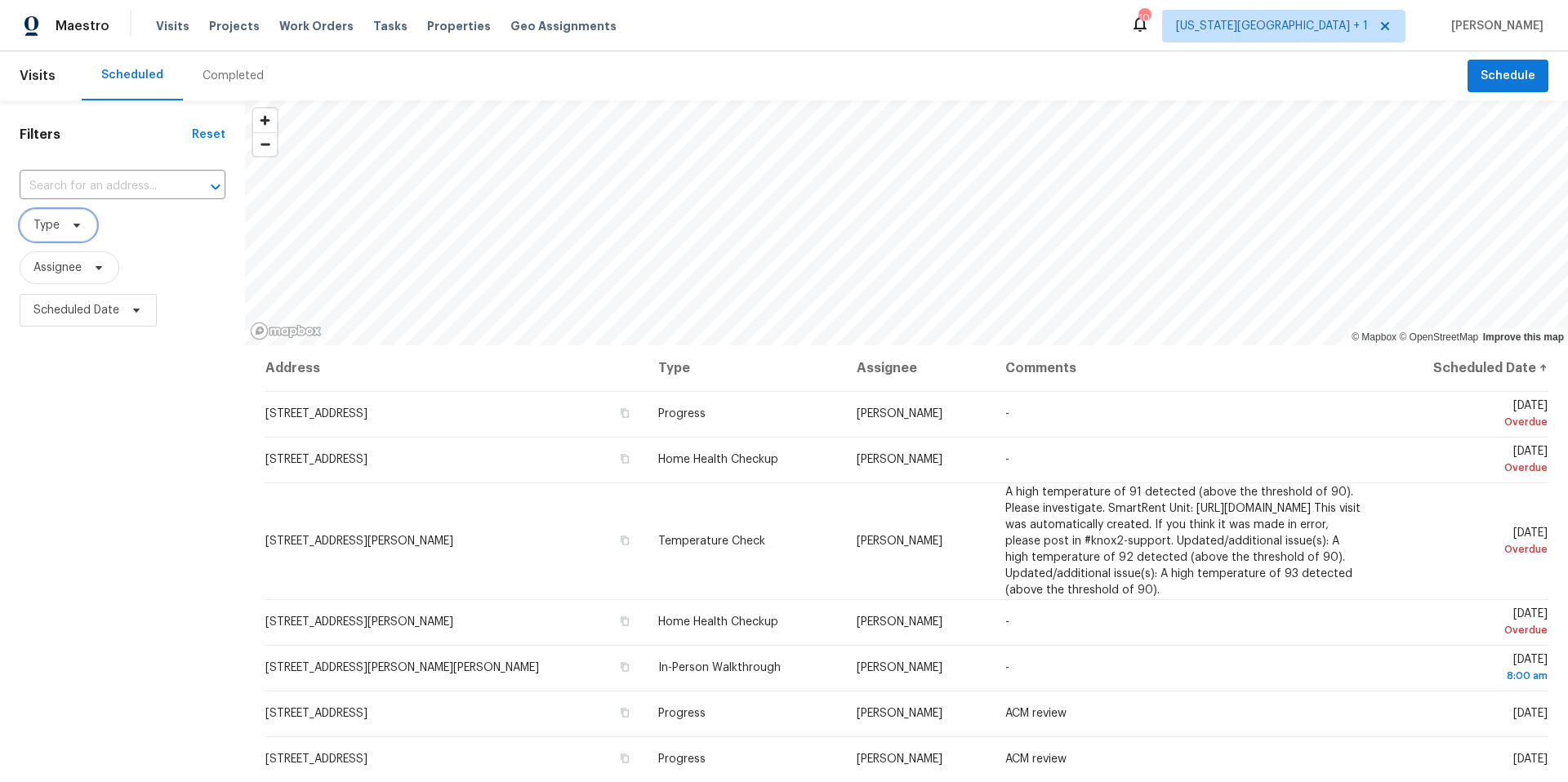
click at [55, 230] on span "Type" at bounding box center [46, 225] width 26 height 17
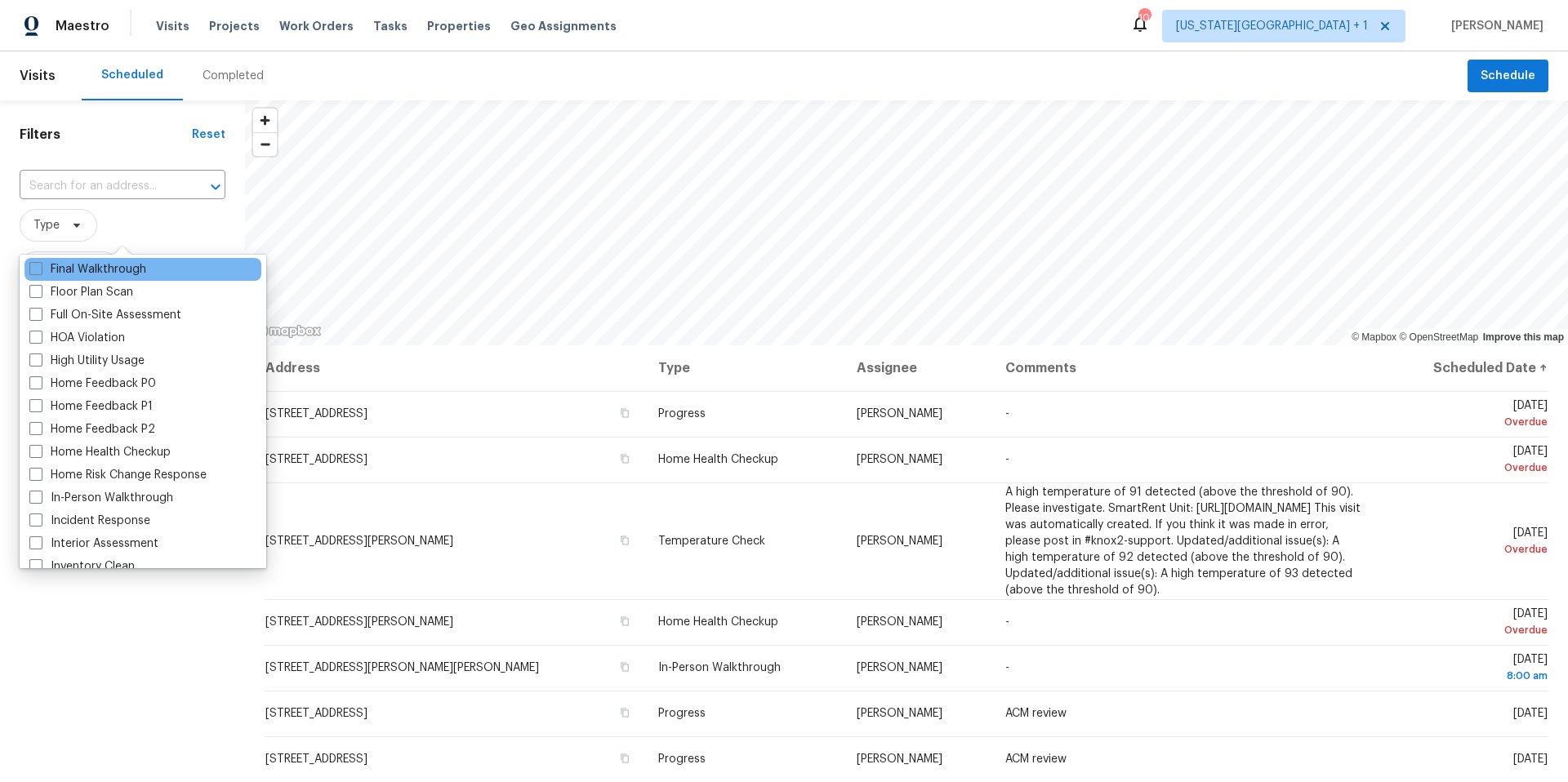
scroll to position [413, 0]
click at [135, 245] on span "Type" at bounding box center [123, 225] width 206 height 43
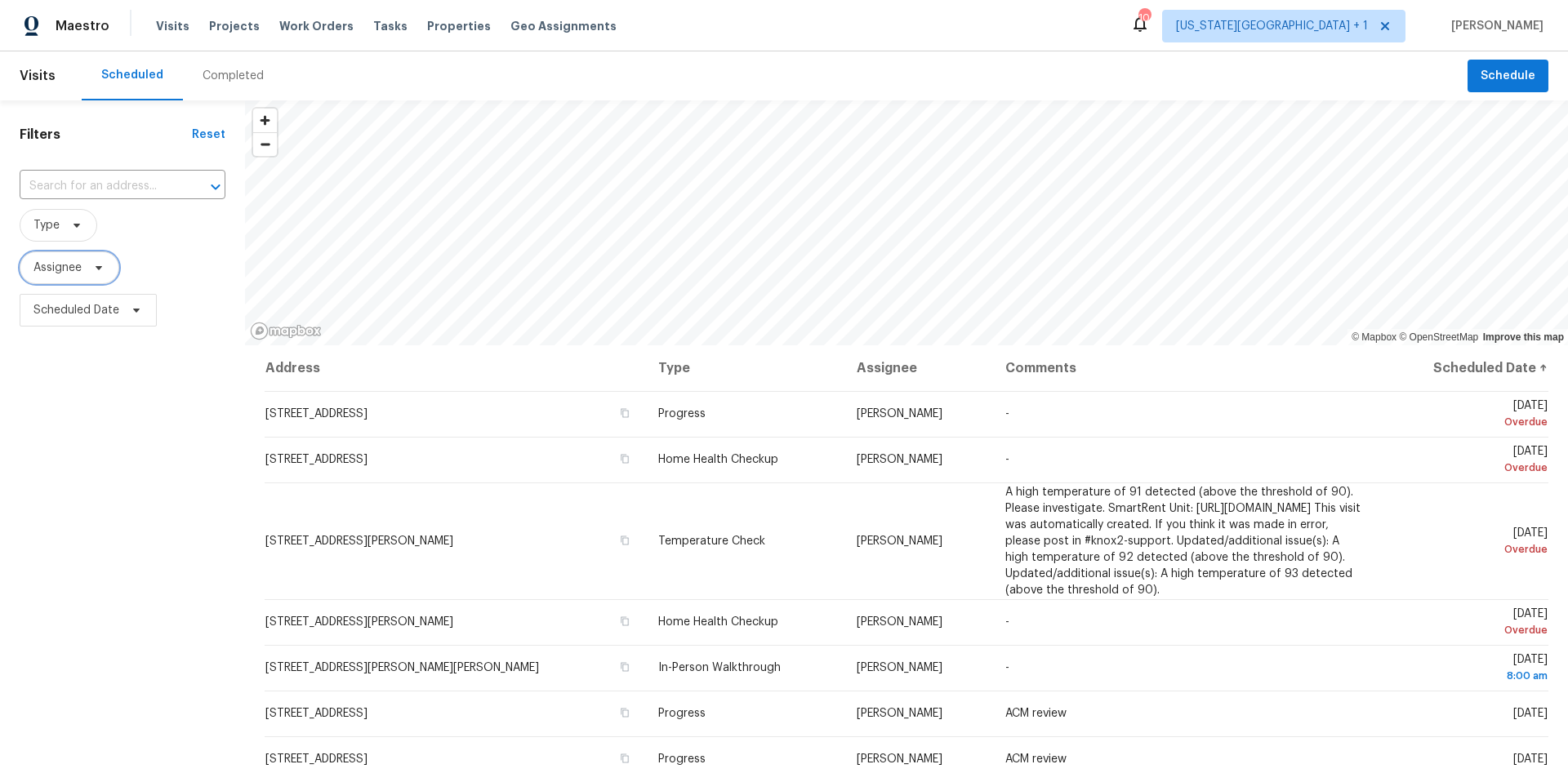
click at [92, 267] on icon at bounding box center [98, 267] width 13 height 13
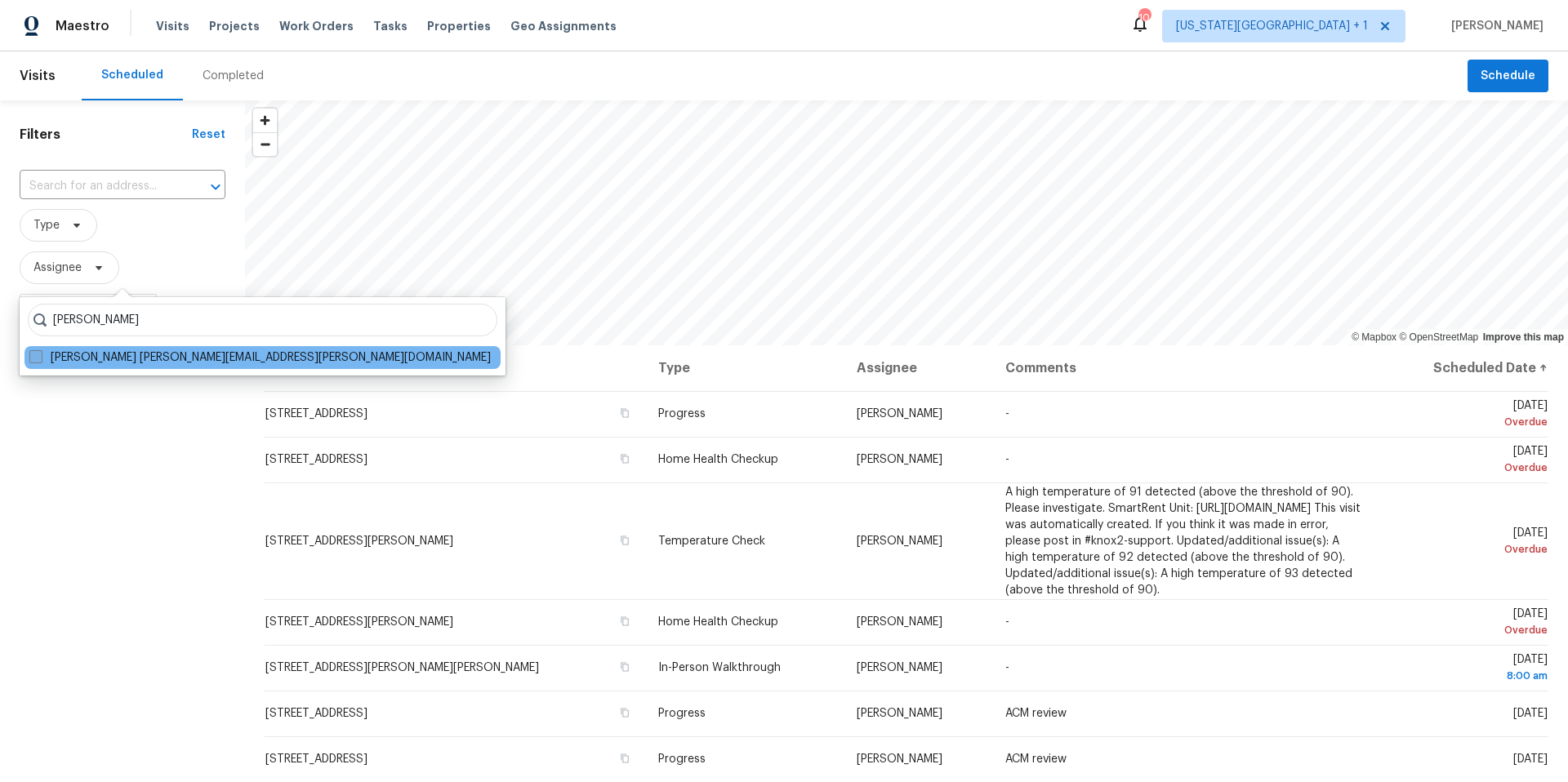
type input "luis chavez"
click at [67, 359] on label "Luis Chavez luis.chavez@opendoor.com" at bounding box center [260, 358] width 462 height 17
click at [40, 359] on input "Luis Chavez luis.chavez@opendoor.com" at bounding box center [35, 355] width 11 height 11
checkbox input "true"
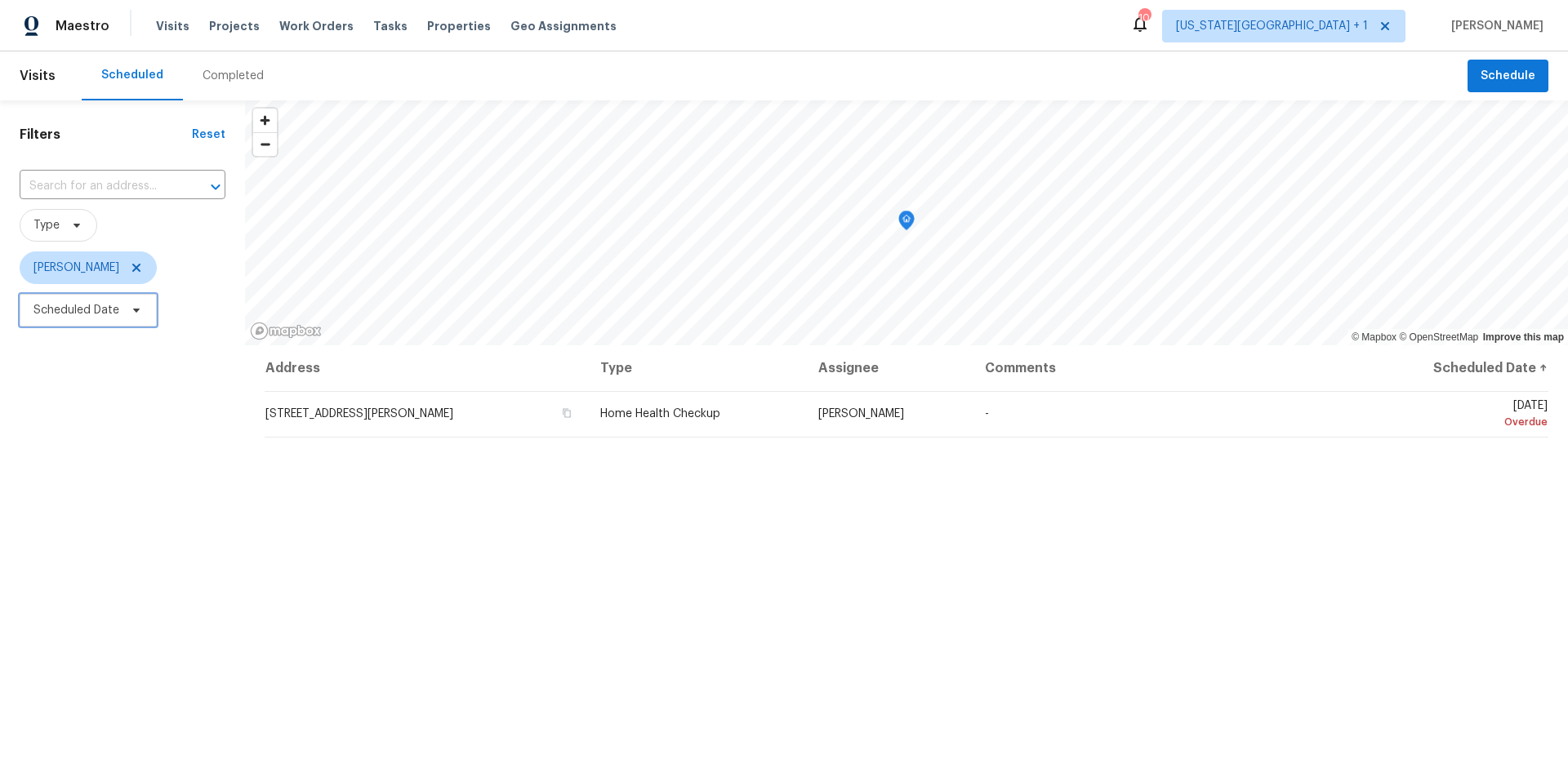
click at [117, 311] on span "Scheduled Date" at bounding box center [76, 310] width 86 height 17
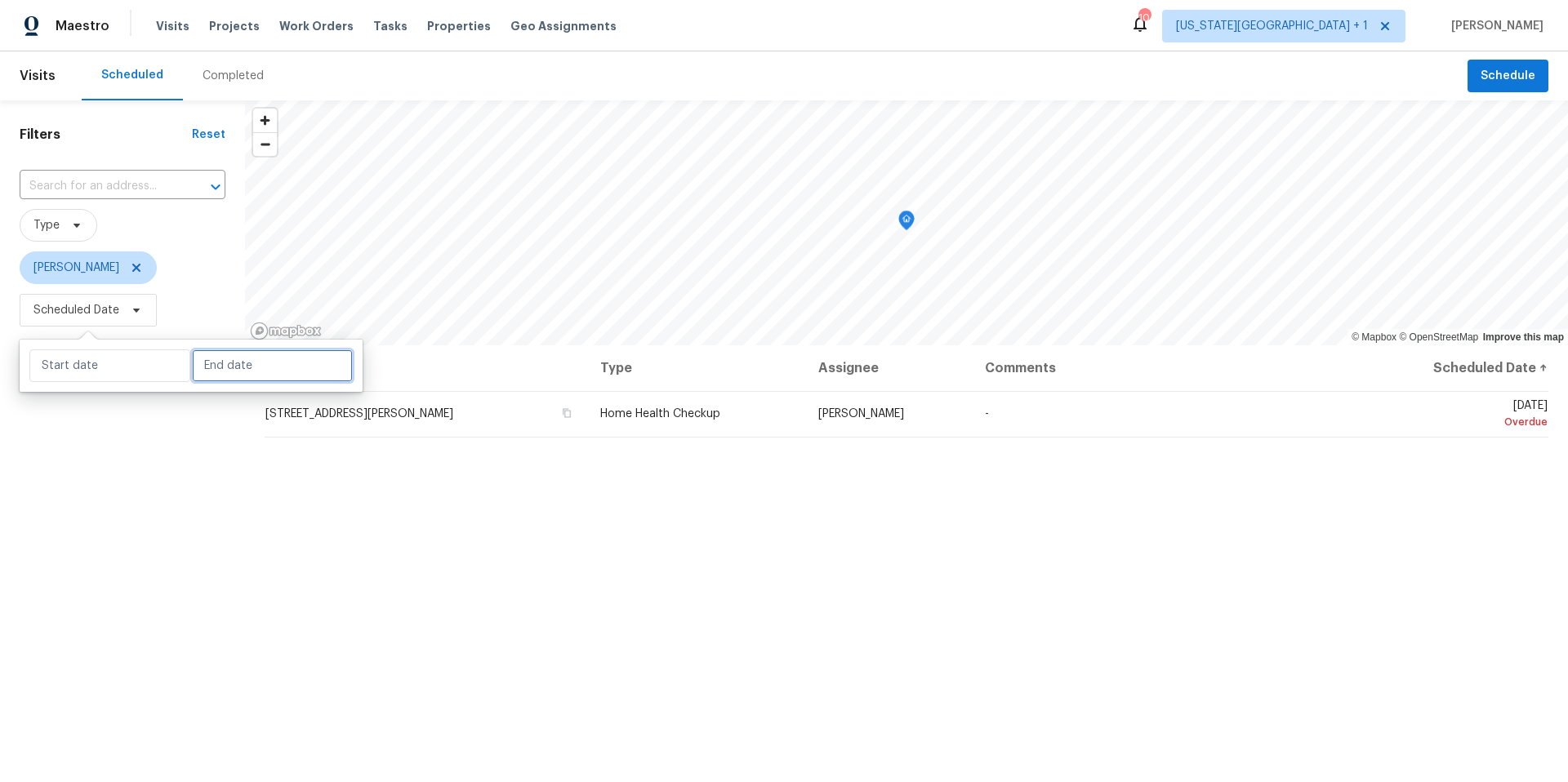
click at [205, 363] on input "text" at bounding box center [272, 366] width 161 height 33
select select "7"
select select "2025"
select select "8"
select select "2025"
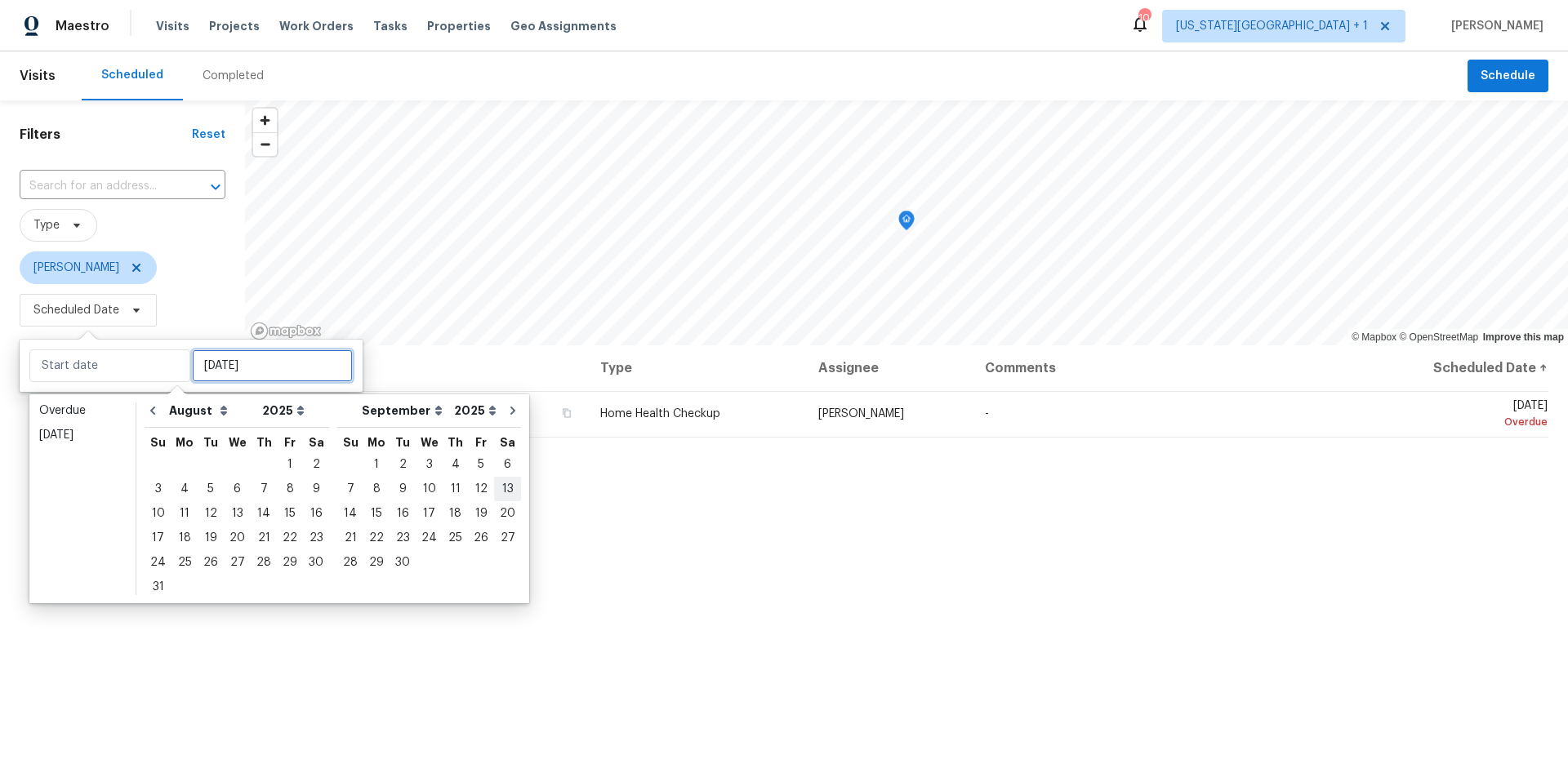
type input "Sat, Sep 13"
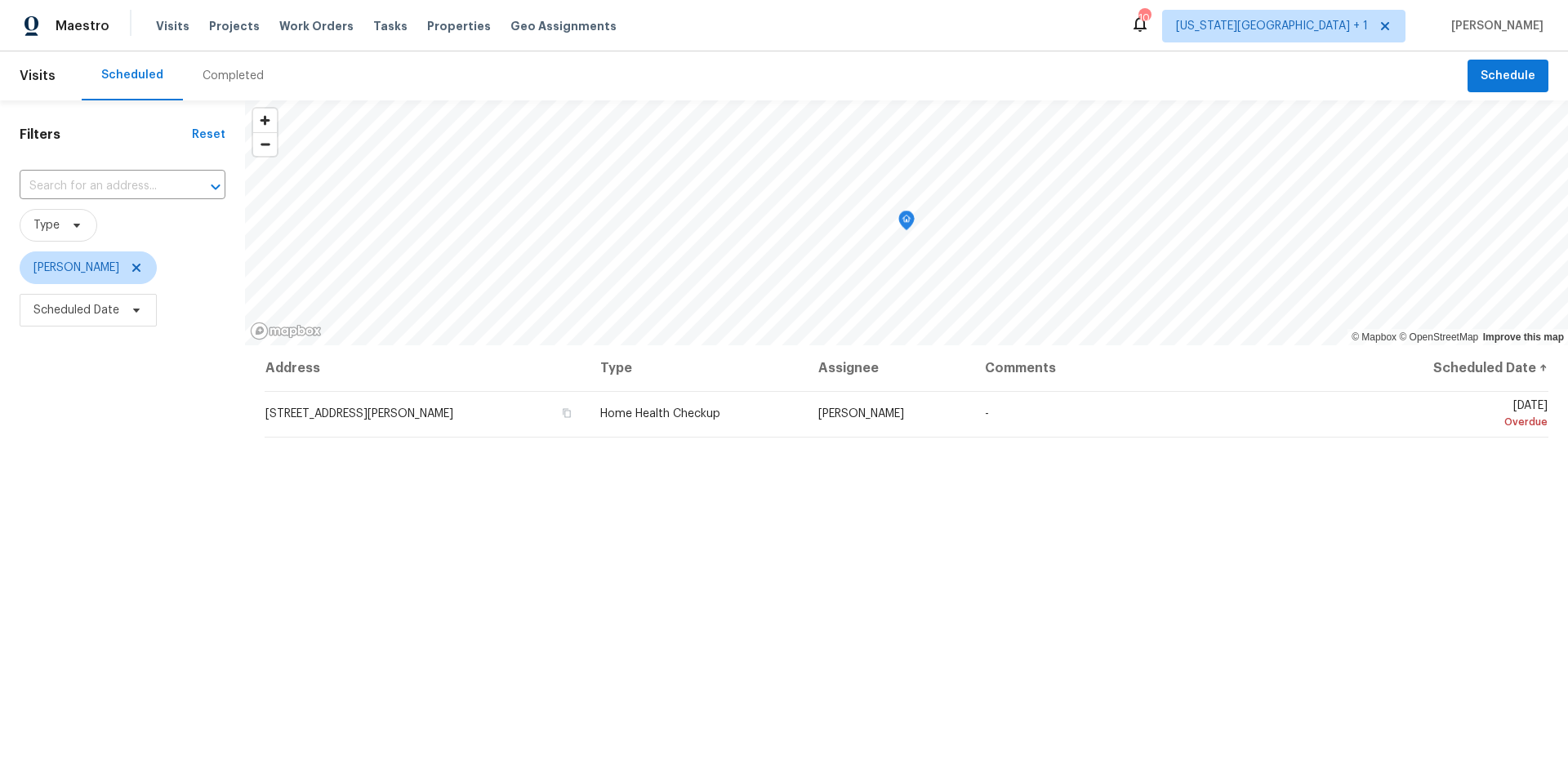
click at [613, 560] on div "Address Type Assignee Comments Scheduled Date ↑ 4823 Isla Canela Ln, League Cit…" at bounding box center [907, 657] width 1323 height 626
click at [79, 226] on icon at bounding box center [76, 224] width 13 height 13
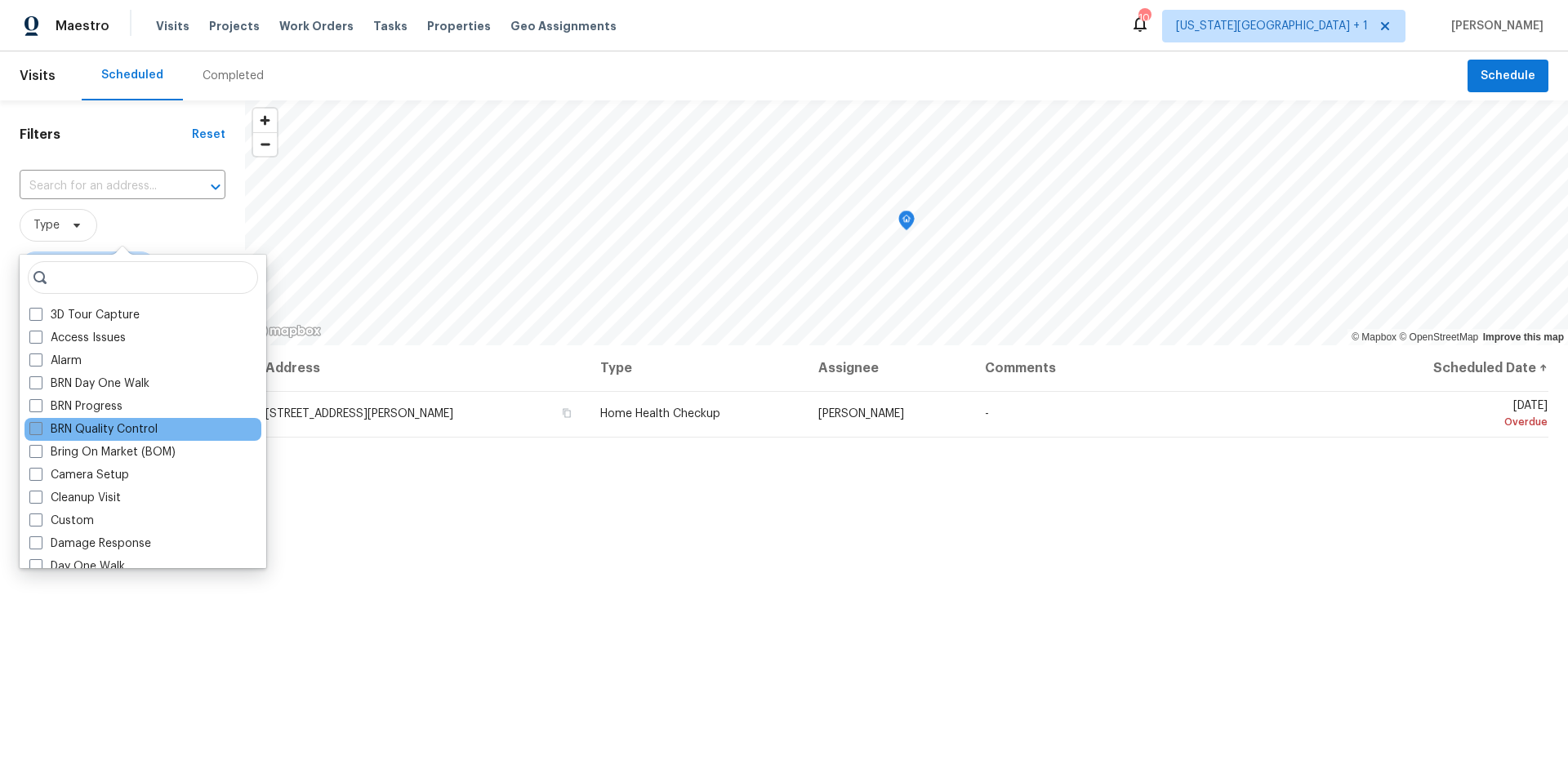
scroll to position [1, 0]
click at [139, 222] on span "Type" at bounding box center [123, 224] width 206 height 33
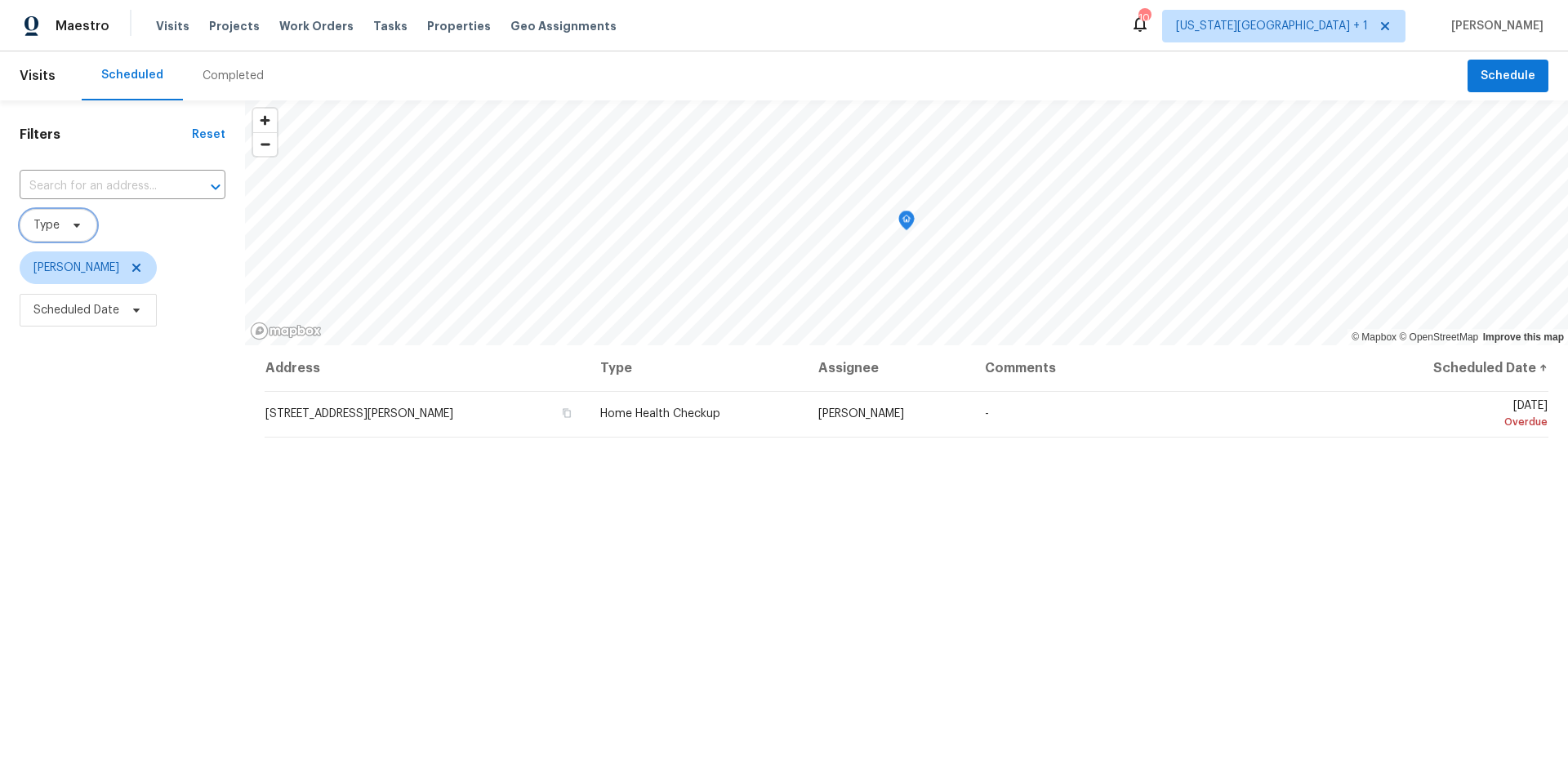
click at [73, 232] on span "Type" at bounding box center [58, 224] width 77 height 33
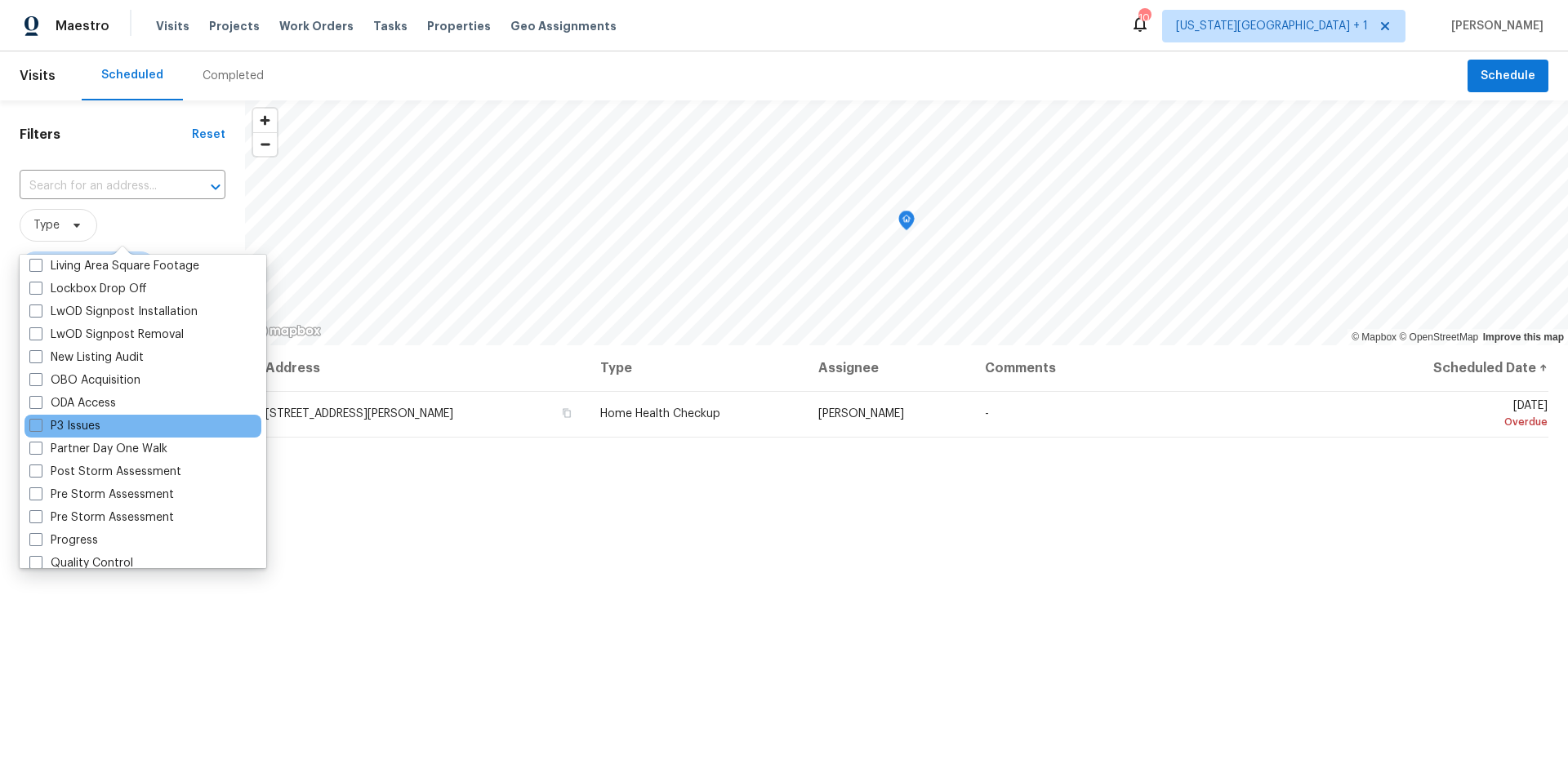
scroll to position [854, 0]
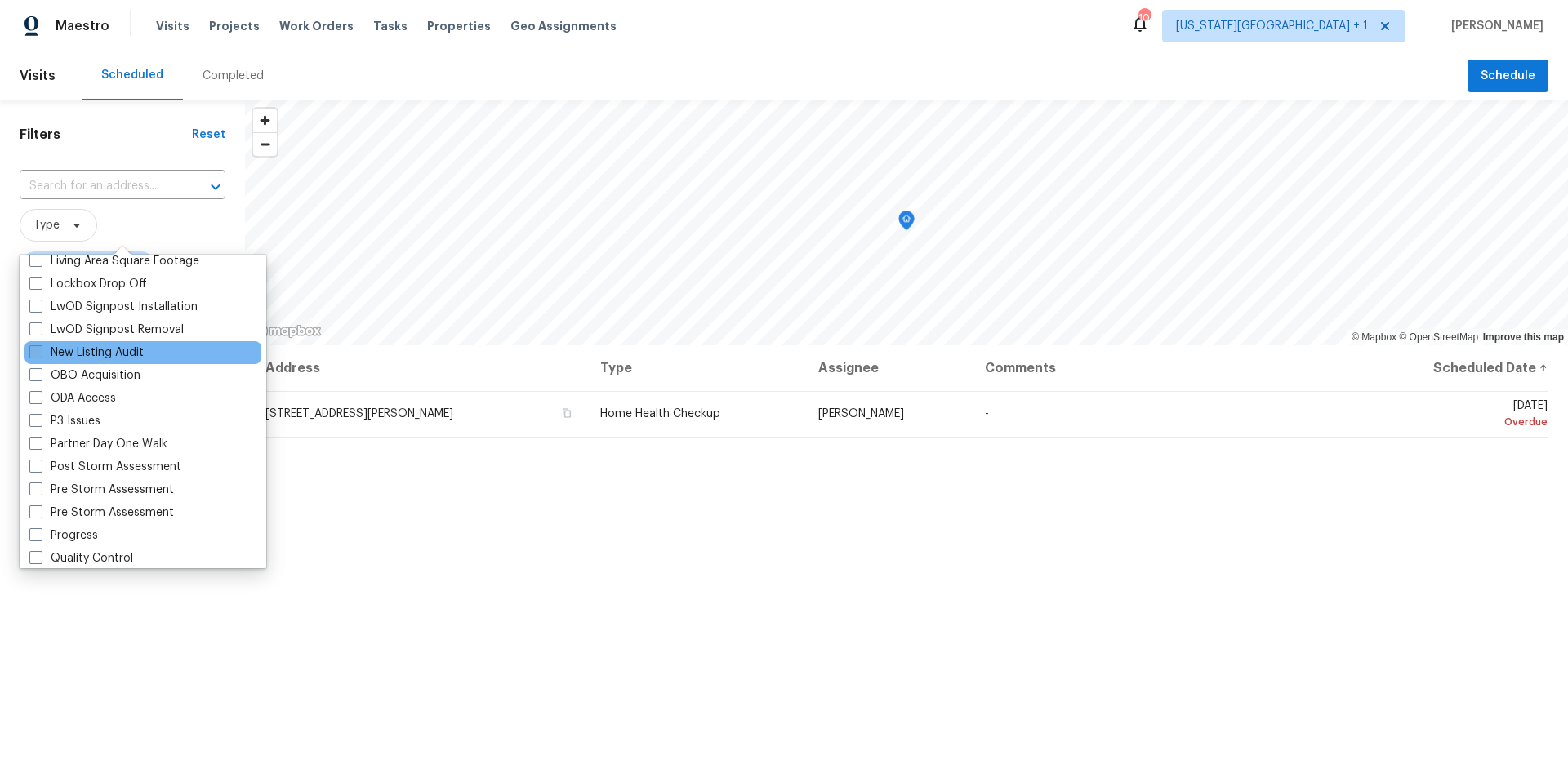
click at [113, 355] on label "New Listing Audit" at bounding box center [87, 353] width 115 height 17
click at [40, 355] on input "New Listing Audit" at bounding box center [35, 350] width 11 height 11
checkbox input "true"
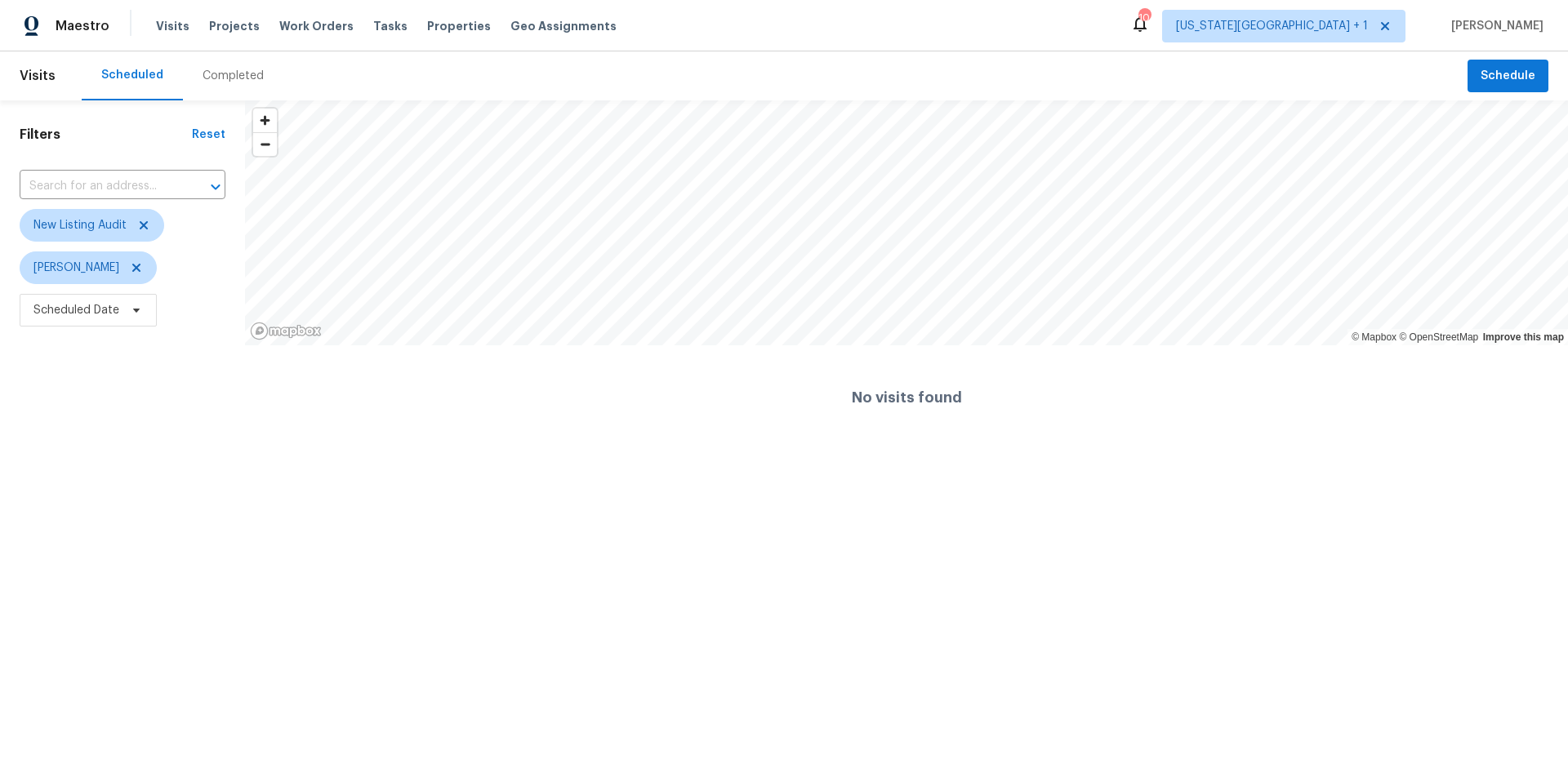
click at [408, 450] on html "Maestro Visits Projects Work Orders Tasks Properties Geo Assignments 10 Kansas …" at bounding box center [784, 224] width 1568 height 450
click at [130, 267] on icon at bounding box center [135, 267] width 13 height 13
click at [1506, 76] on span "Schedule" at bounding box center [1508, 76] width 54 height 21
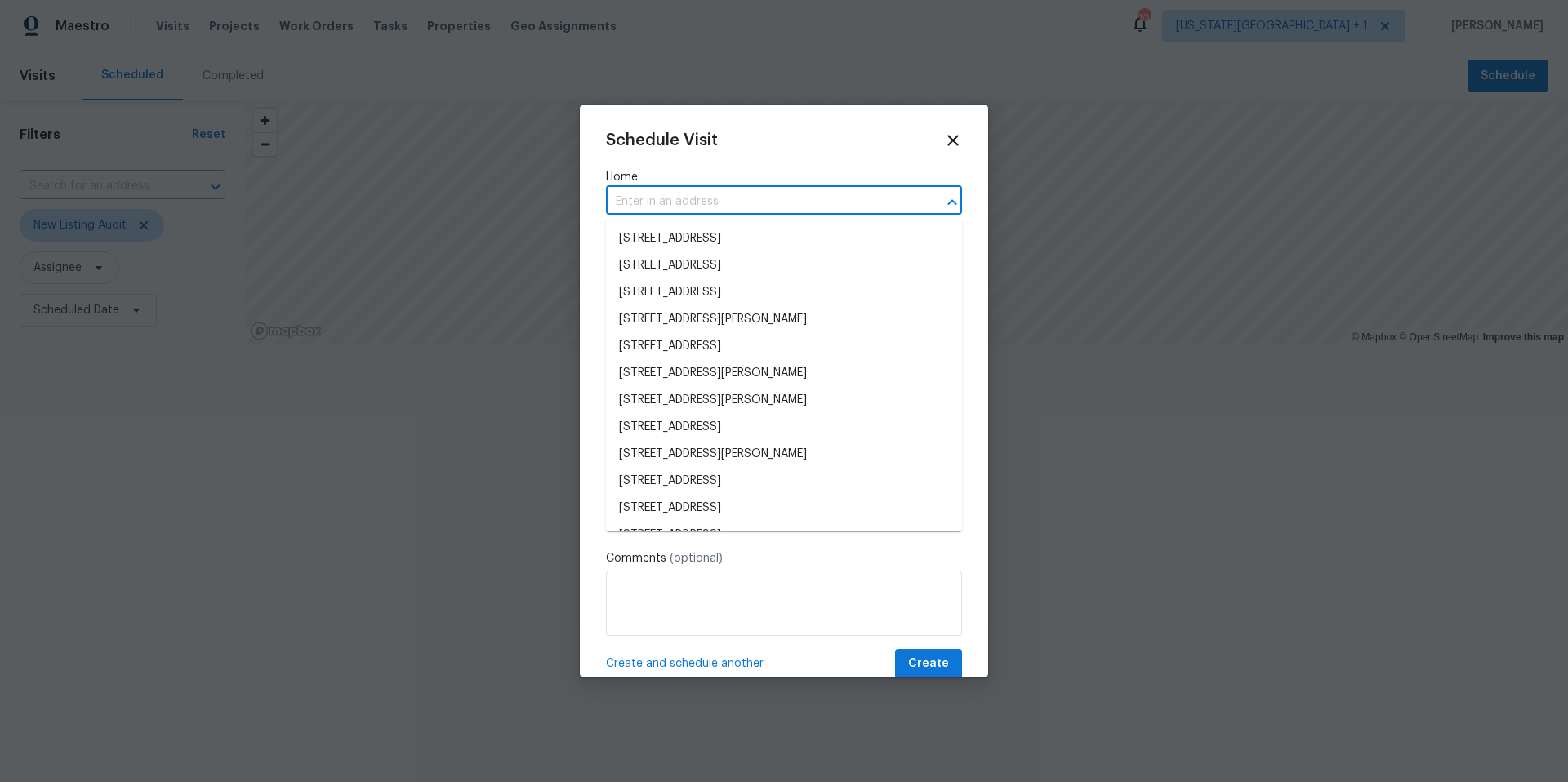
click at [721, 195] on input "text" at bounding box center [761, 203] width 310 height 26
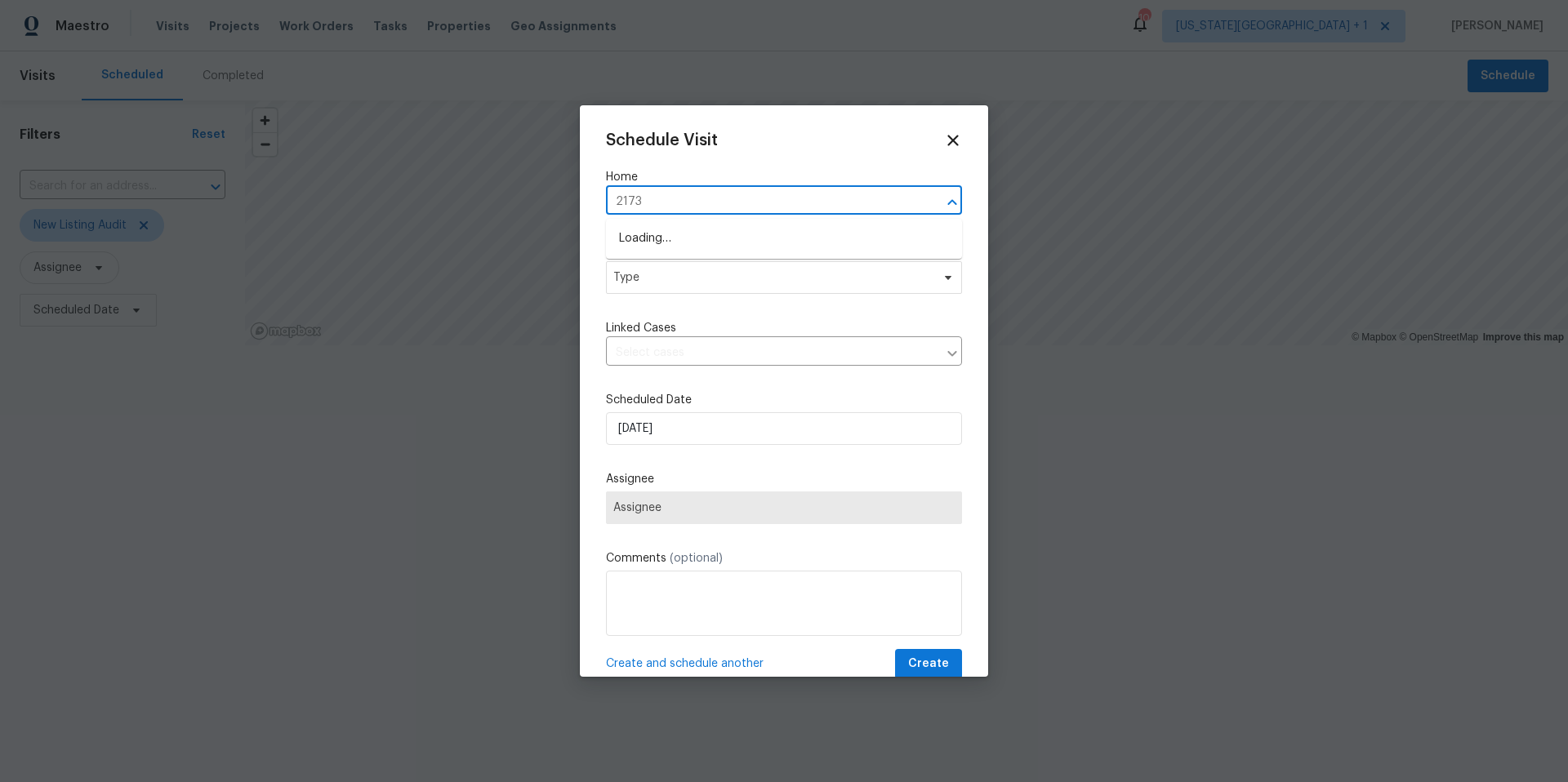
type input "21735"
click at [674, 266] on li "21735 Sierra Long Dr, Richmond, TX 77407" at bounding box center [784, 265] width 356 height 27
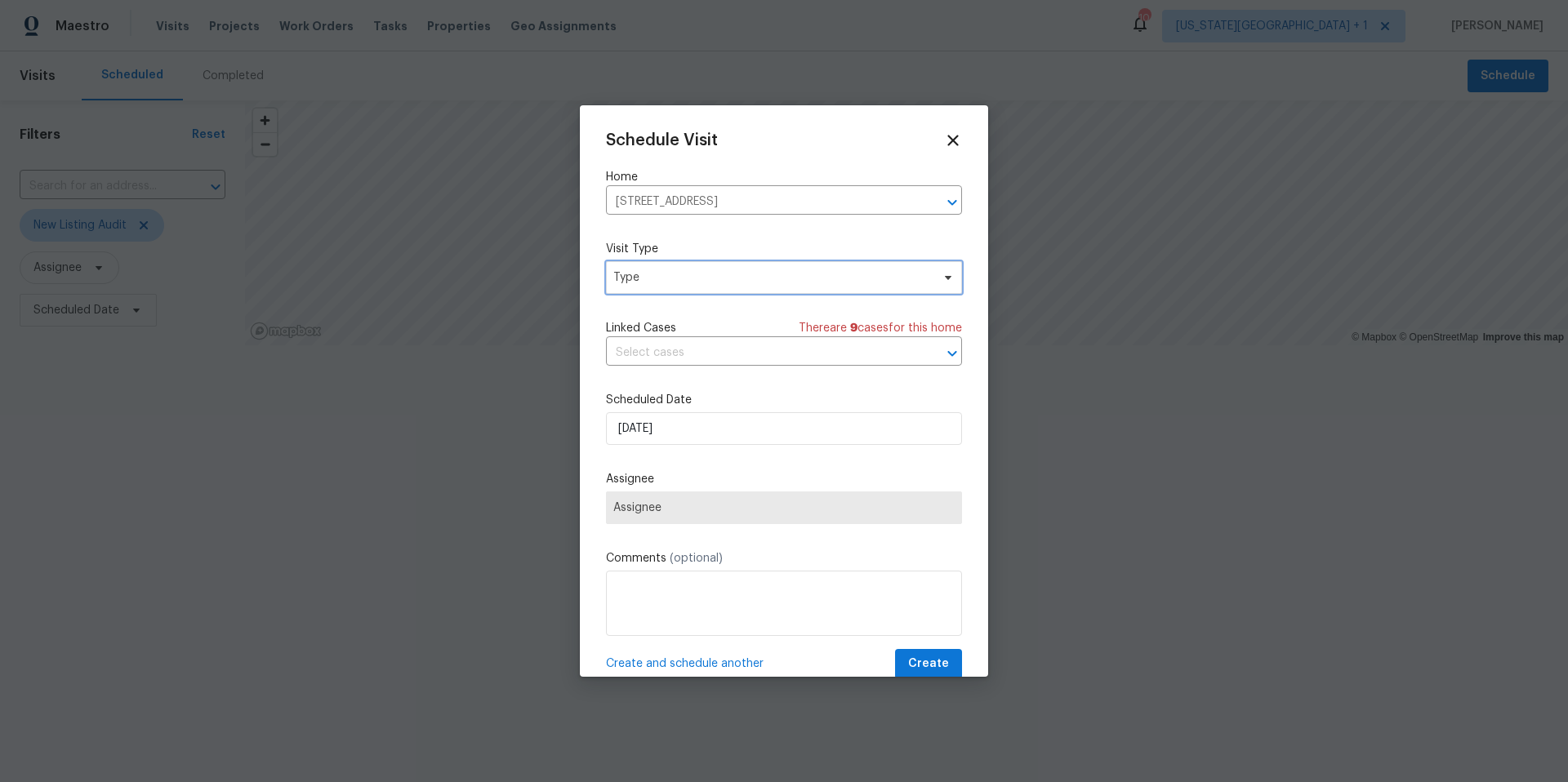
click at [661, 286] on span "Type" at bounding box center [771, 278] width 317 height 17
type input "new"
click at [638, 350] on div "New Listing Audit" at bounding box center [662, 355] width 93 height 17
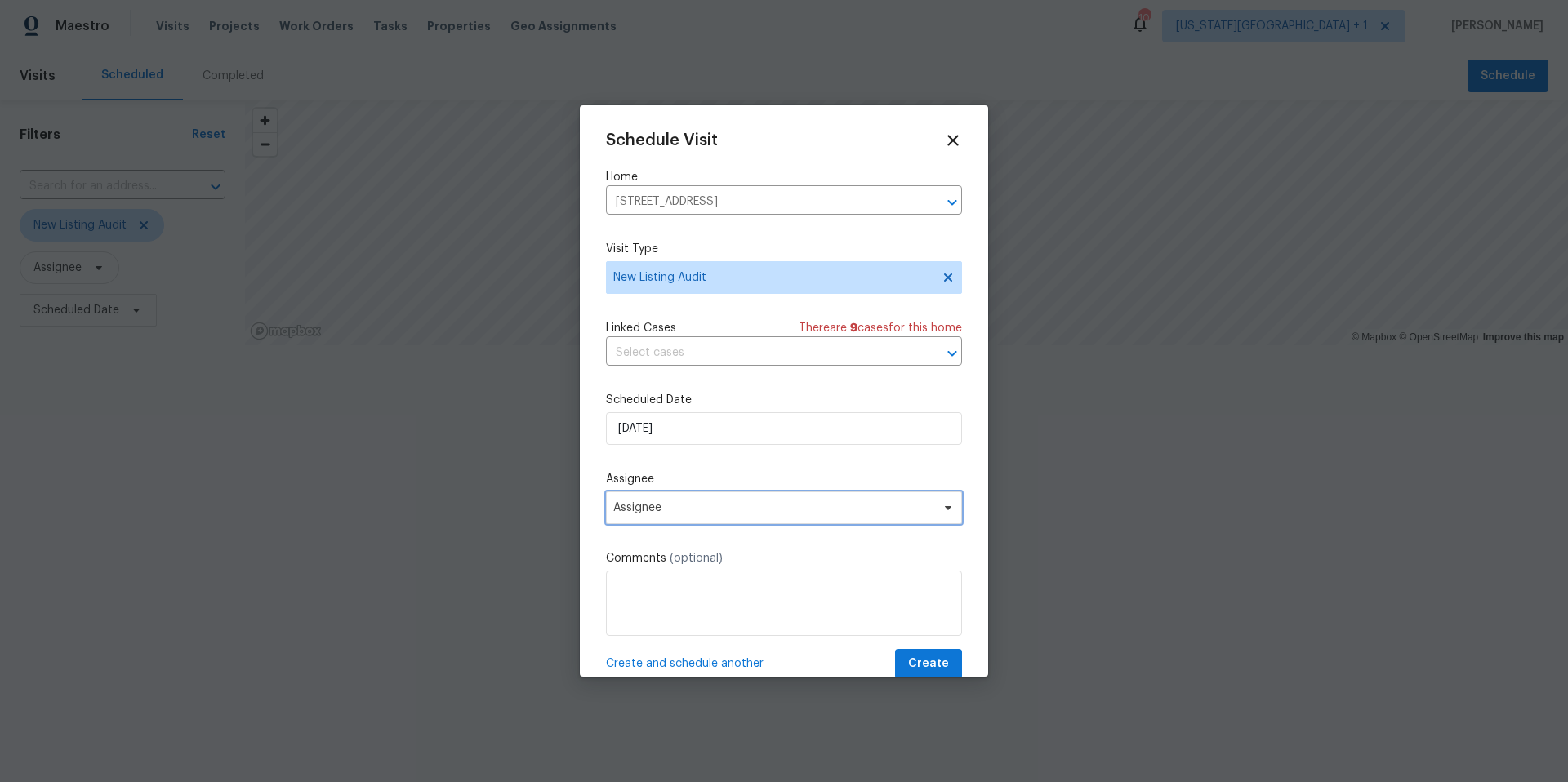
click at [651, 508] on span "Assignee" at bounding box center [773, 507] width 320 height 13
type input "lui"
click at [633, 596] on div "[PERSON_NAME]" at bounding box center [658, 598] width 86 height 17
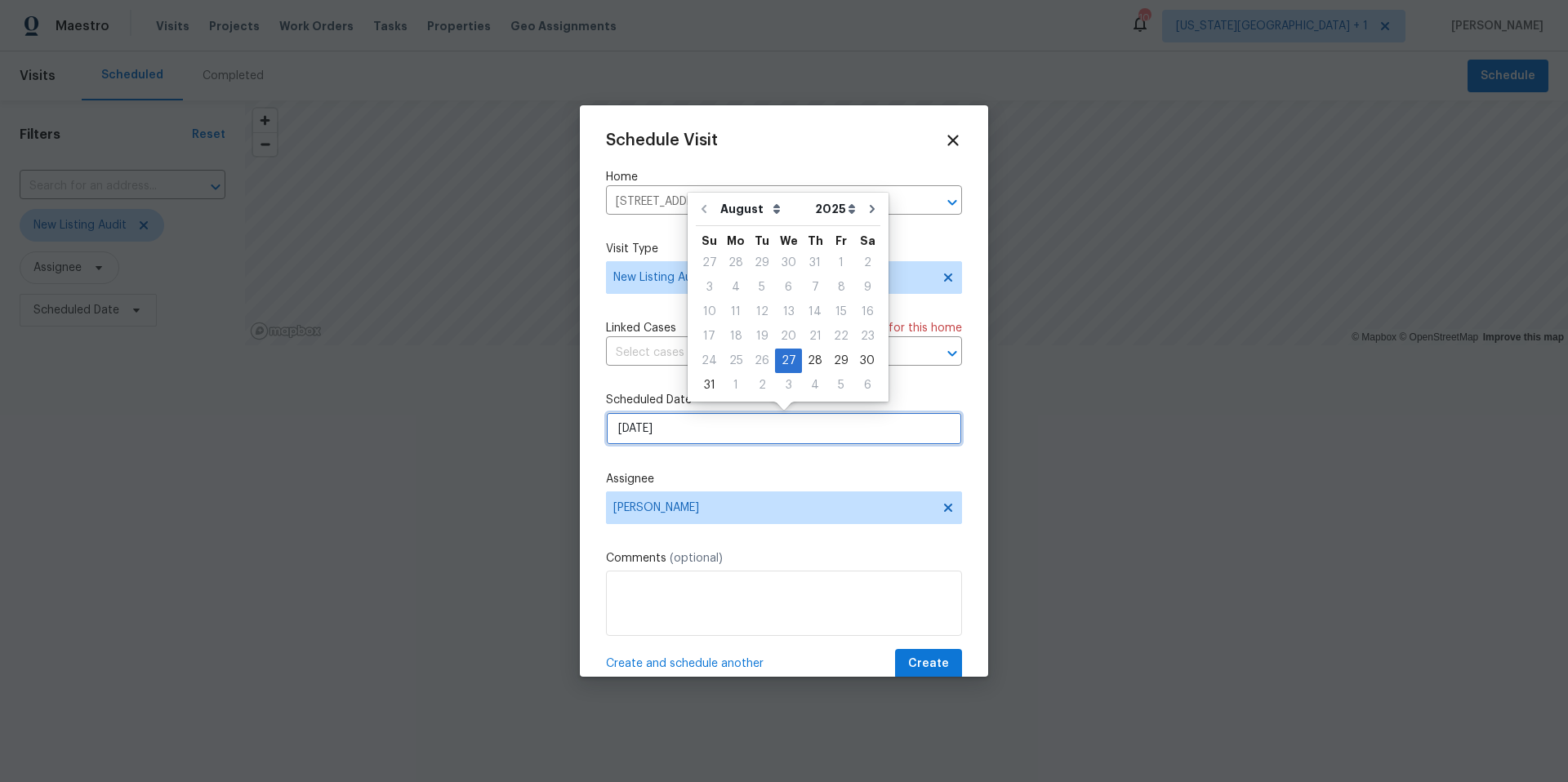
click at [690, 438] on input "8/27/2025" at bounding box center [784, 428] width 356 height 33
click at [806, 366] on div "28" at bounding box center [815, 361] width 26 height 23
type input "8/28/2025"
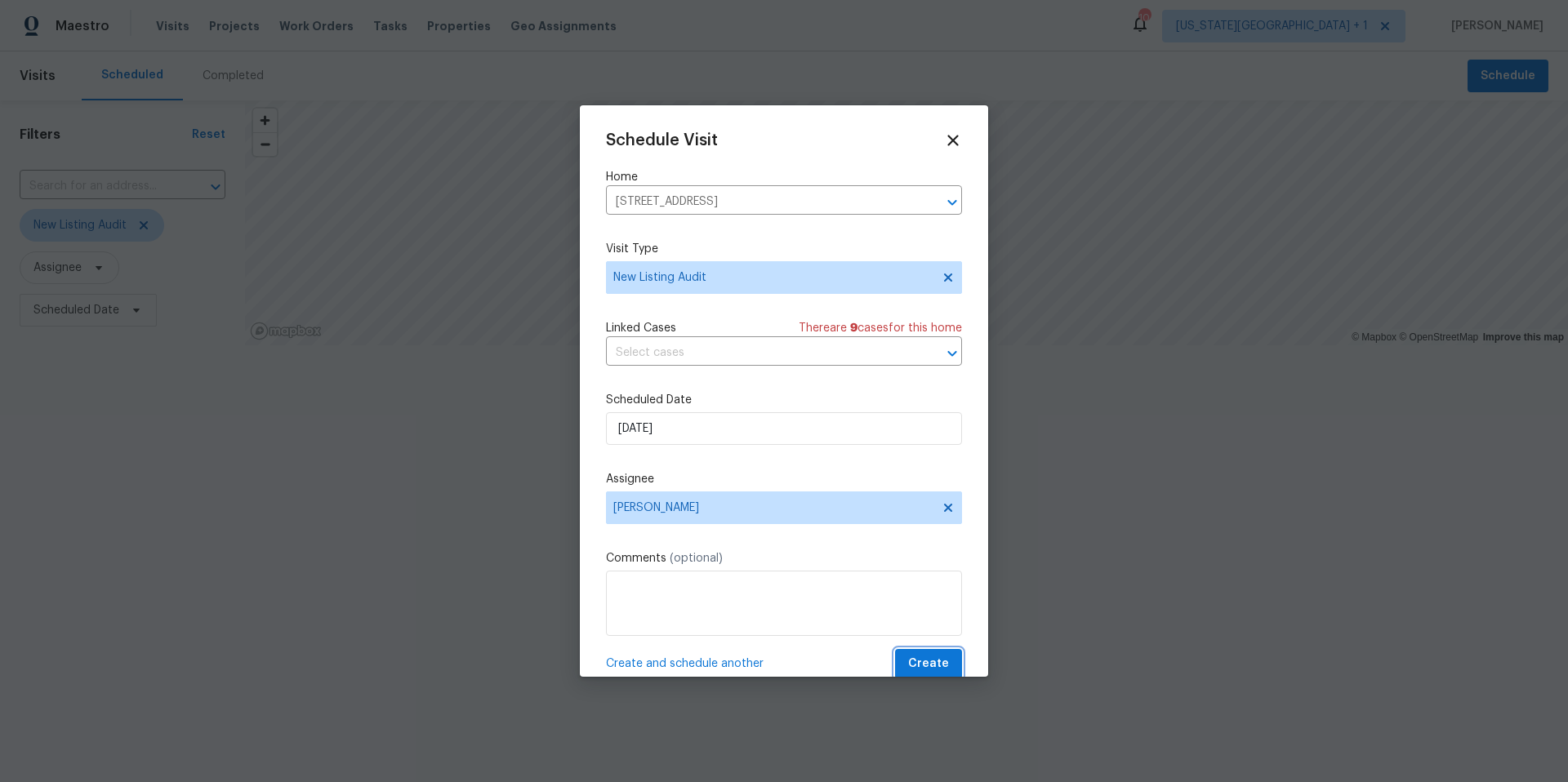
click at [918, 666] on span "Create" at bounding box center [928, 664] width 41 height 21
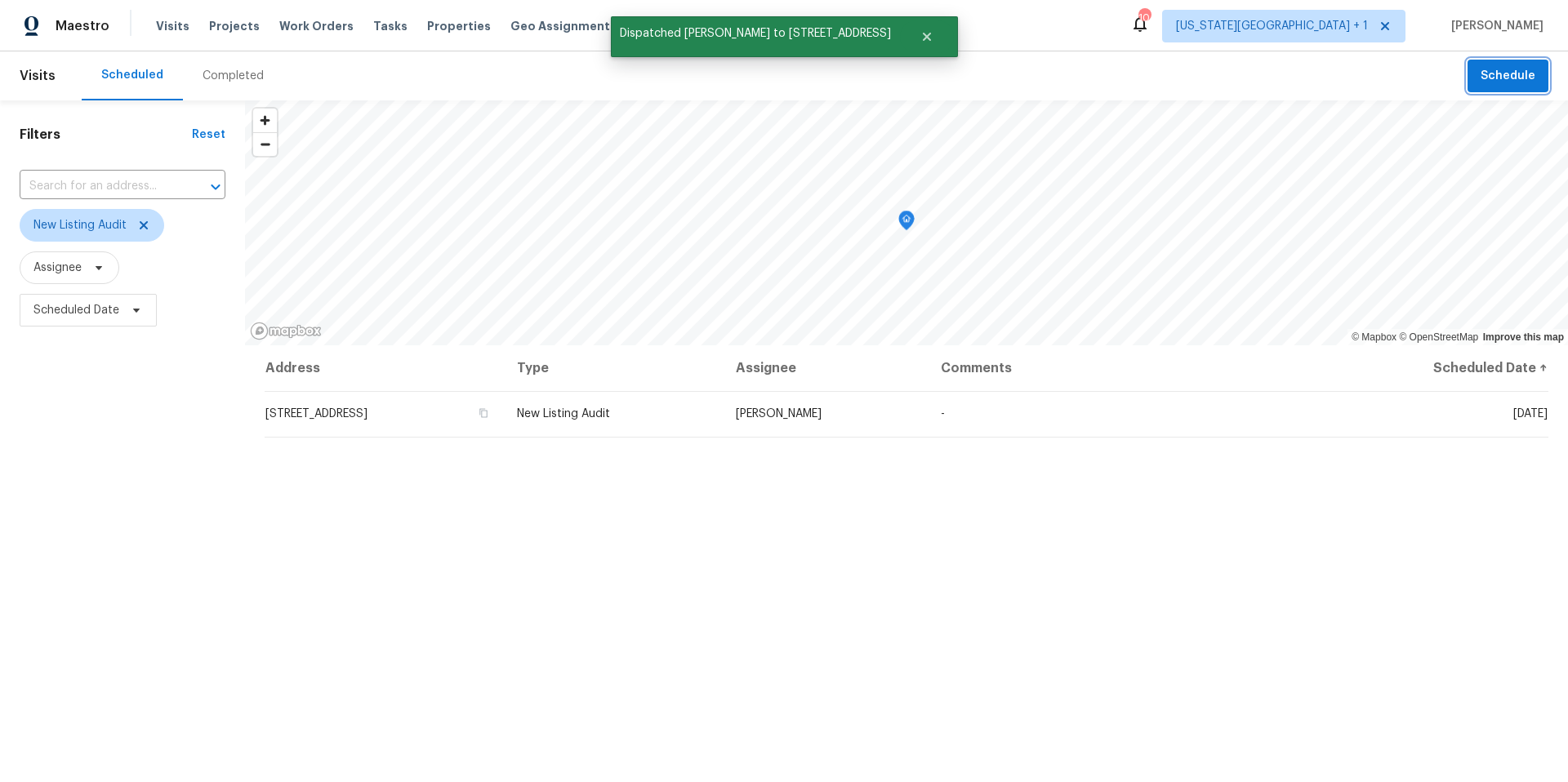
click at [1492, 90] on button "Schedule" at bounding box center [1509, 76] width 81 height 34
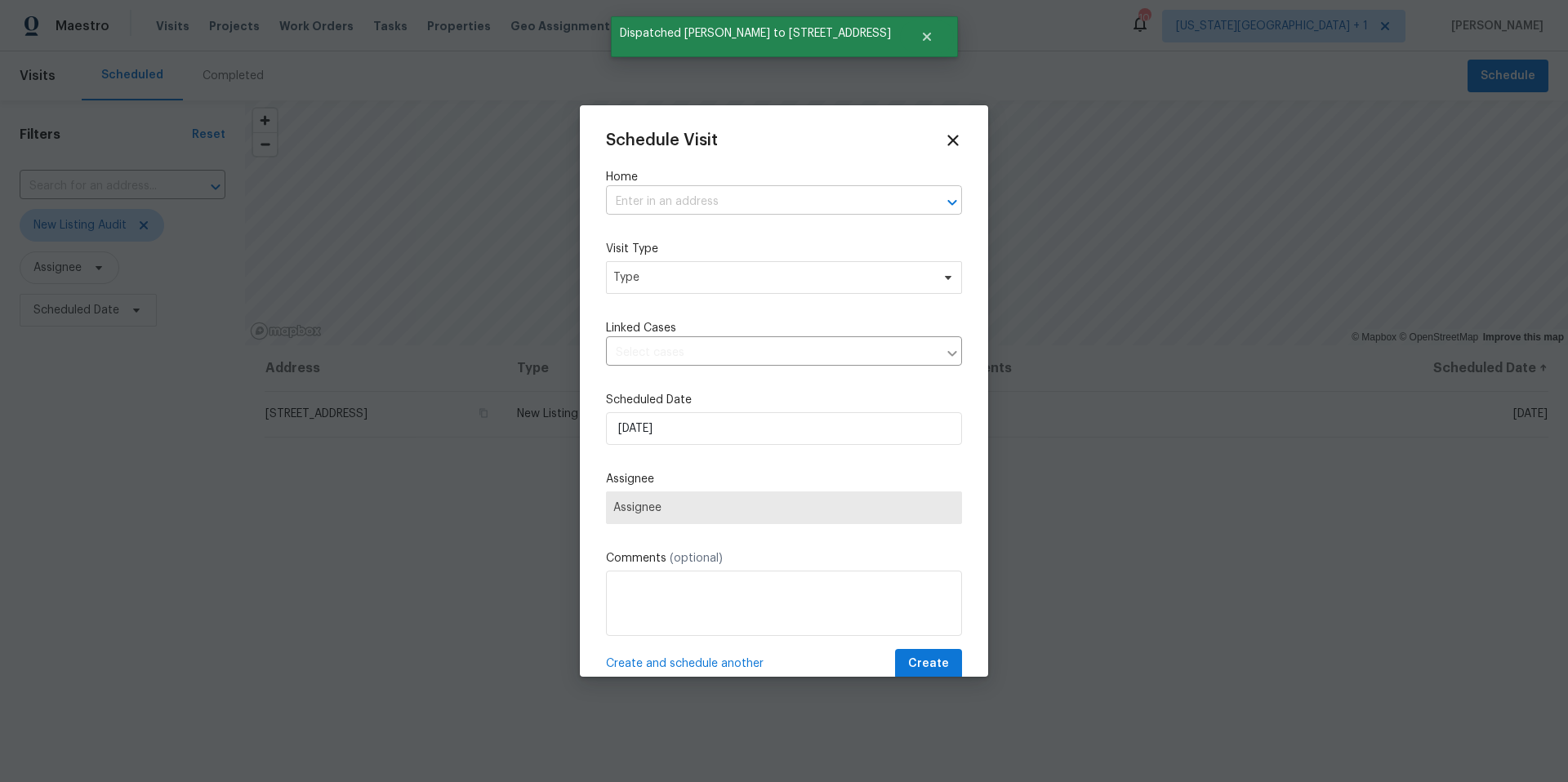
click at [667, 213] on input "text" at bounding box center [761, 203] width 310 height 26
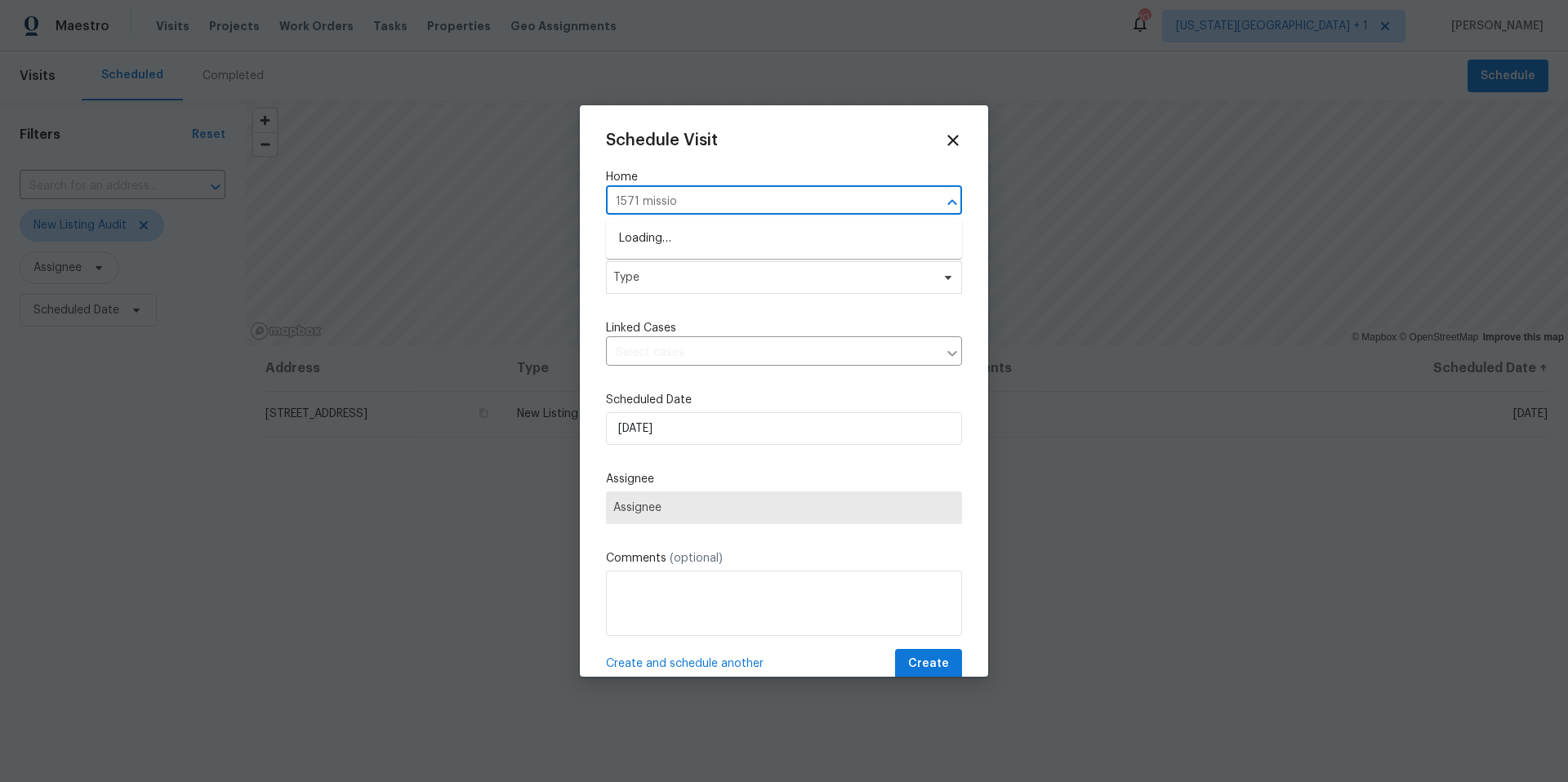
type input "1571 mission"
click at [663, 235] on li "1571 Mission Springs Dr, Katy, TX 77450" at bounding box center [784, 238] width 356 height 27
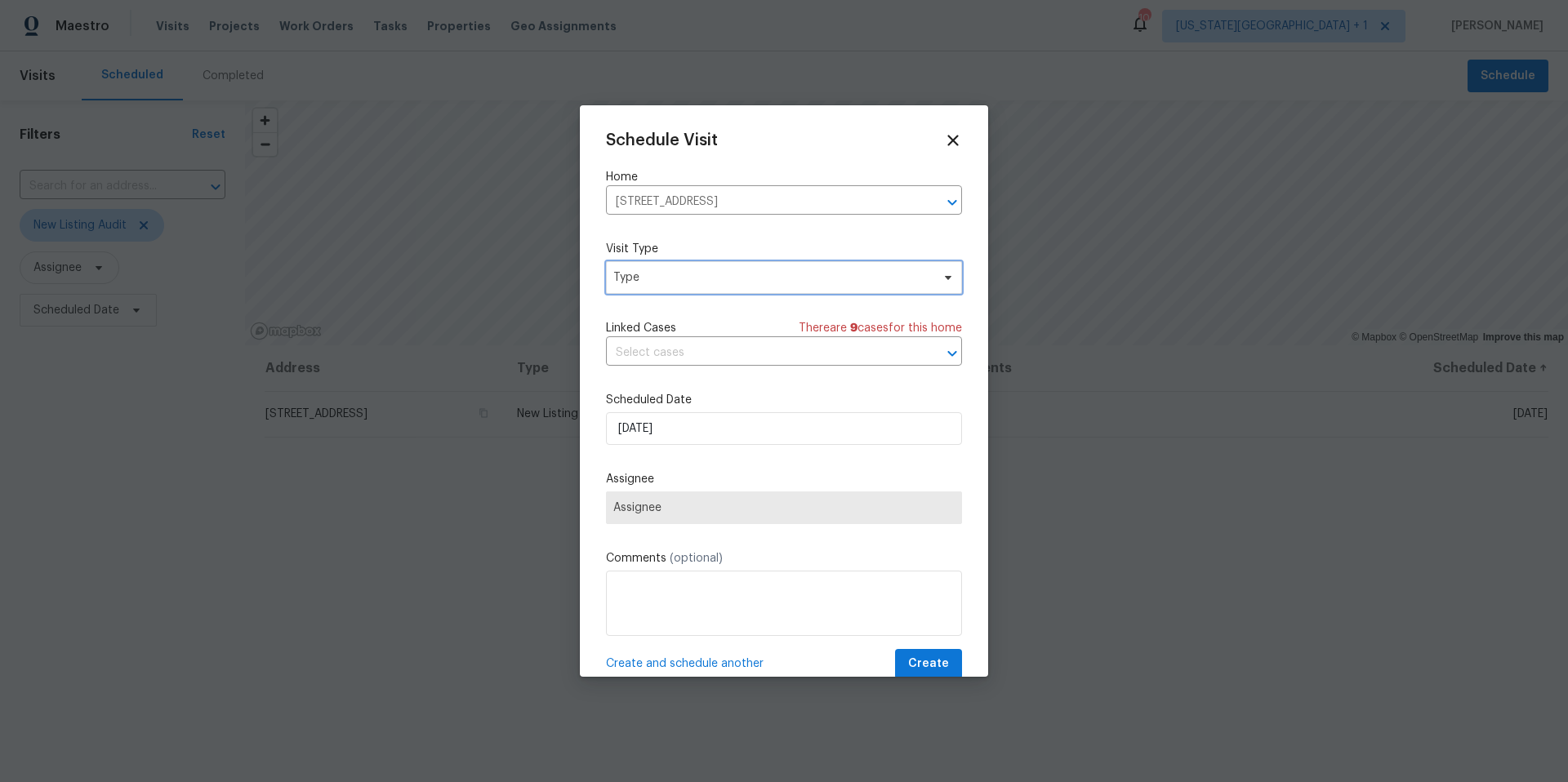
click at [653, 287] on span "Type" at bounding box center [784, 277] width 356 height 33
type input "prog"
click at [640, 382] on div "Progress" at bounding box center [640, 378] width 47 height 17
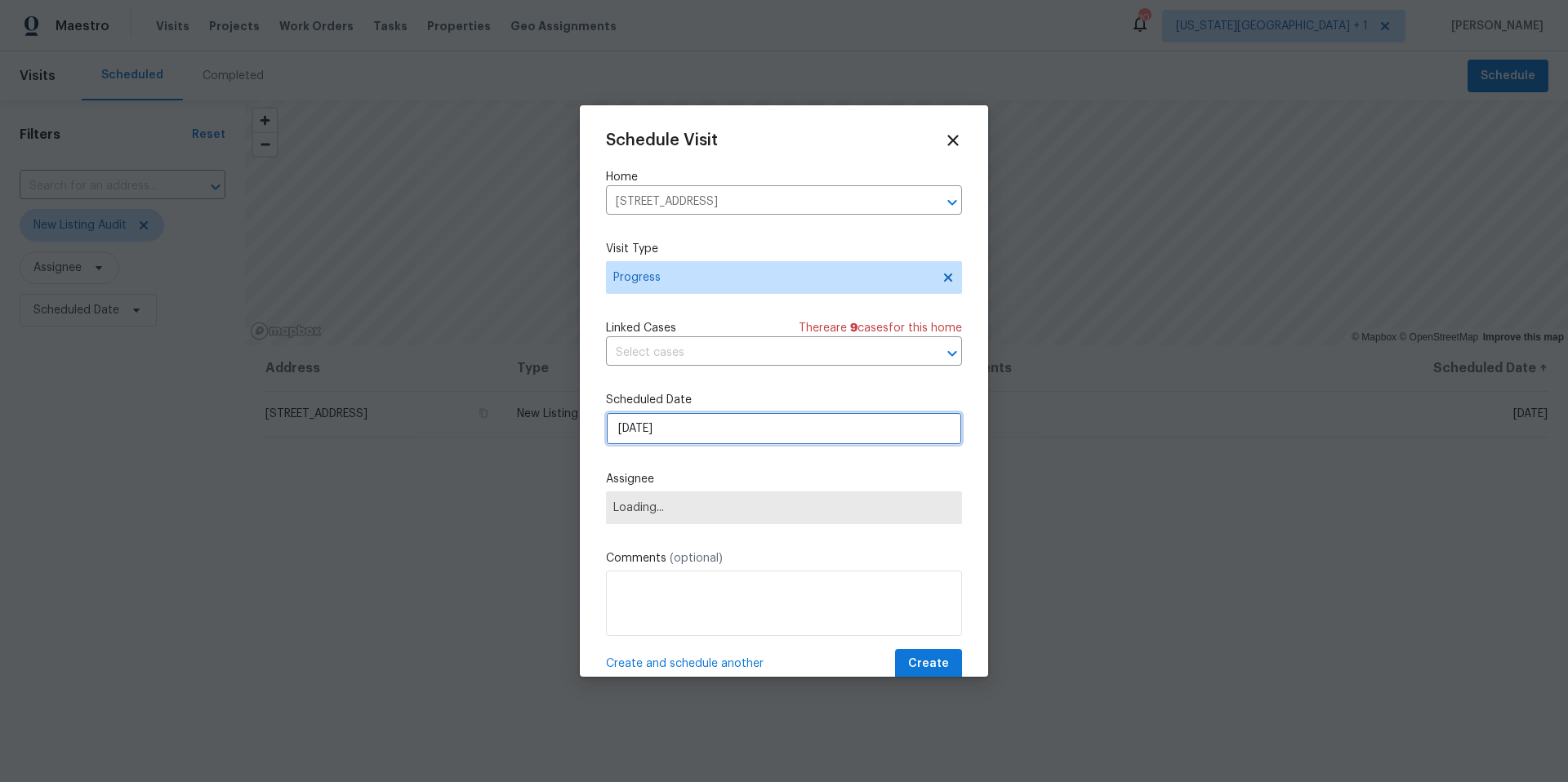
click at [688, 438] on input "8/27/2025" at bounding box center [784, 428] width 356 height 33
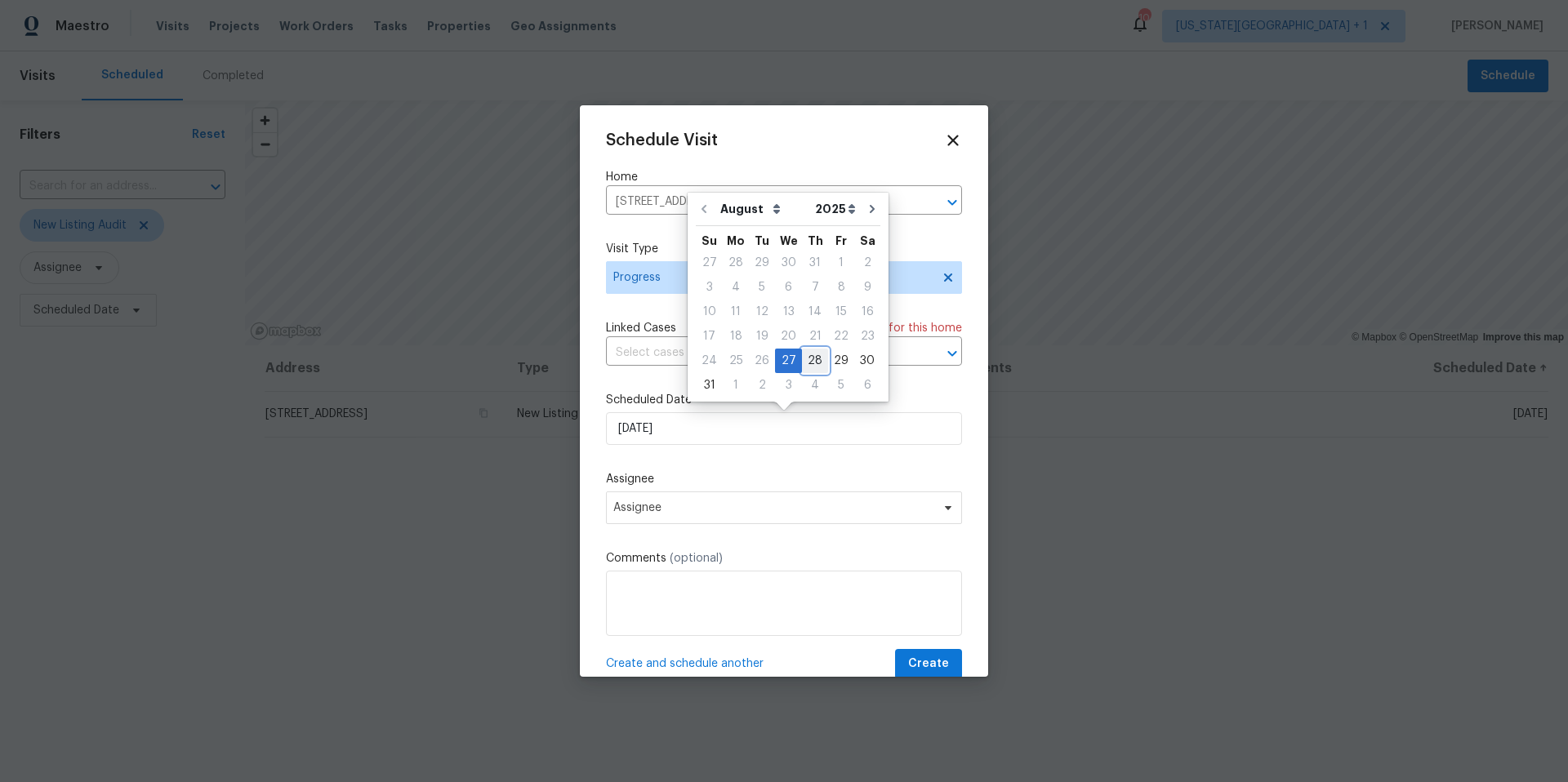
click at [805, 364] on div "28" at bounding box center [815, 361] width 26 height 23
type input "8/28/2025"
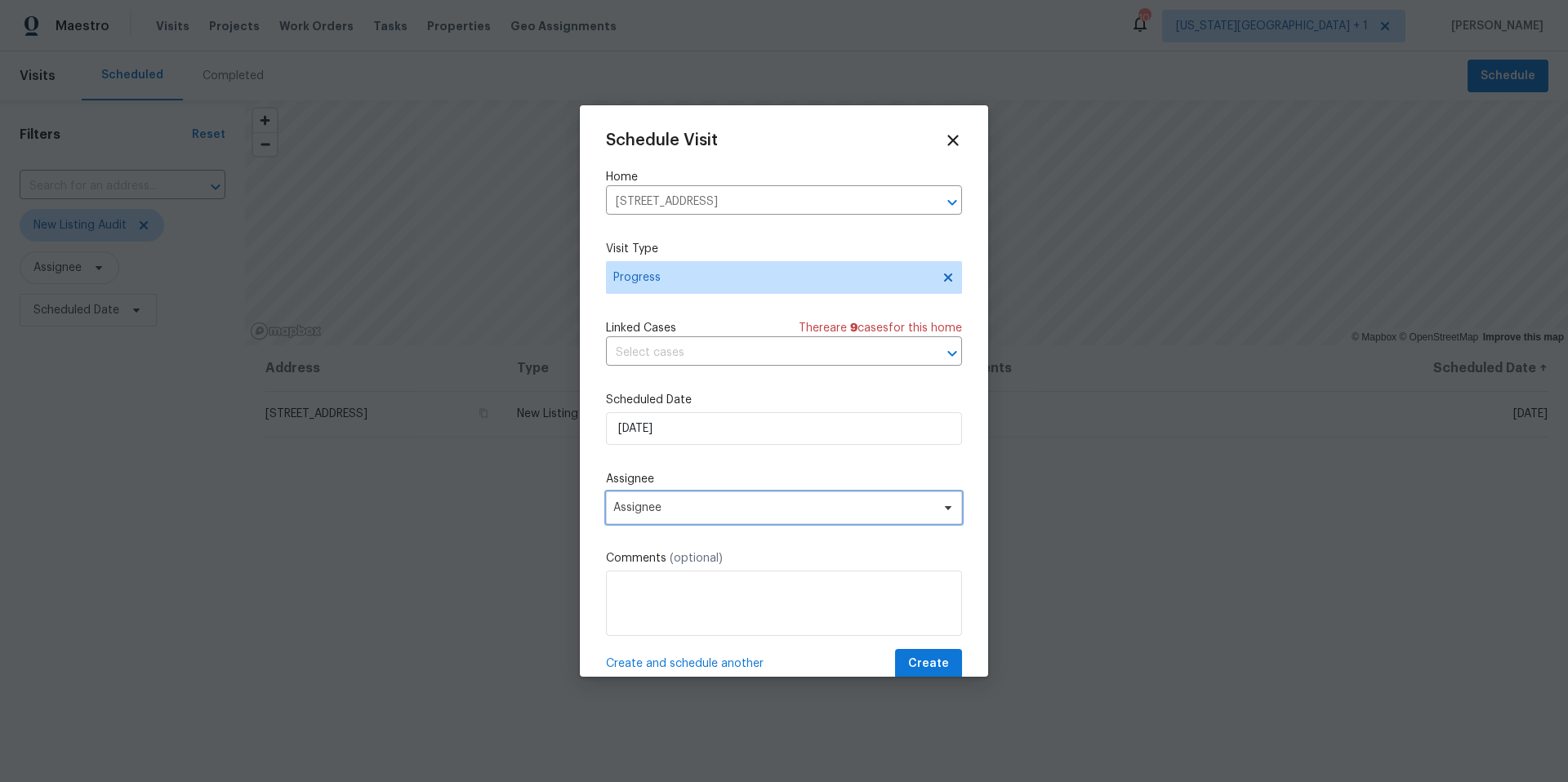
click at [631, 510] on span "Assignee" at bounding box center [773, 507] width 320 height 13
type input "luis"
click at [624, 598] on div "[PERSON_NAME]" at bounding box center [658, 598] width 86 height 17
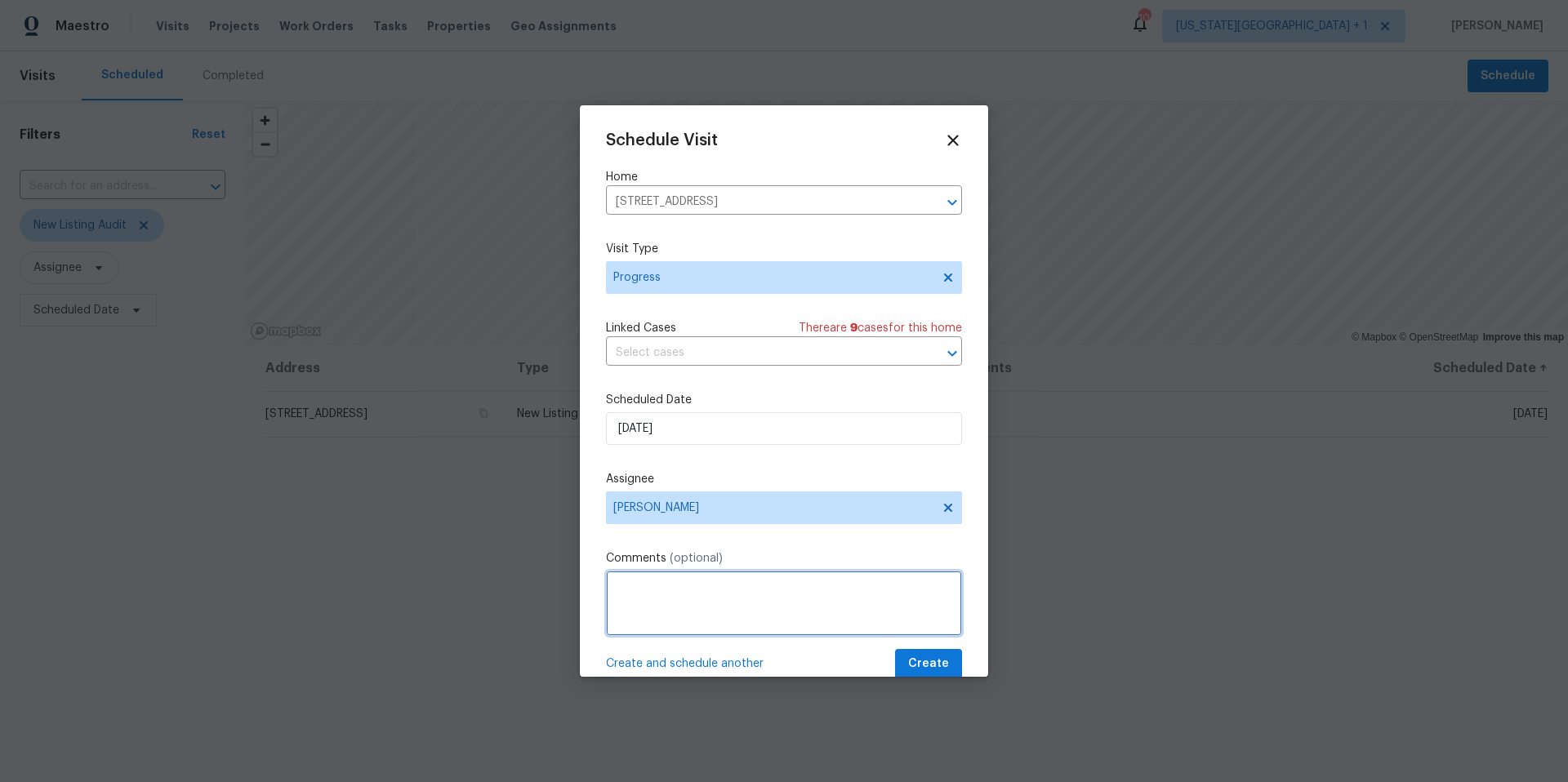
click at [642, 599] on textarea at bounding box center [784, 603] width 356 height 65
type textarea "C"
click at [935, 654] on button "Create" at bounding box center [928, 664] width 67 height 31
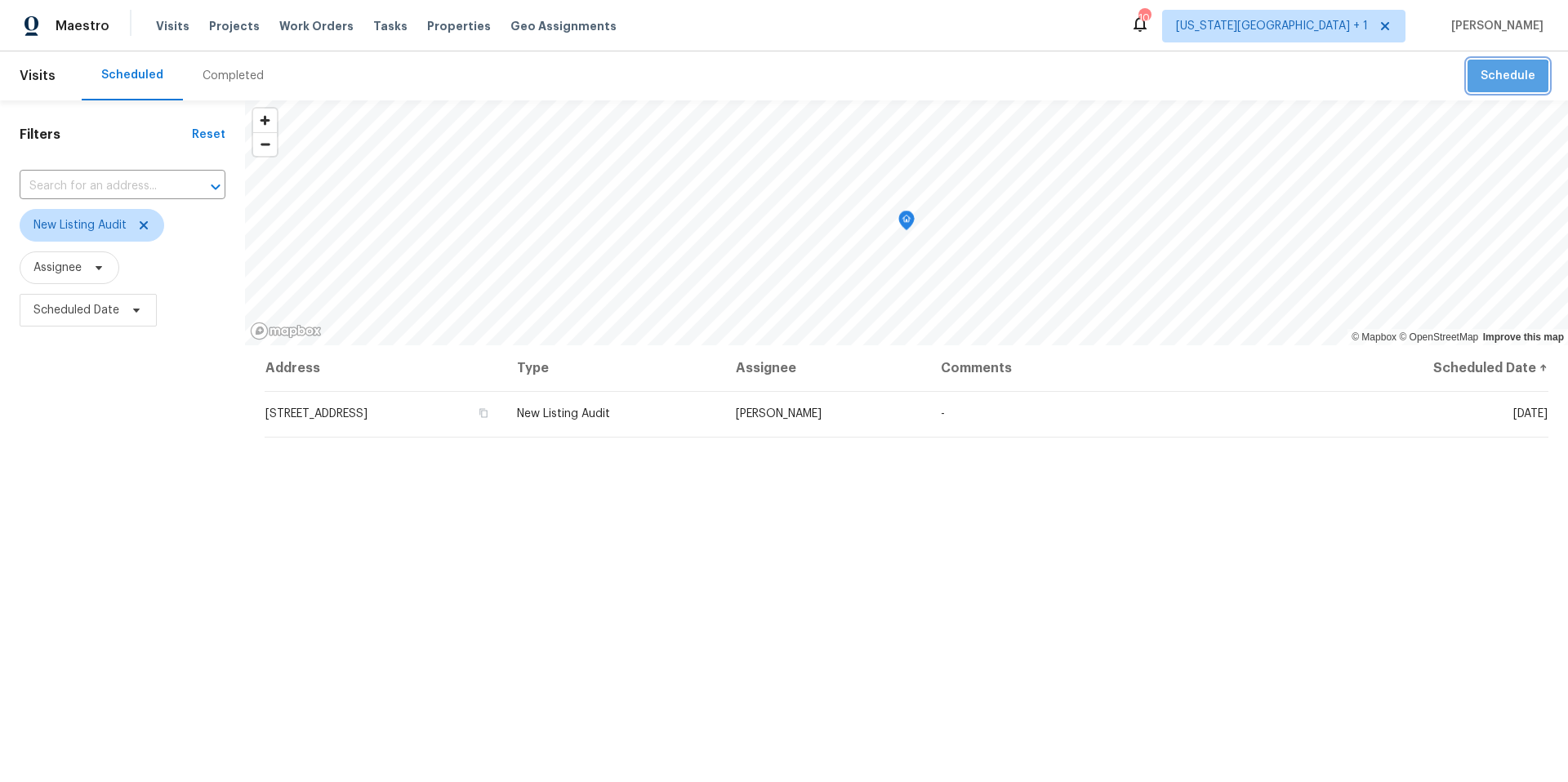
click at [1494, 92] on button "Schedule" at bounding box center [1509, 76] width 81 height 34
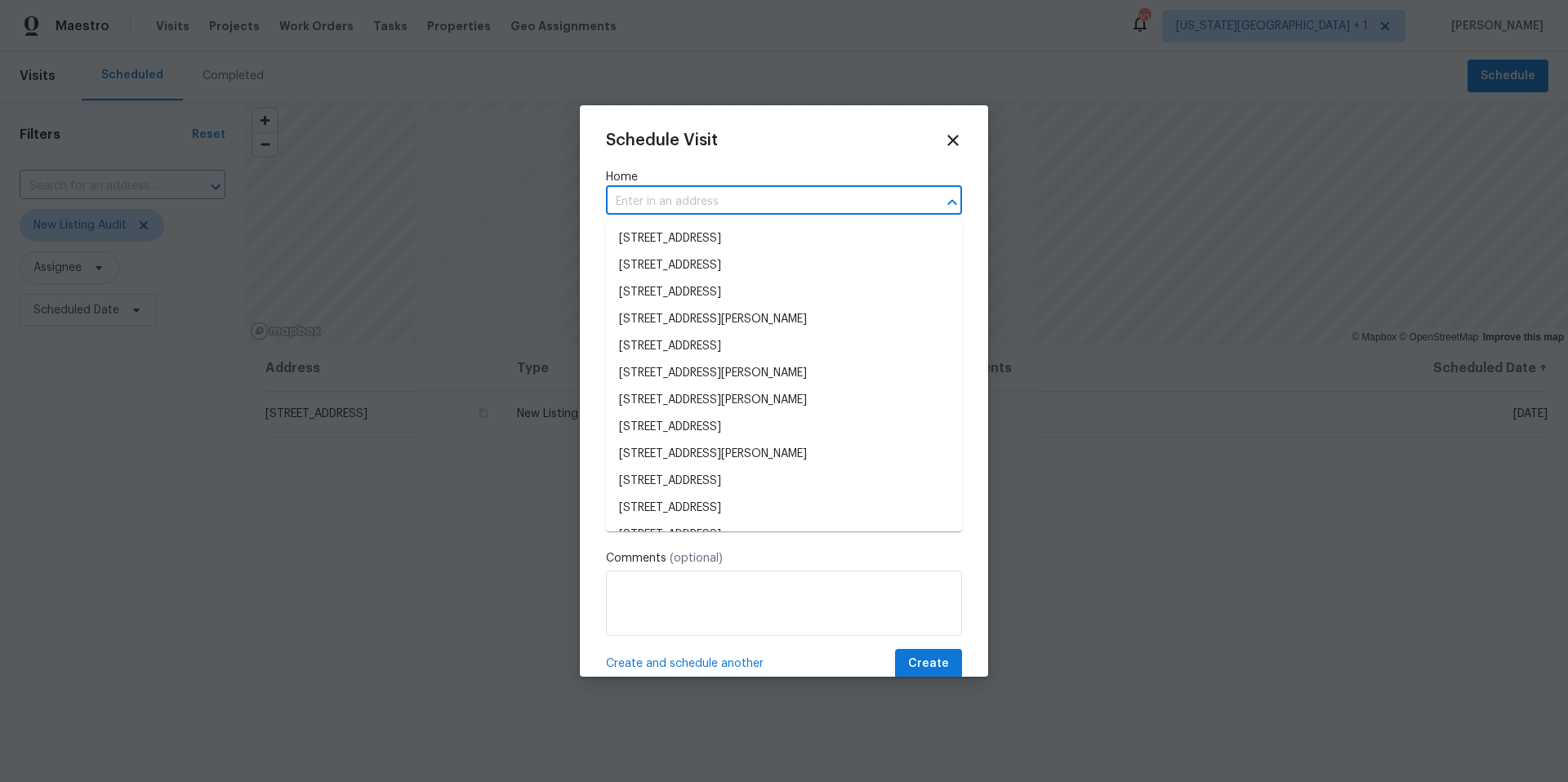
click at [656, 213] on input "text" at bounding box center [761, 203] width 310 height 26
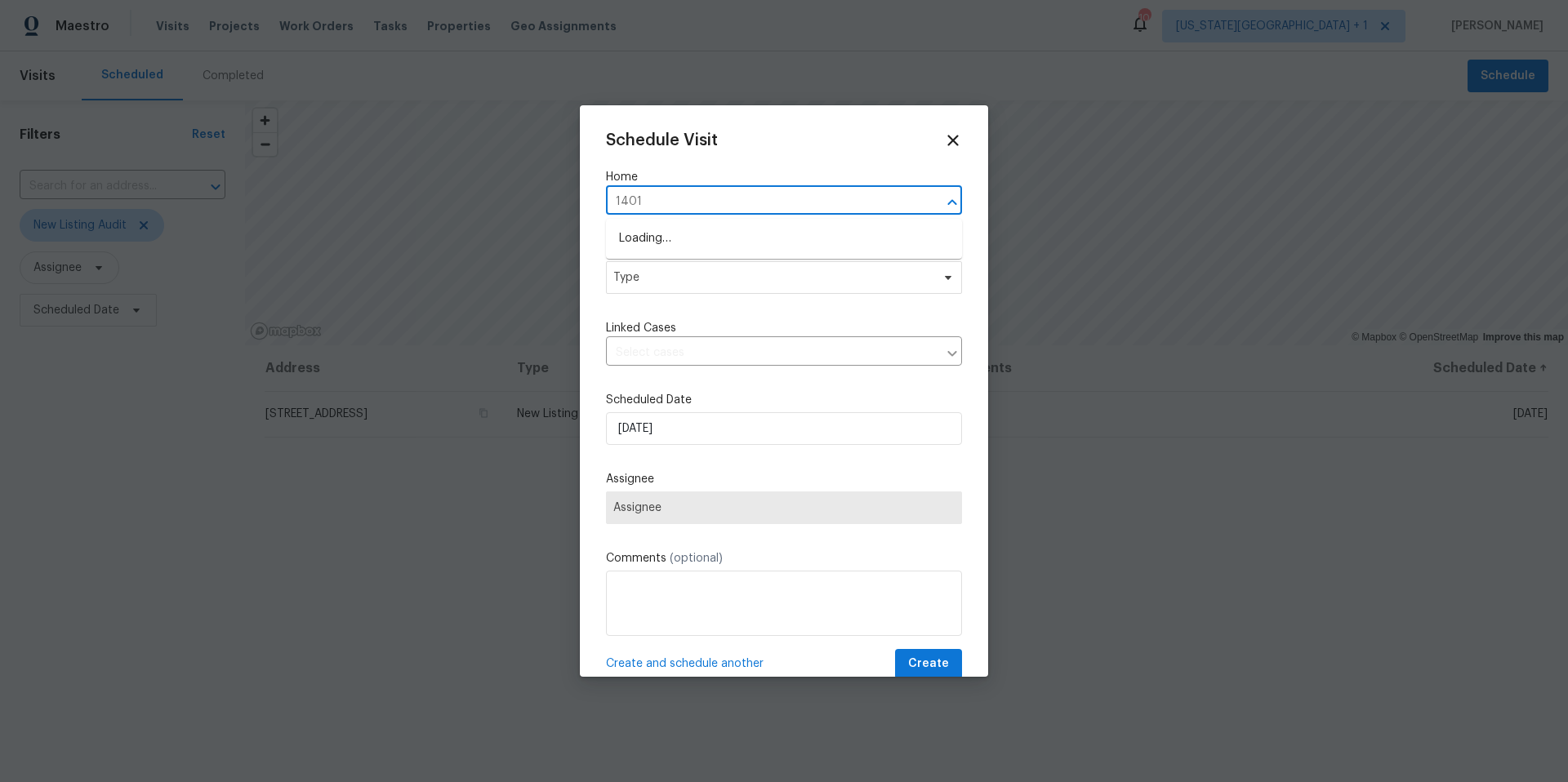
type input "14018"
click at [647, 240] on li "14018 Fair Glade Ln, Cypress, TX 77429" at bounding box center [784, 238] width 356 height 27
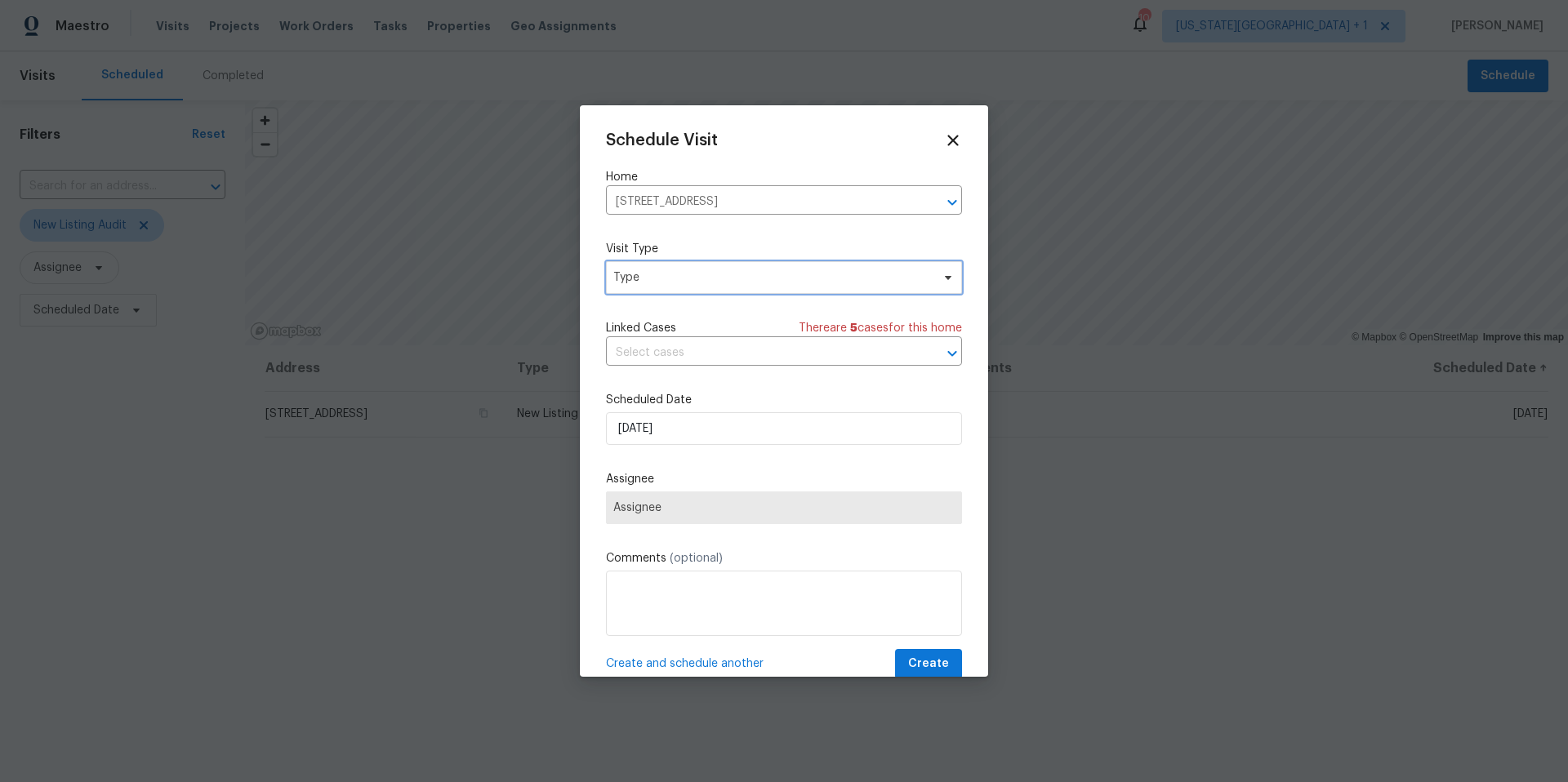
click at [658, 275] on span "Type" at bounding box center [771, 278] width 317 height 17
type input "progr"
click at [627, 382] on div "Progress" at bounding box center [640, 378] width 47 height 17
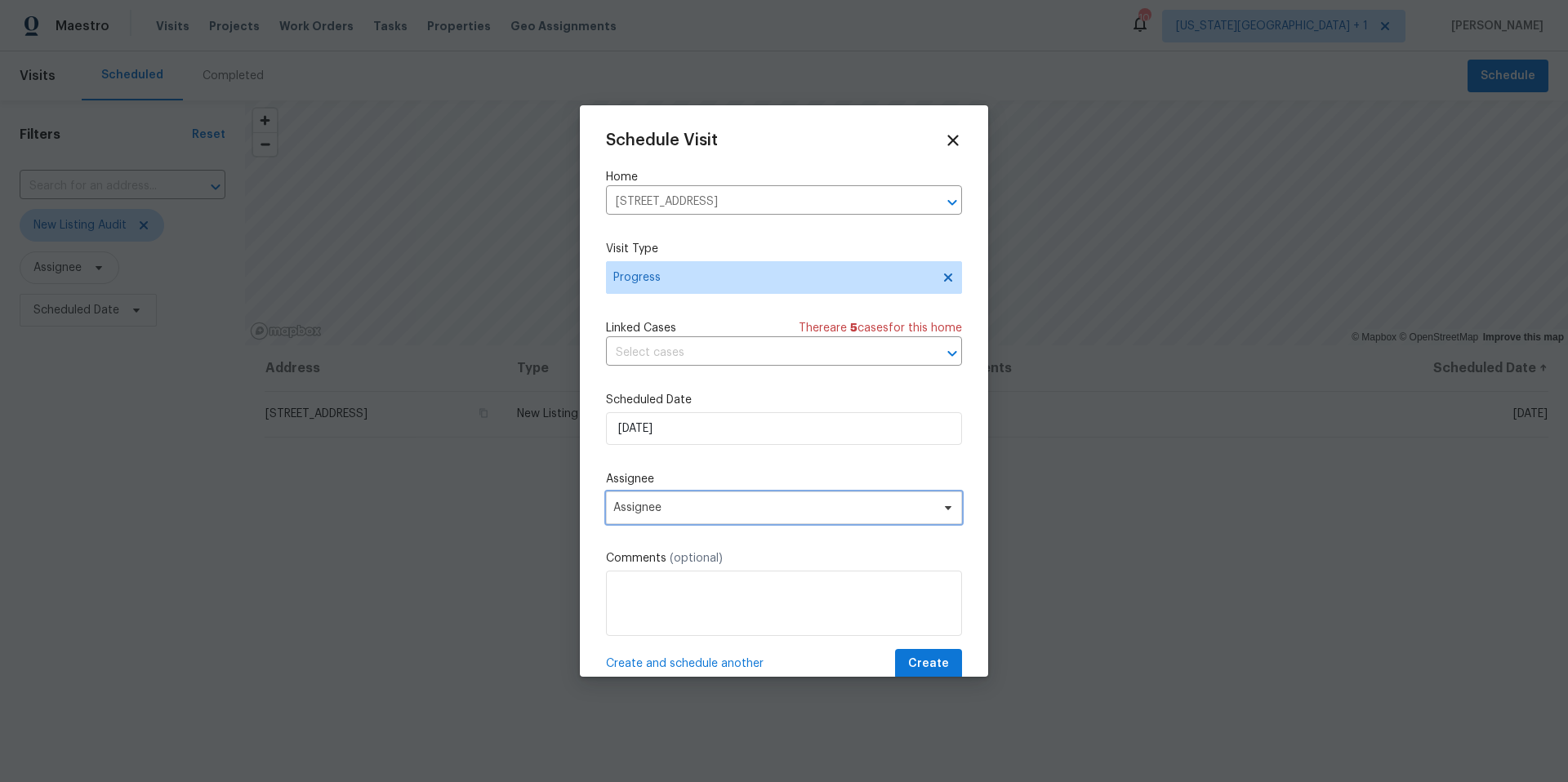
click at [702, 515] on span "Assignee" at bounding box center [784, 507] width 356 height 33
type input "luis"
click at [647, 609] on div "[PERSON_NAME]" at bounding box center [701, 598] width 181 height 23
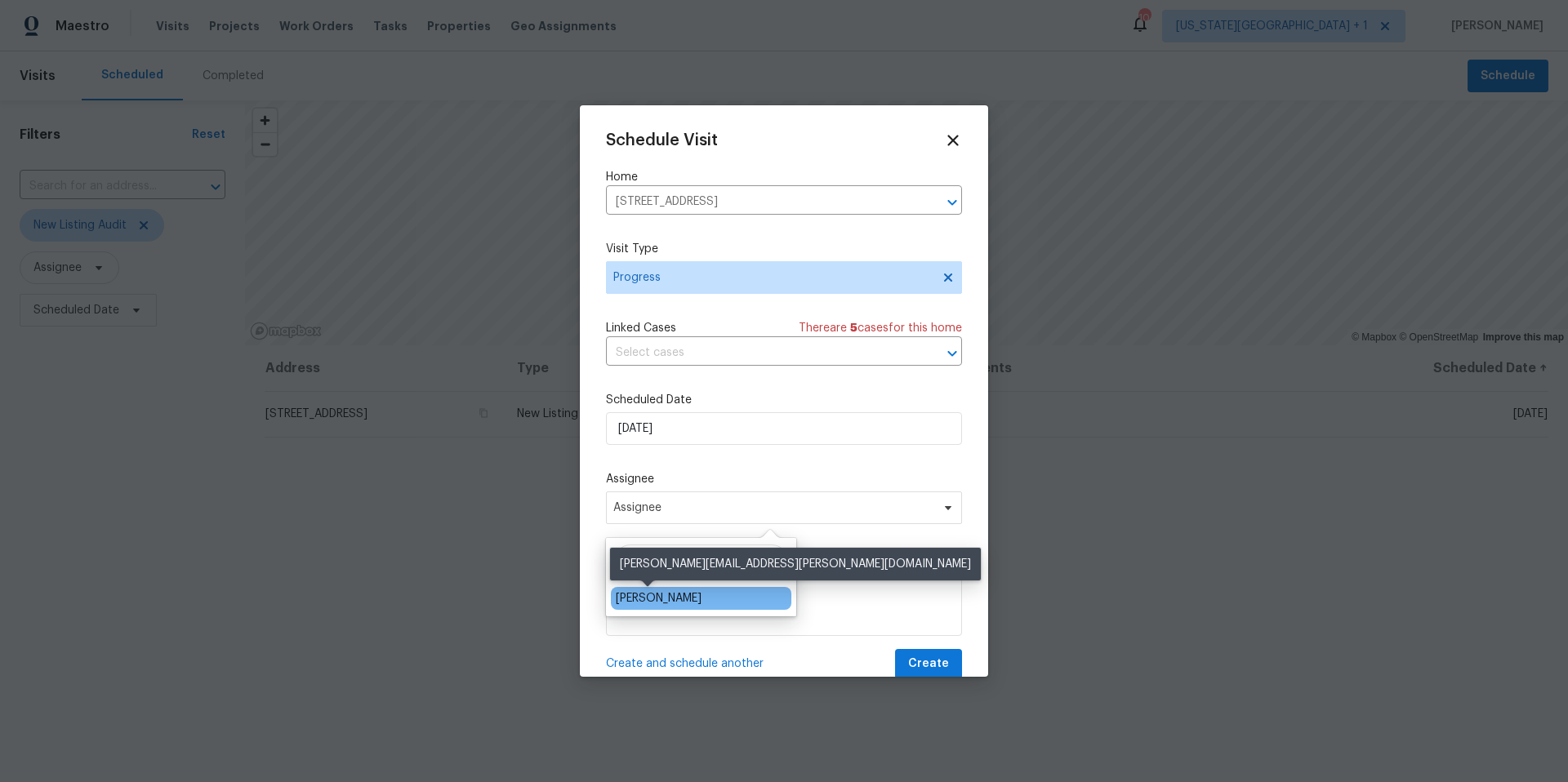
click at [652, 598] on div "[PERSON_NAME]" at bounding box center [658, 598] width 86 height 17
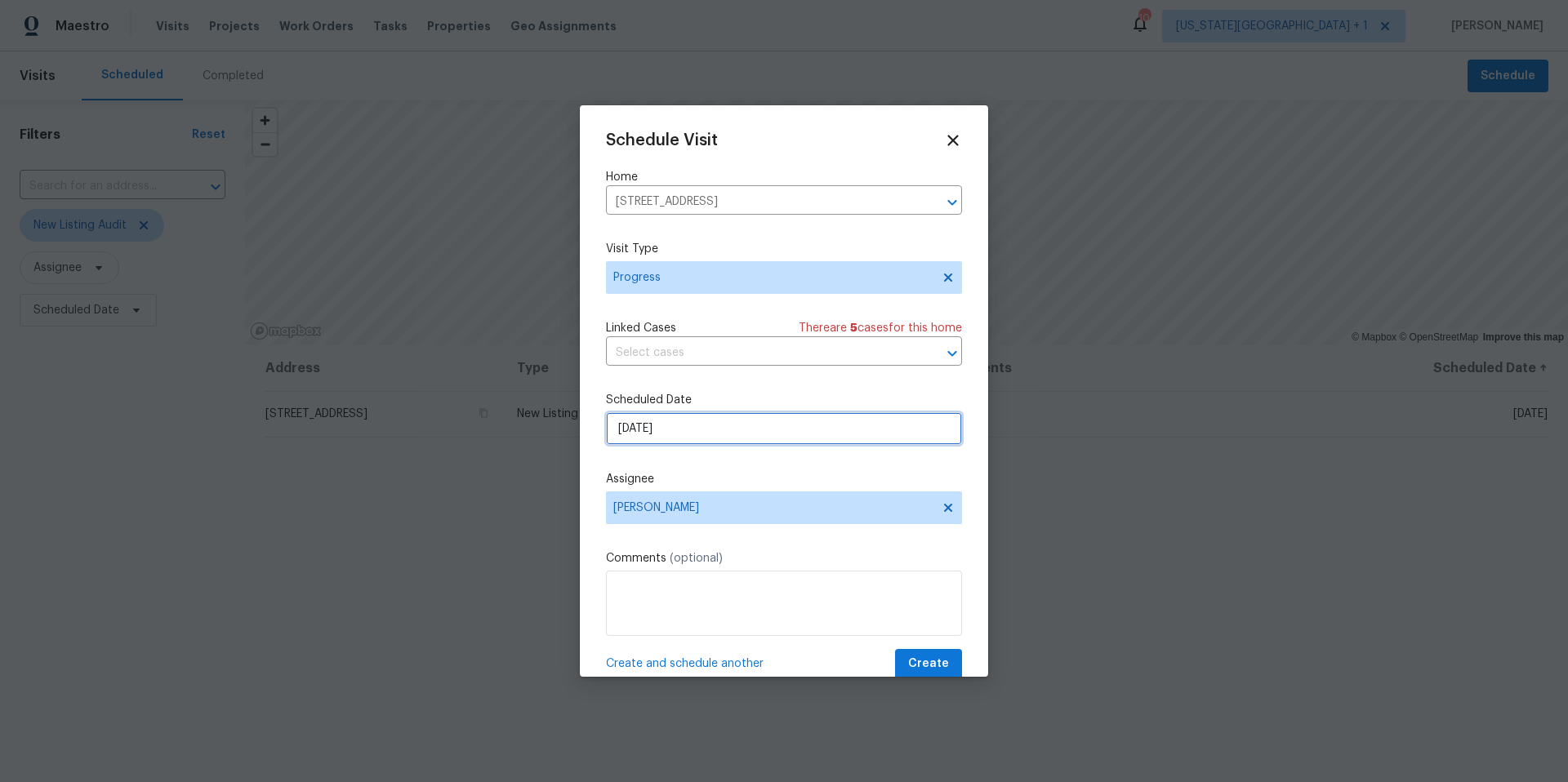
click at [700, 425] on input "8/27/2025" at bounding box center [784, 428] width 356 height 33
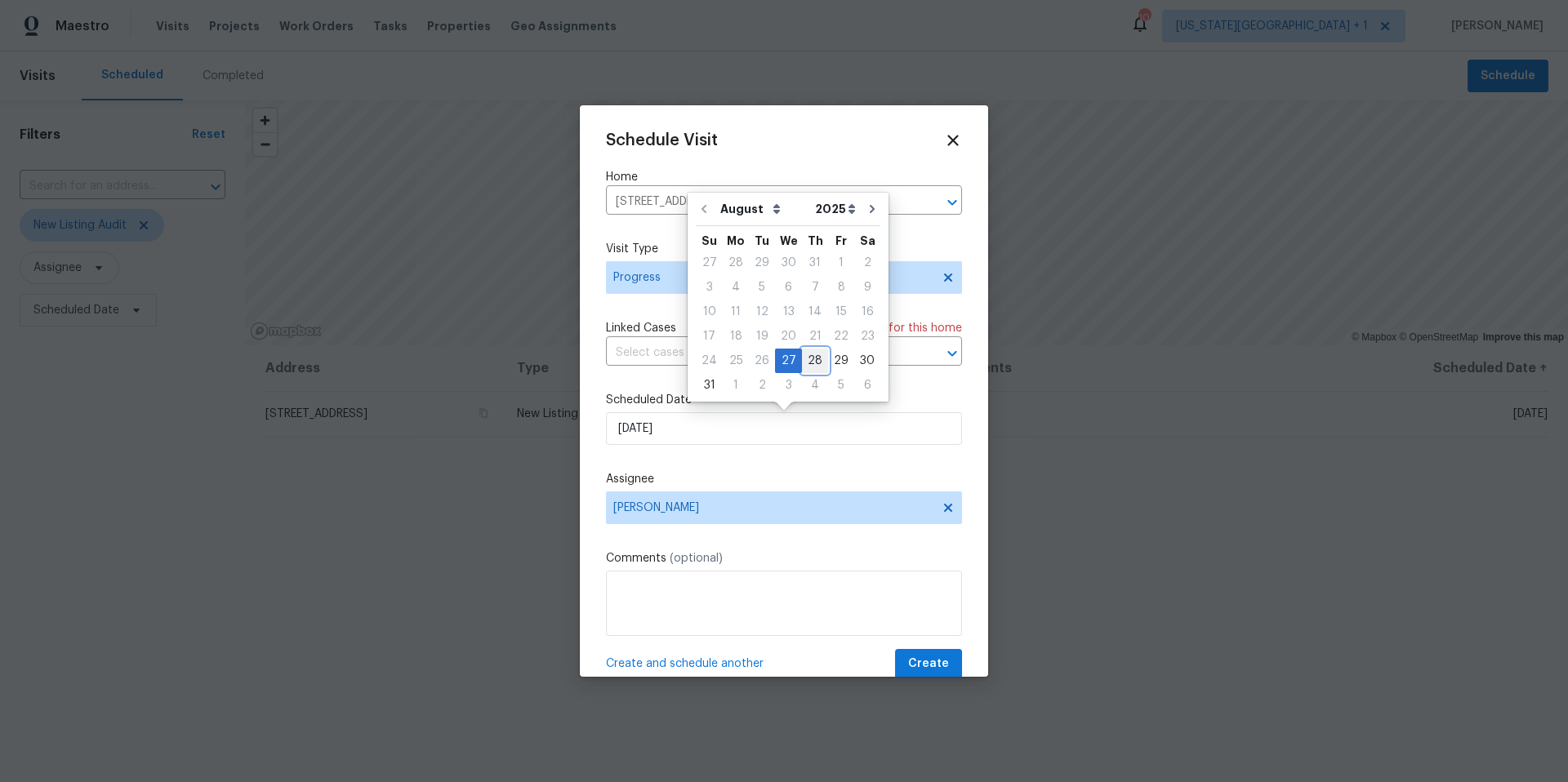
click at [802, 362] on div "28" at bounding box center [815, 361] width 26 height 23
type input "8/28/2025"
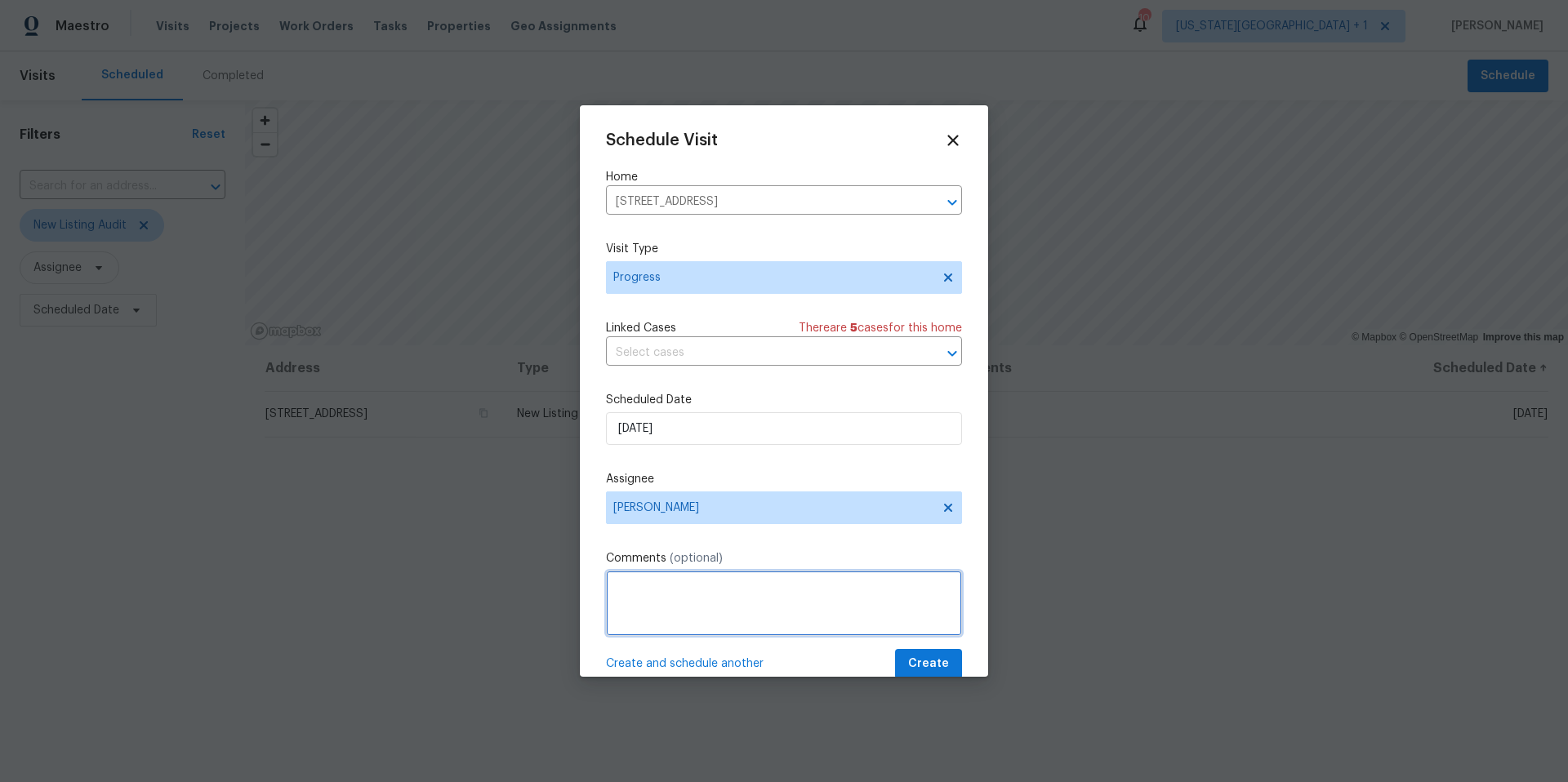
click at [657, 608] on textarea at bounding box center [784, 603] width 356 height 65
type textarea "D0W"
click at [923, 660] on span "Create" at bounding box center [928, 664] width 41 height 21
